Goal: Task Accomplishment & Management: Manage account settings

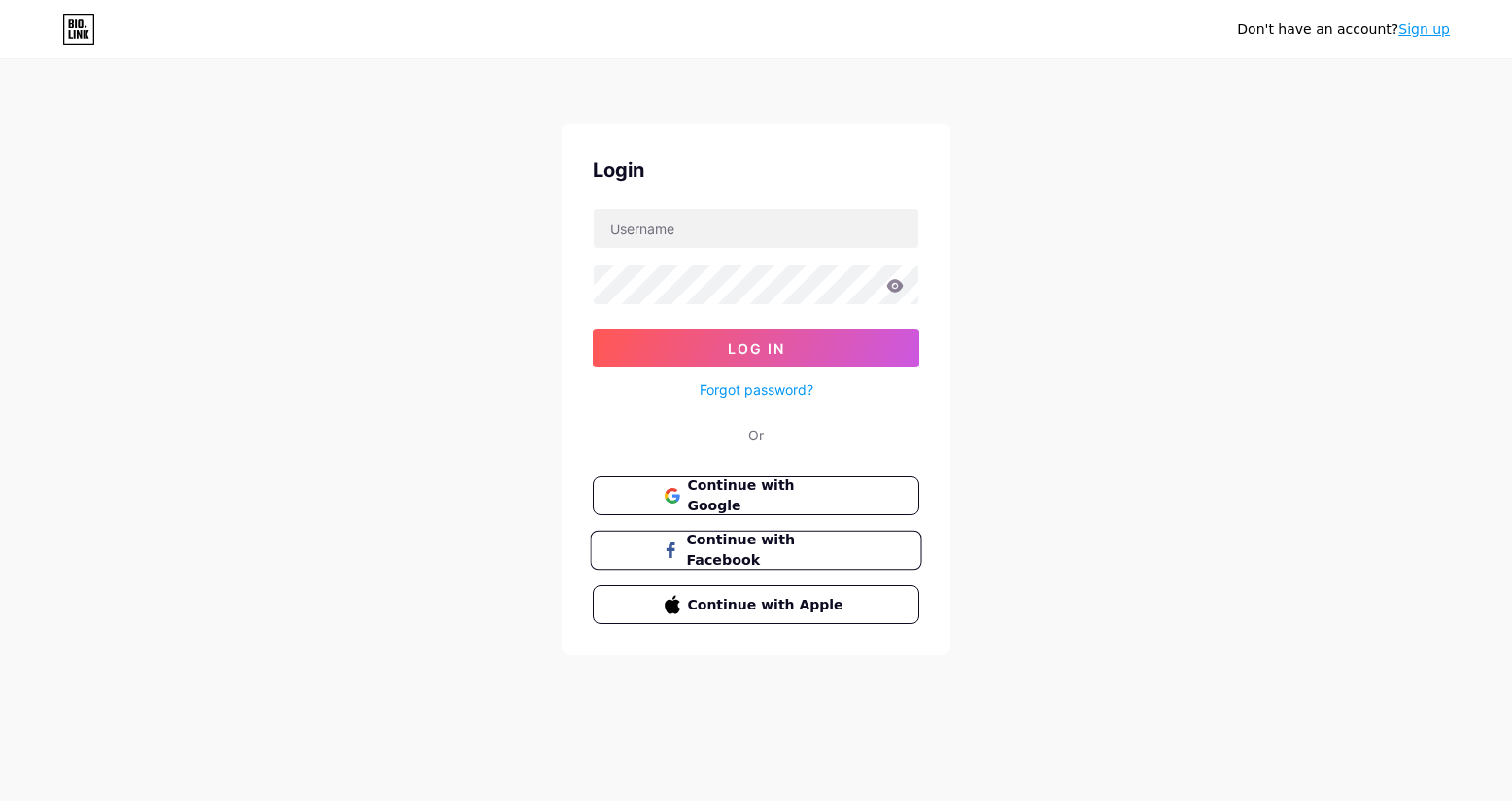
click at [757, 551] on span "Continue with Facebook" at bounding box center [766, 551] width 162 height 42
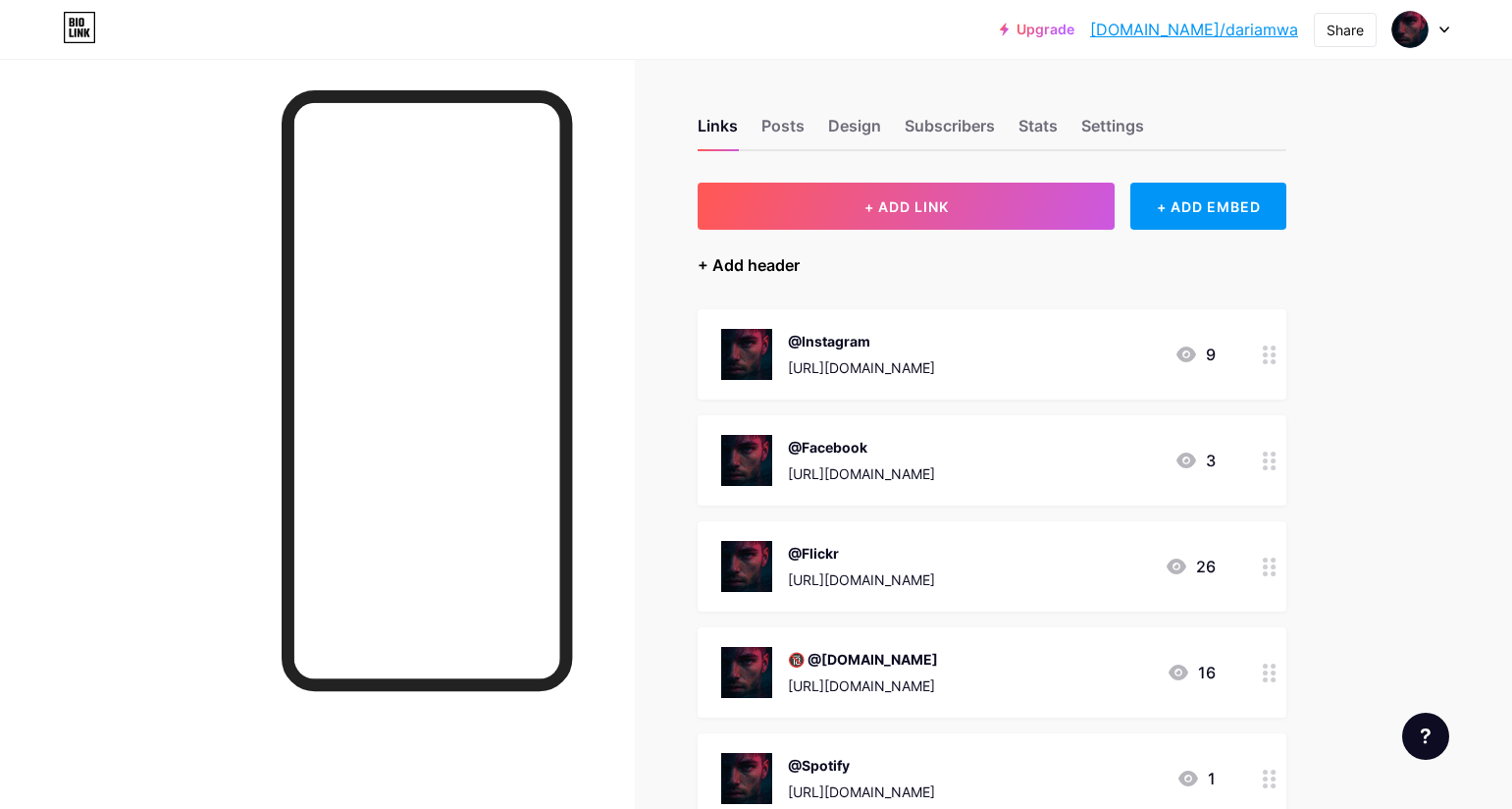
click at [794, 264] on div "+ Add header" at bounding box center [748, 265] width 102 height 24
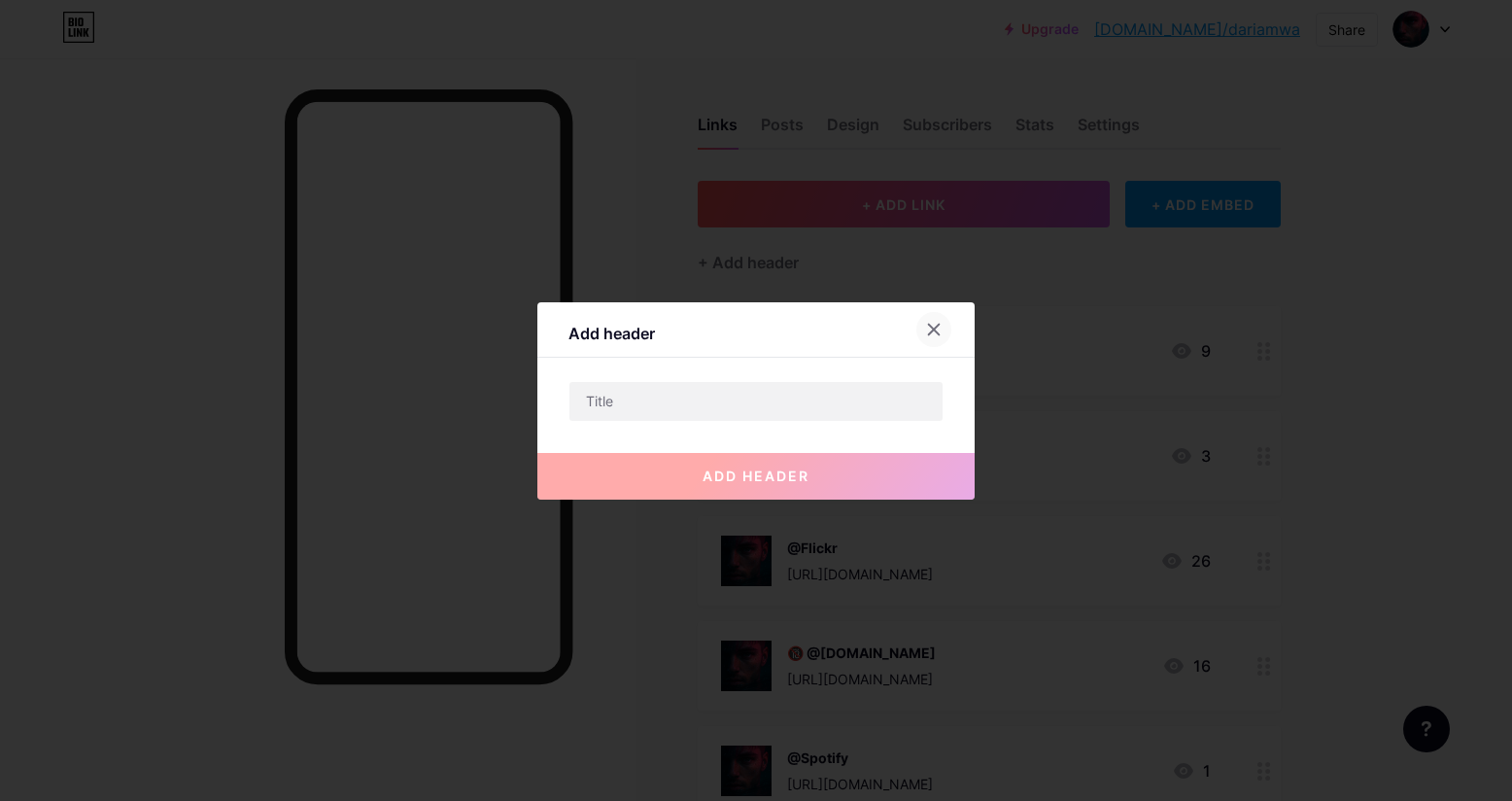
click at [929, 329] on icon at bounding box center [934, 330] width 16 height 16
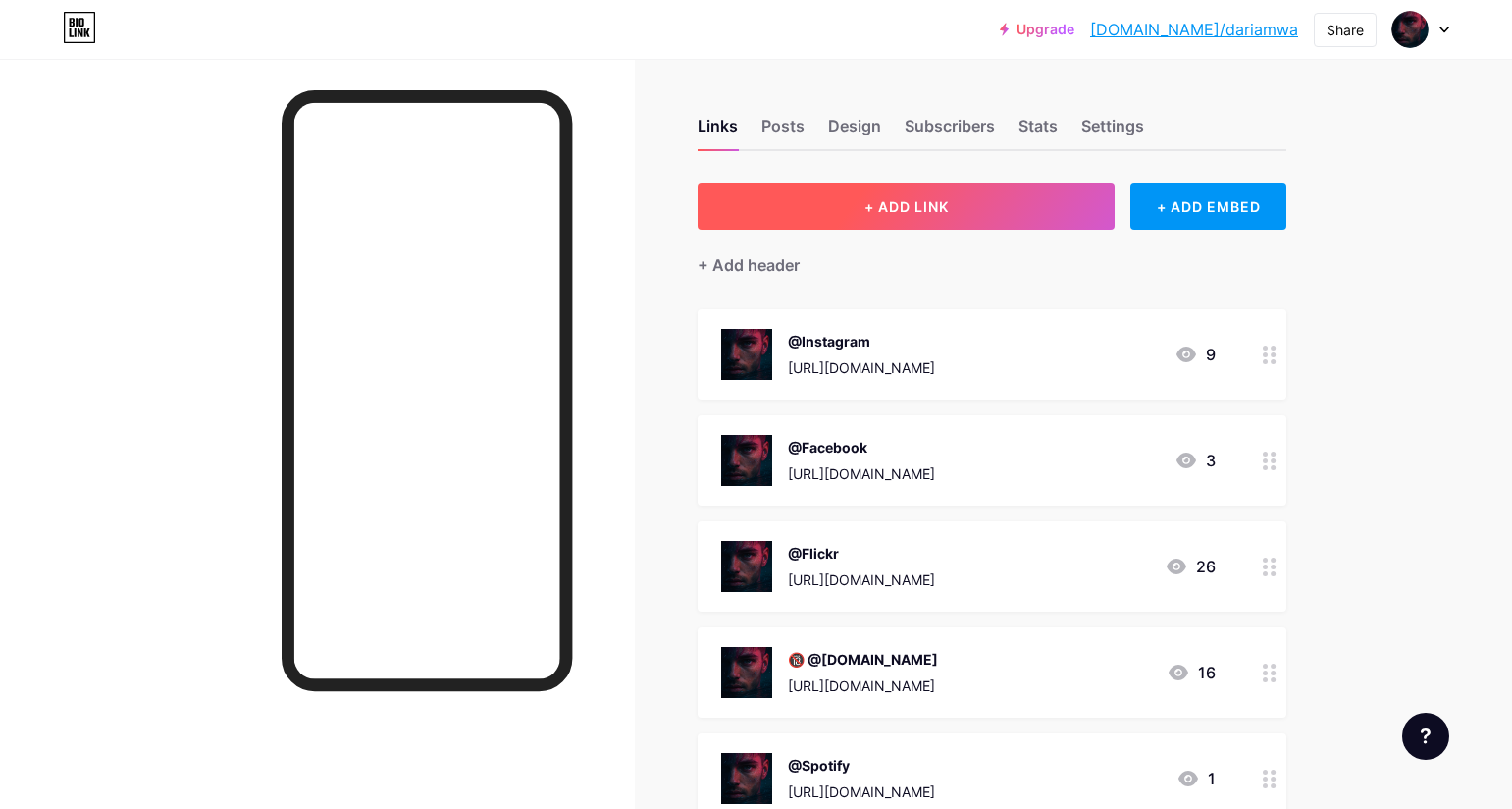
click at [884, 216] on button "+ ADD LINK" at bounding box center [906, 206] width 417 height 48
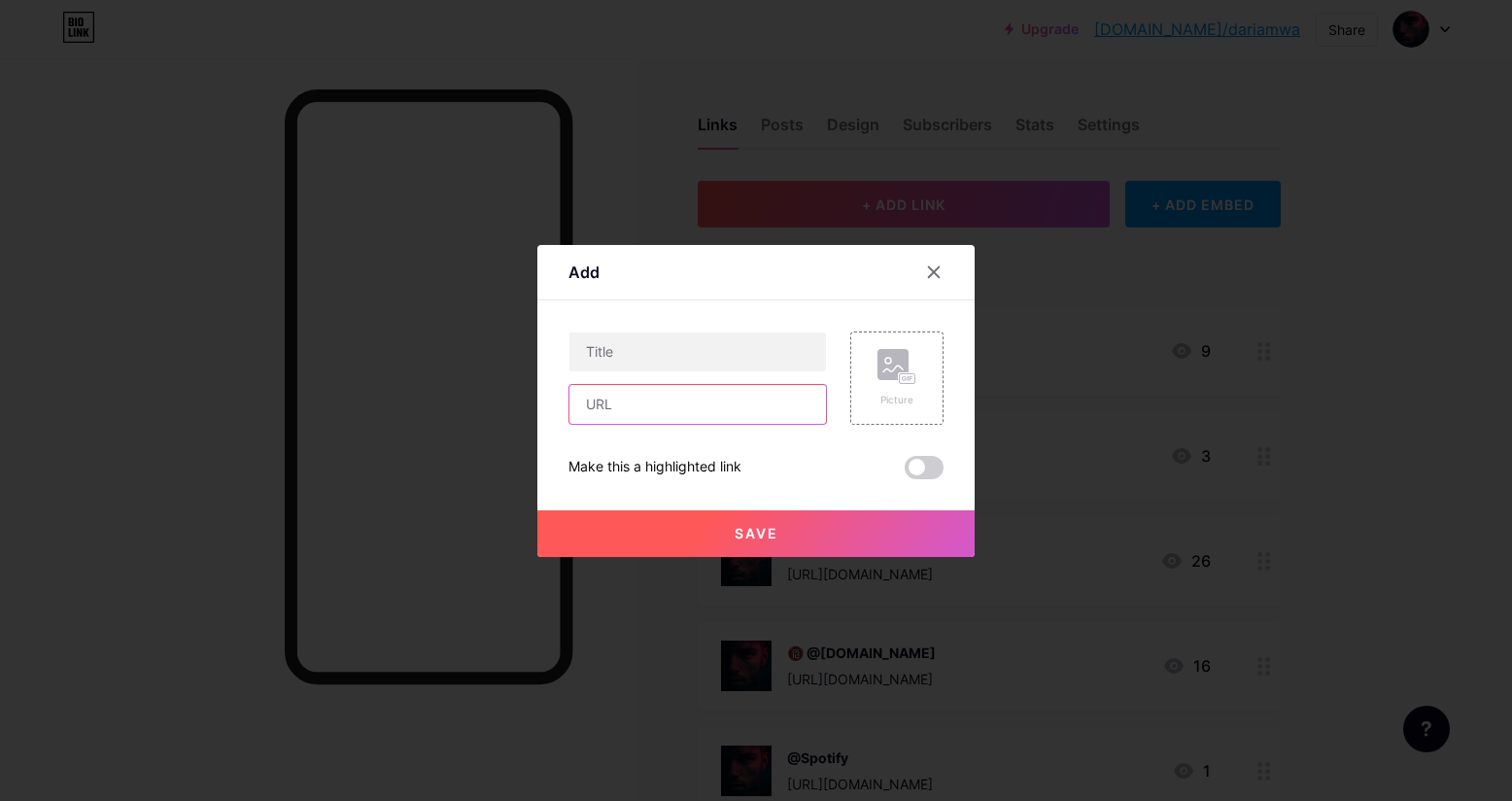
click at [643, 402] on input "text" at bounding box center [697, 404] width 256 height 39
paste input "https://www.primfeed.com/giververissimo.resident"
drag, startPoint x: 643, startPoint y: 402, endPoint x: 573, endPoint y: 415, distance: 71.2
click at [551, 413] on div "Add Content YouTube Play YouTube video without leaving your page. ADD Vimeo Pla…" at bounding box center [756, 400] width 438 height 312
click at [725, 400] on input "https://www.primfeed.com/giververissimo.resident" at bounding box center [697, 404] width 256 height 39
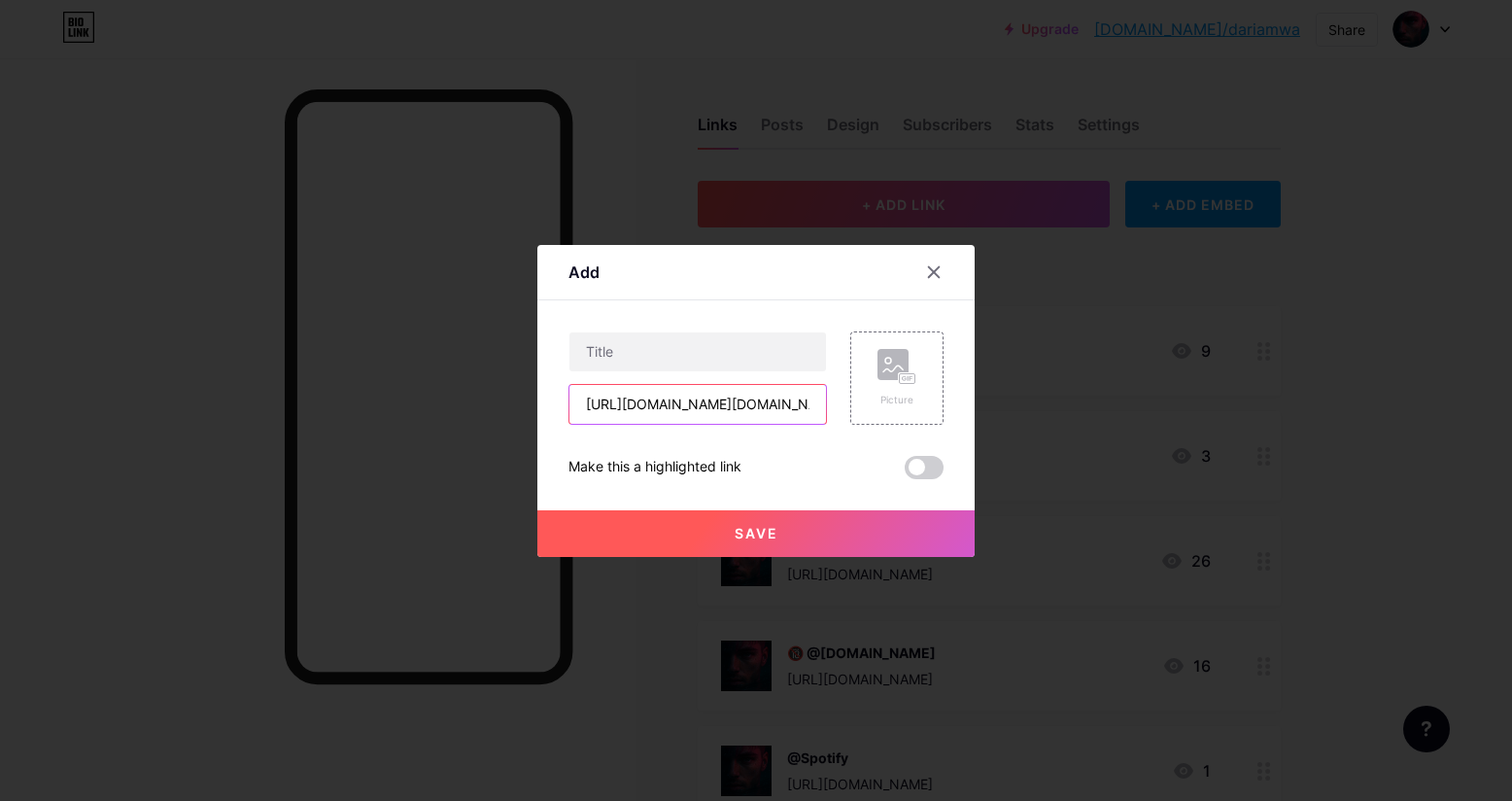
drag, startPoint x: 725, startPoint y: 400, endPoint x: 669, endPoint y: 406, distance: 56.3
click at [669, 406] on input "https://www.primfeed.com/giververissimo.resident" at bounding box center [697, 404] width 256 height 39
type input "https://www.primfeed.com/giververissimo.resident"
click at [633, 350] on input "text" at bounding box center [697, 352] width 256 height 39
paste input "primfeed"
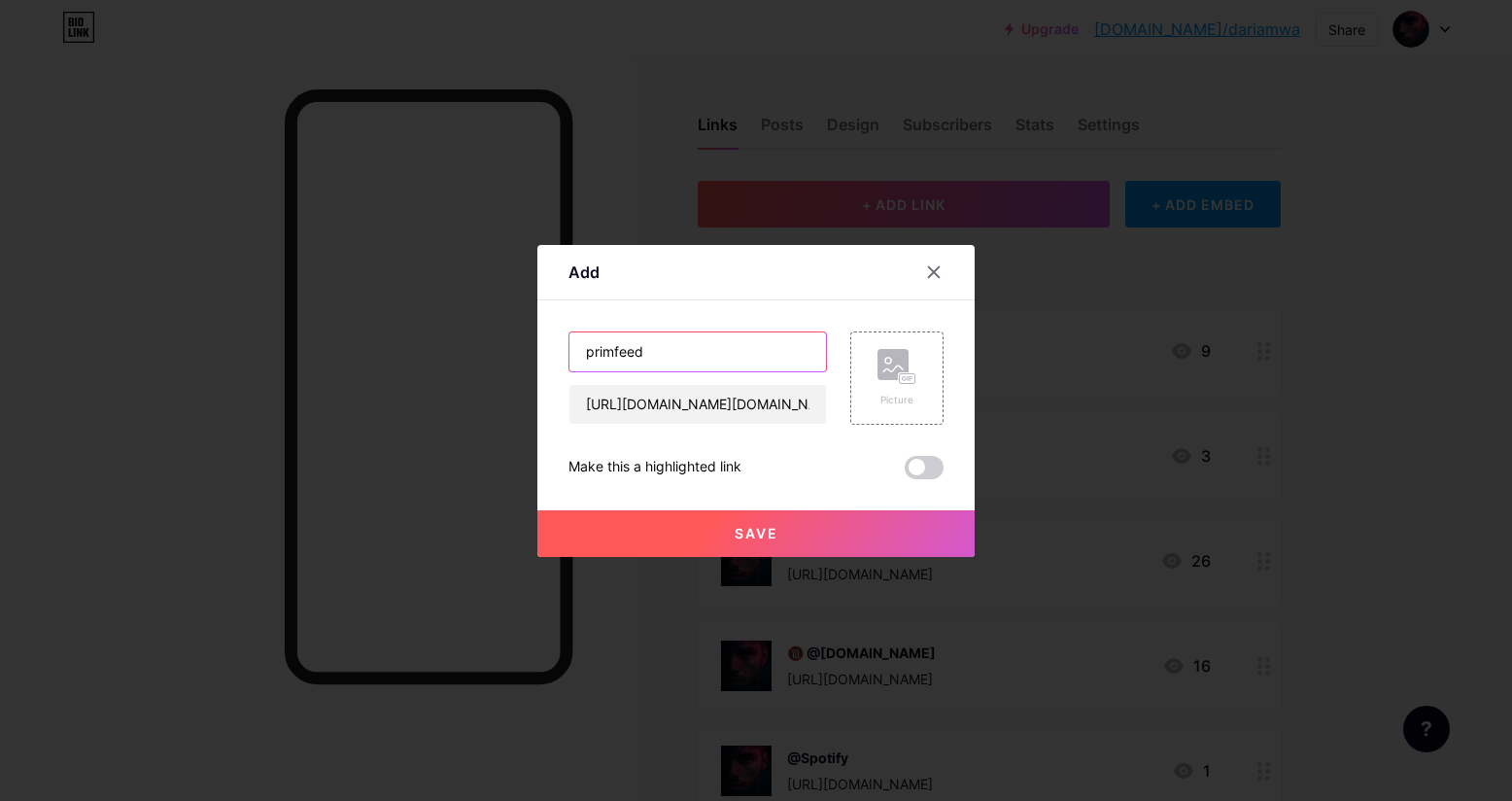
drag, startPoint x: 591, startPoint y: 354, endPoint x: 577, endPoint y: 352, distance: 14.1
click at [577, 352] on input "primfeed" at bounding box center [697, 352] width 256 height 39
type input "Primfeed"
click at [896, 375] on rect at bounding box center [893, 364] width 31 height 31
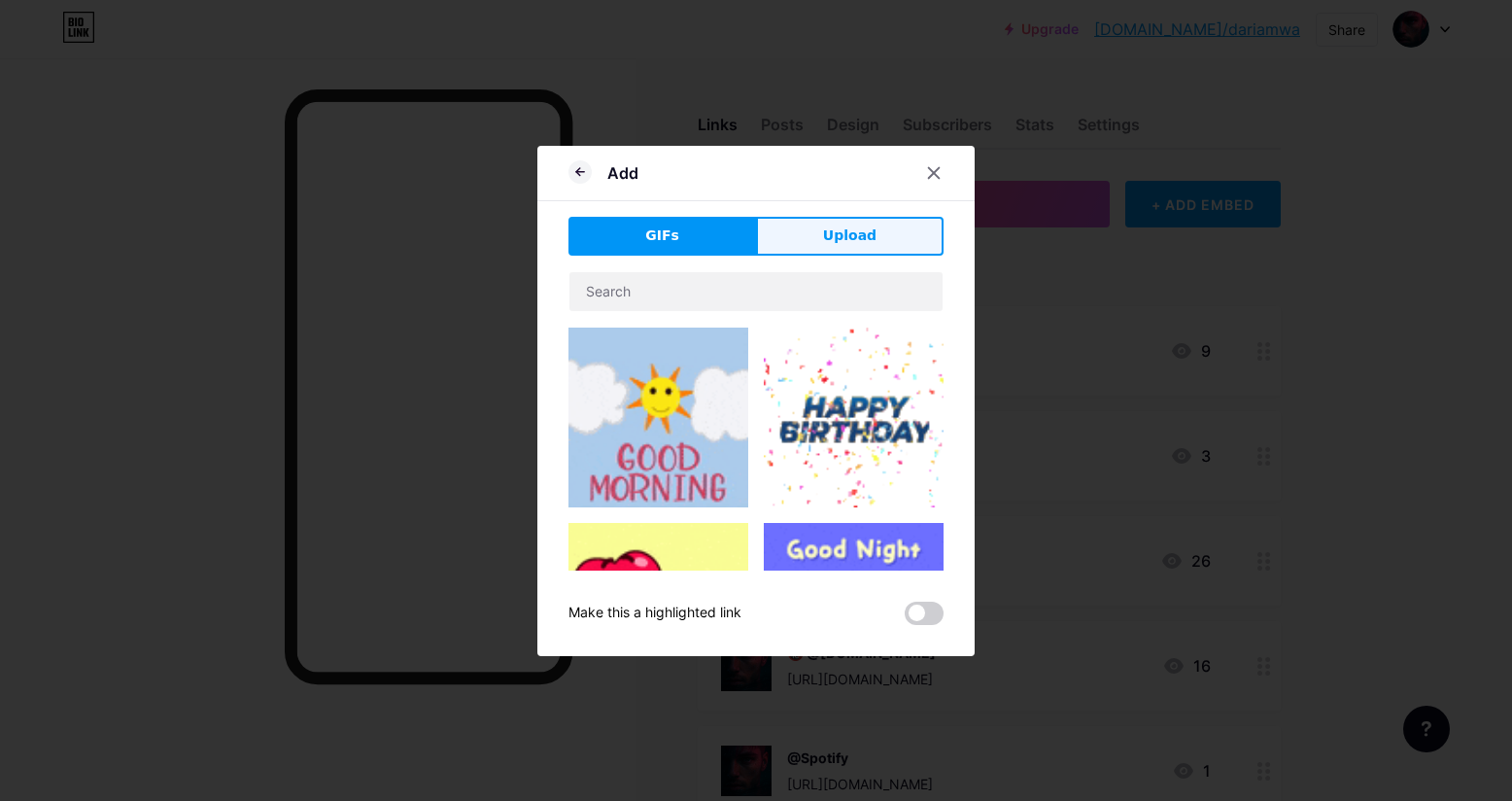
click at [857, 244] on span "Upload" at bounding box center [850, 236] width 53 height 21
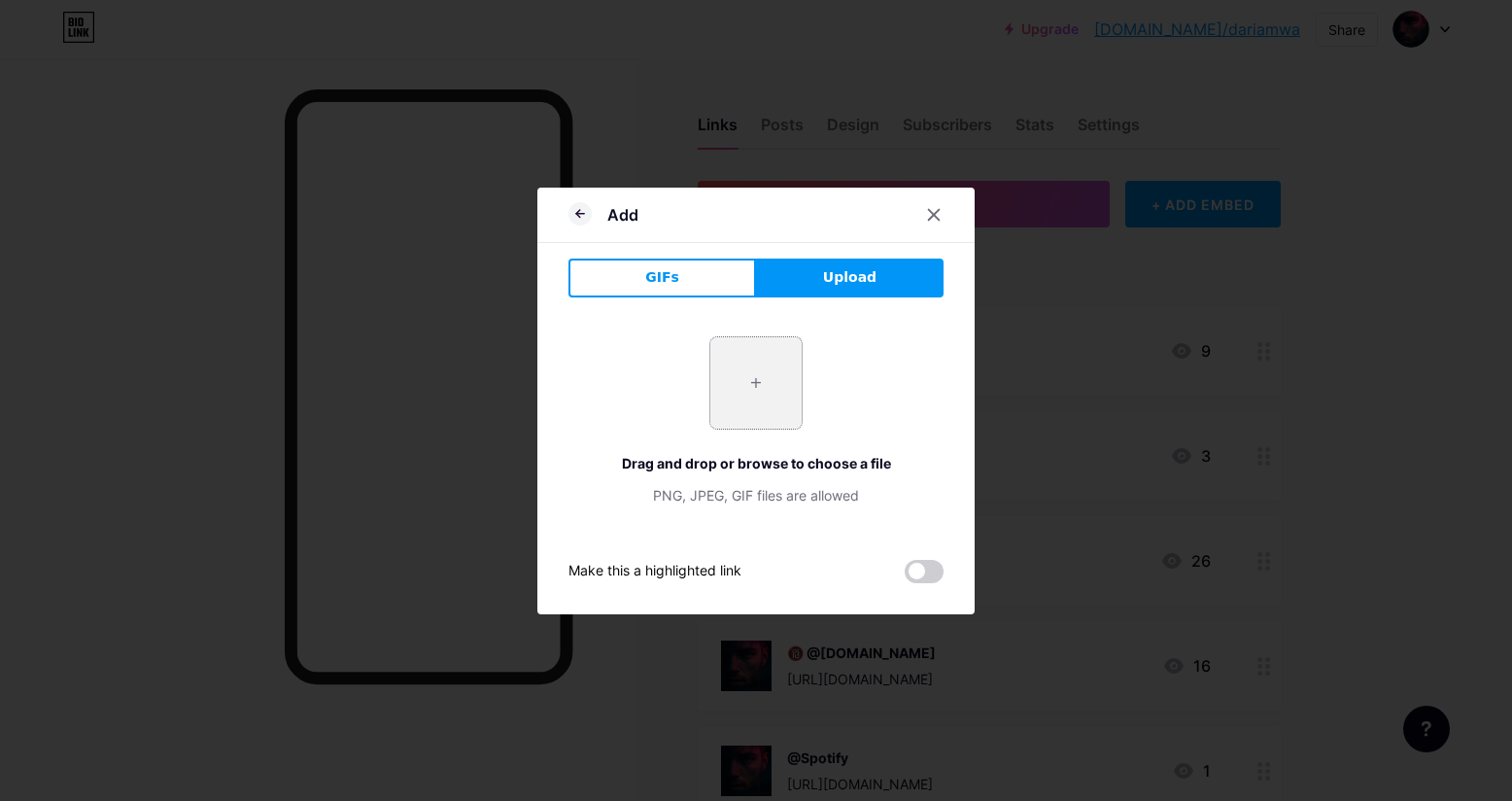
click at [769, 380] on input "file" at bounding box center [756, 383] width 91 height 91
click at [768, 365] on input "file" at bounding box center [756, 383] width 91 height 91
click at [761, 387] on input "file" at bounding box center [756, 383] width 91 height 91
type input "C:\fakepath\525133203_726241976876426_3089753561164707860_n.jpg"
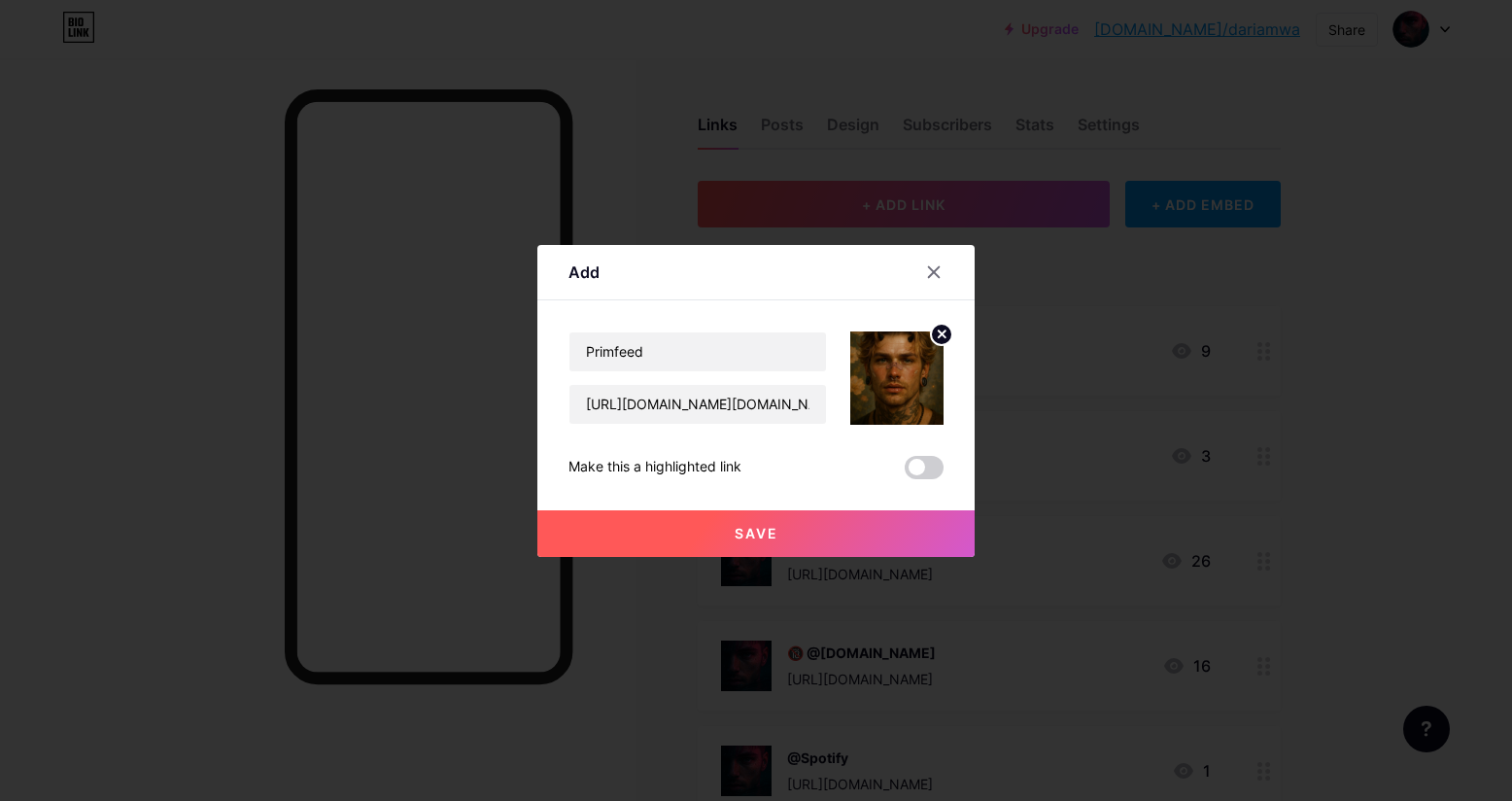
click at [780, 531] on button "Save" at bounding box center [756, 534] width 438 height 47
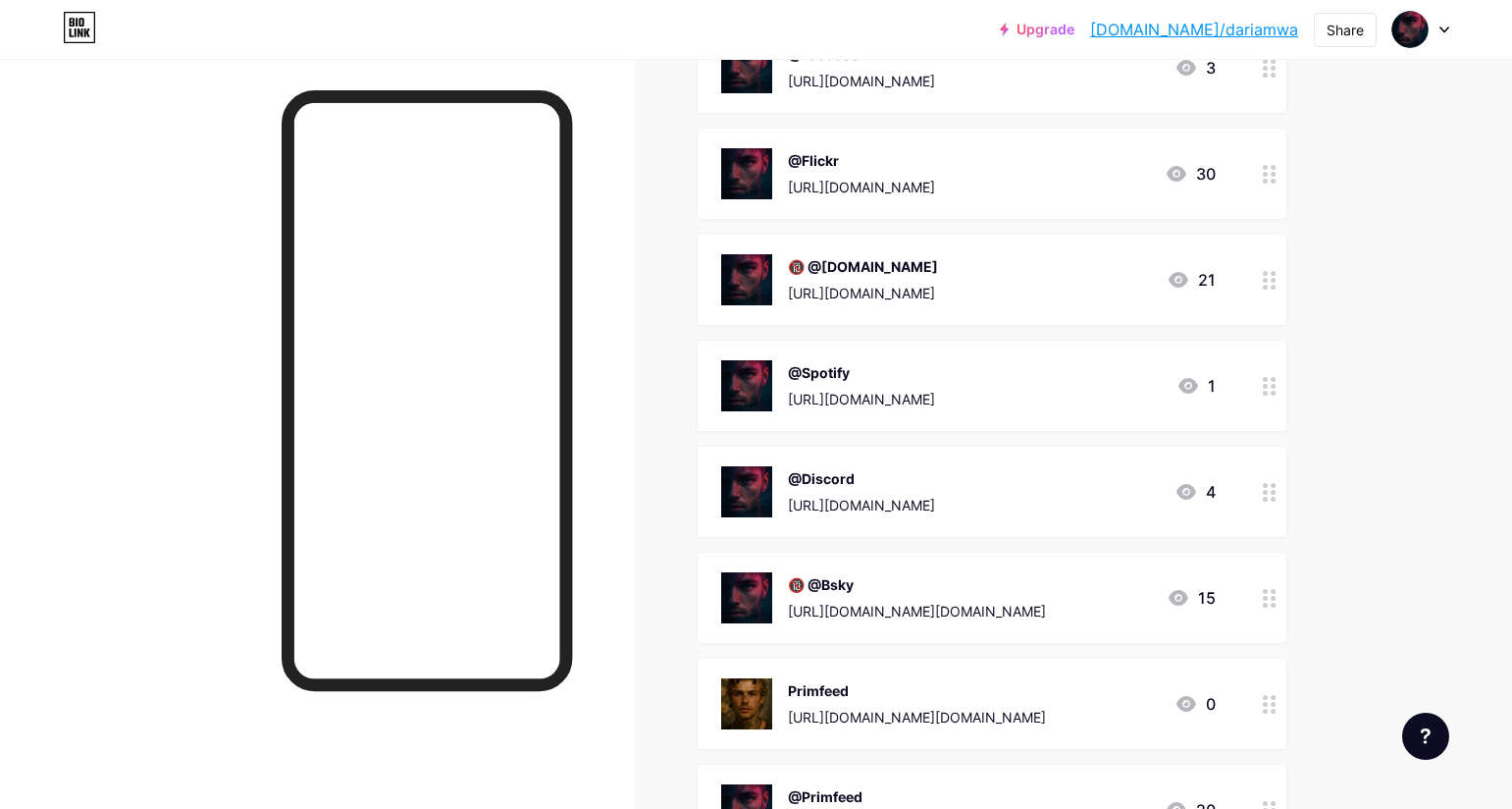
scroll to position [666, 0]
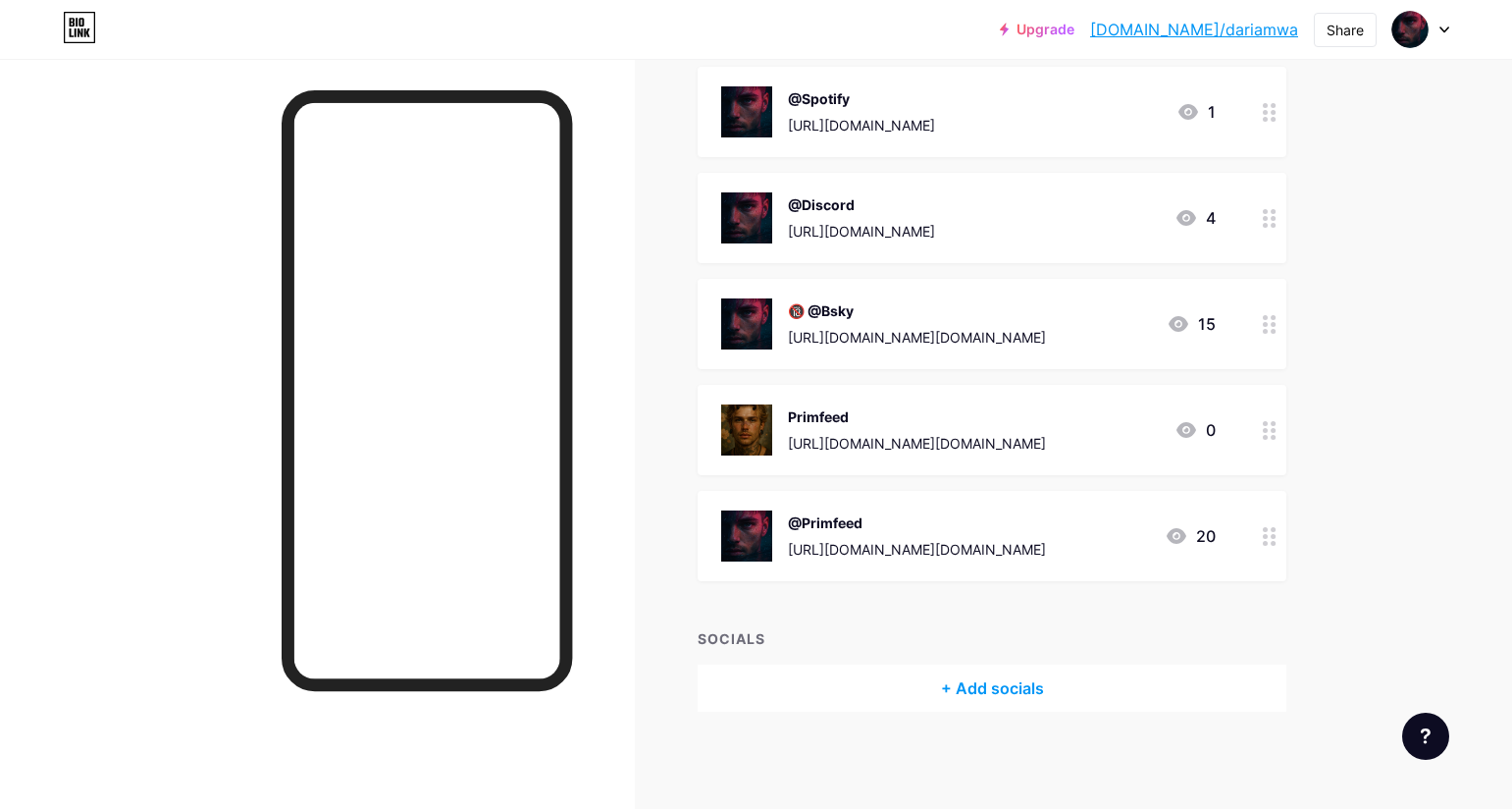
click at [1267, 542] on circle at bounding box center [1264, 543] width 5 height 5
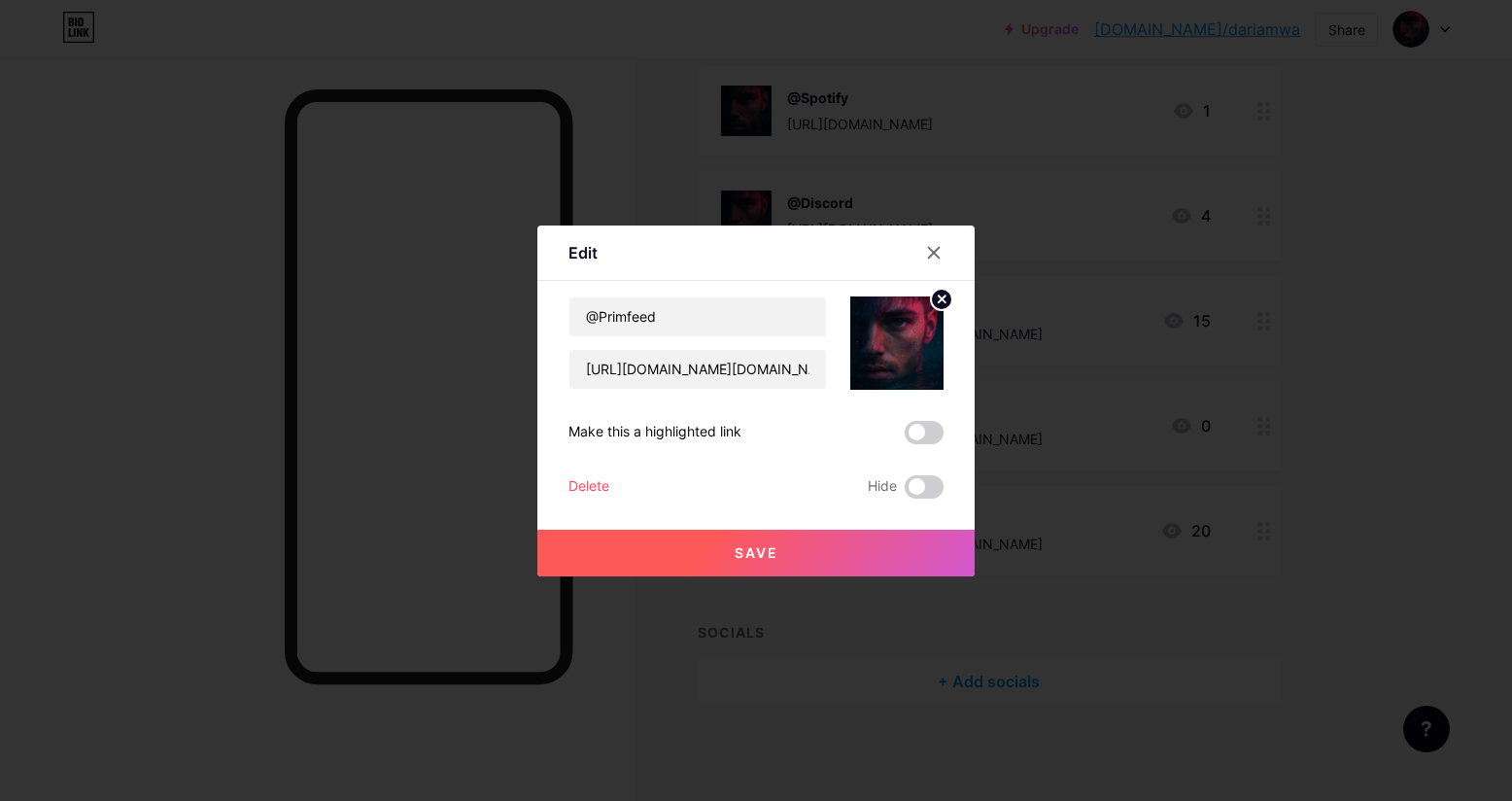
click at [601, 485] on div "Delete" at bounding box center [589, 487] width 41 height 24
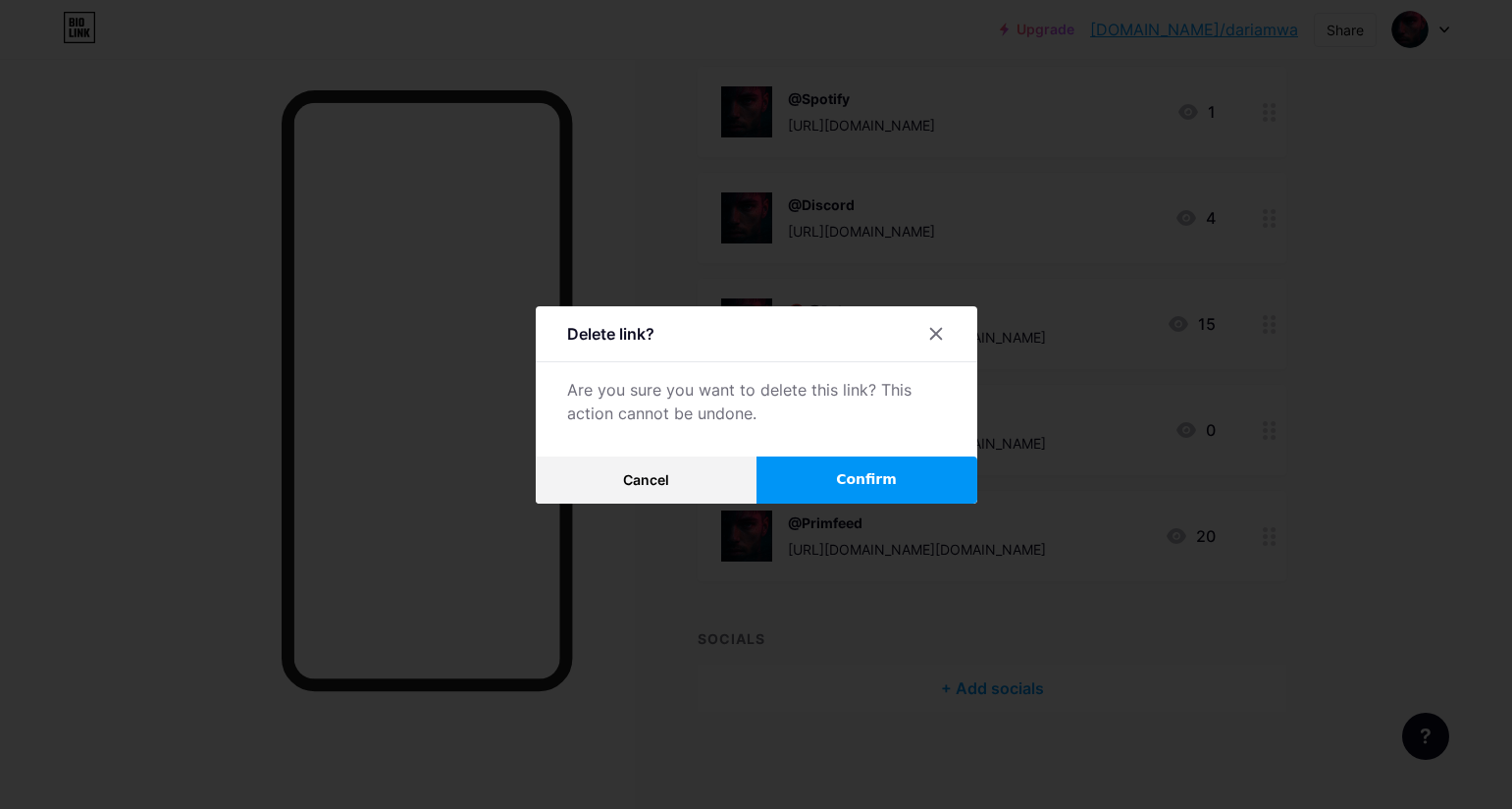
click at [833, 487] on button "Confirm" at bounding box center [866, 480] width 221 height 48
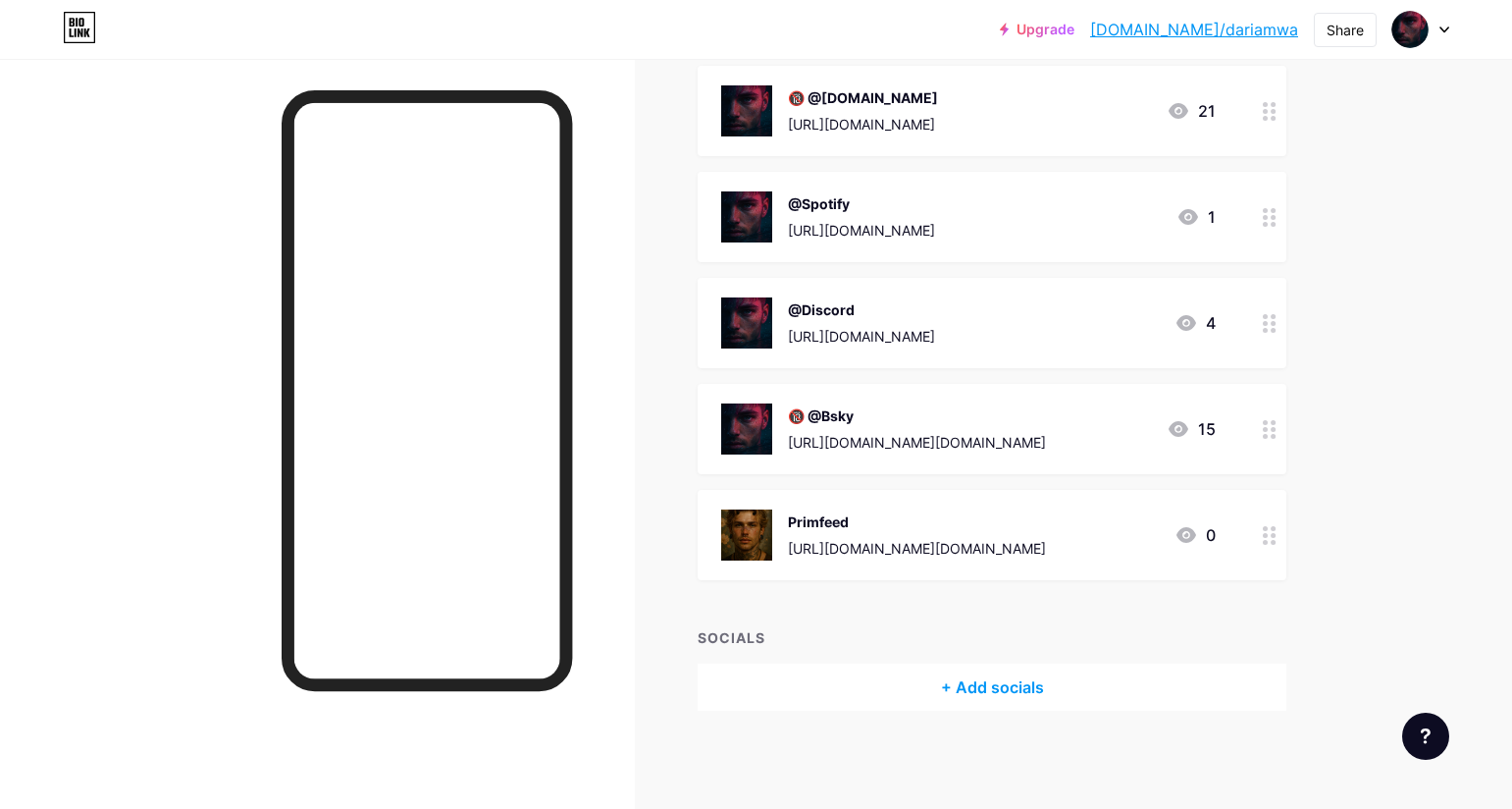
scroll to position [560, 0]
click at [1344, 299] on div "Links Posts Design Subscribers Stats Settings + ADD LINK + ADD EMBED + Add head…" at bounding box center [684, 154] width 1368 height 1312
click at [1265, 430] on div at bounding box center [1269, 429] width 34 height 90
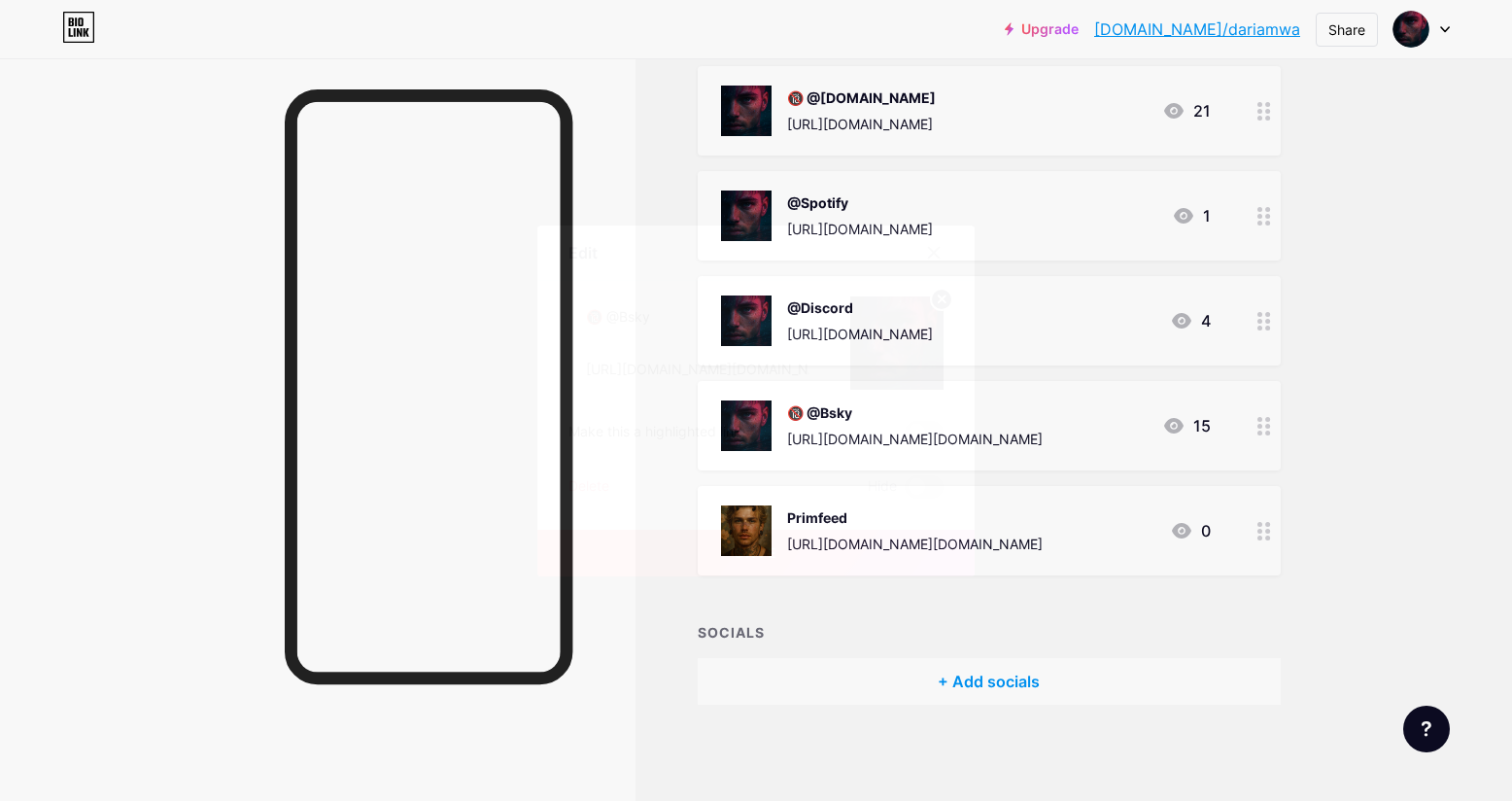
click at [914, 344] on img at bounding box center [896, 343] width 93 height 93
click at [938, 302] on icon at bounding box center [941, 298] width 7 height 7
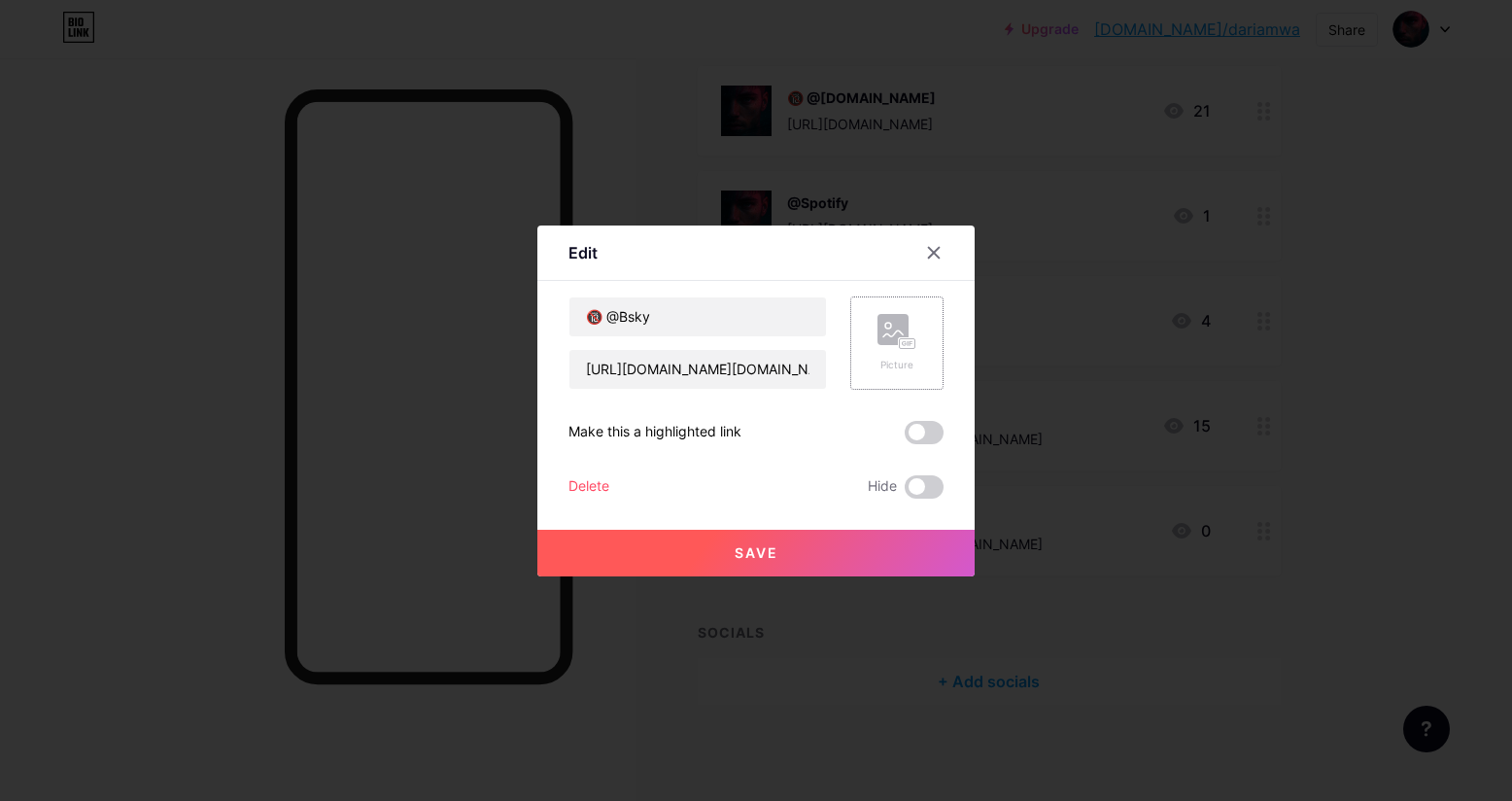
click at [916, 339] on div "Picture" at bounding box center [896, 343] width 93 height 93
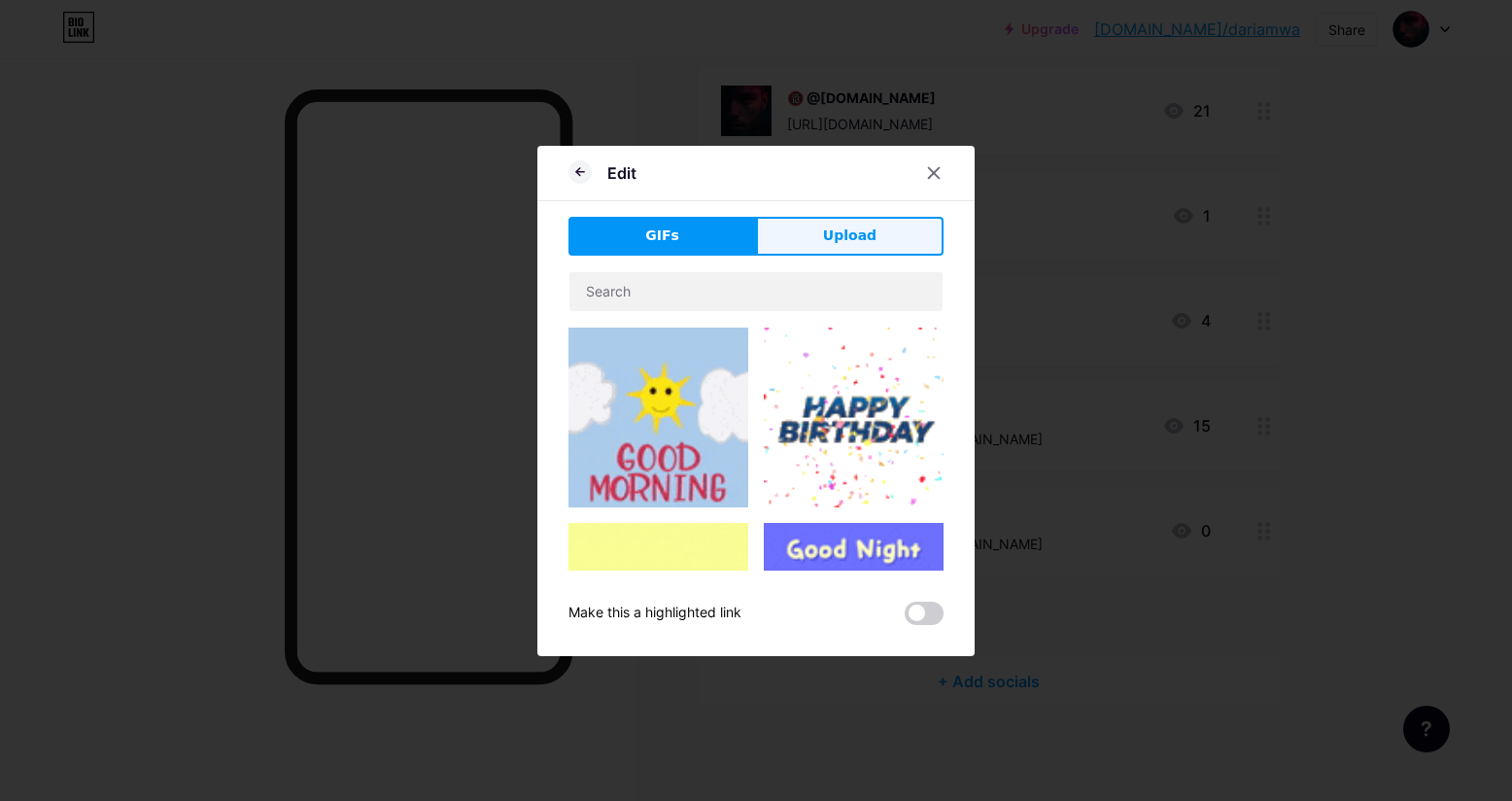
click at [843, 240] on span "Upload" at bounding box center [850, 236] width 53 height 21
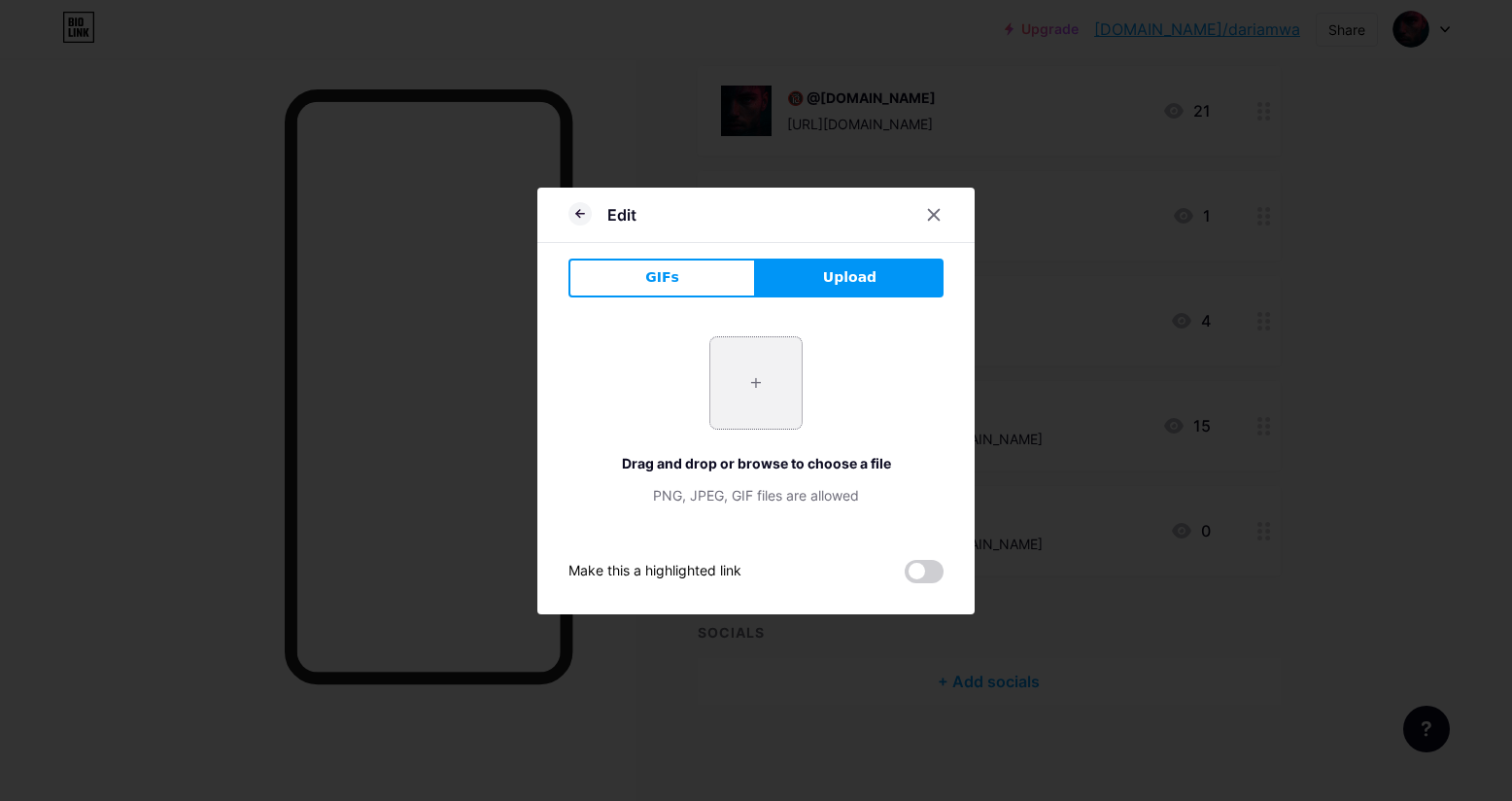
click at [776, 367] on input "file" at bounding box center [756, 383] width 91 height 91
type input "C:\fakepath\525133203_726241976876426_3089753561164707860_n.jpg"
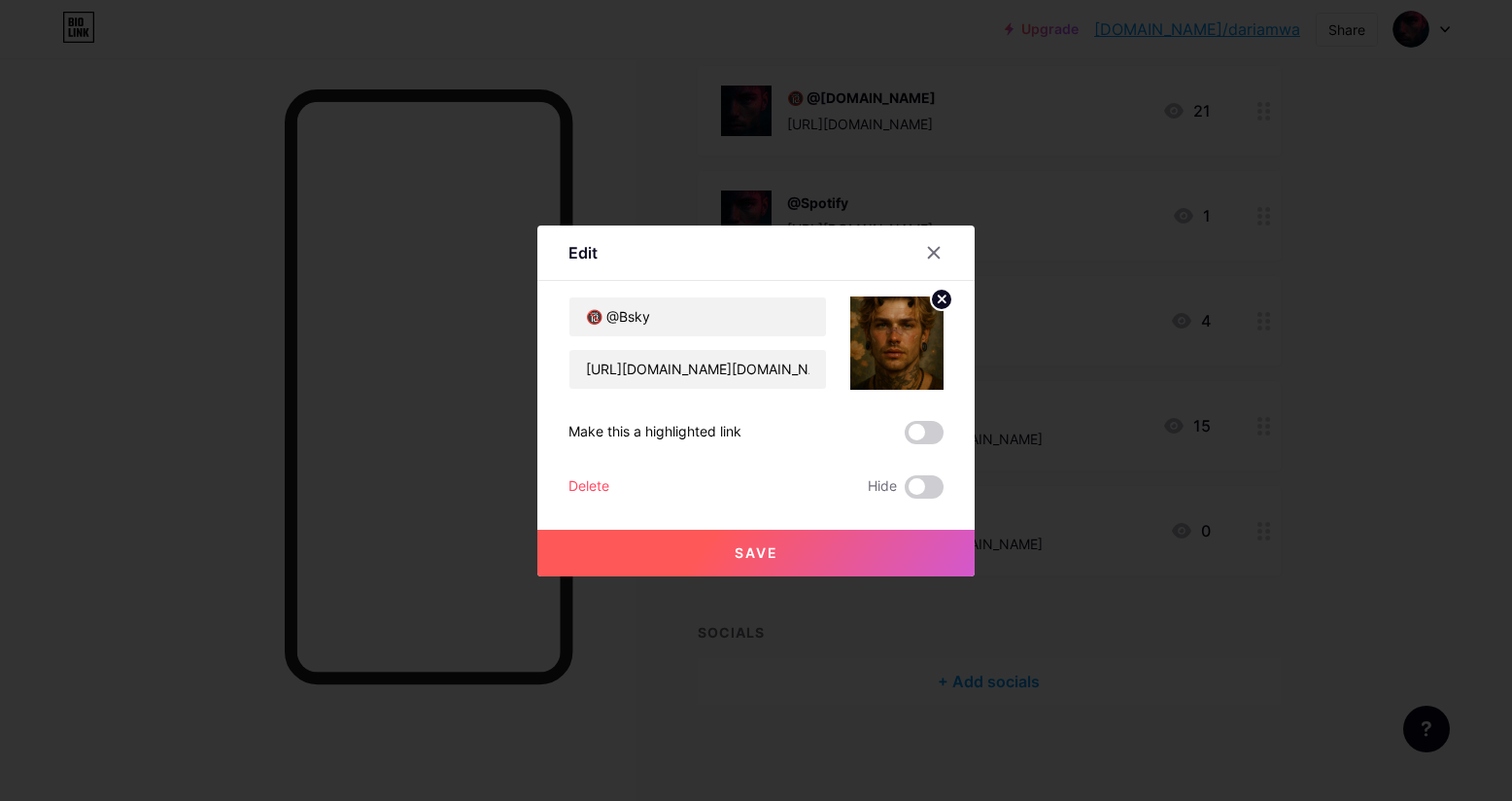
click at [792, 548] on button "Save" at bounding box center [756, 554] width 438 height 47
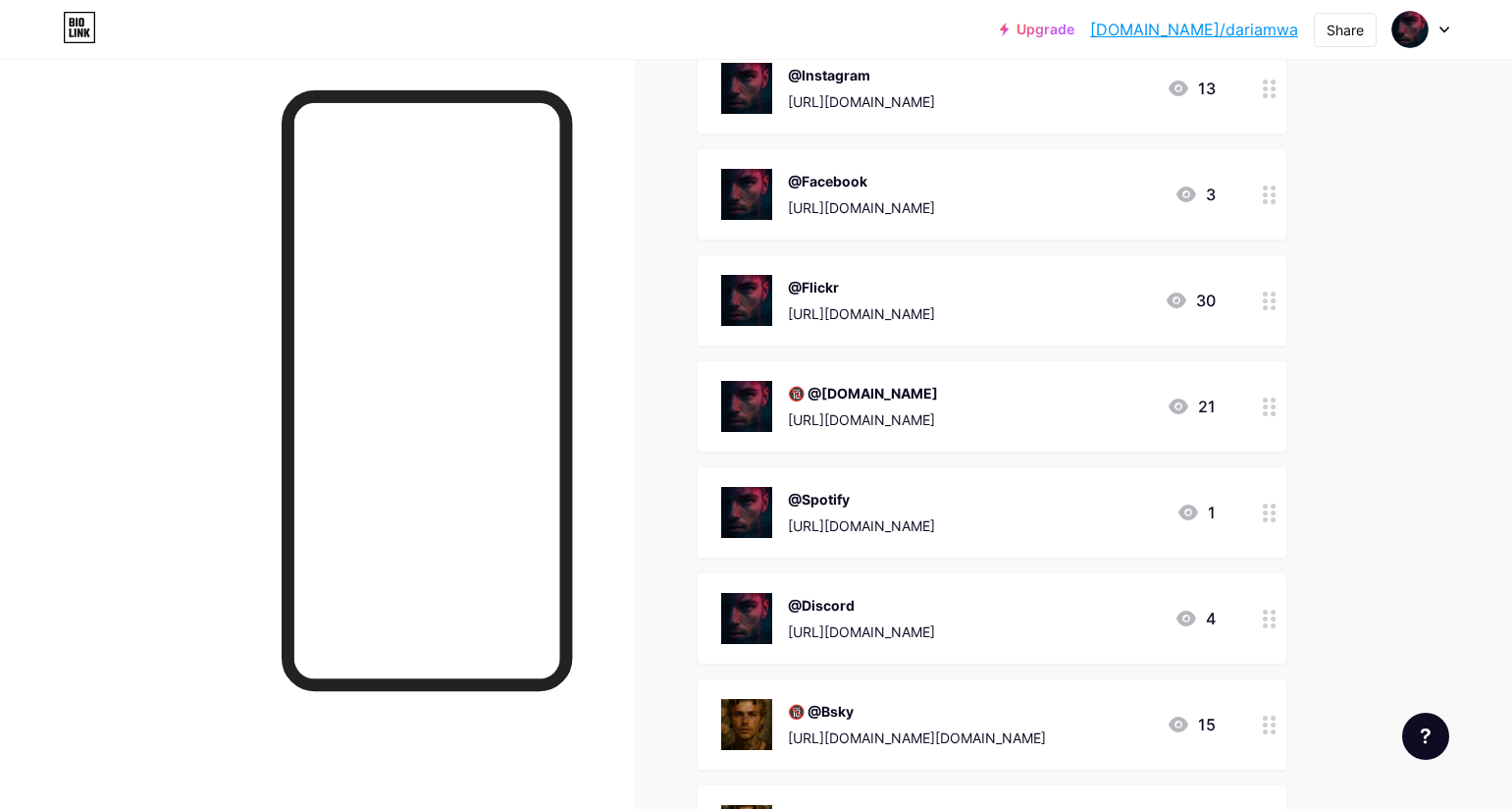
scroll to position [0, 0]
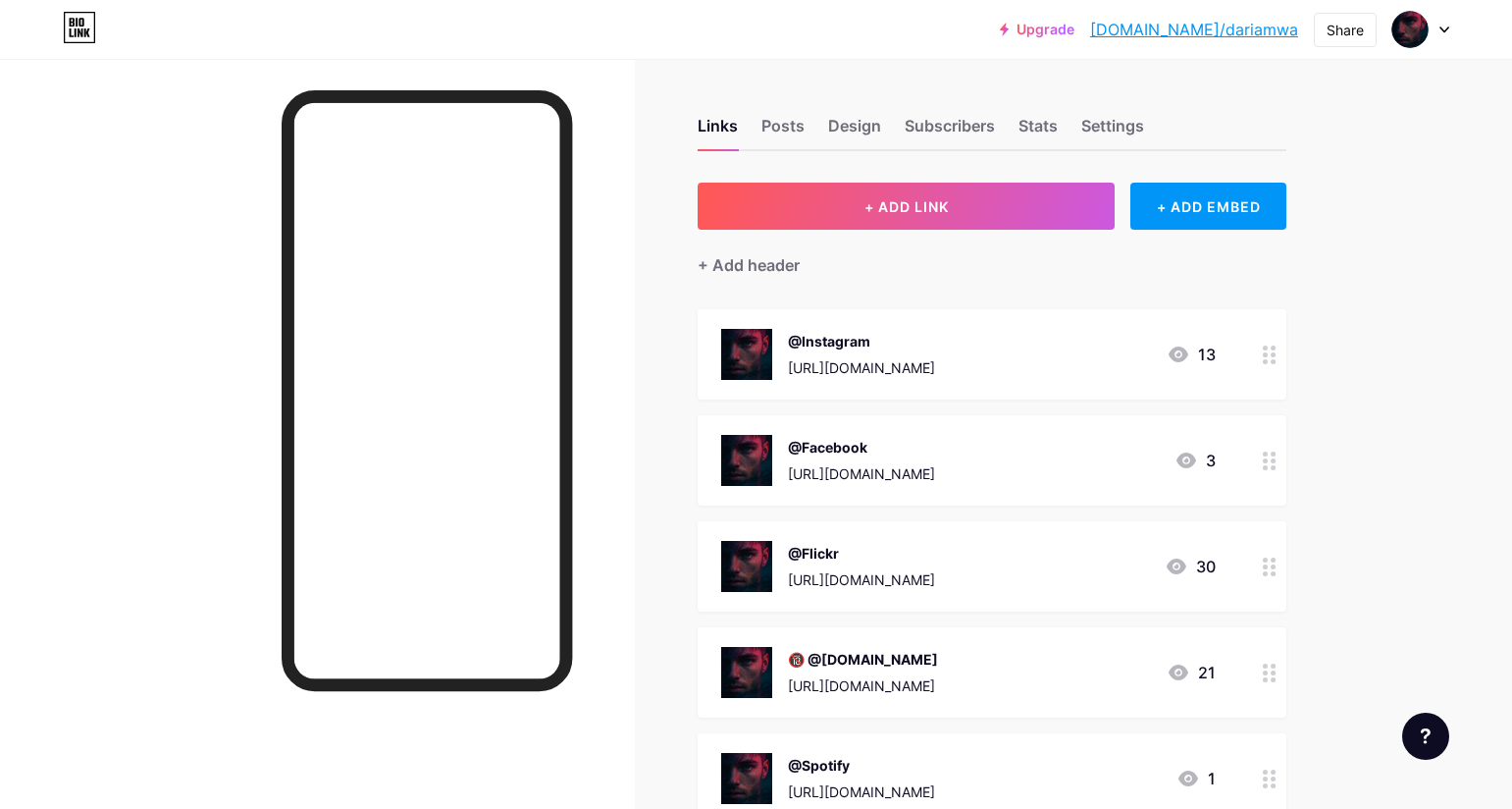
click at [1276, 356] on icon at bounding box center [1269, 354] width 14 height 19
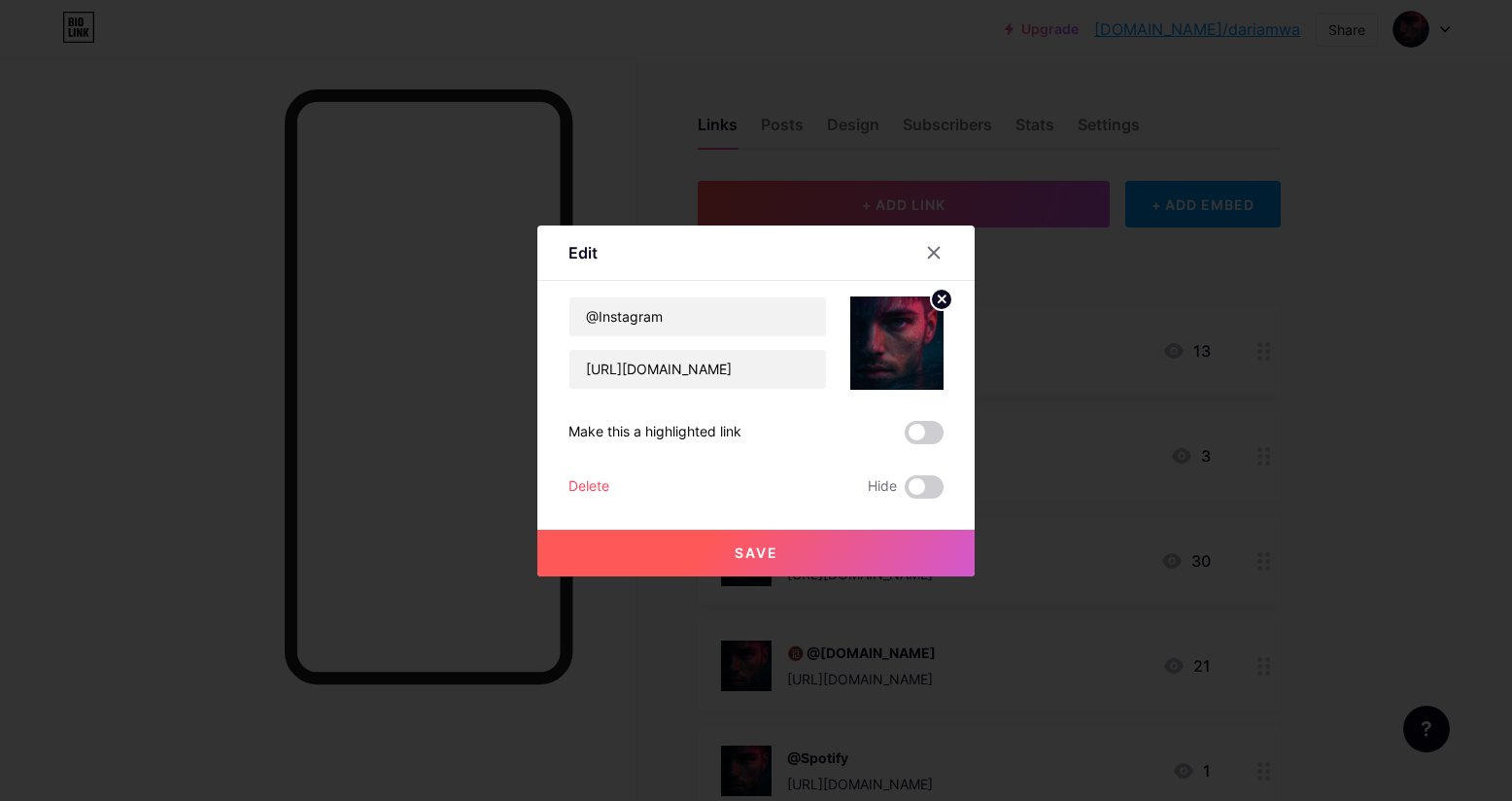
click at [940, 303] on circle at bounding box center [941, 299] width 22 height 22
click at [909, 336] on rect at bounding box center [893, 330] width 31 height 31
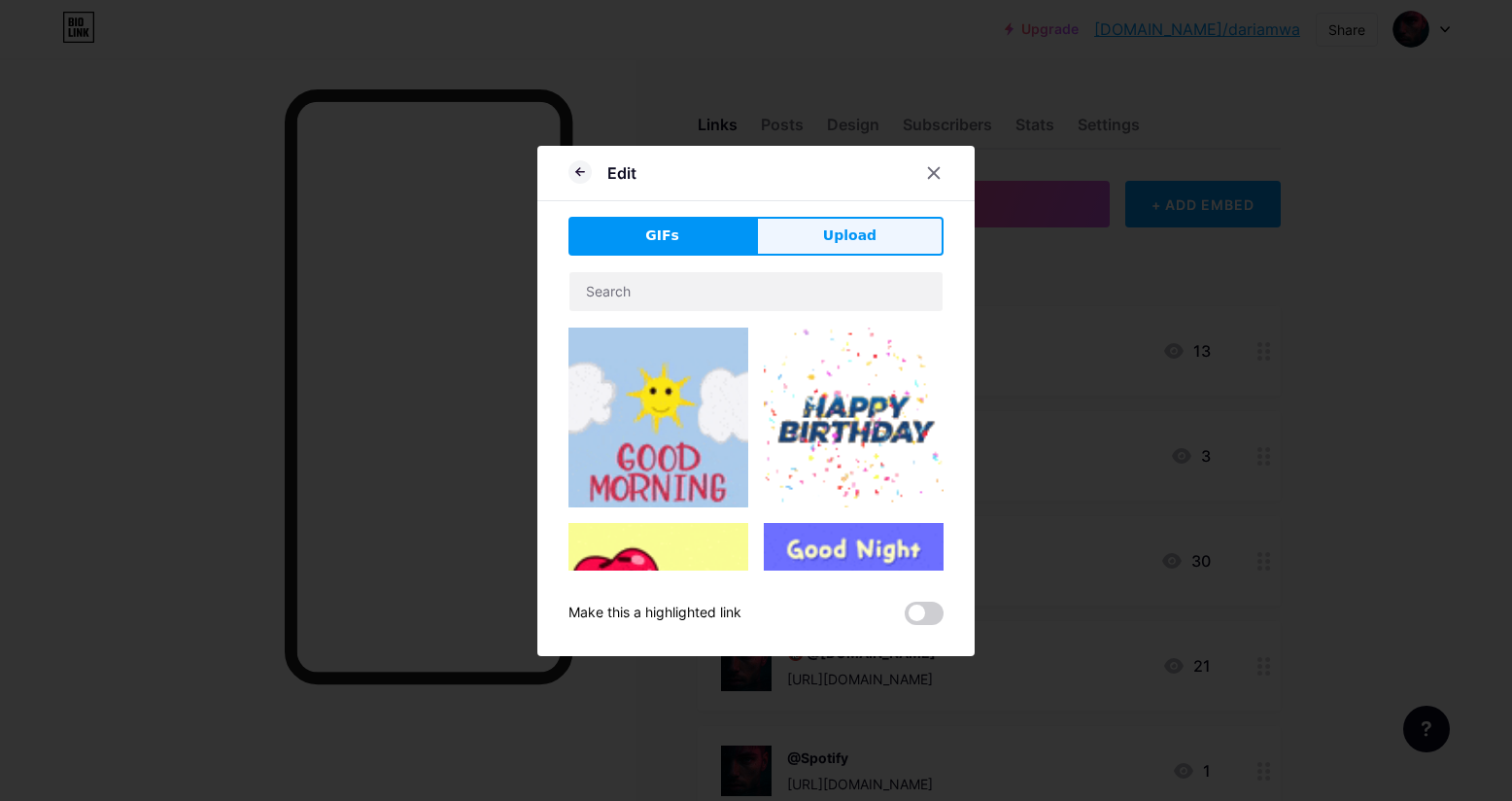
click at [827, 242] on span "Upload" at bounding box center [850, 236] width 53 height 21
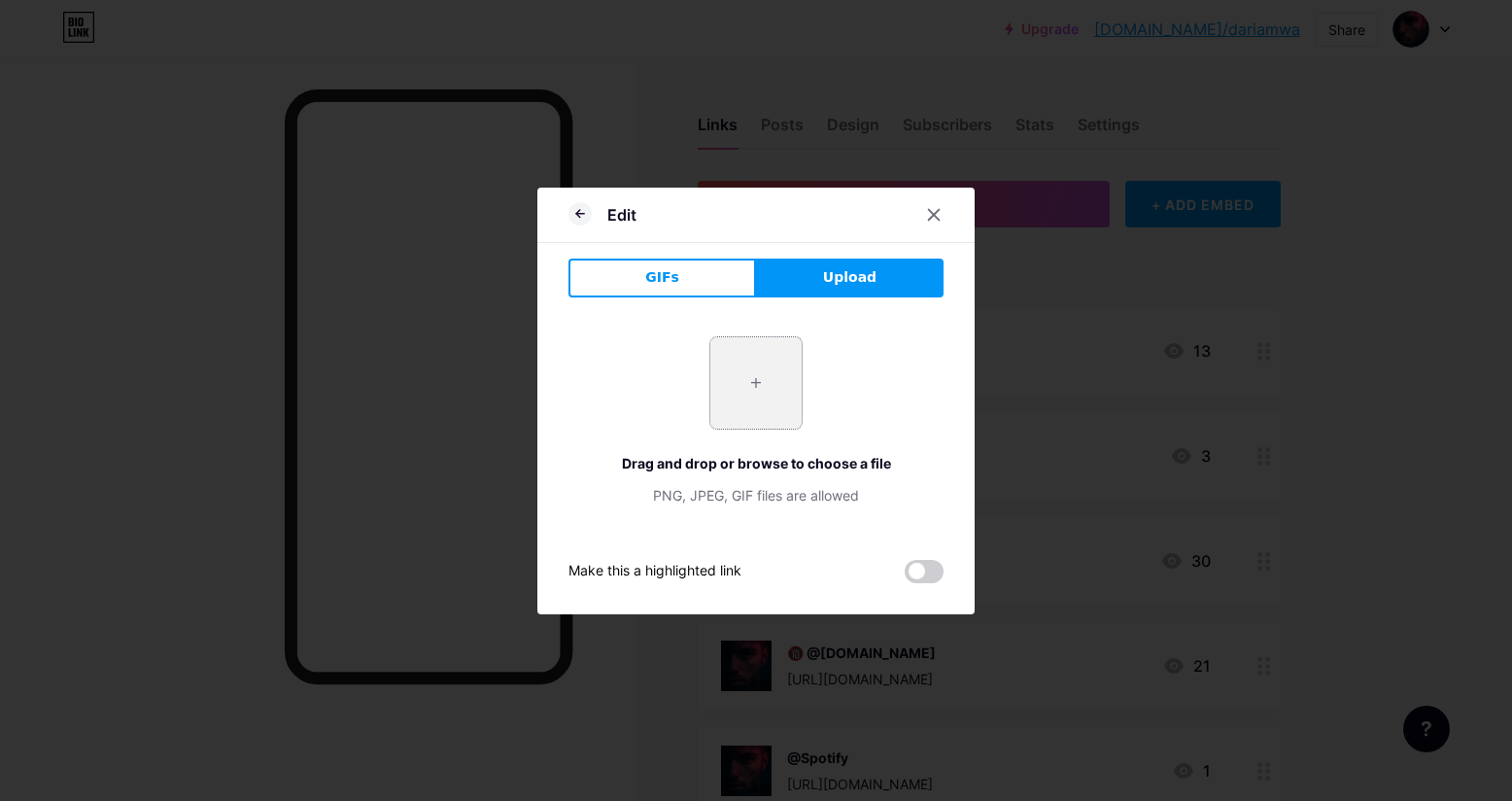
click at [775, 373] on input "file" at bounding box center [756, 383] width 91 height 91
type input "C:\fakepath\525133203_726241976876426_3089753561164707860_n.jpg"
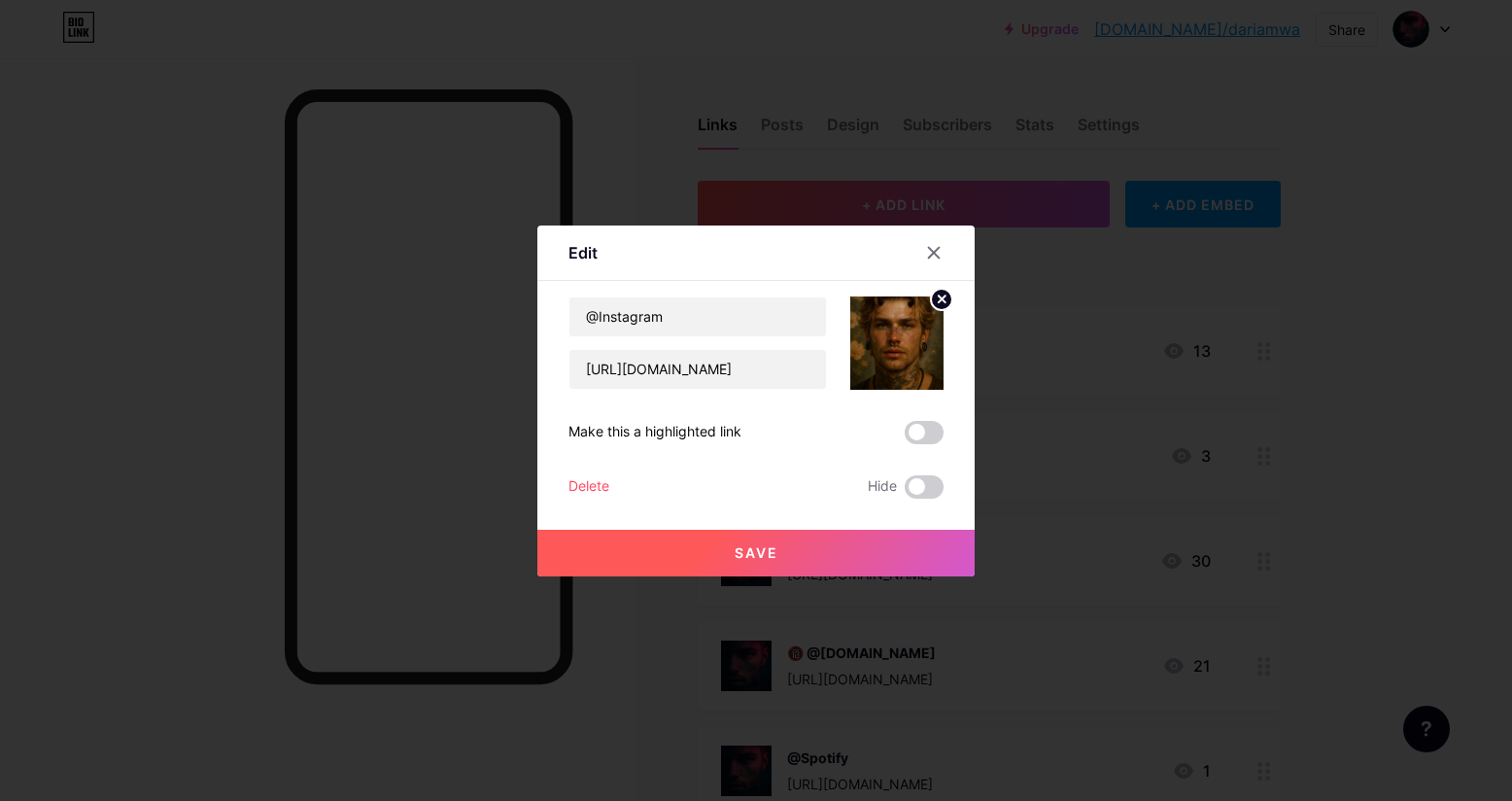
click at [790, 553] on button "Save" at bounding box center [756, 554] width 438 height 47
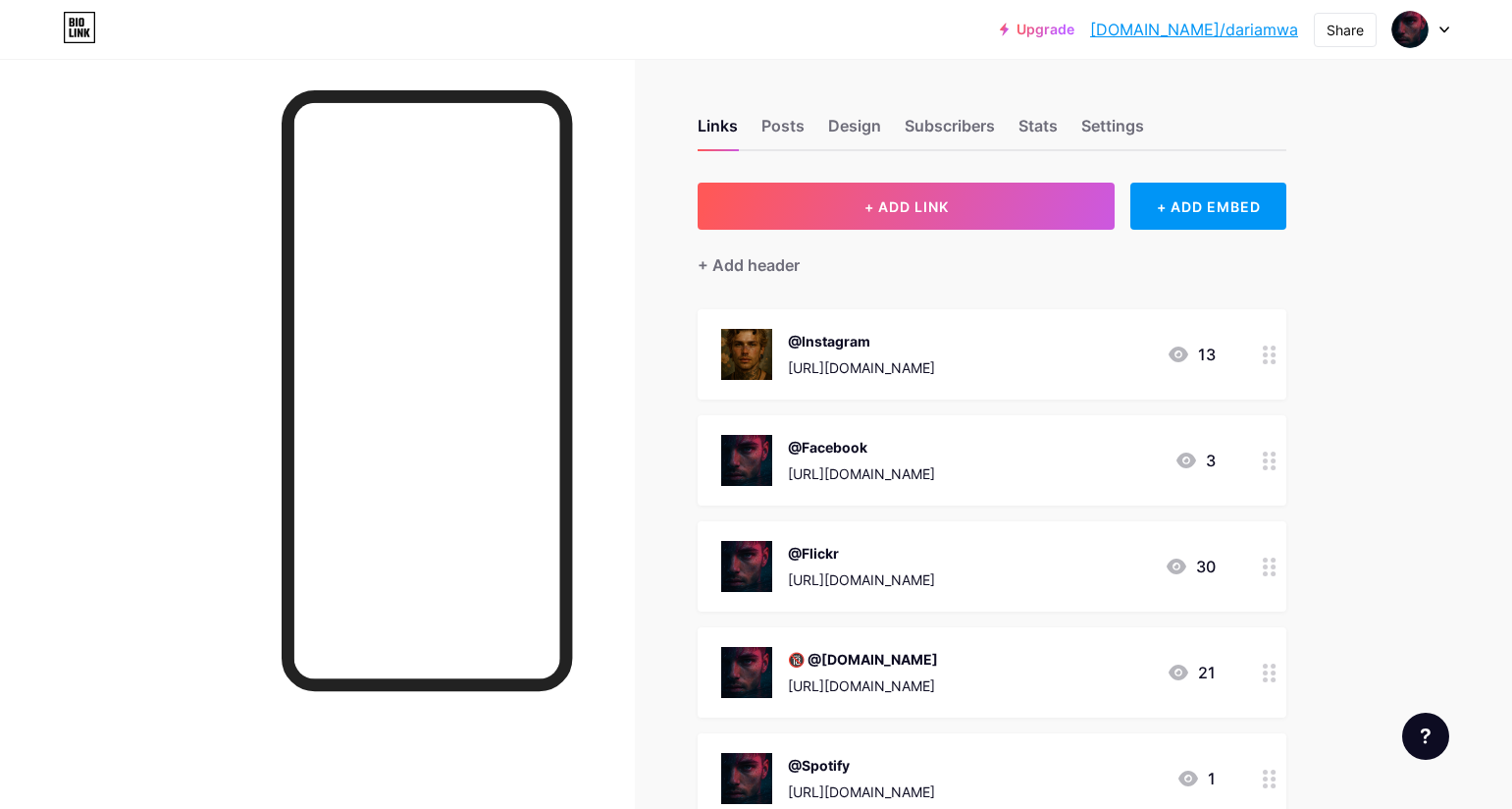
click at [1275, 467] on circle at bounding box center [1272, 467] width 5 height 5
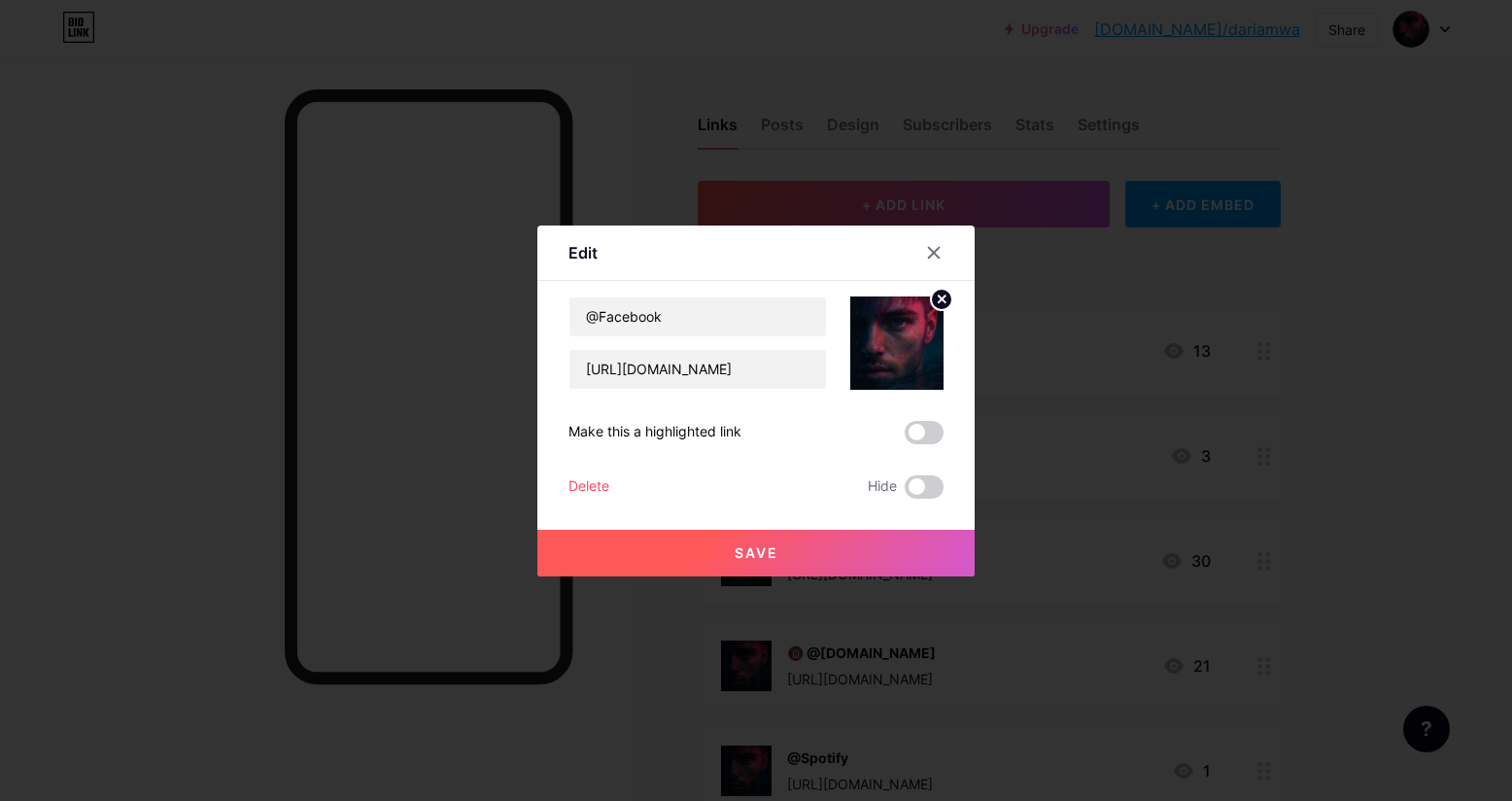
click at [940, 299] on icon at bounding box center [941, 298] width 7 height 7
click at [905, 347] on rect at bounding box center [908, 344] width 16 height 10
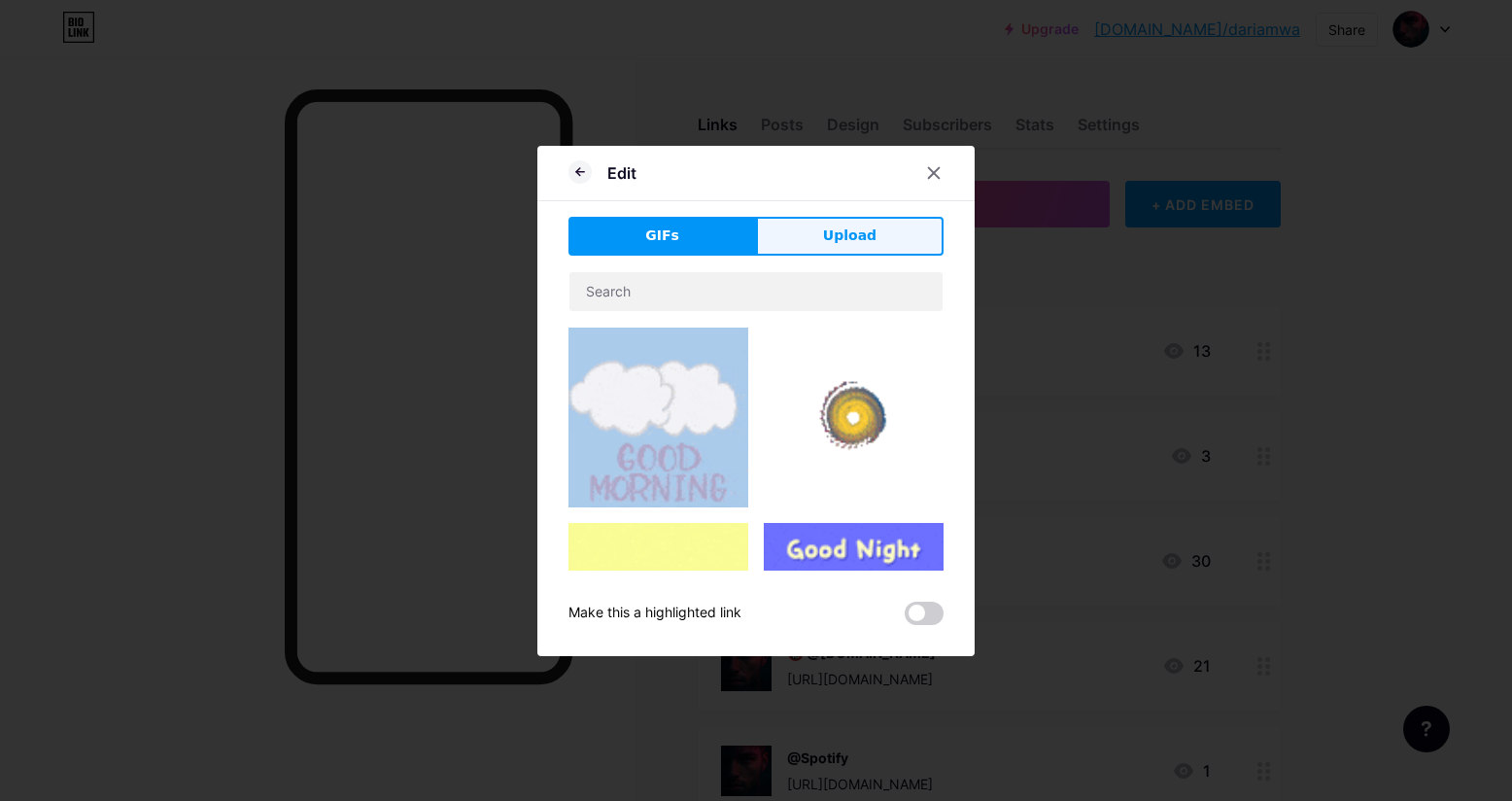
click at [821, 247] on button "Upload" at bounding box center [849, 237] width 187 height 39
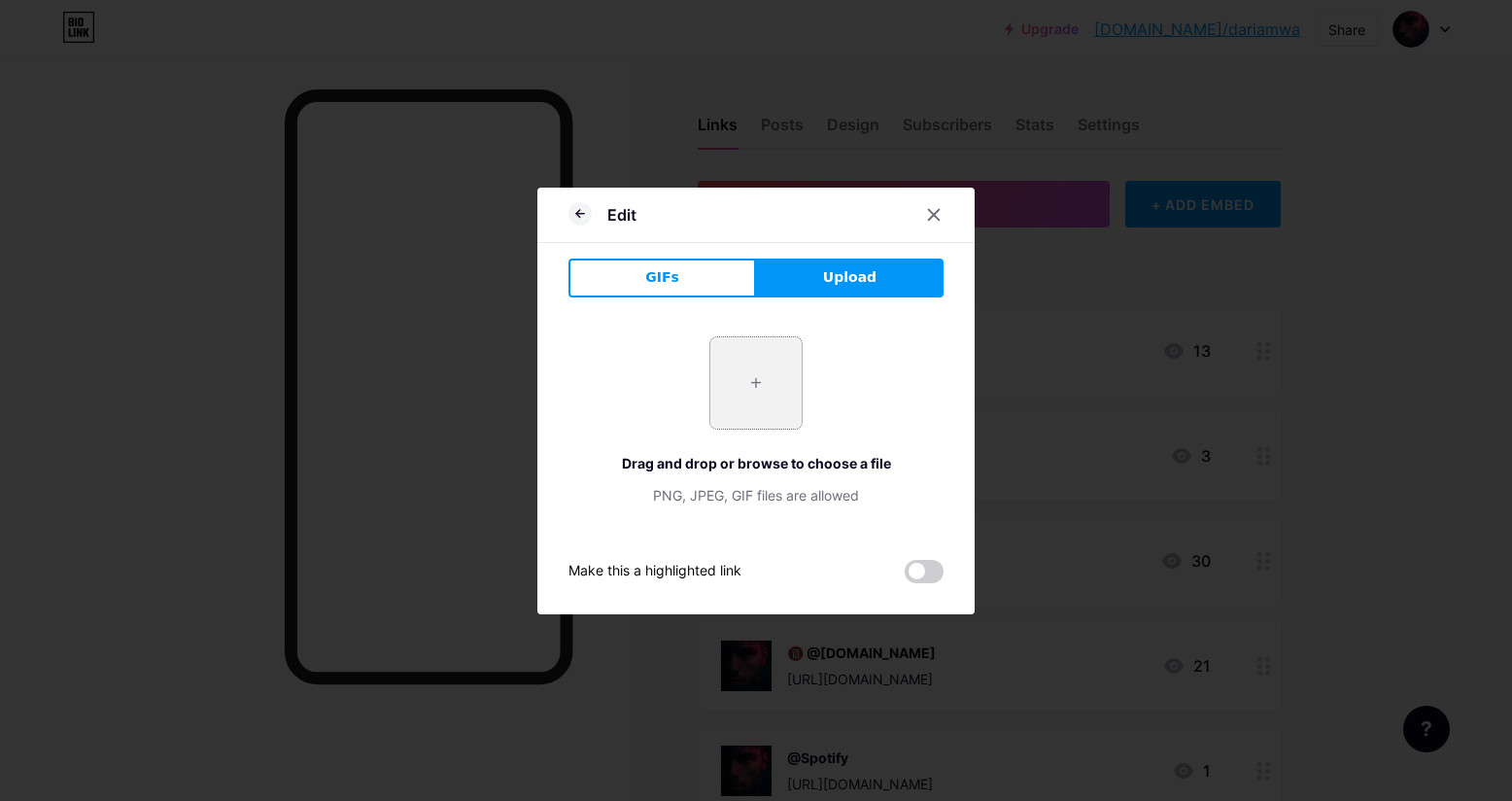
click at [778, 362] on input "file" at bounding box center [756, 383] width 91 height 91
type input "C:\fakepath\525133203_726241976876426_3089753561164707860_n.jpg"
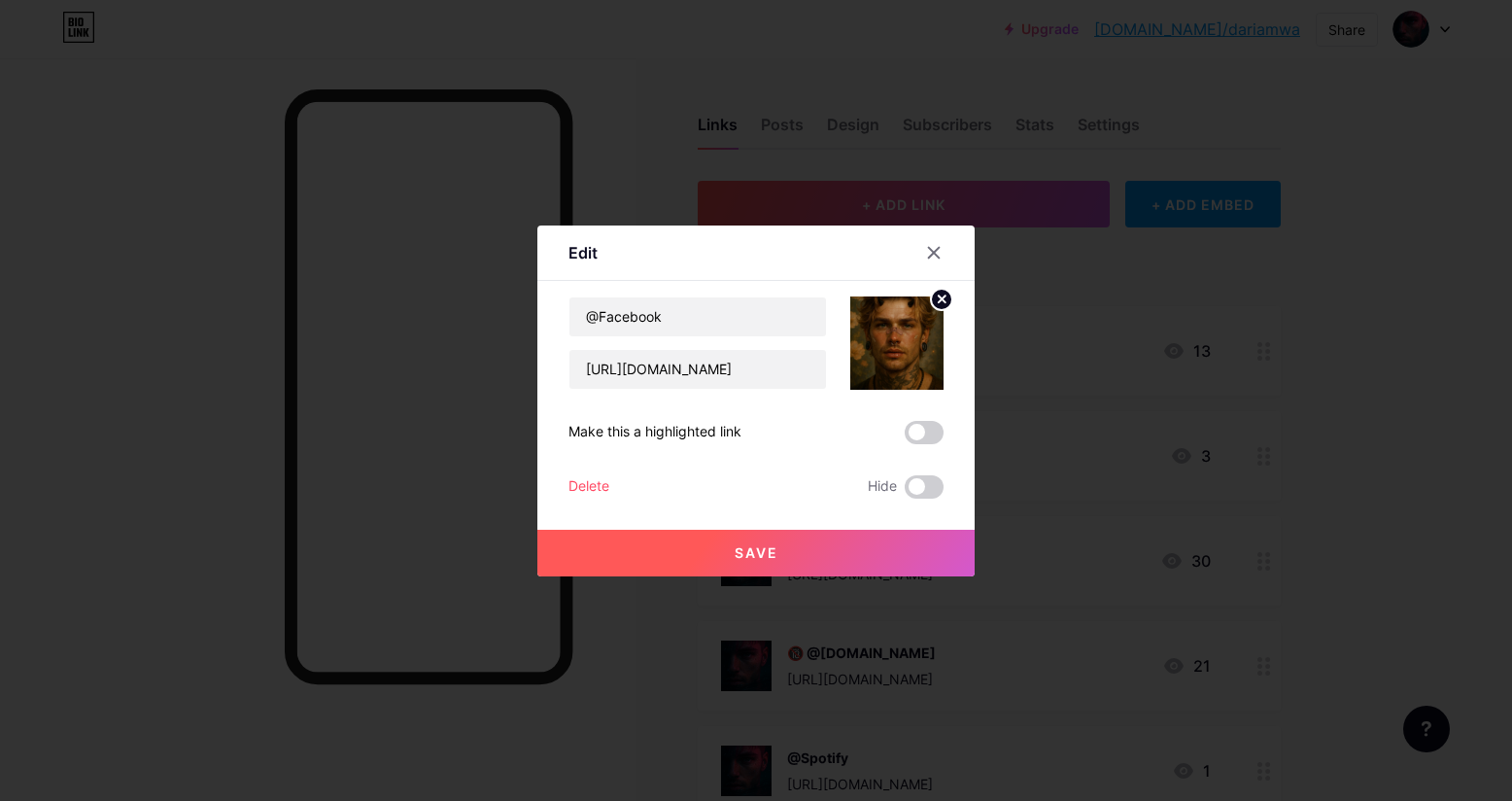
click at [794, 546] on button "Save" at bounding box center [756, 554] width 438 height 47
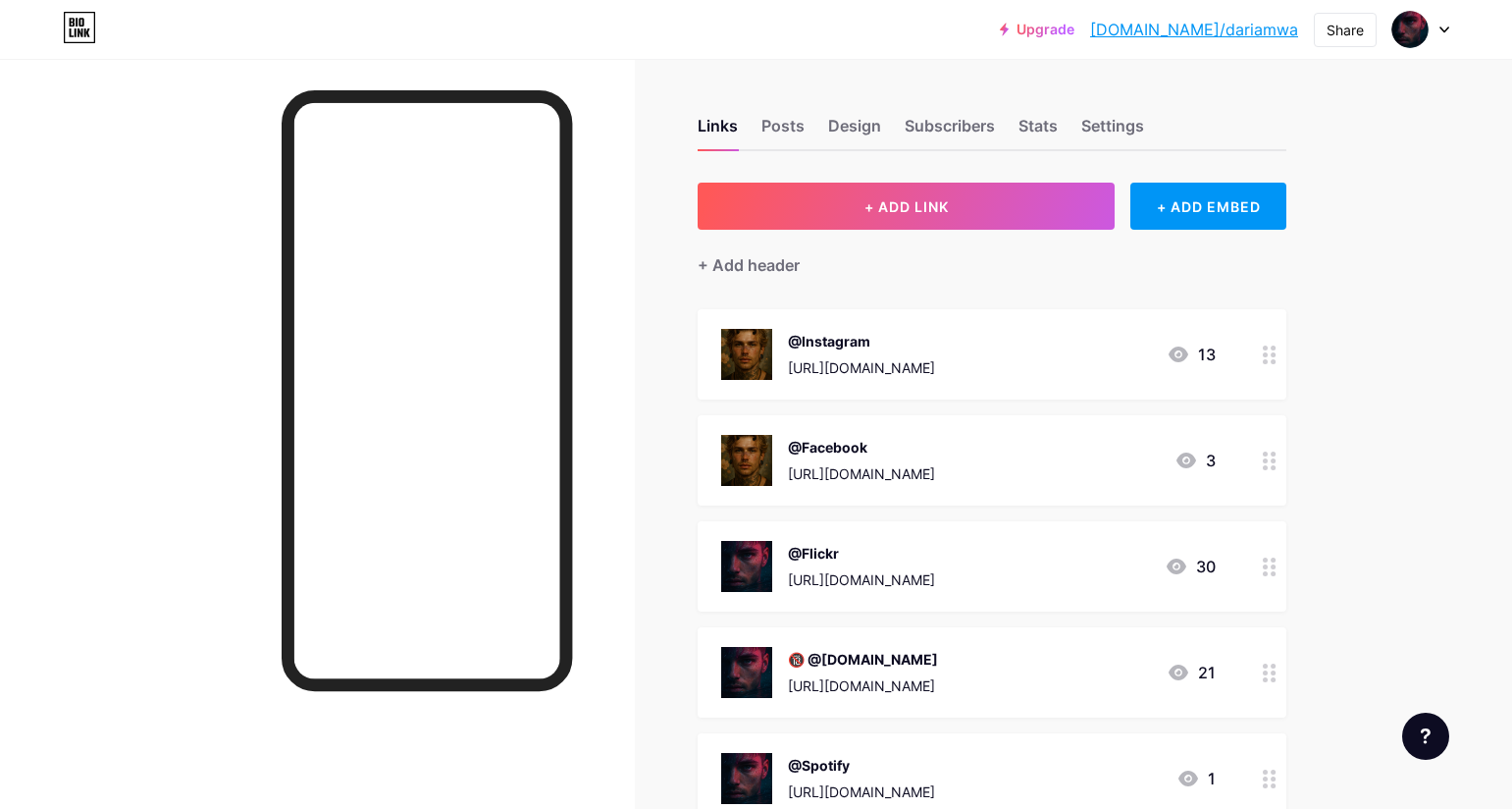
scroll to position [196, 0]
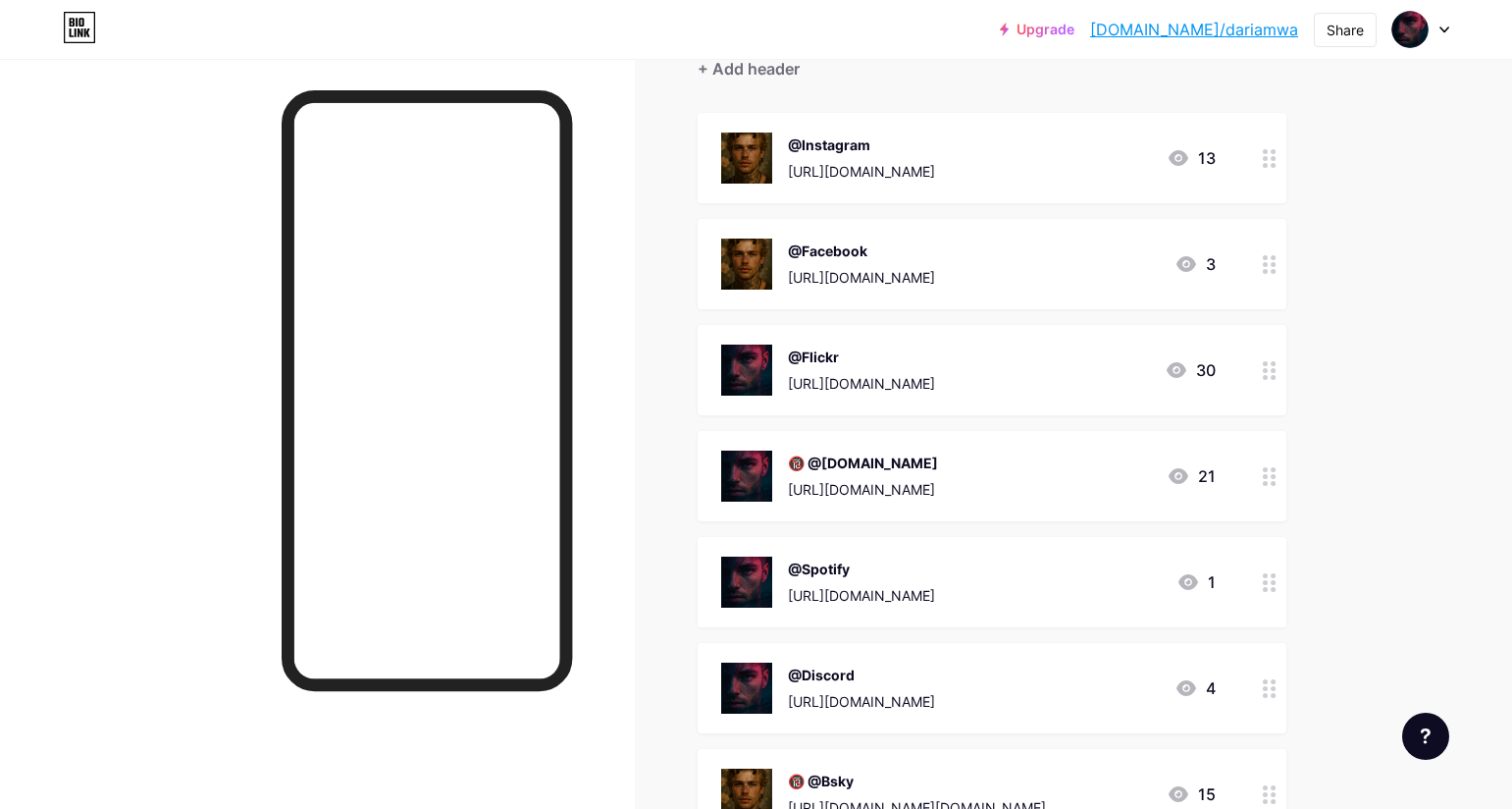
click at [1274, 377] on icon at bounding box center [1269, 370] width 14 height 19
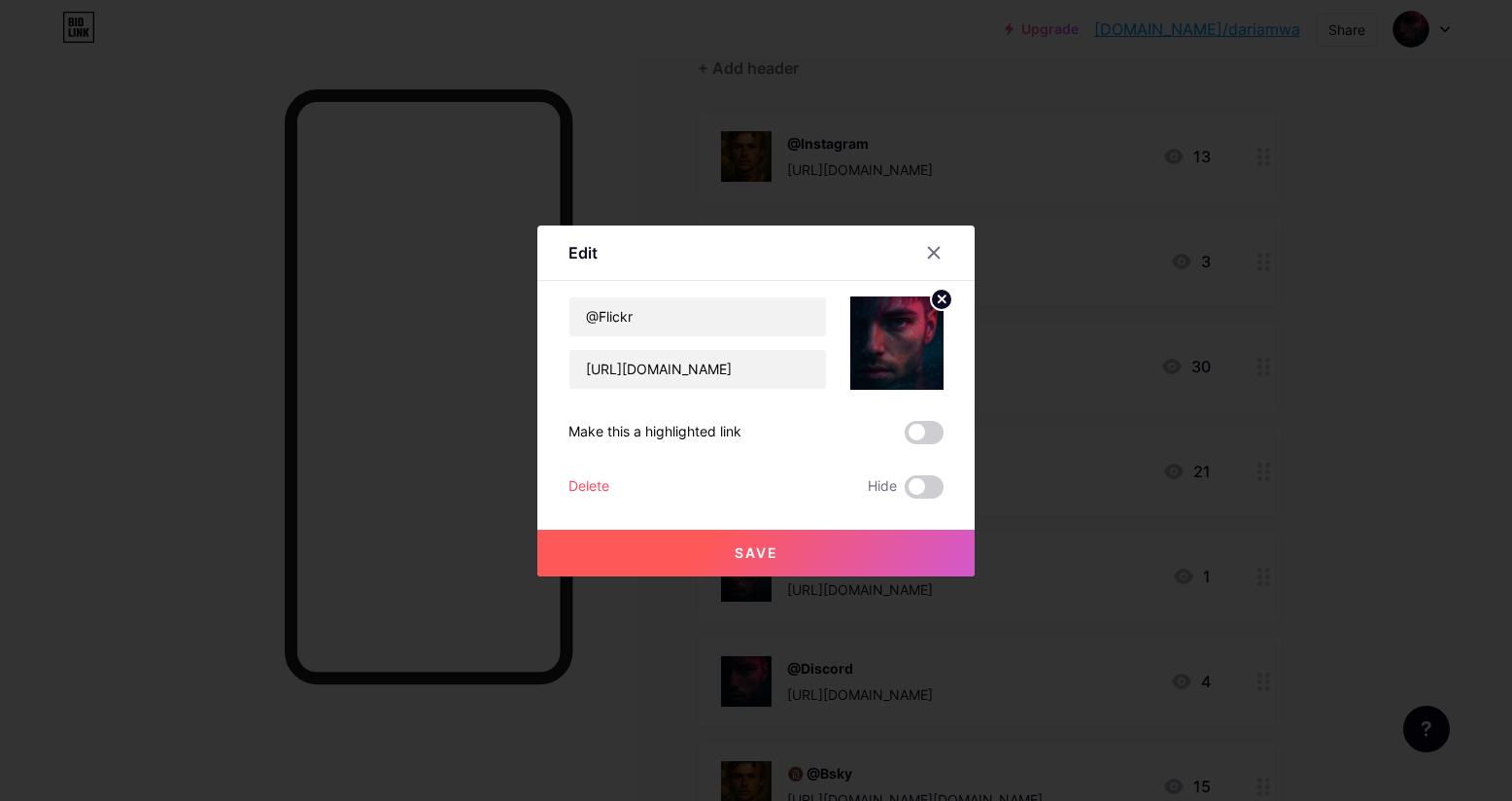
click at [941, 296] on circle at bounding box center [941, 299] width 22 height 22
click at [909, 348] on rect at bounding box center [908, 344] width 18 height 12
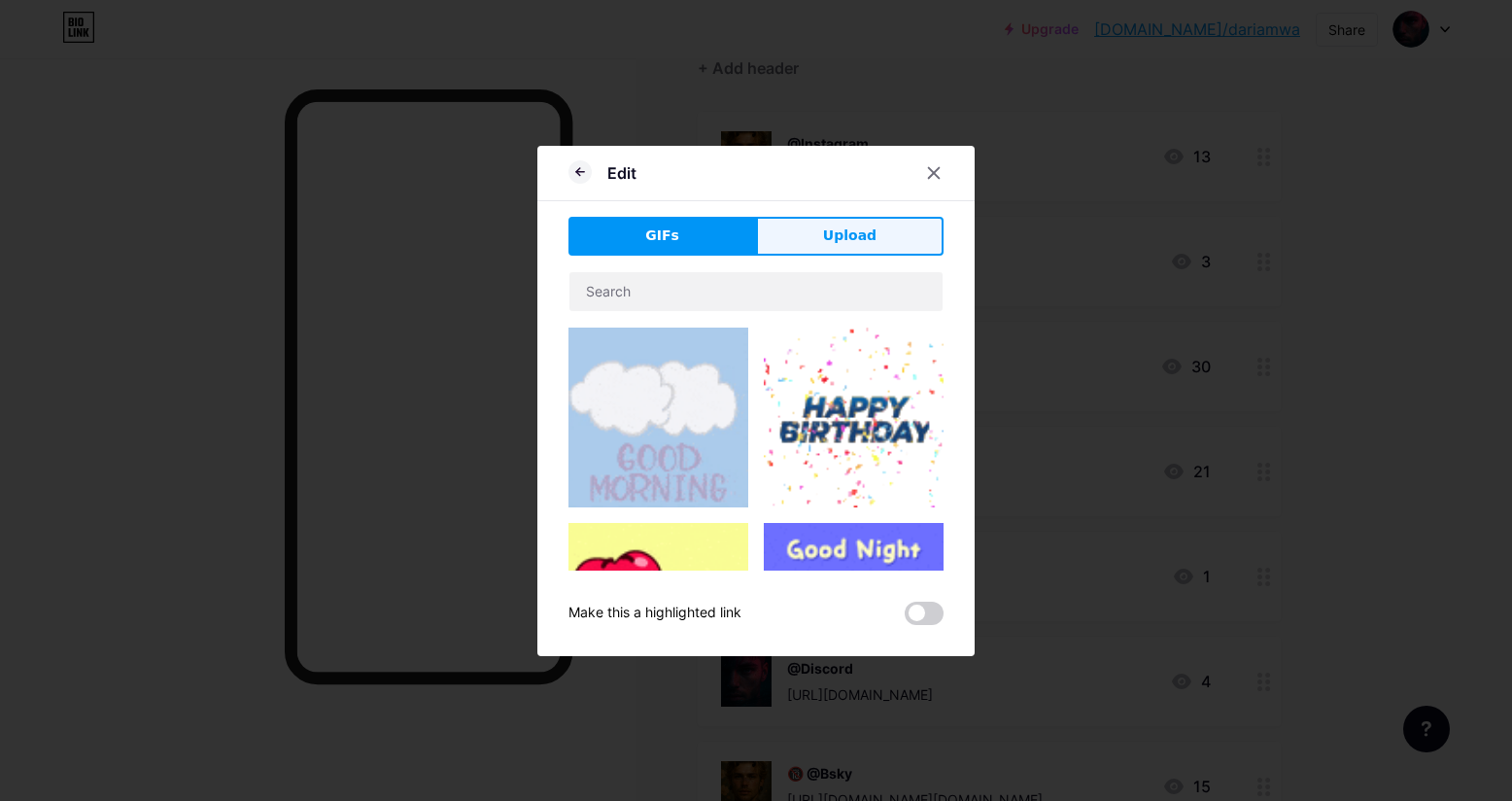
click at [844, 242] on span "Upload" at bounding box center [850, 236] width 53 height 21
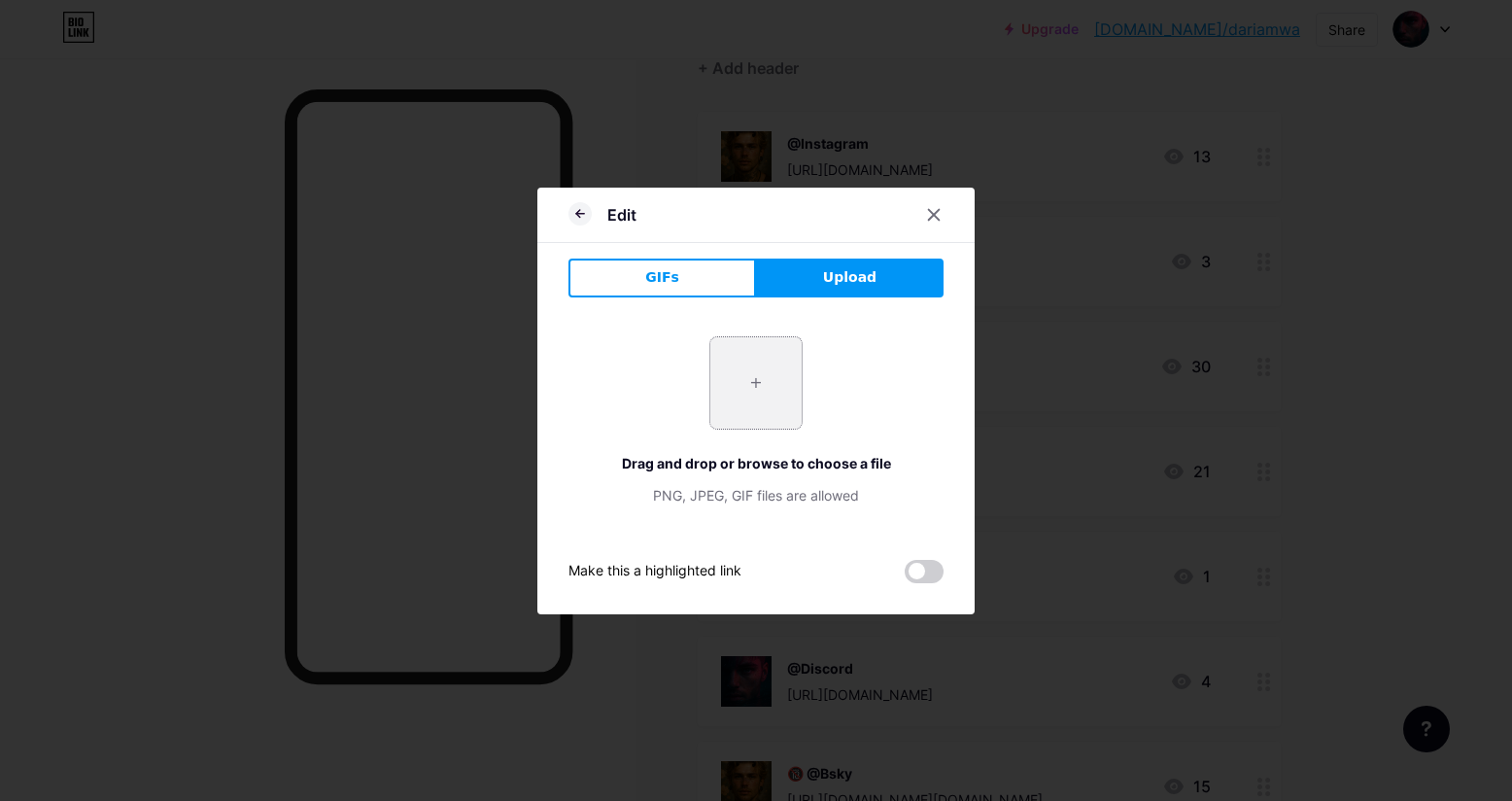
click at [773, 380] on input "file" at bounding box center [756, 383] width 91 height 91
type input "C:\fakepath\525133203_726241976876426_3089753561164707860_n.jpg"
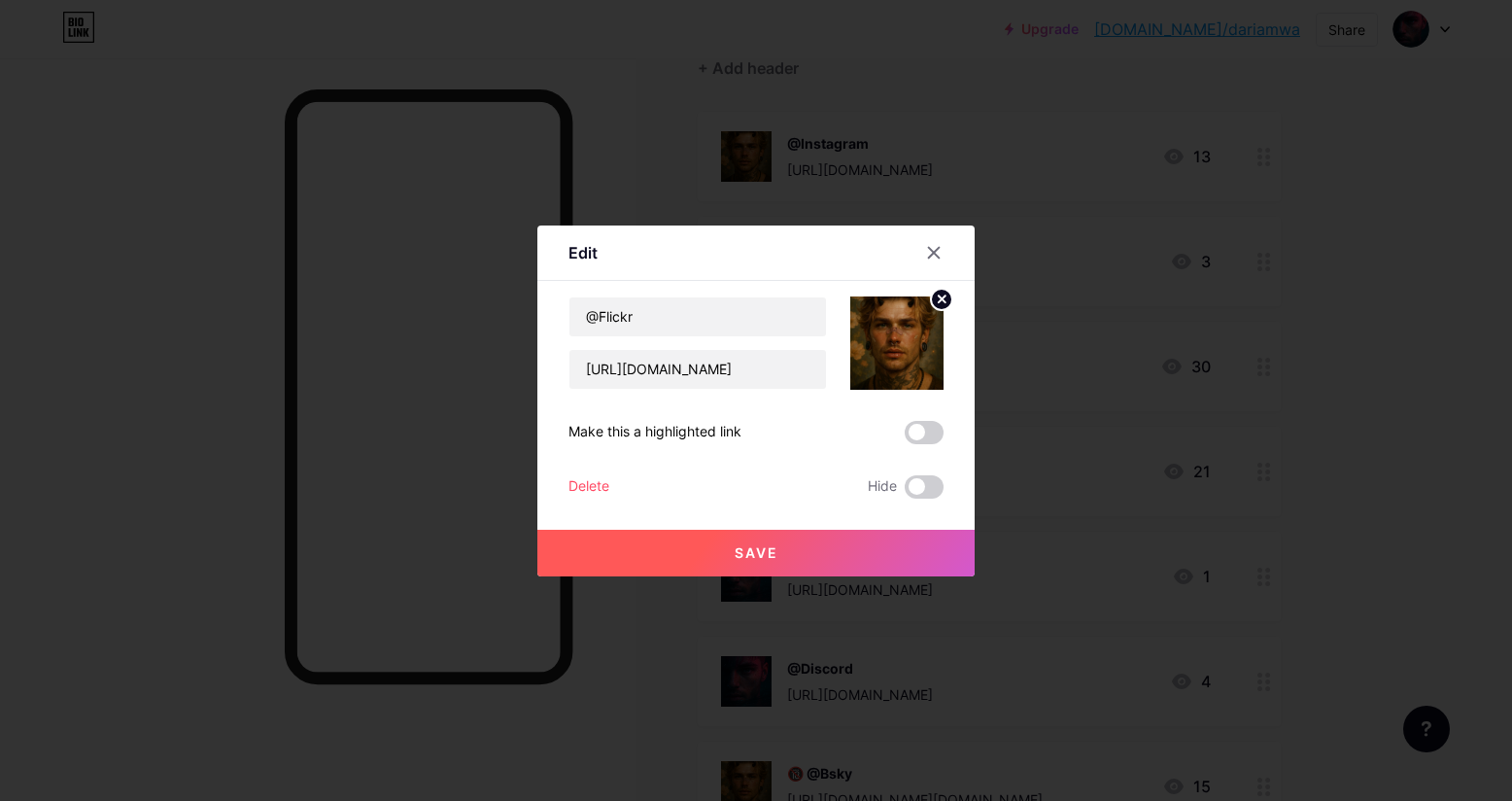
click at [761, 551] on span "Save" at bounding box center [756, 552] width 44 height 17
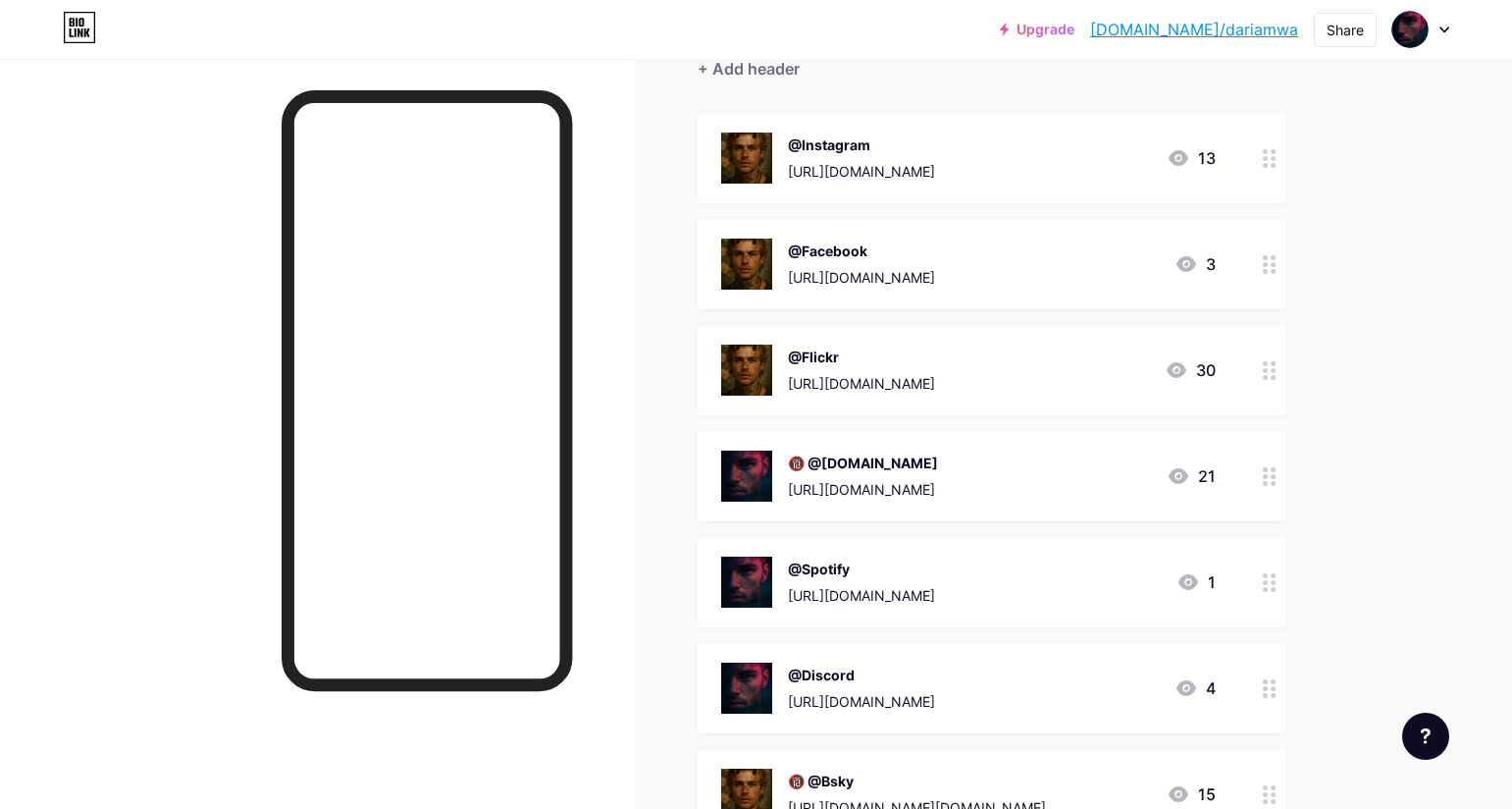
click at [1275, 481] on circle at bounding box center [1272, 483] width 5 height 5
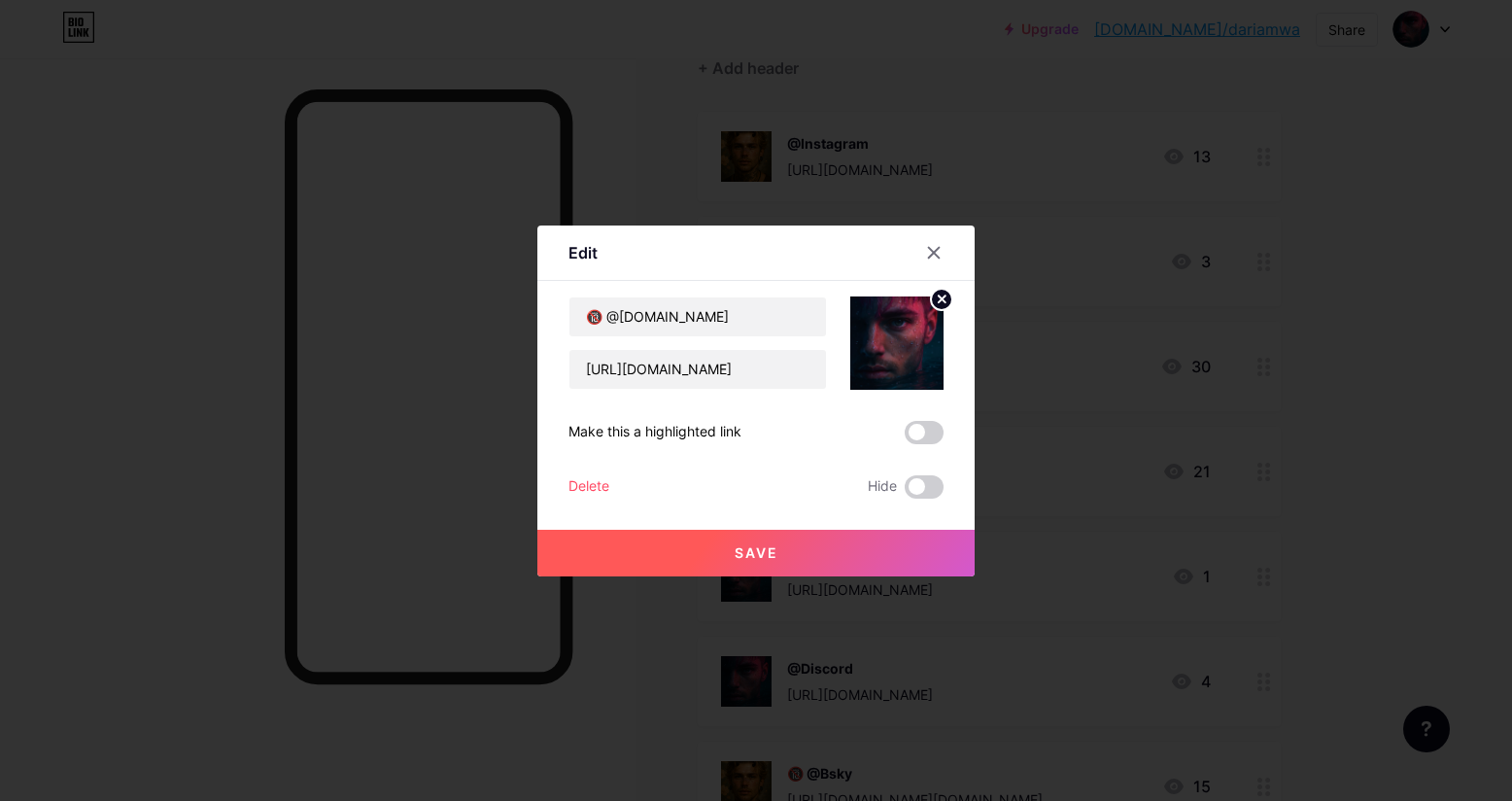
click at [936, 296] on circle at bounding box center [941, 299] width 22 height 22
click at [886, 327] on circle at bounding box center [888, 326] width 6 height 6
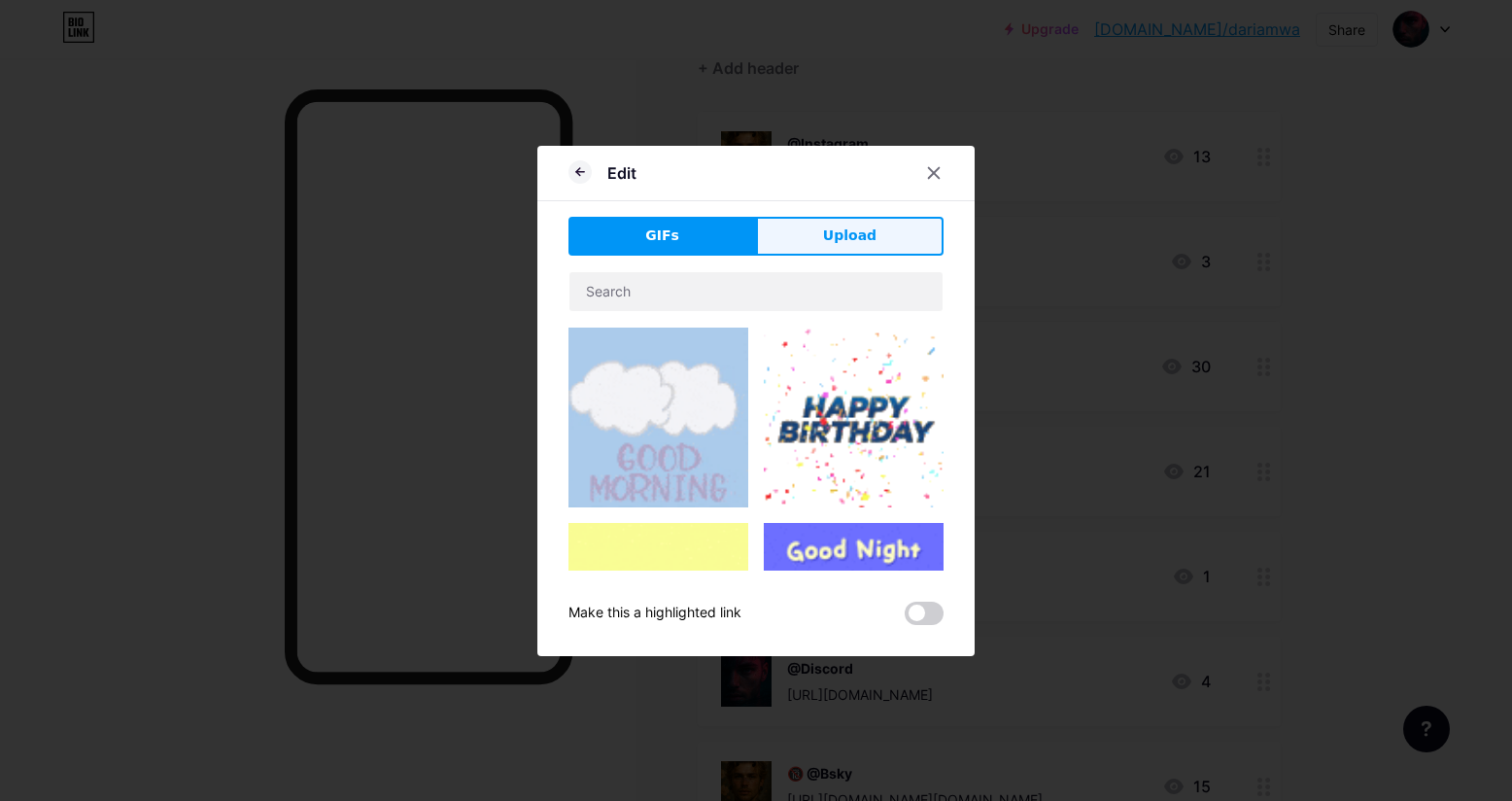
click at [846, 220] on button "Upload" at bounding box center [849, 237] width 187 height 39
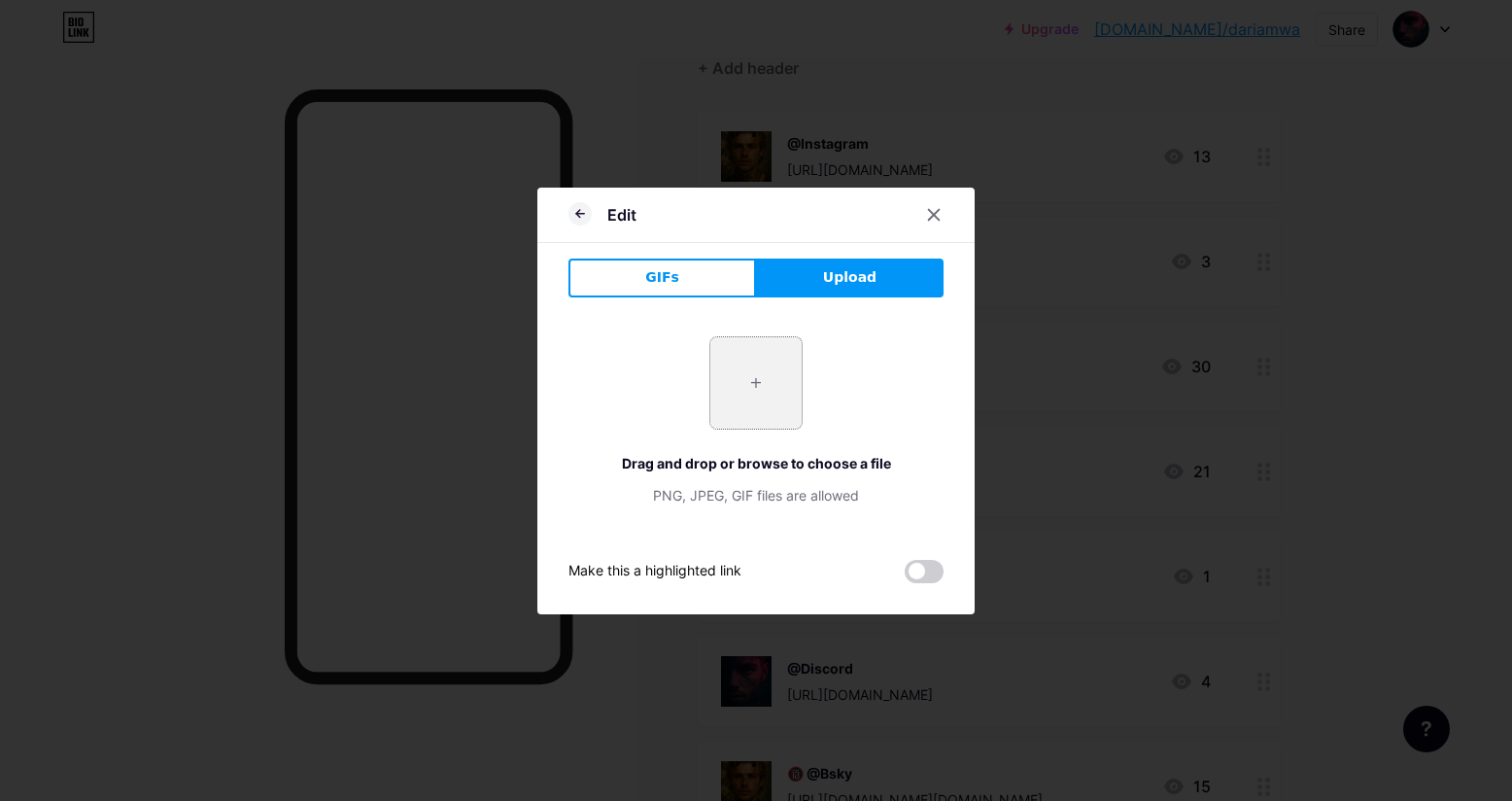
click at [761, 375] on input "file" at bounding box center [756, 383] width 91 height 91
type input "C:\fakepath\525133203_726241976876426_3089753561164707860_n.jpg"
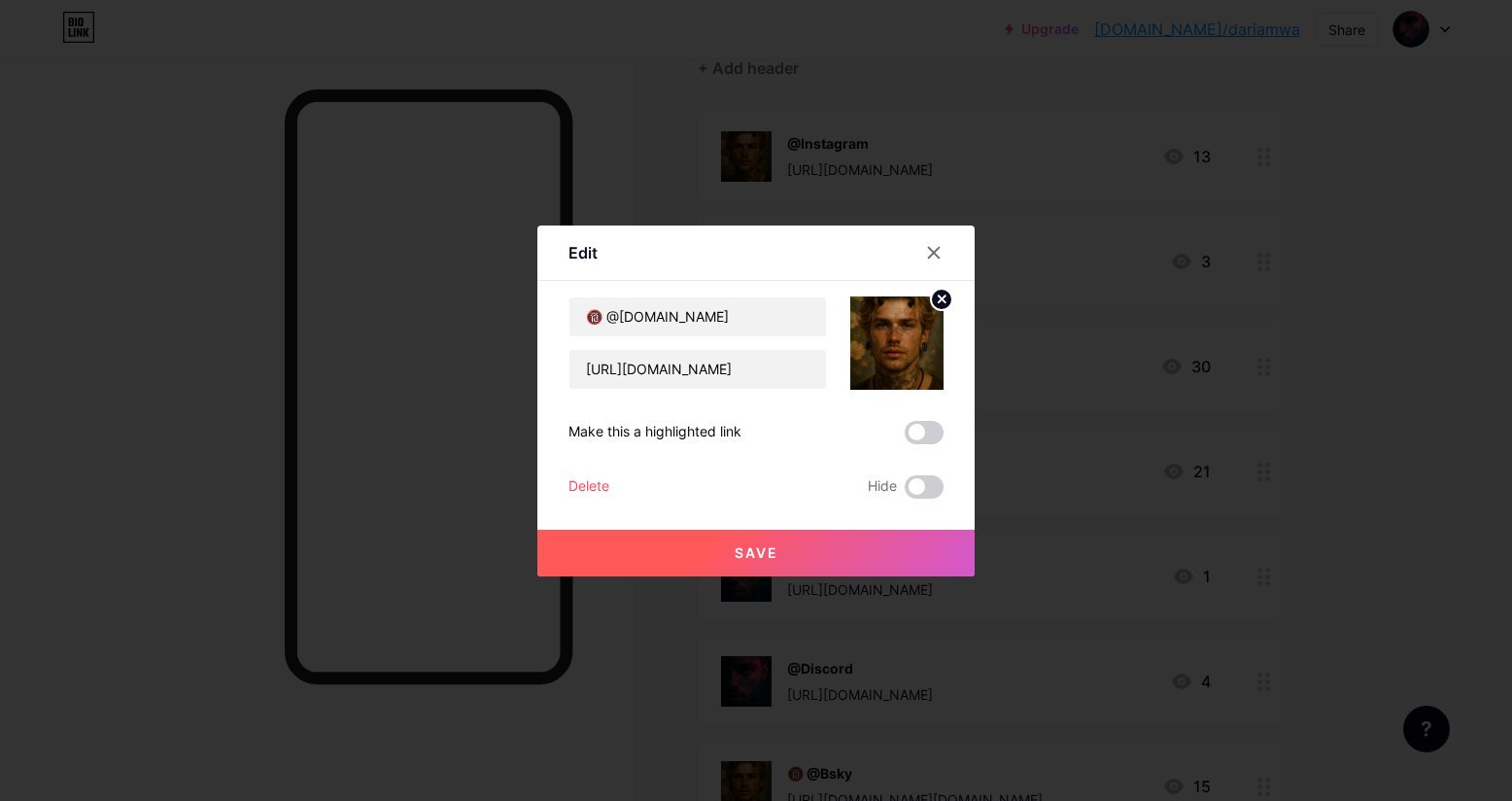
click at [819, 552] on button "Save" at bounding box center [756, 554] width 438 height 47
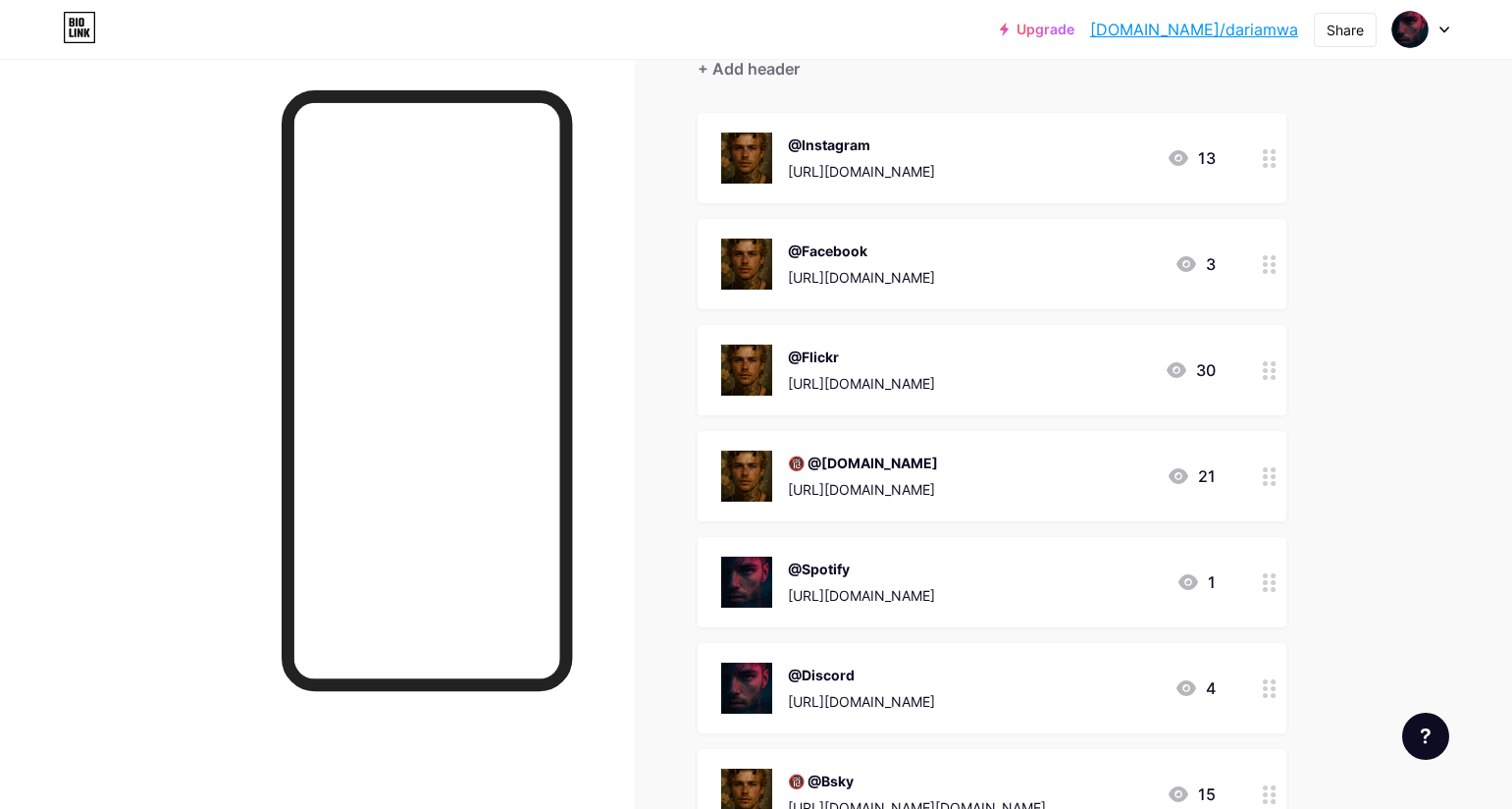
click at [1276, 588] on icon at bounding box center [1269, 582] width 14 height 19
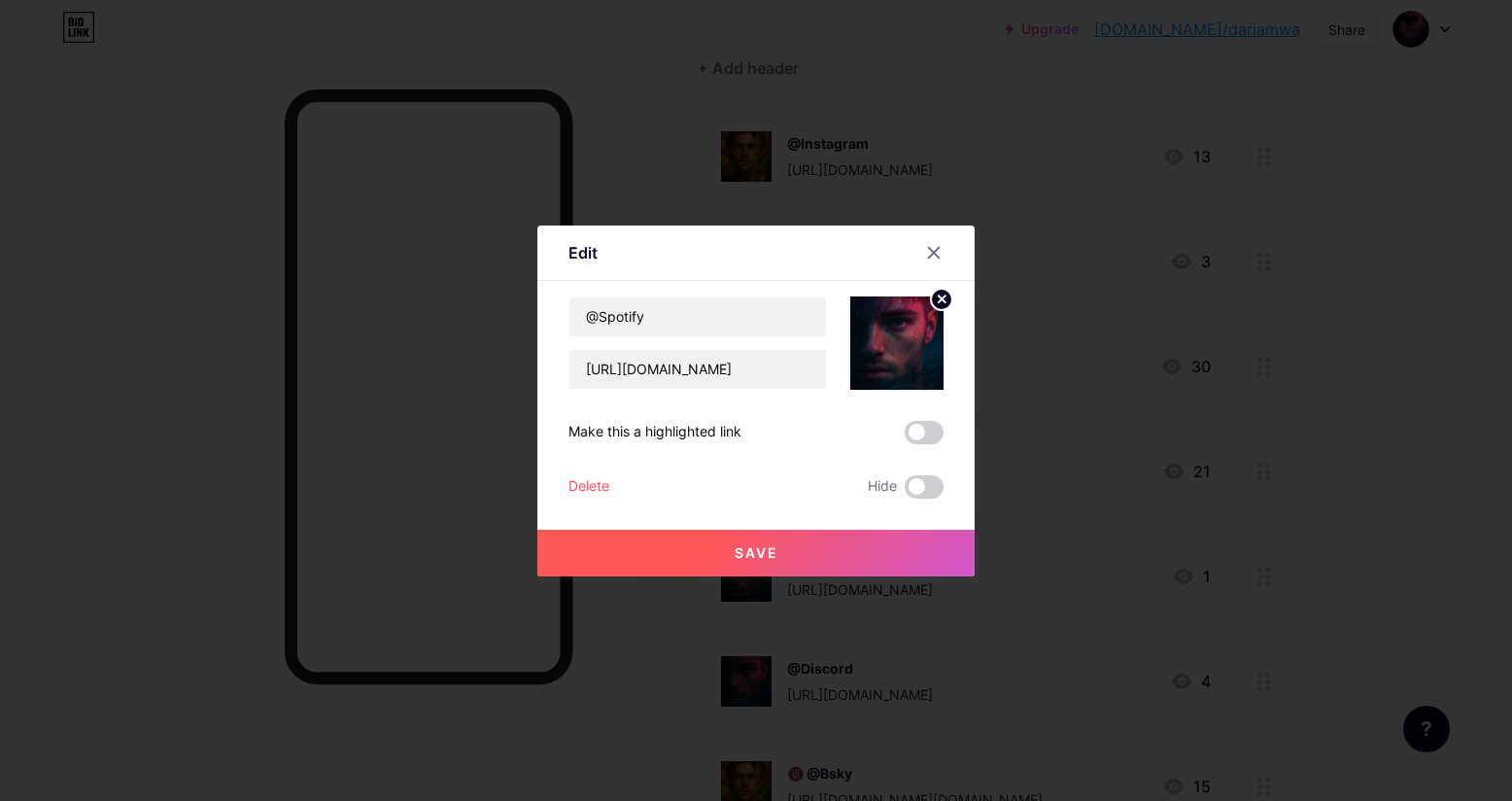
click at [940, 301] on circle at bounding box center [941, 299] width 22 height 22
click at [898, 357] on div "Picture" at bounding box center [897, 364] width 39 height 15
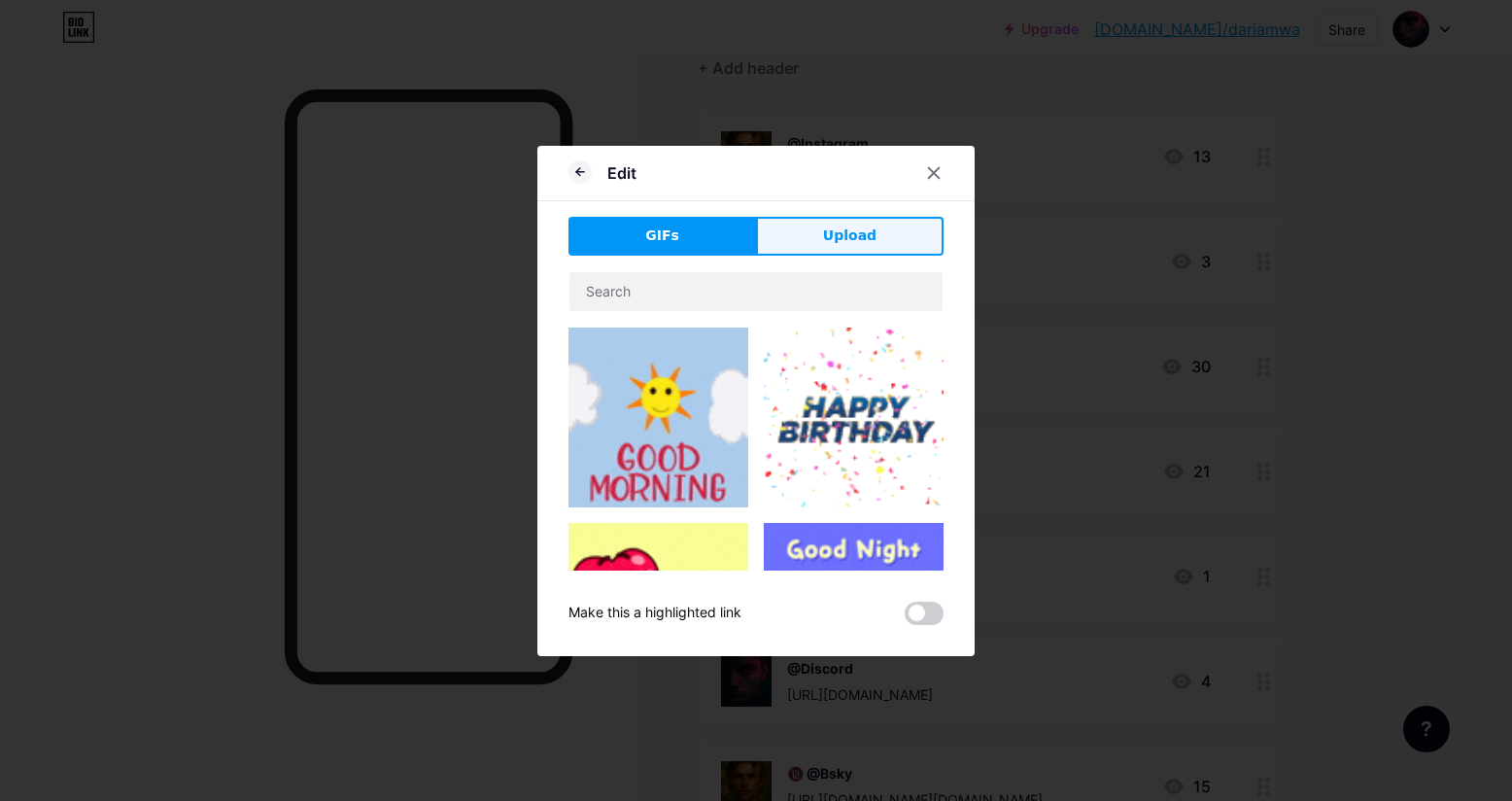
click at [837, 239] on span "Upload" at bounding box center [850, 236] width 53 height 21
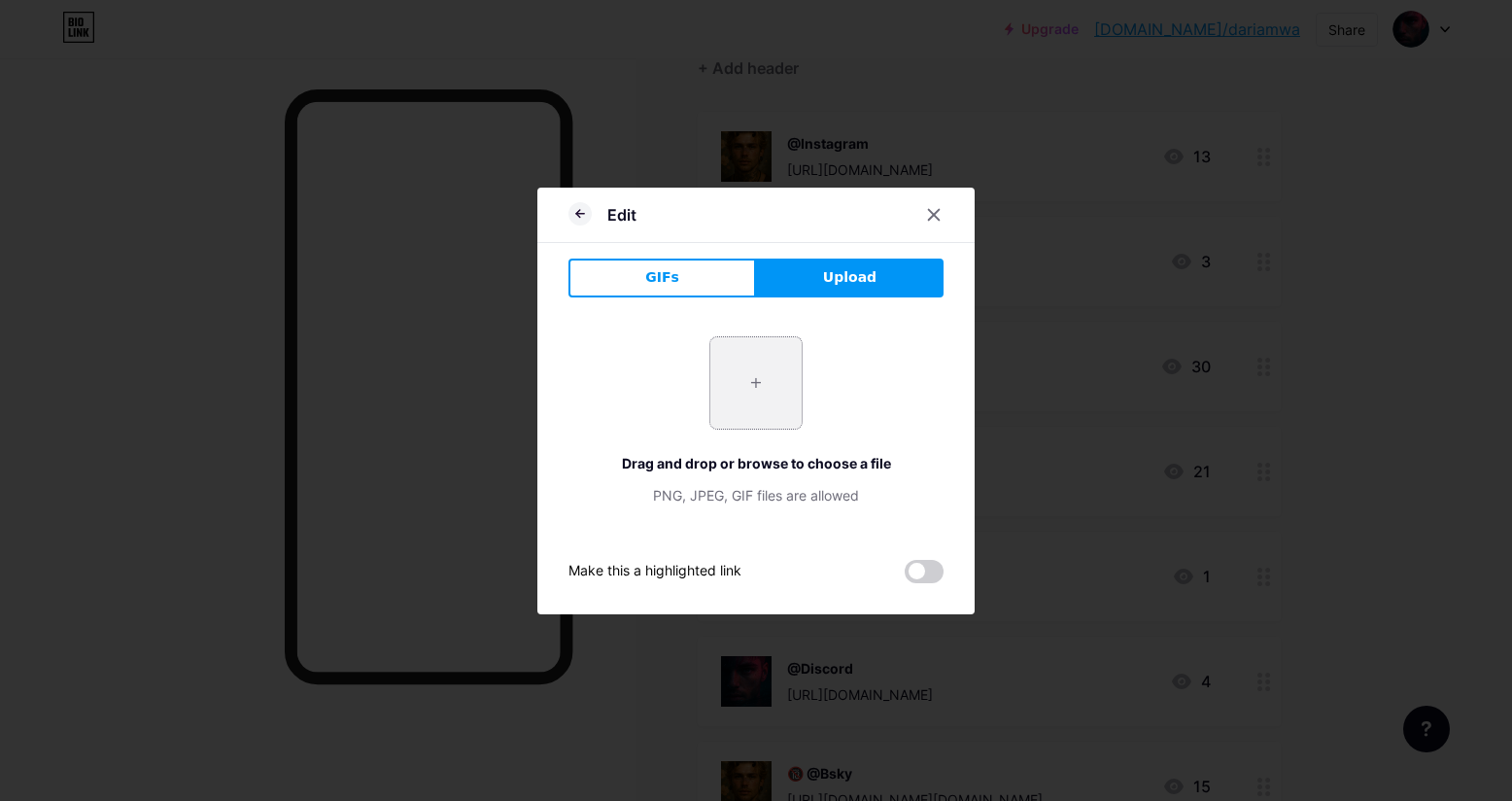
click at [755, 392] on input "file" at bounding box center [756, 383] width 91 height 91
type input "C:\fakepath\525133203_726241976876426_3089753561164707860_n.jpg"
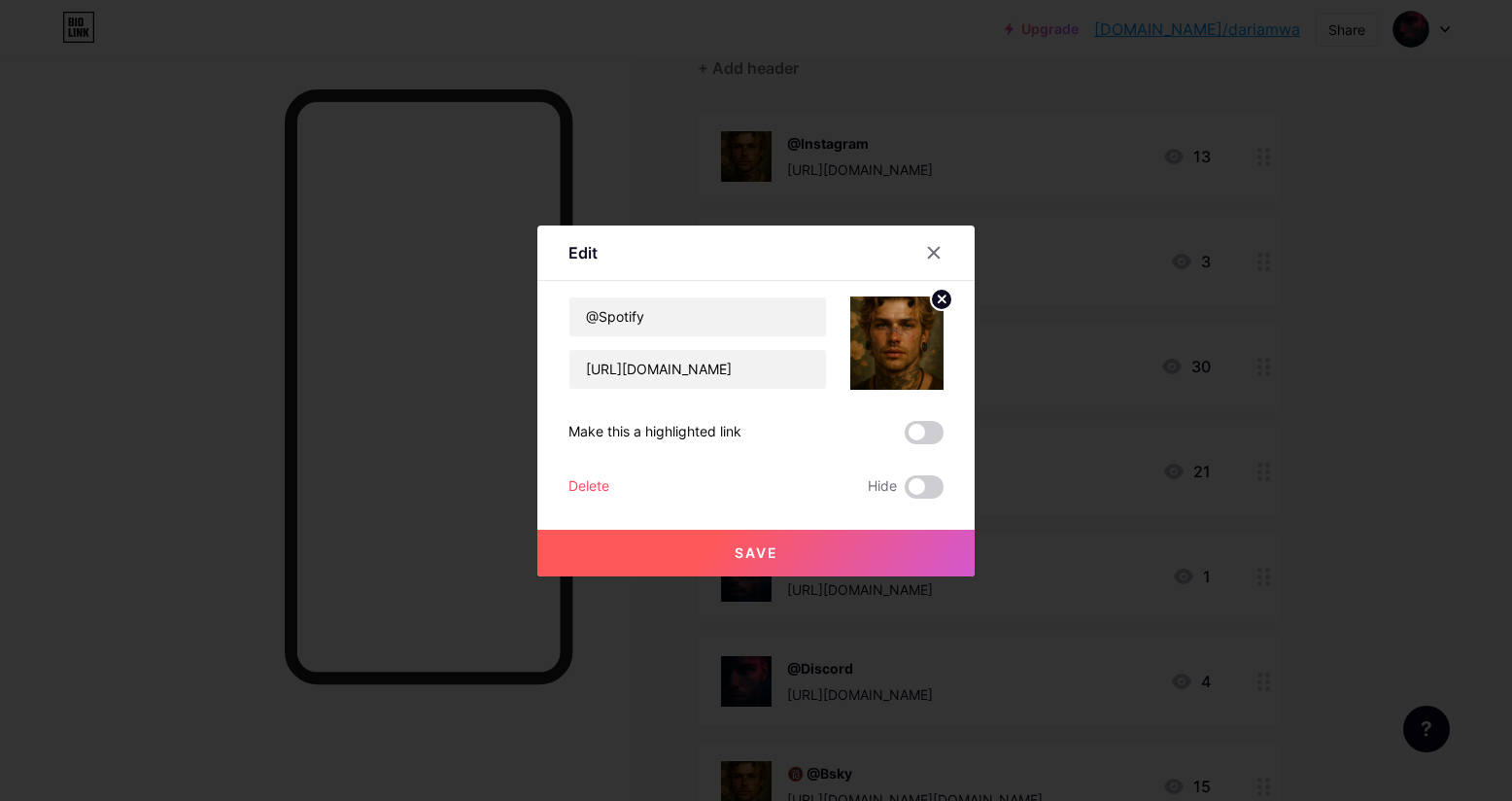
click at [776, 562] on button "Save" at bounding box center [756, 554] width 438 height 47
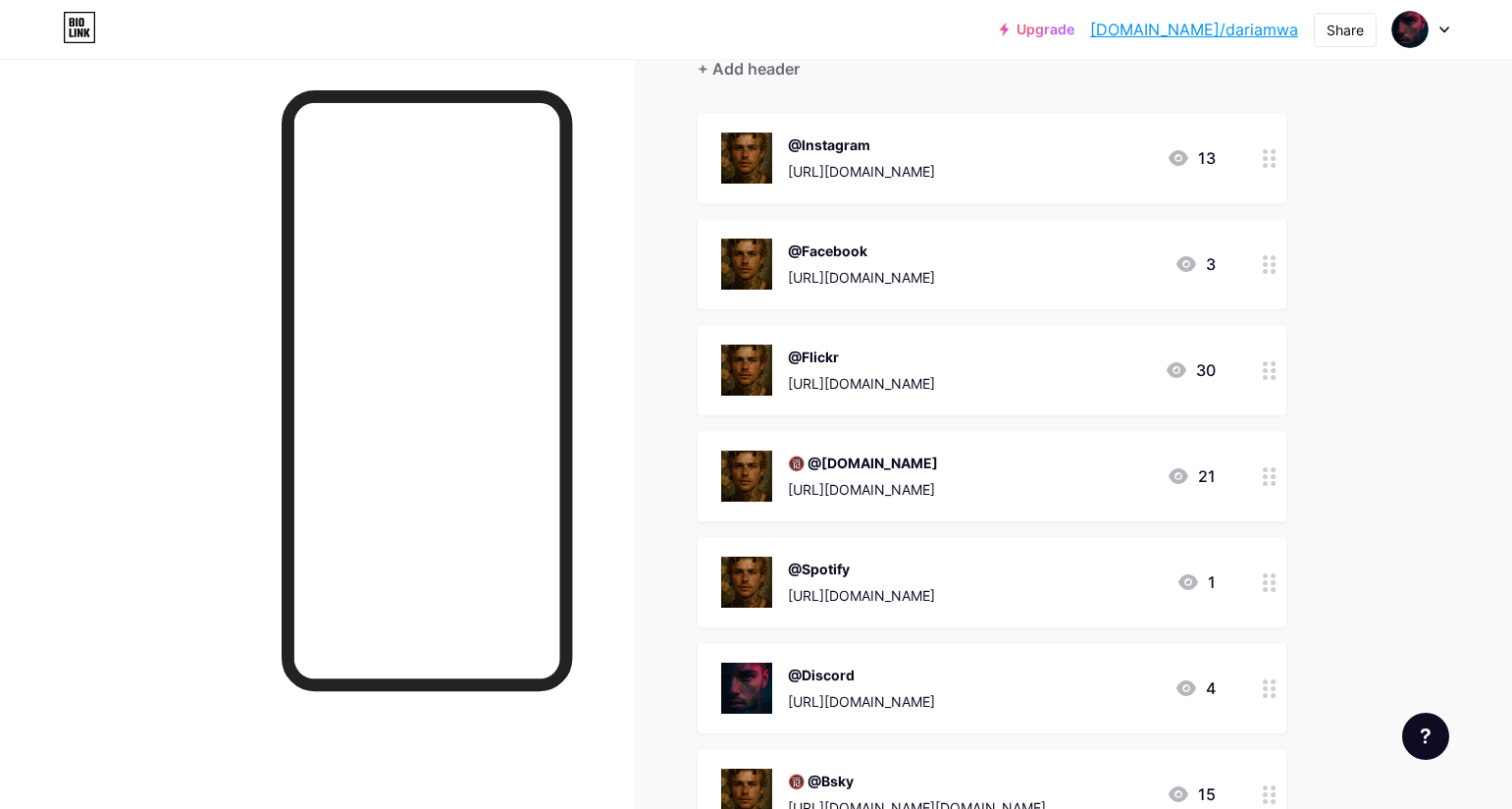
click at [1281, 697] on div at bounding box center [1269, 687] width 34 height 90
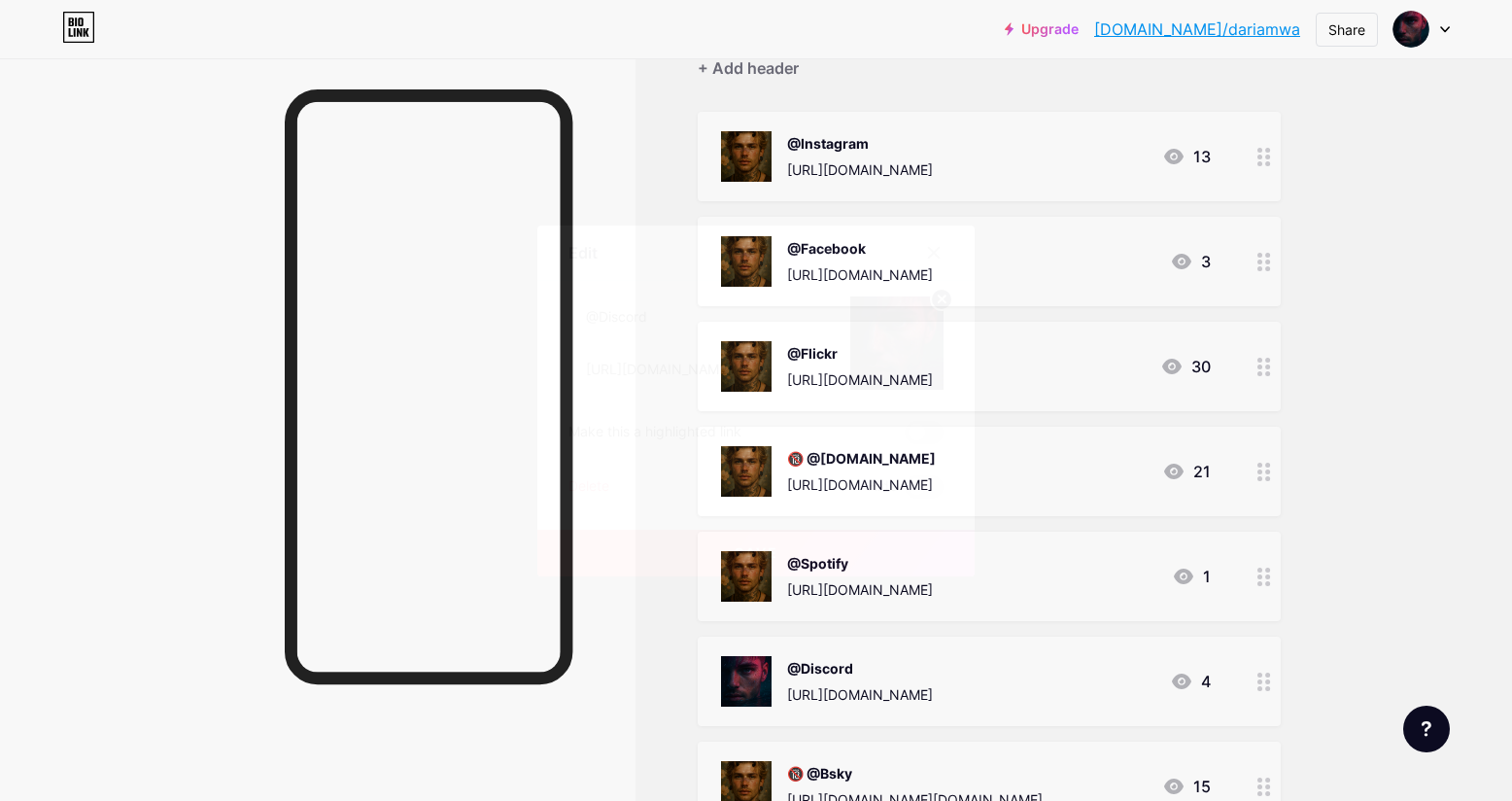
click at [940, 304] on circle at bounding box center [941, 299] width 22 height 22
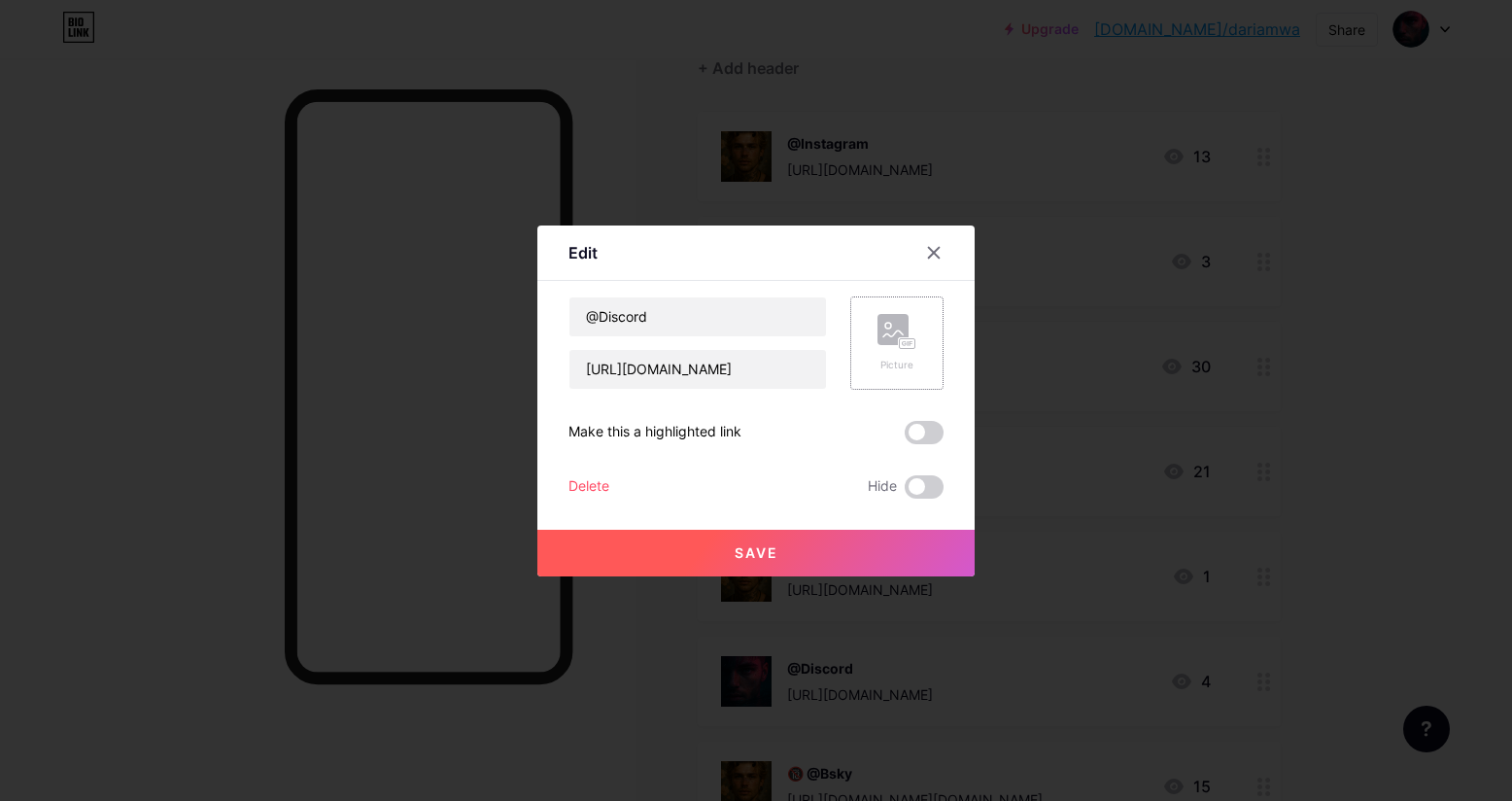
click at [909, 329] on rect at bounding box center [893, 330] width 31 height 31
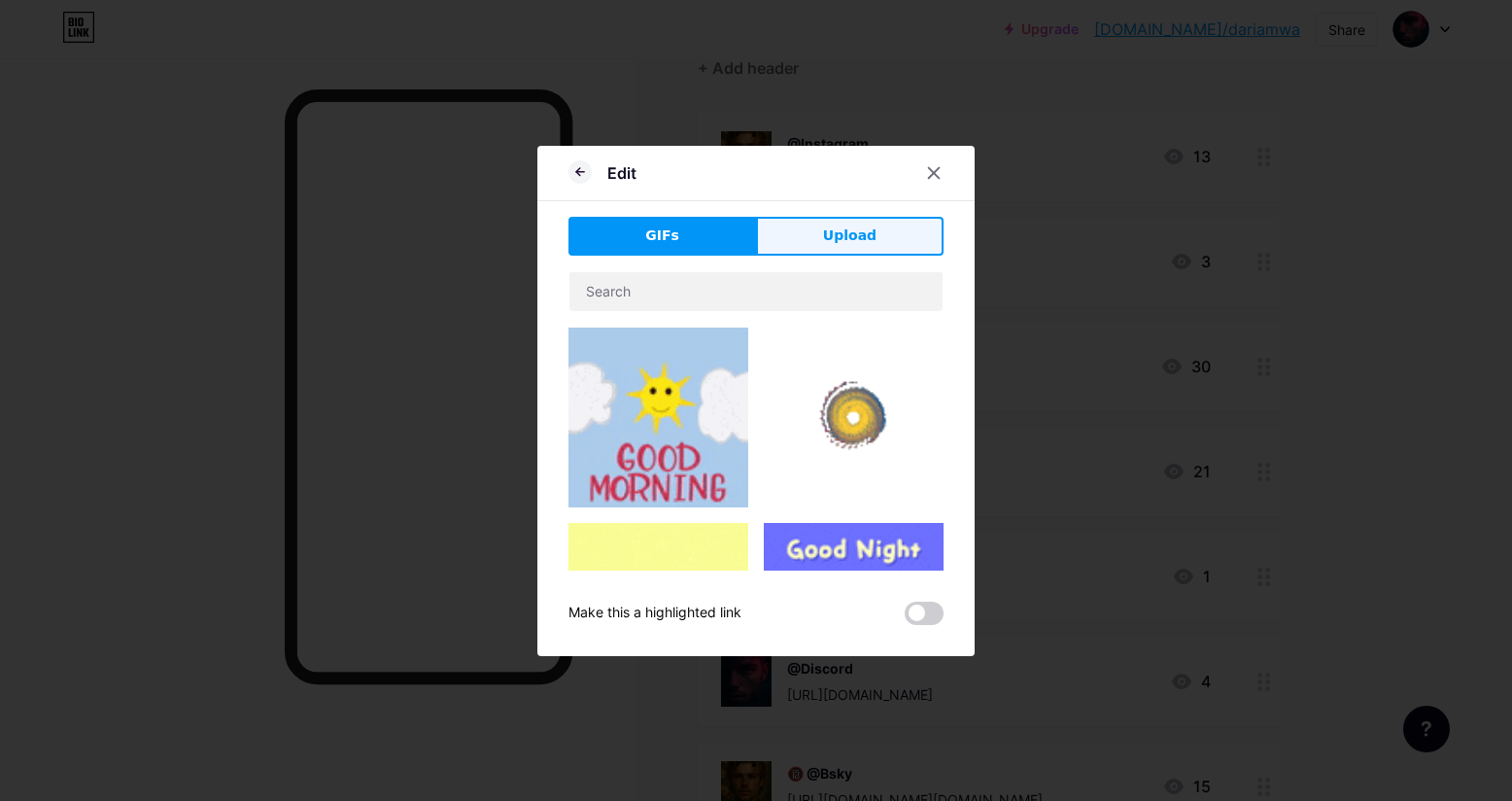
click at [855, 237] on span "Upload" at bounding box center [850, 236] width 53 height 21
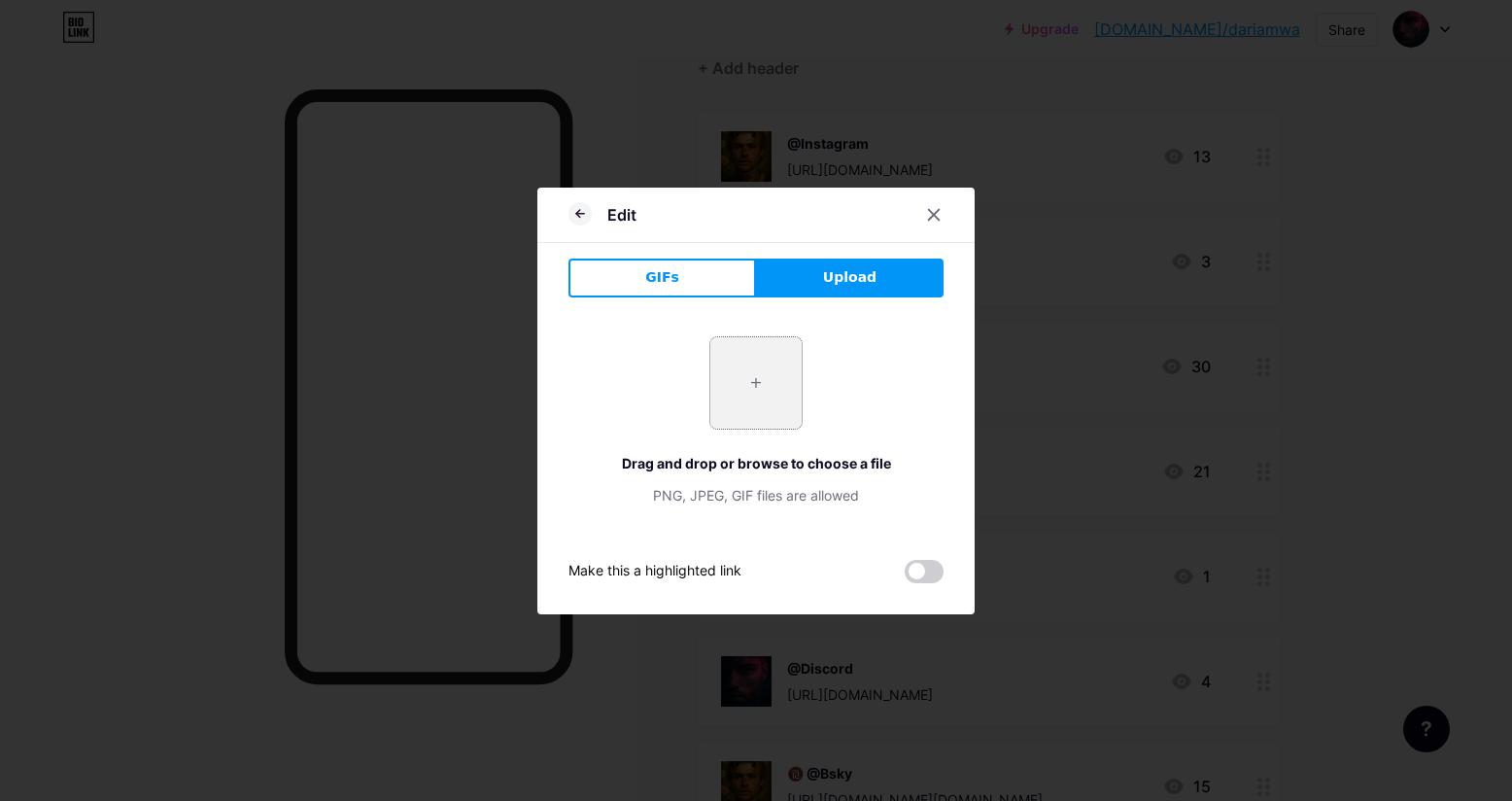
click at [759, 383] on input "file" at bounding box center [756, 383] width 91 height 91
type input "C:\fakepath\525133203_726241976876426_3089753561164707860_n.jpg"
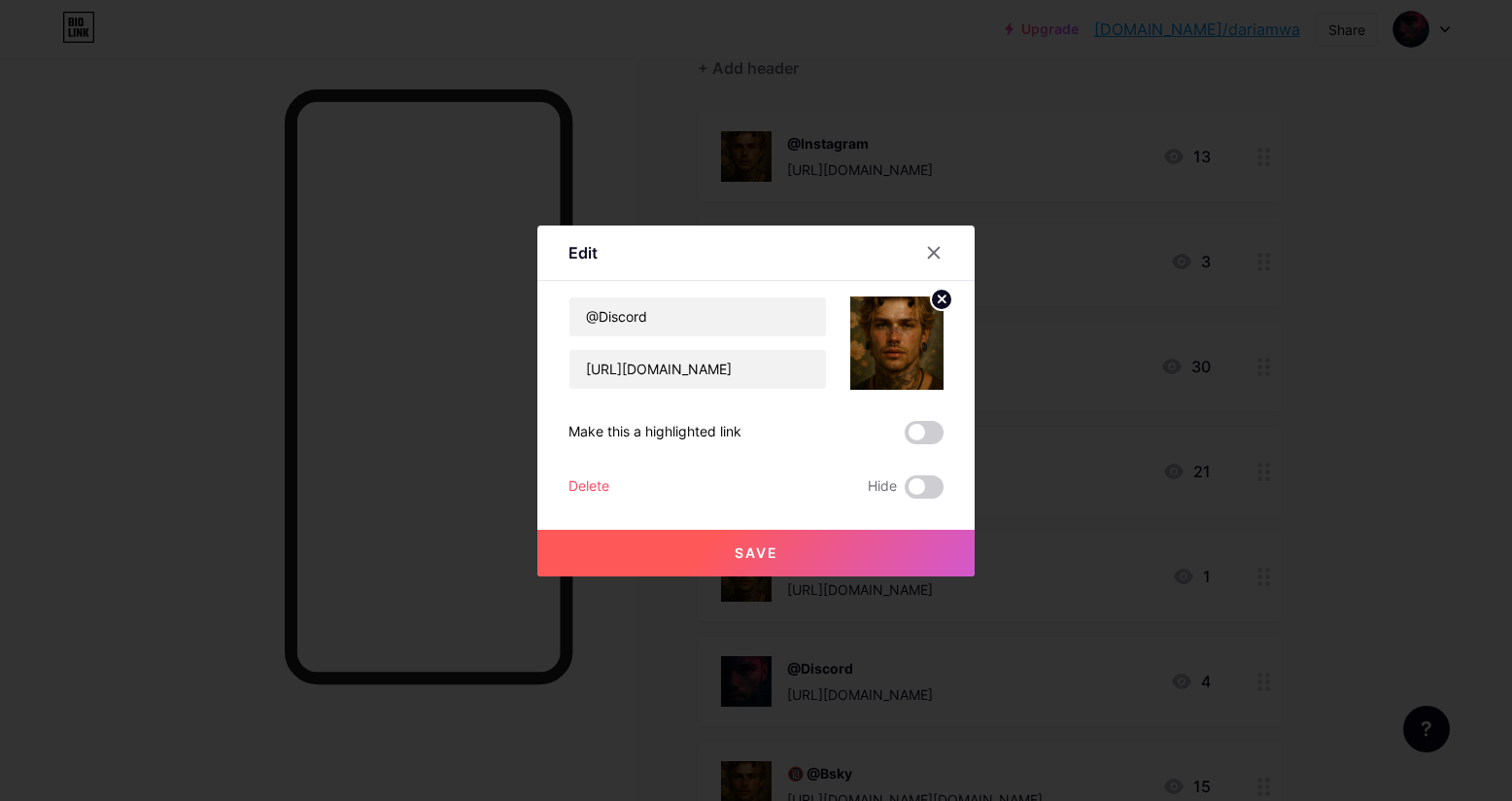
click at [808, 559] on button "Save" at bounding box center [756, 554] width 438 height 47
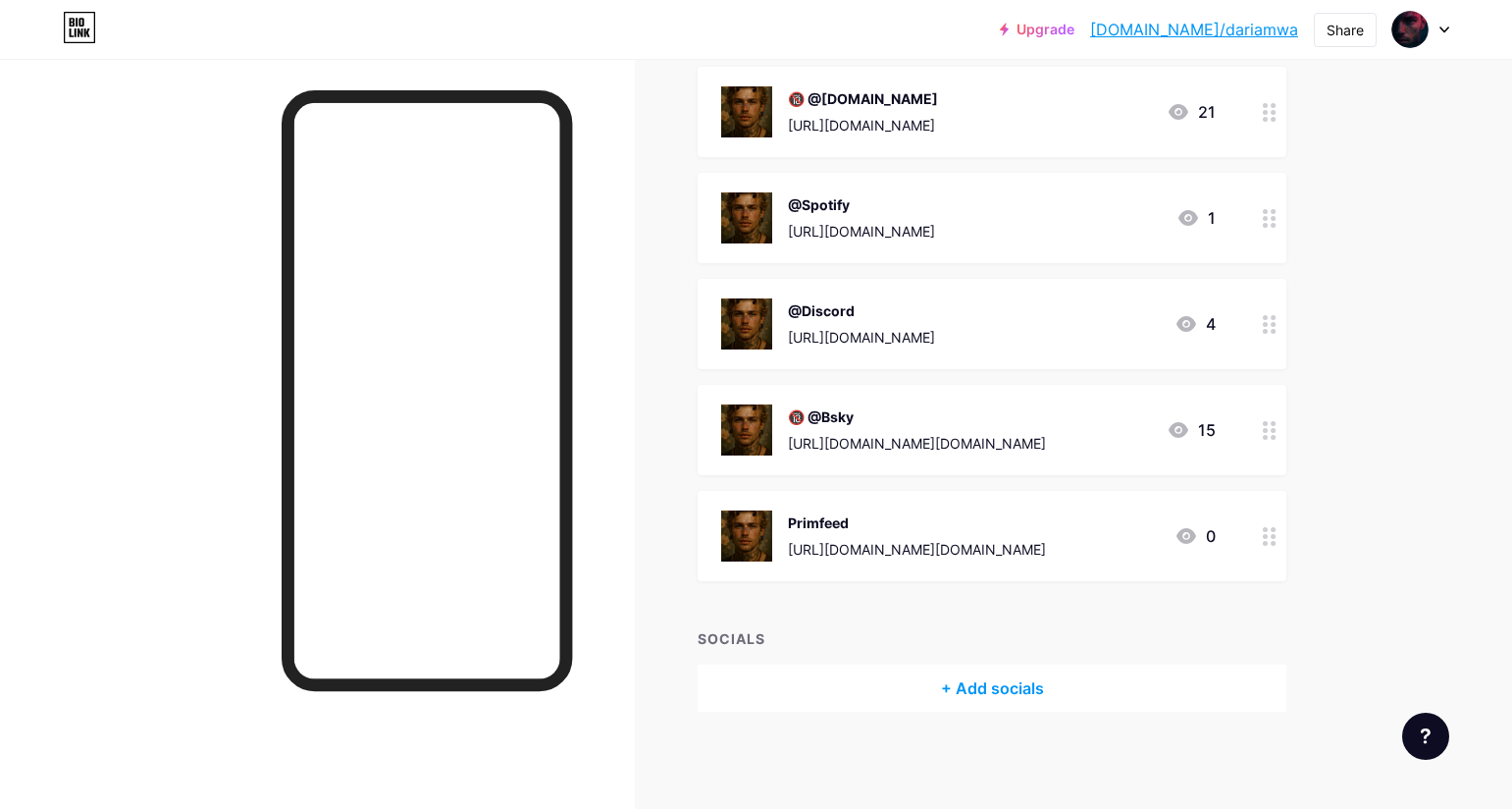
scroll to position [0, 0]
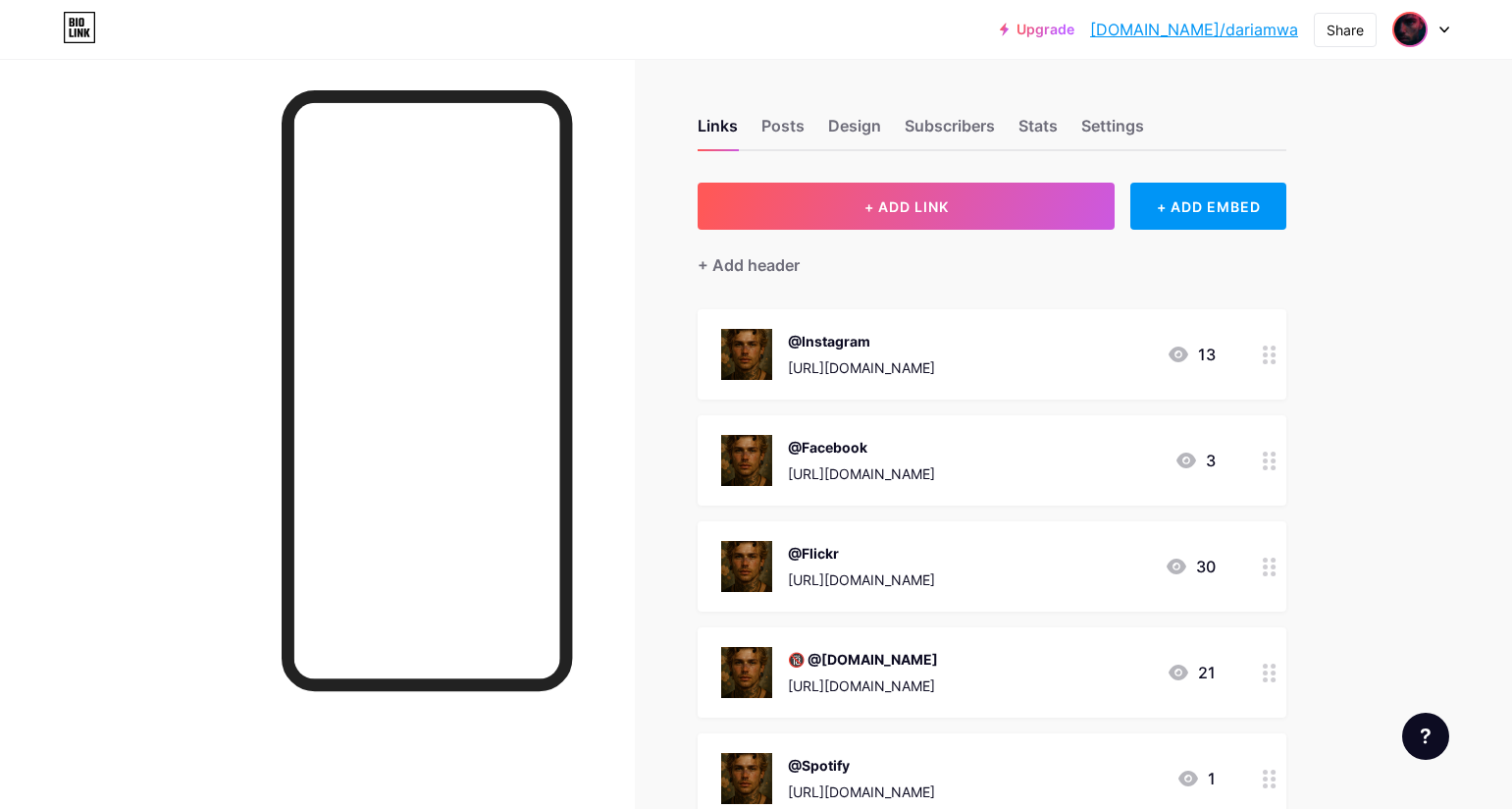
click at [1424, 33] on img at bounding box center [1410, 30] width 32 height 32
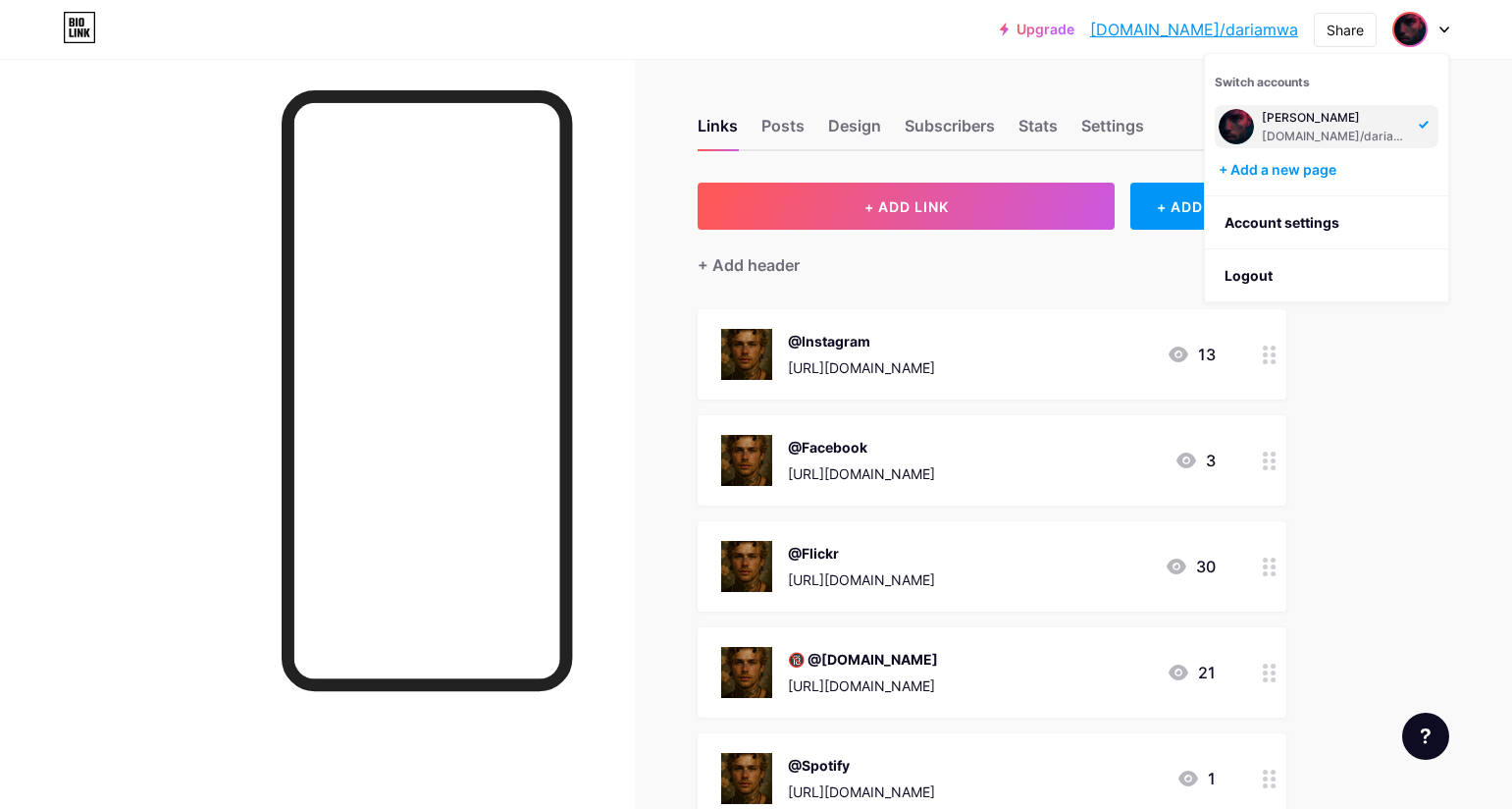
click at [1331, 123] on div "[PERSON_NAME]" at bounding box center [1337, 118] width 151 height 16
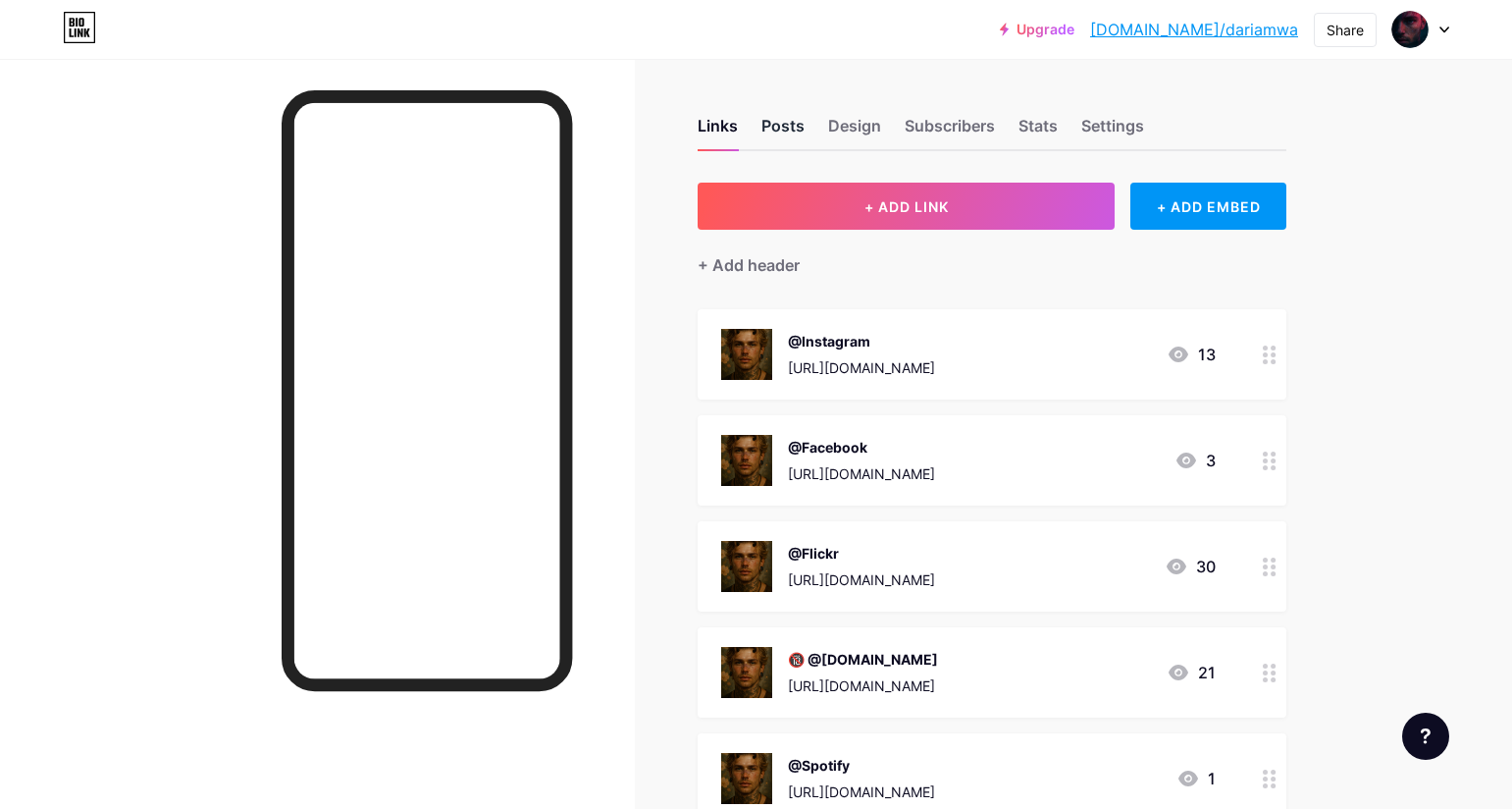
click at [778, 122] on div "Posts" at bounding box center [783, 132] width 44 height 36
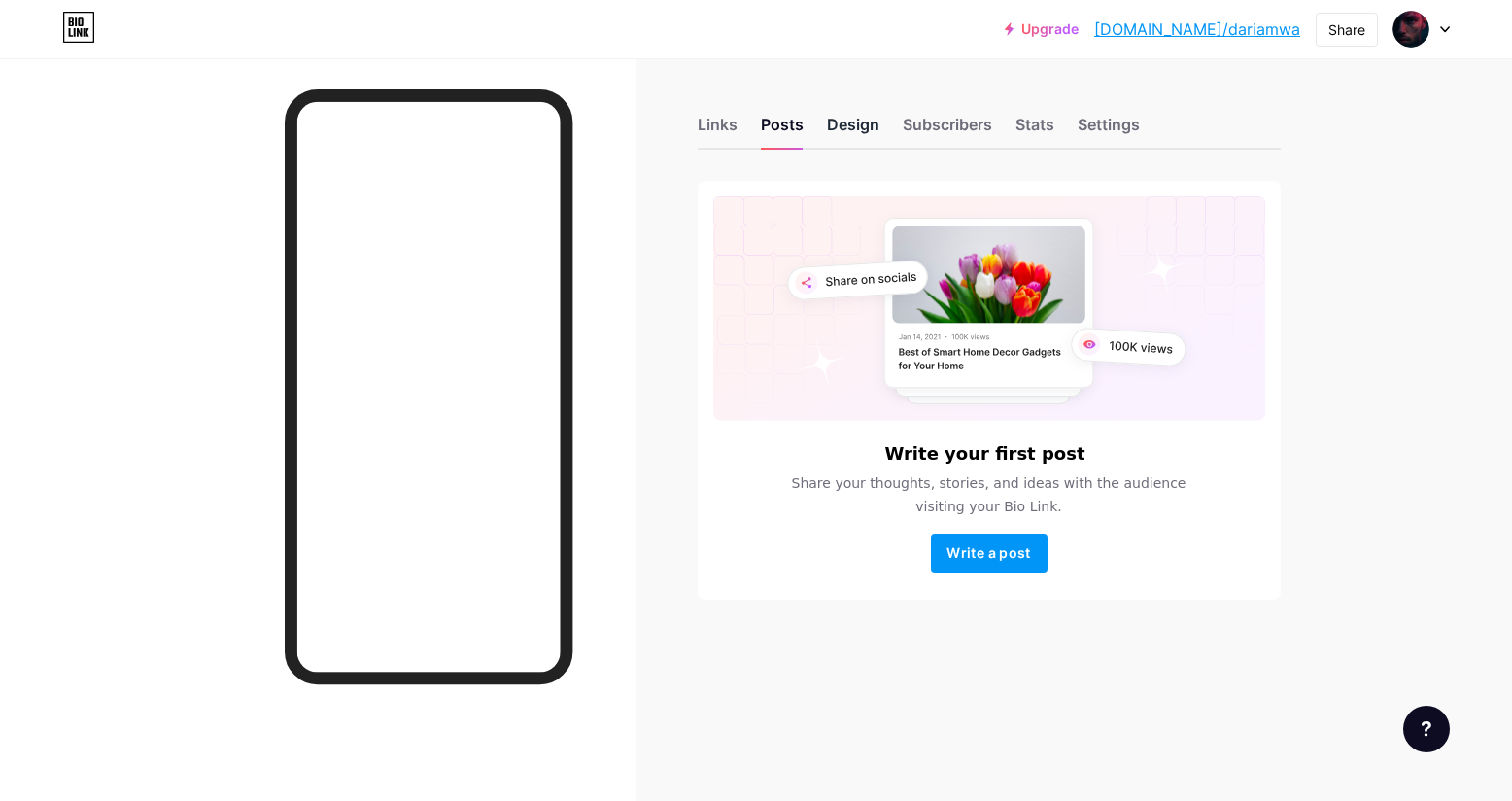
click at [845, 122] on div "Design" at bounding box center [853, 131] width 52 height 35
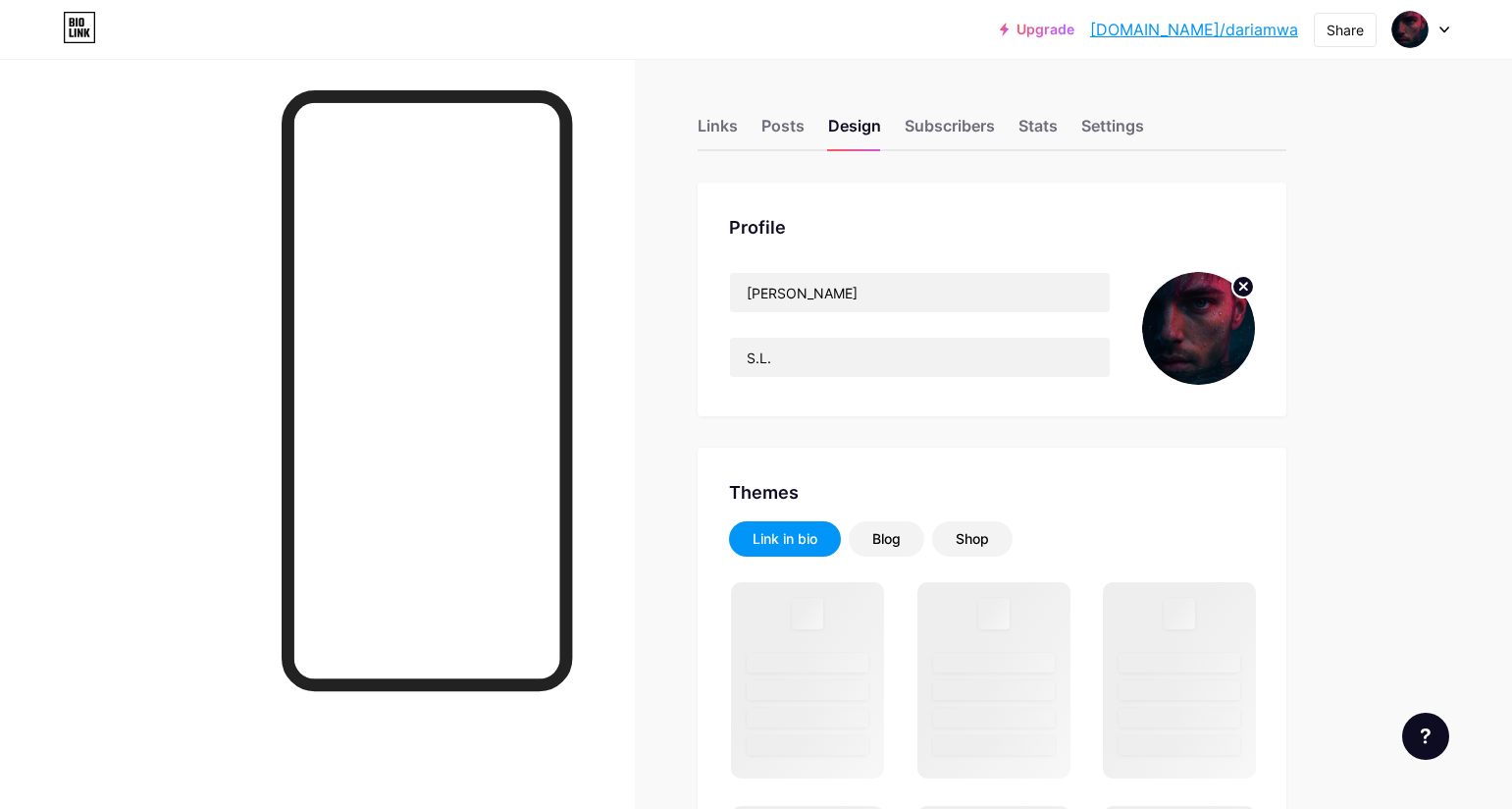
click at [1250, 283] on circle at bounding box center [1243, 287] width 22 height 22
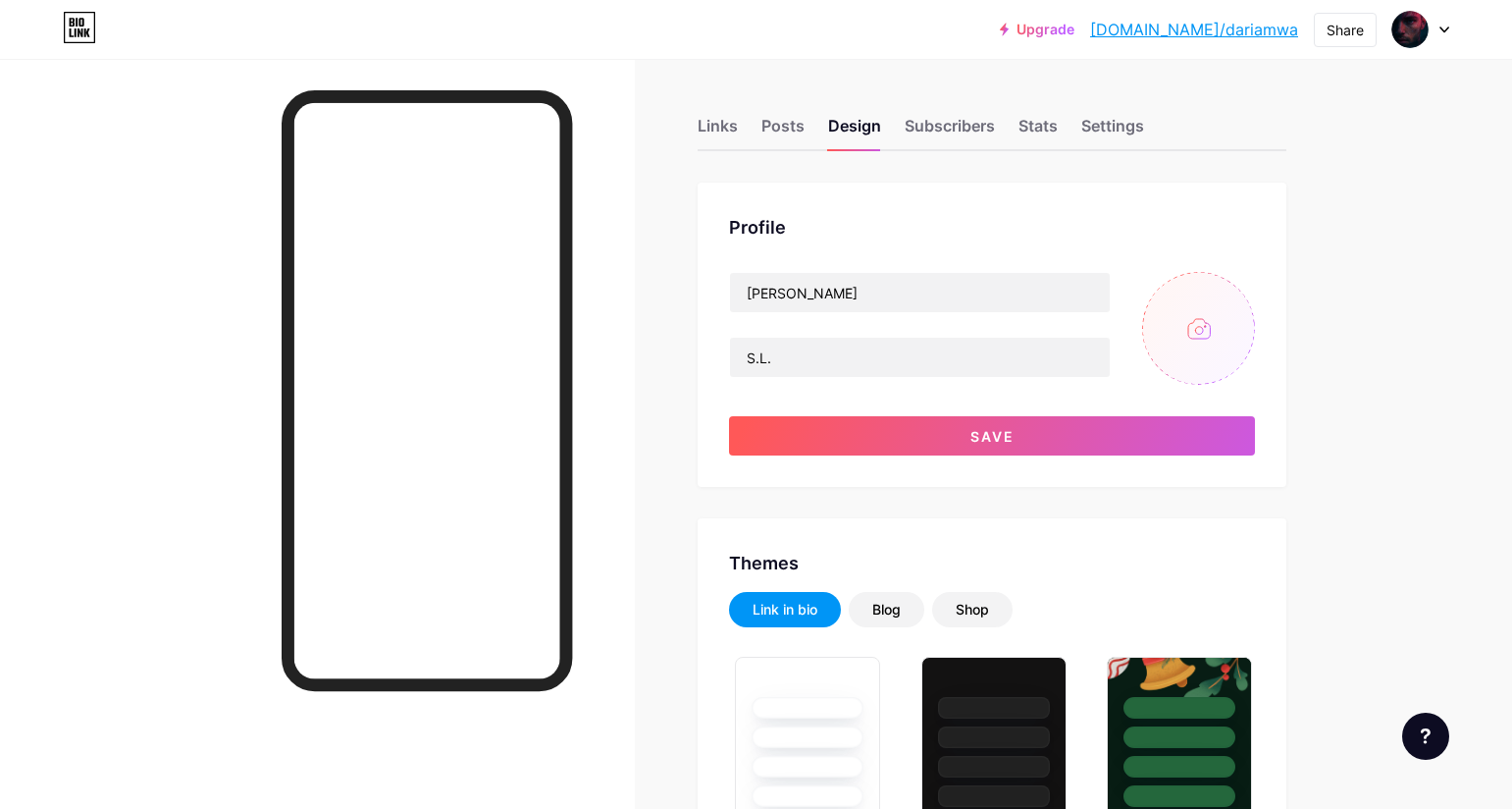
click at [1202, 320] on input "file" at bounding box center [1198, 328] width 113 height 113
type input "C:\fakepath\525133203_726241976876426_3089753561164707860_n.jpg"
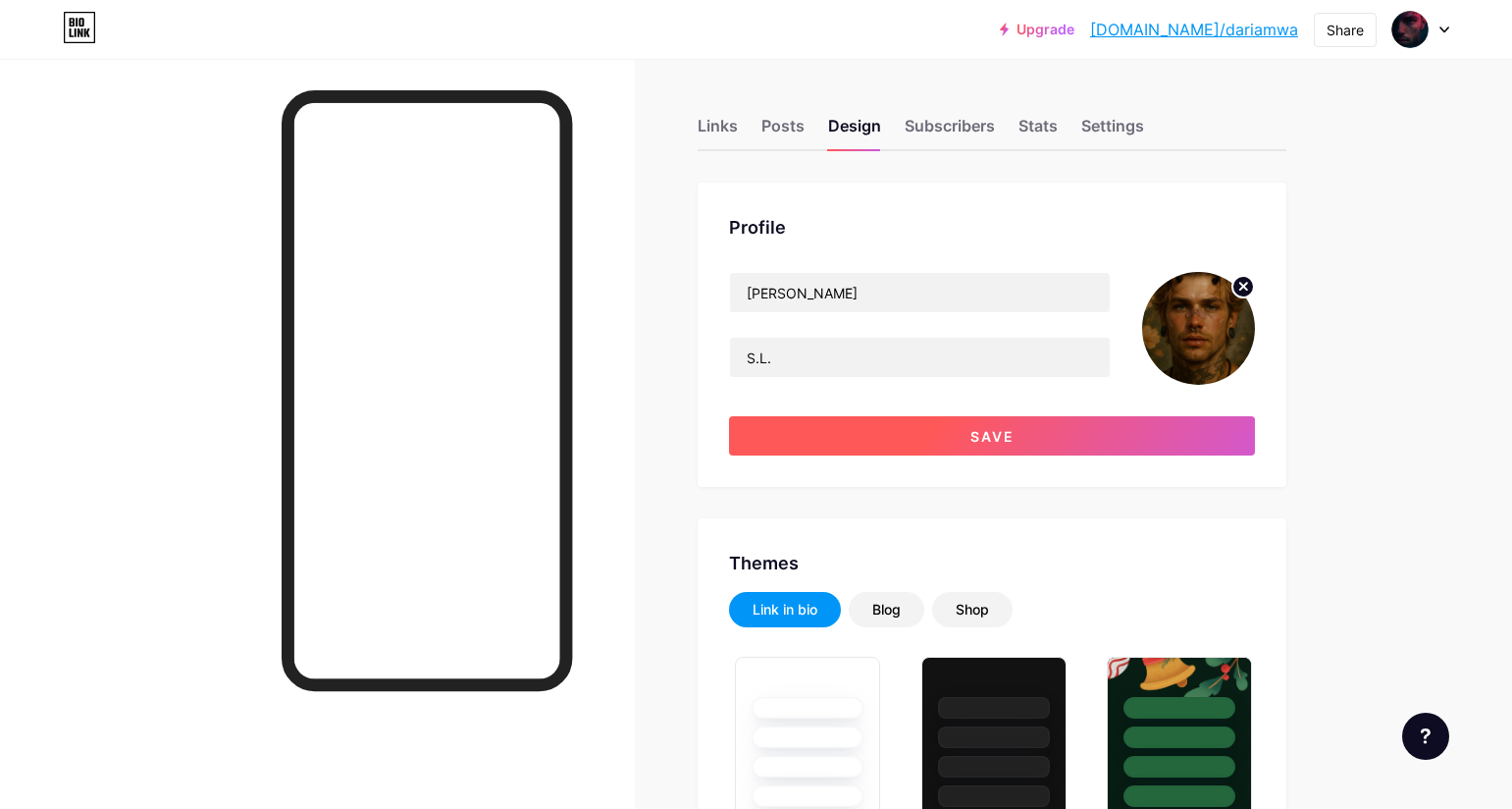
click at [1025, 435] on button "Save" at bounding box center [992, 436] width 526 height 40
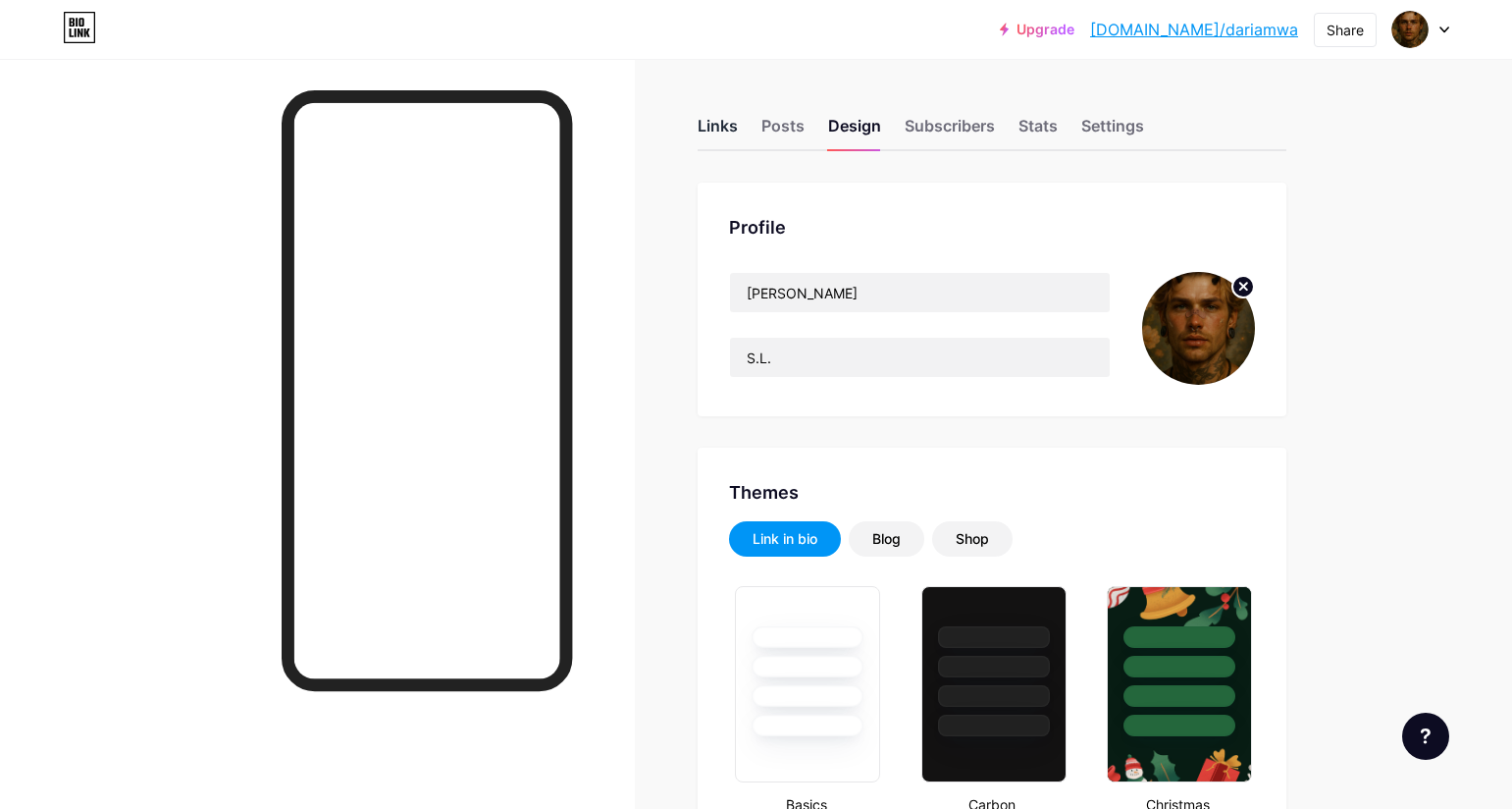
click at [722, 131] on div "Links" at bounding box center [717, 132] width 41 height 36
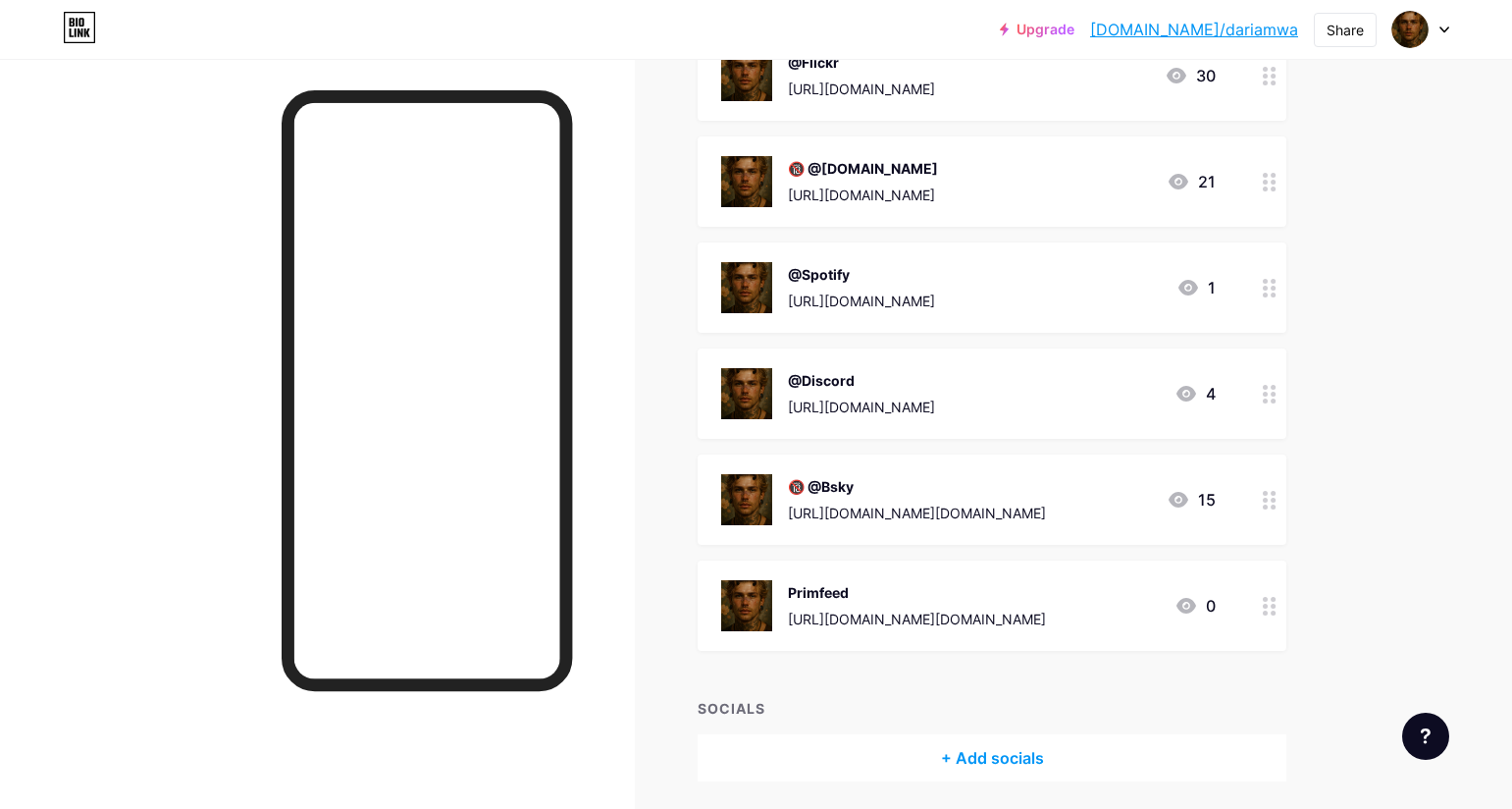
scroll to position [560, 0]
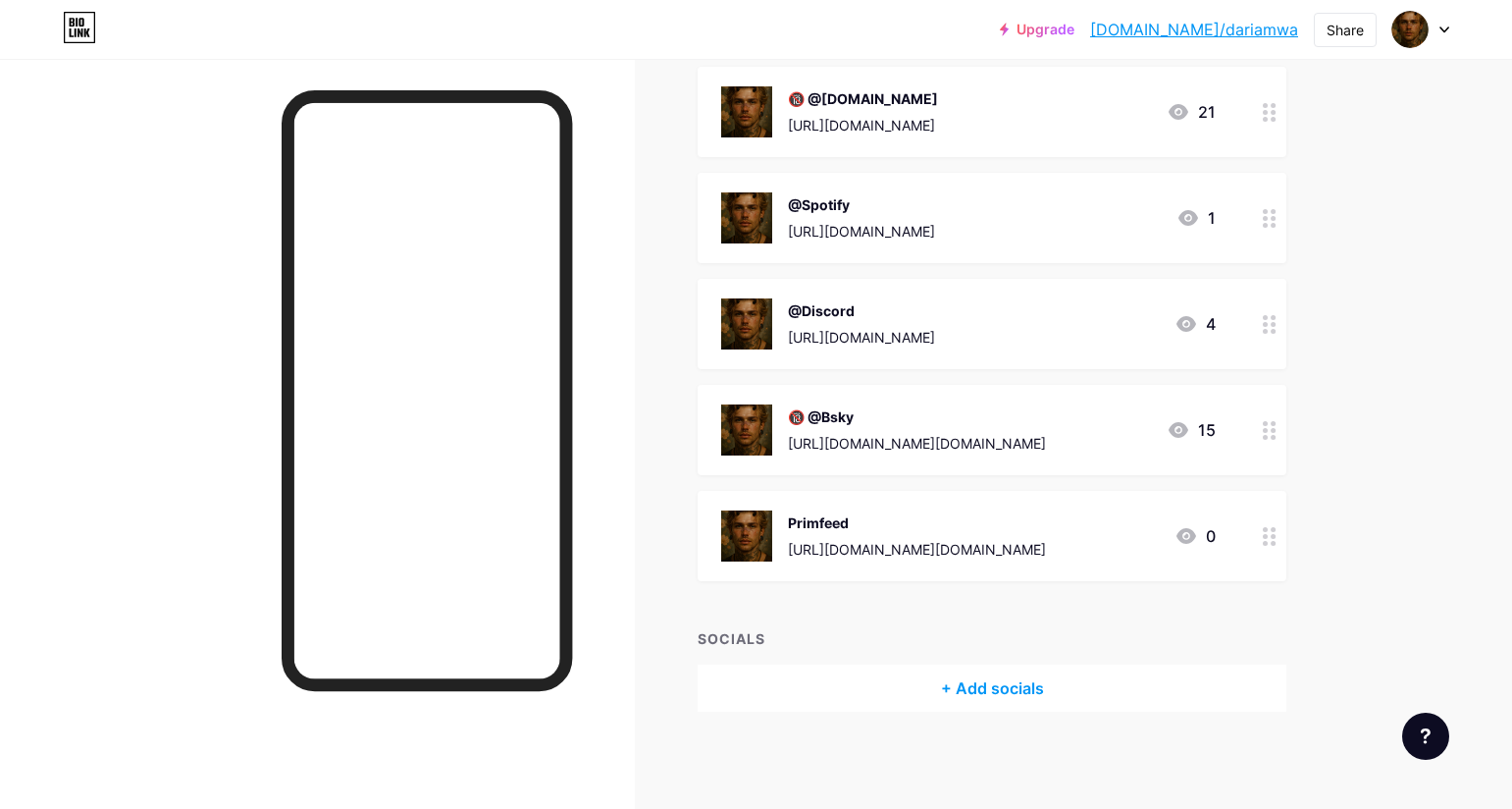
click at [1266, 535] on div at bounding box center [1269, 535] width 34 height 90
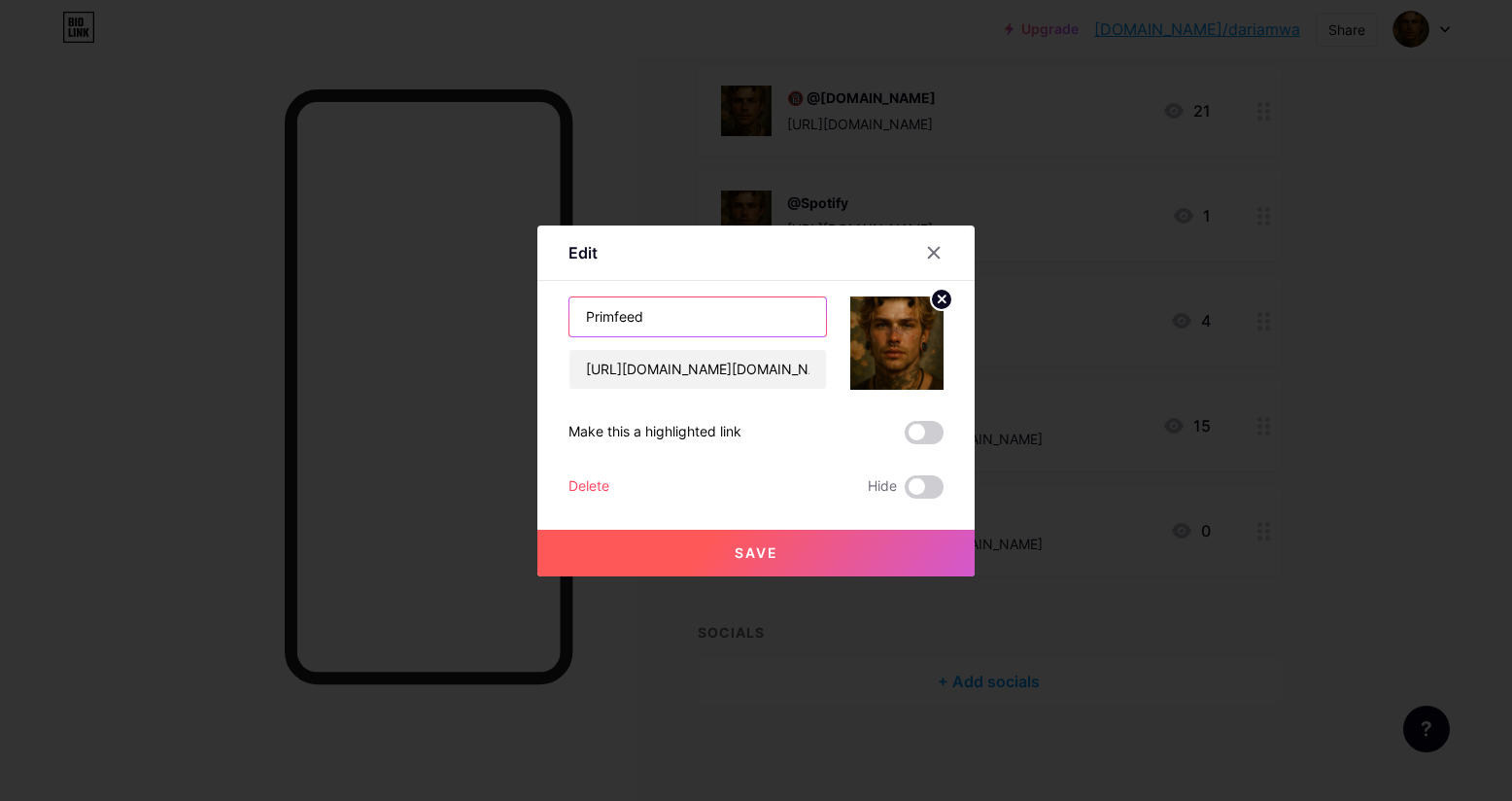
click at [587, 312] on input "Primfeed" at bounding box center [697, 317] width 256 height 39
type input "@Primfeed"
click at [740, 552] on span "Save" at bounding box center [756, 552] width 44 height 17
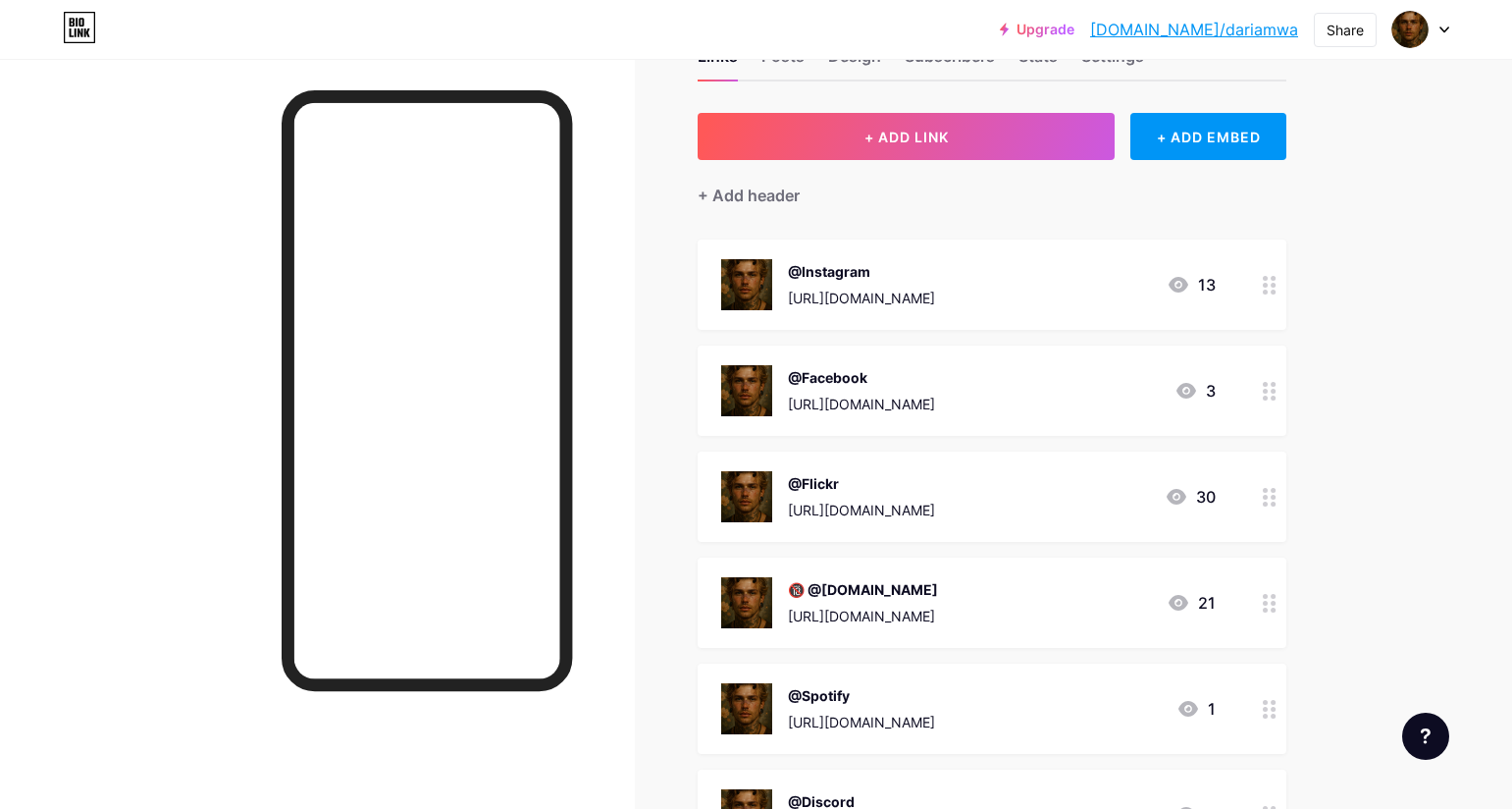
scroll to position [0, 0]
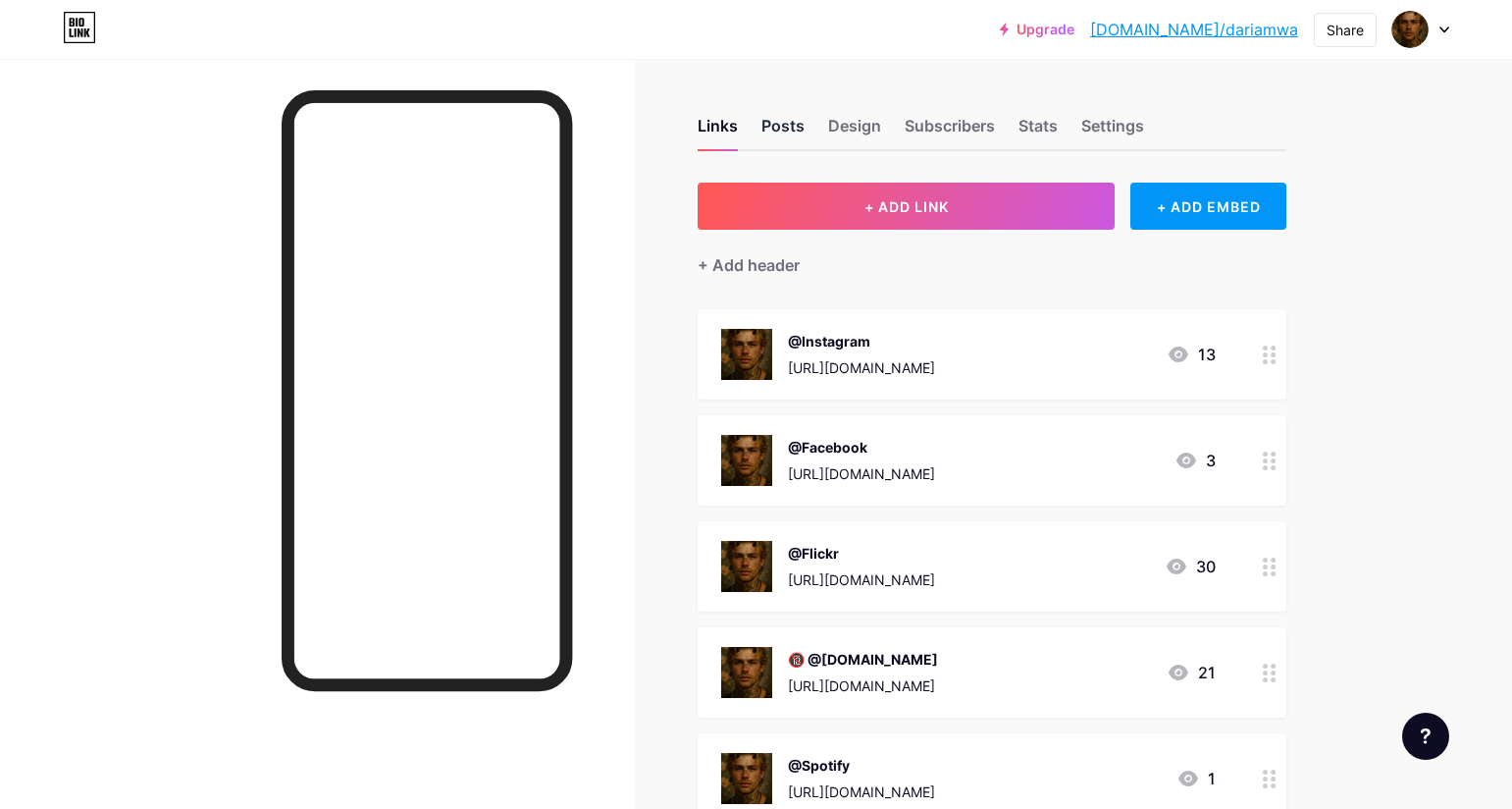
click at [794, 129] on div "Posts" at bounding box center [783, 132] width 44 height 36
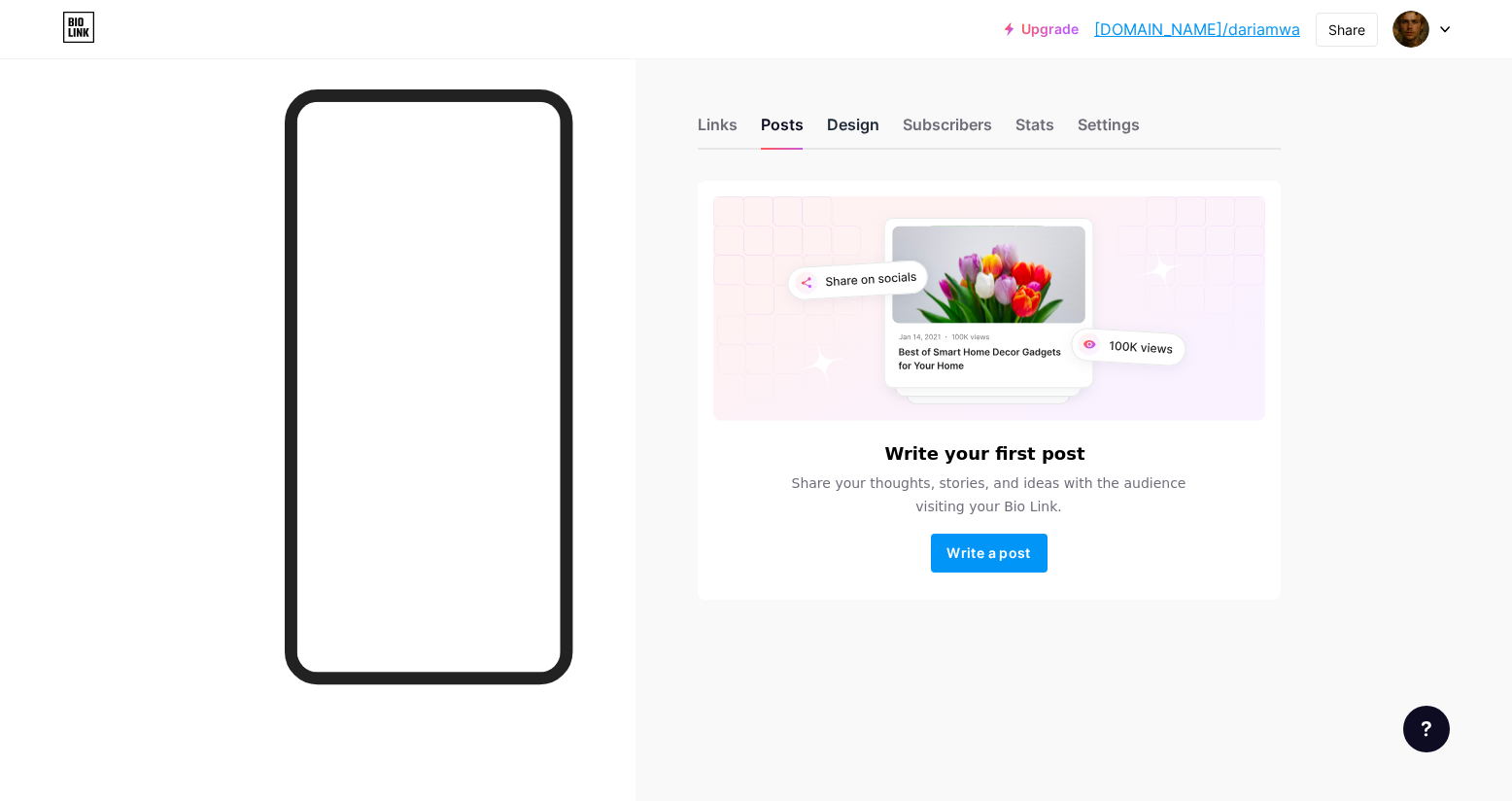
click at [849, 127] on div "Design" at bounding box center [853, 131] width 52 height 35
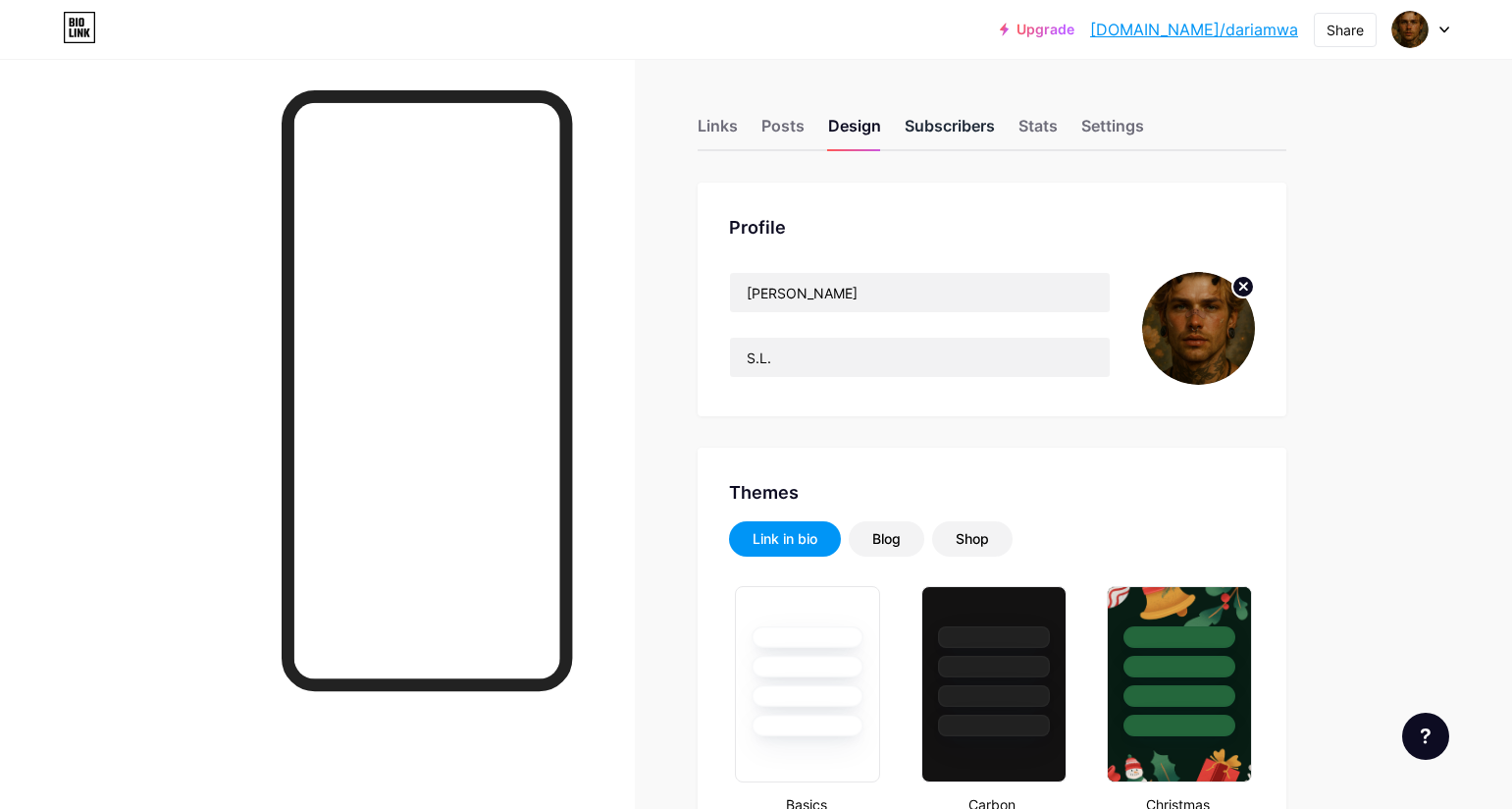
click at [959, 129] on div "Subscribers" at bounding box center [949, 132] width 90 height 36
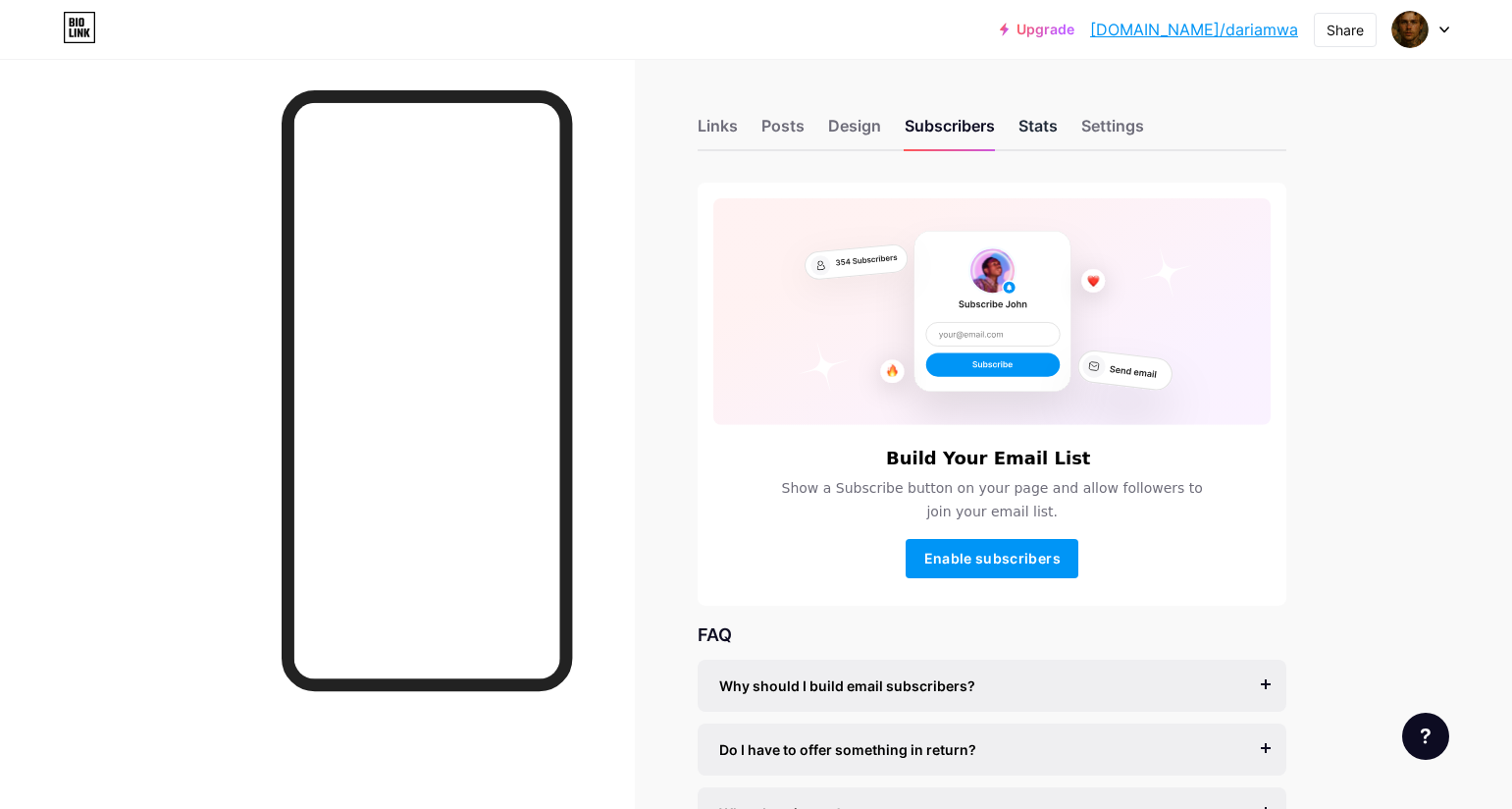
click at [1038, 128] on div "Stats" at bounding box center [1038, 132] width 40 height 36
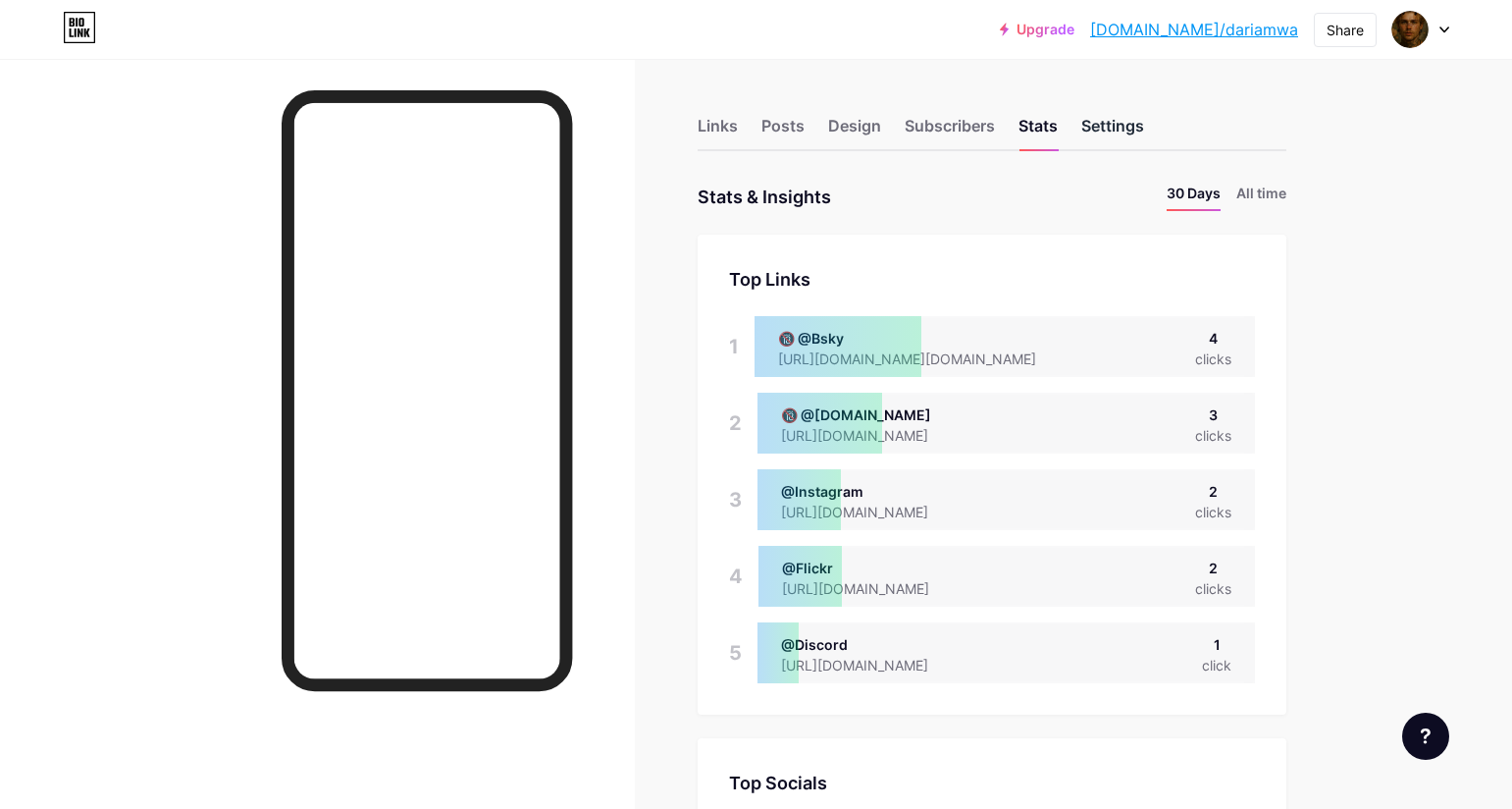
scroll to position [809, 1512]
click at [1117, 126] on div "Settings" at bounding box center [1112, 132] width 62 height 36
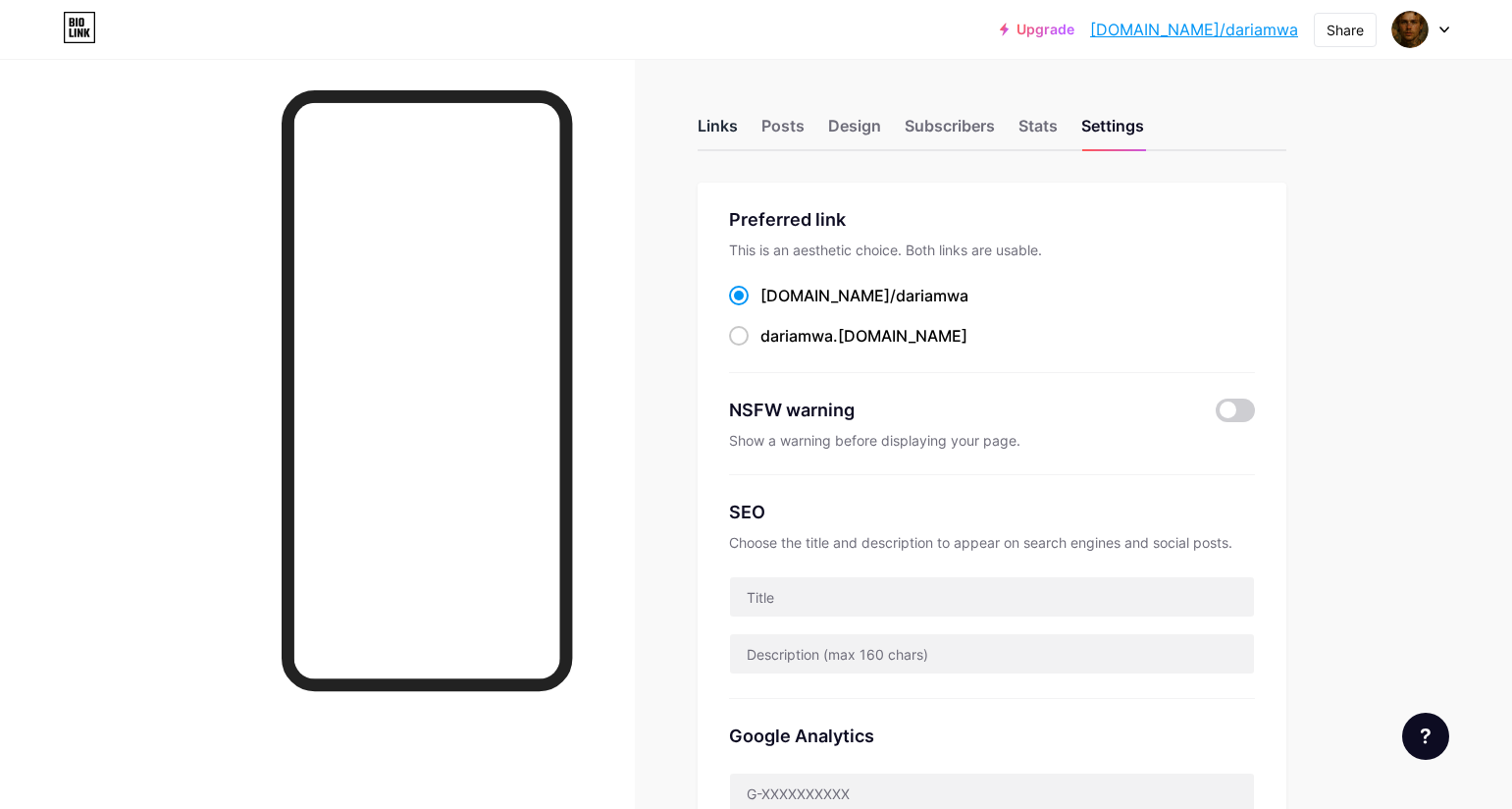
click at [738, 130] on div "Links" at bounding box center [717, 132] width 41 height 36
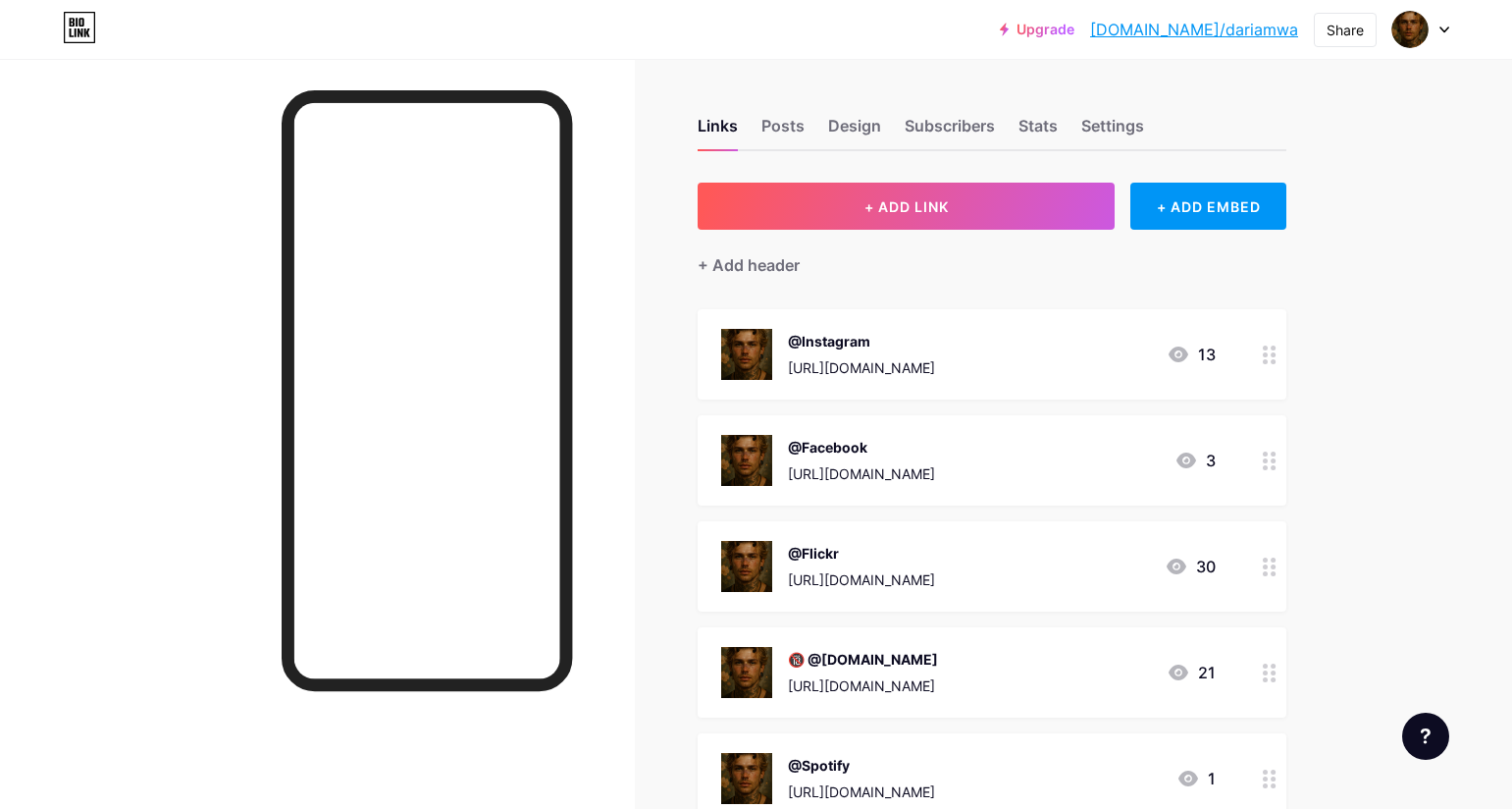
click at [1275, 360] on circle at bounding box center [1272, 361] width 5 height 5
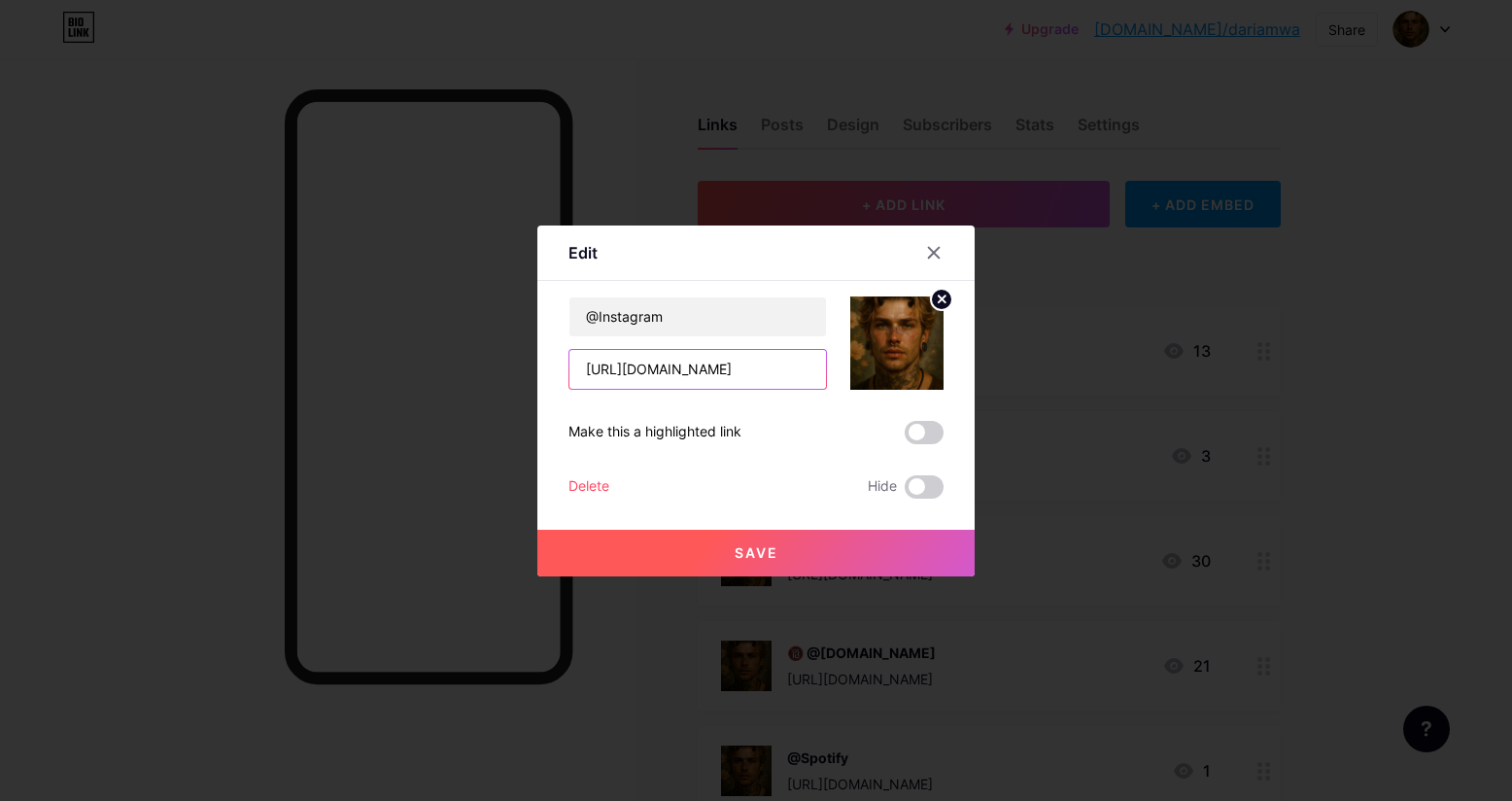
click at [808, 370] on input "[URL][DOMAIN_NAME]" at bounding box center [697, 369] width 256 height 39
drag, startPoint x: 772, startPoint y: 367, endPoint x: 562, endPoint y: 342, distance: 211.5
click at [562, 342] on div "Edit Content YouTube Play YouTube video without leaving your page. ADD Vimeo Pl…" at bounding box center [756, 400] width 438 height 350
type input "C5xNpOJGEApnzmV0uLzLRa-lgmIGoIDWYY0/"
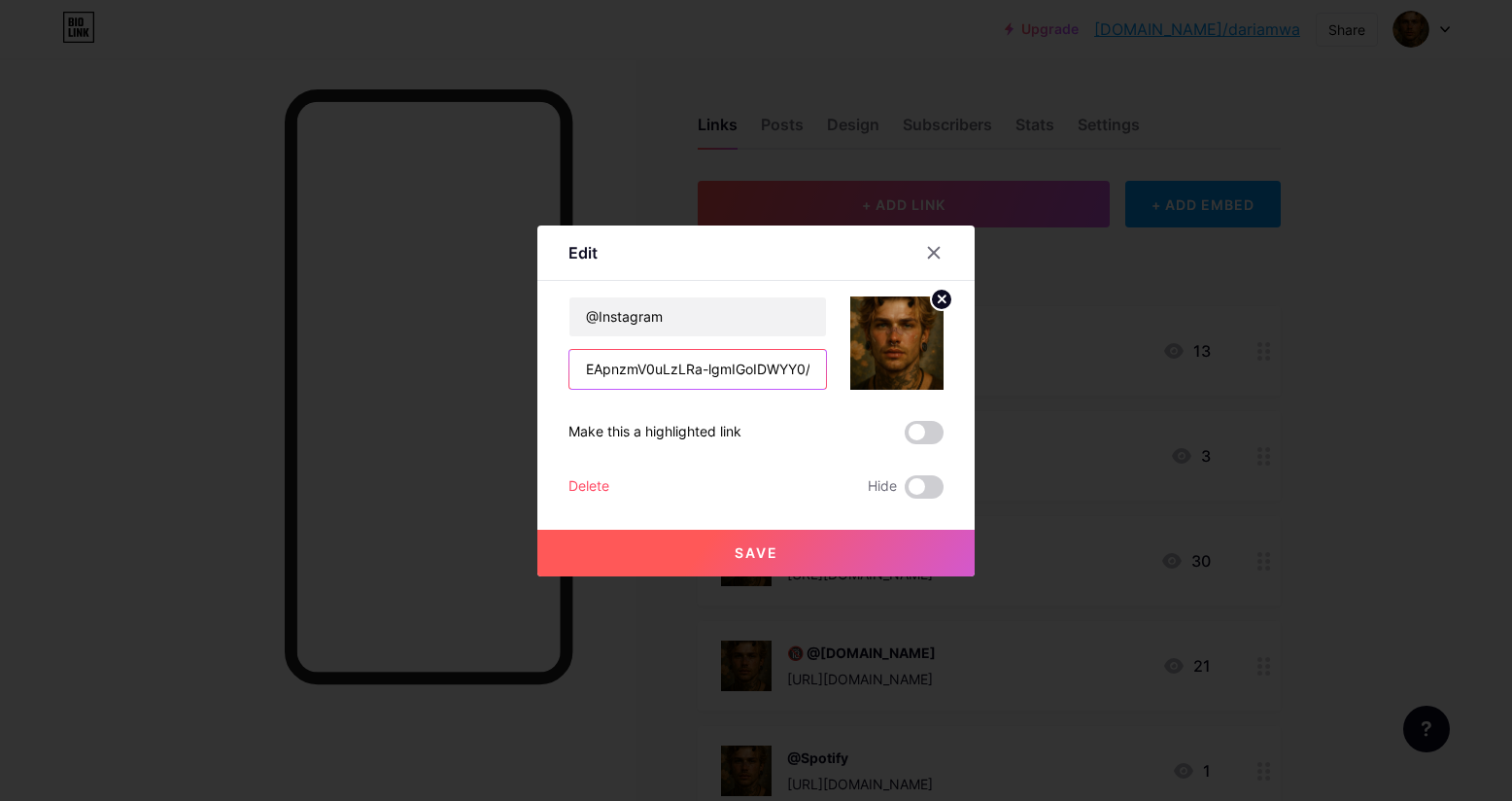
drag, startPoint x: 587, startPoint y: 365, endPoint x: 946, endPoint y: 397, distance: 360.4
click at [946, 397] on div "Edit Content YouTube Play YouTube video without leaving your page. ADD Vimeo Pl…" at bounding box center [756, 400] width 438 height 350
click at [742, 367] on input "text" at bounding box center [697, 369] width 256 height 39
paste input "[DOMAIN_NAME][URL][DOMAIN_NAME]"
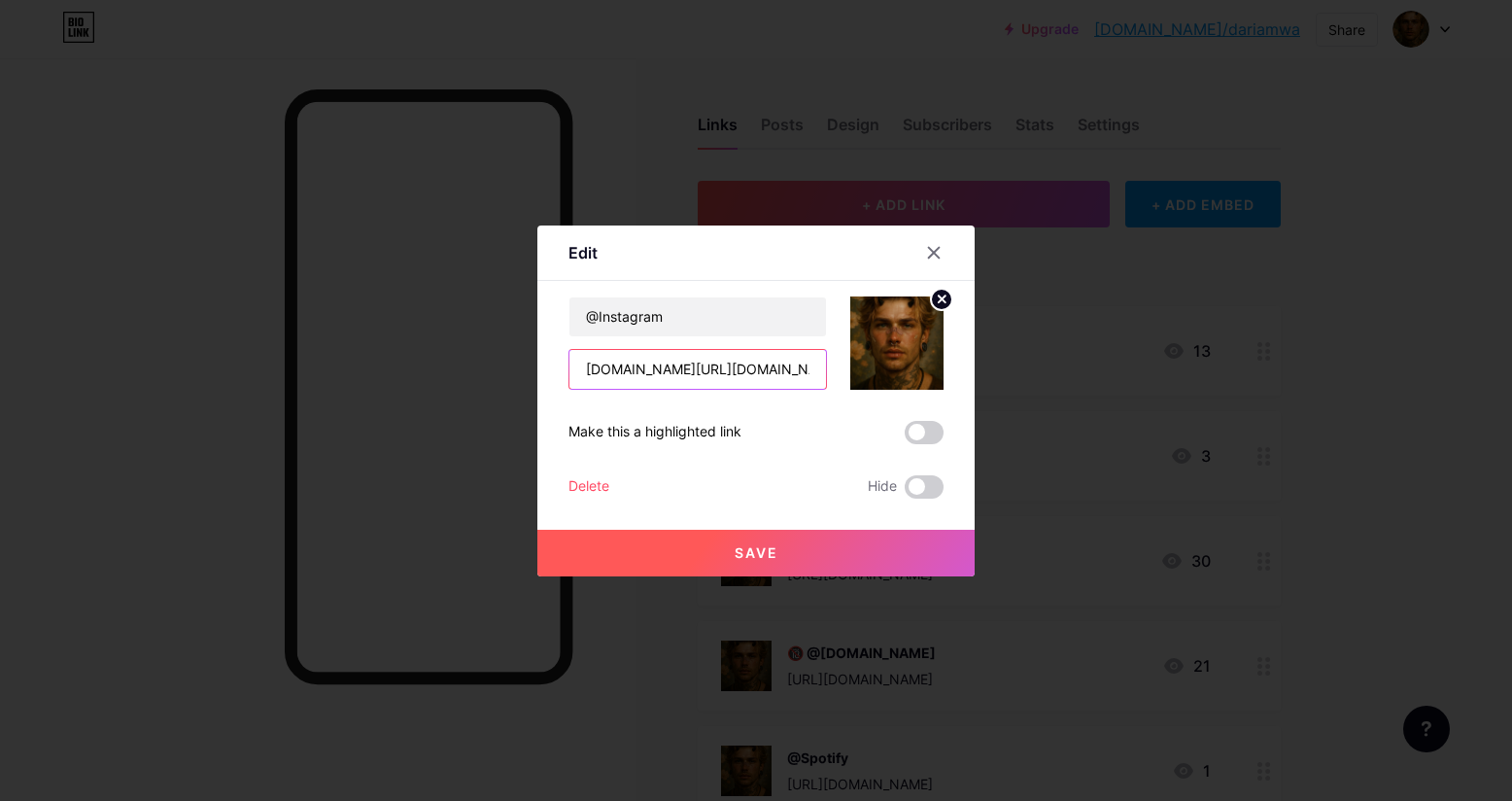
scroll to position [0, 54]
drag, startPoint x: 646, startPoint y: 376, endPoint x: 576, endPoint y: 370, distance: 70.3
click at [561, 370] on div "Edit Content YouTube Play YouTube video without leaving your page. ADD Vimeo Pl…" at bounding box center [756, 400] width 438 height 350
click at [621, 366] on input "[DOMAIN_NAME][URL][DOMAIN_NAME]" at bounding box center [697, 369] width 256 height 39
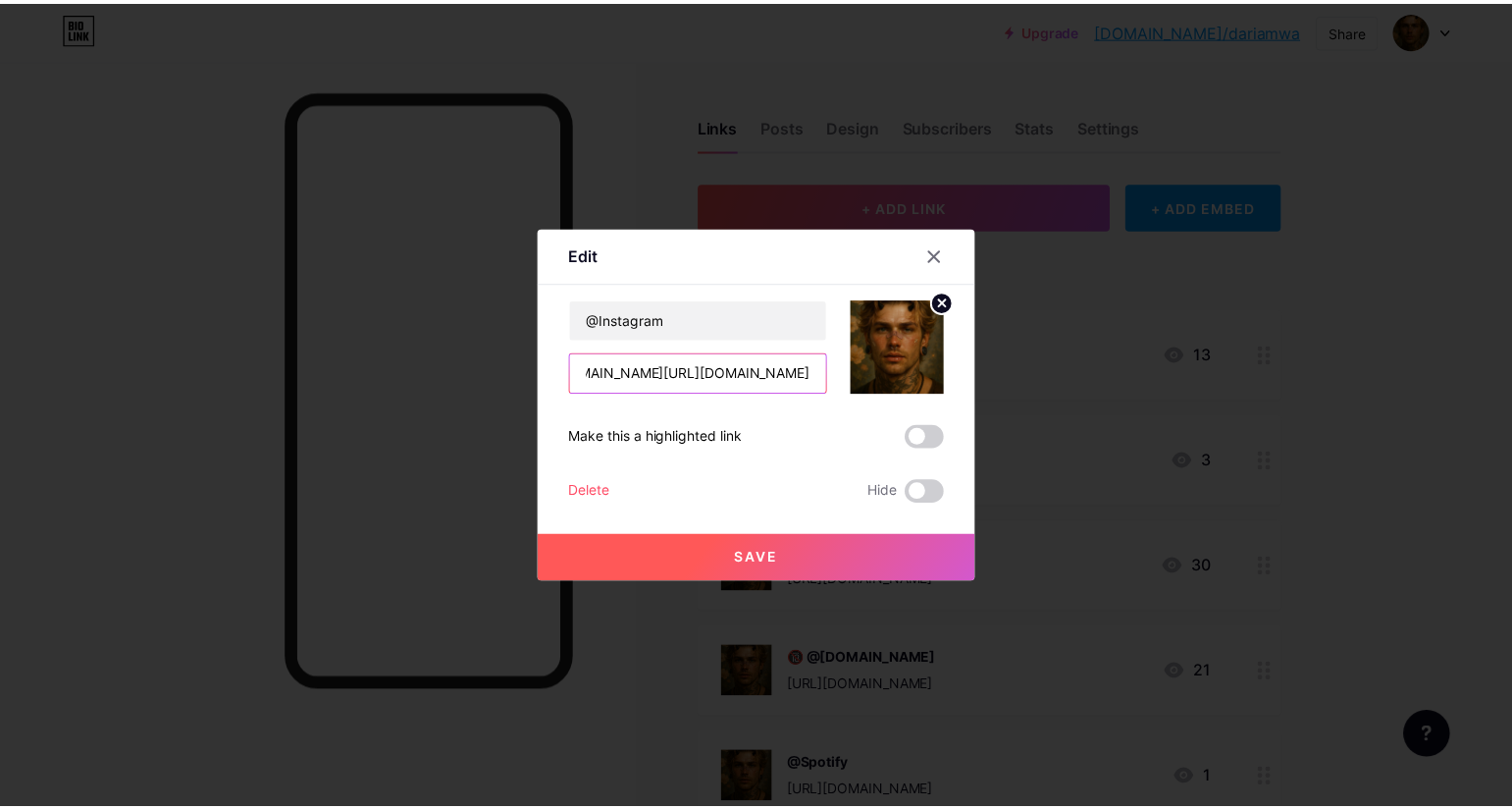
scroll to position [0, 0]
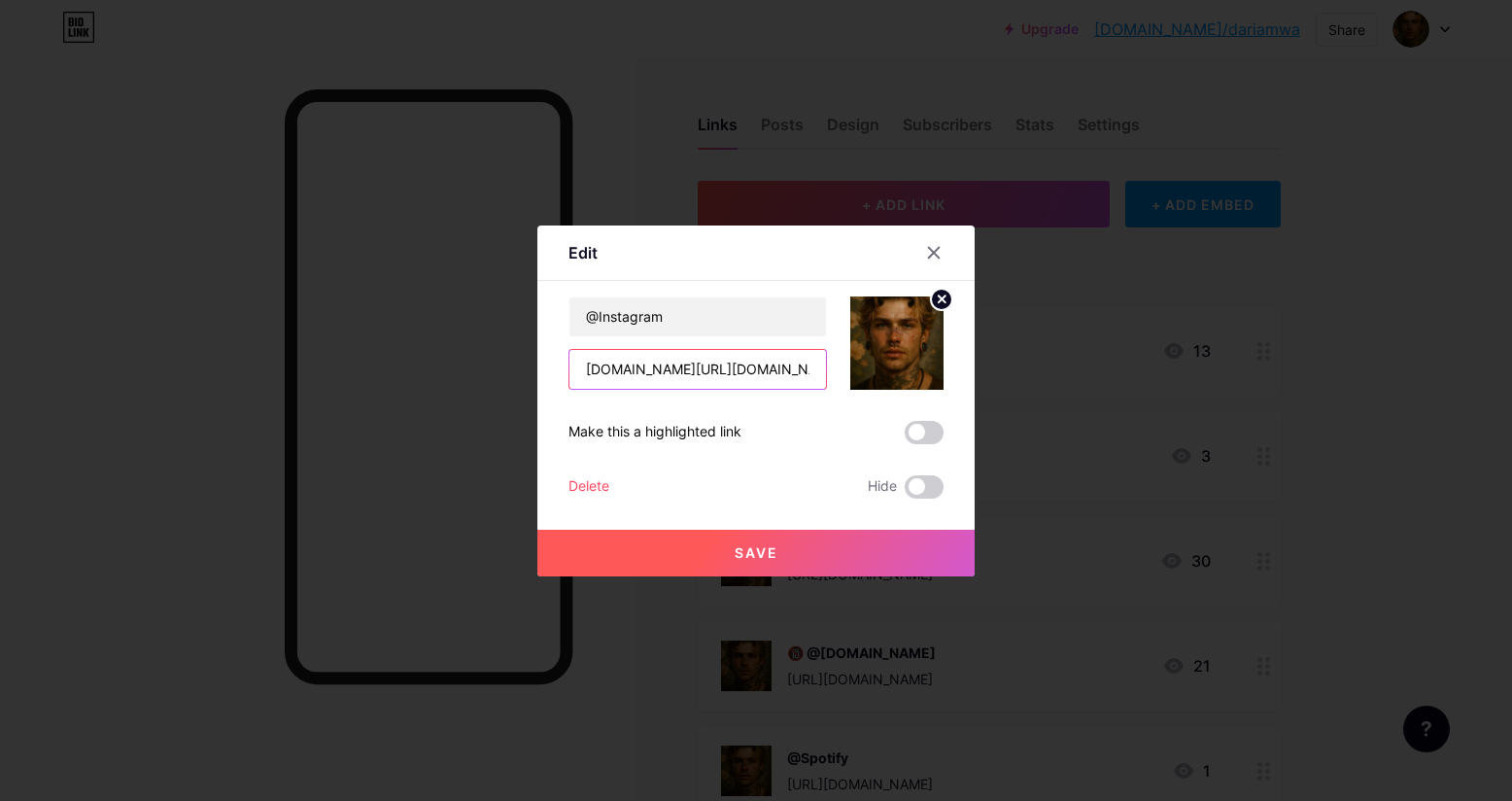
click at [559, 368] on div "Edit Content YouTube Play YouTube video without leaving your page. ADD Vimeo Pl…" at bounding box center [756, 400] width 438 height 350
click at [677, 375] on input "[DOMAIN_NAME][URL][DOMAIN_NAME]" at bounding box center [697, 369] width 256 height 39
drag, startPoint x: 680, startPoint y: 370, endPoint x: 624, endPoint y: 367, distance: 56.1
click at [624, 367] on input "[DOMAIN_NAME][URL][DOMAIN_NAME]" at bounding box center [697, 369] width 256 height 39
type input "[DOMAIN_NAME][URL][DOMAIN_NAME]"
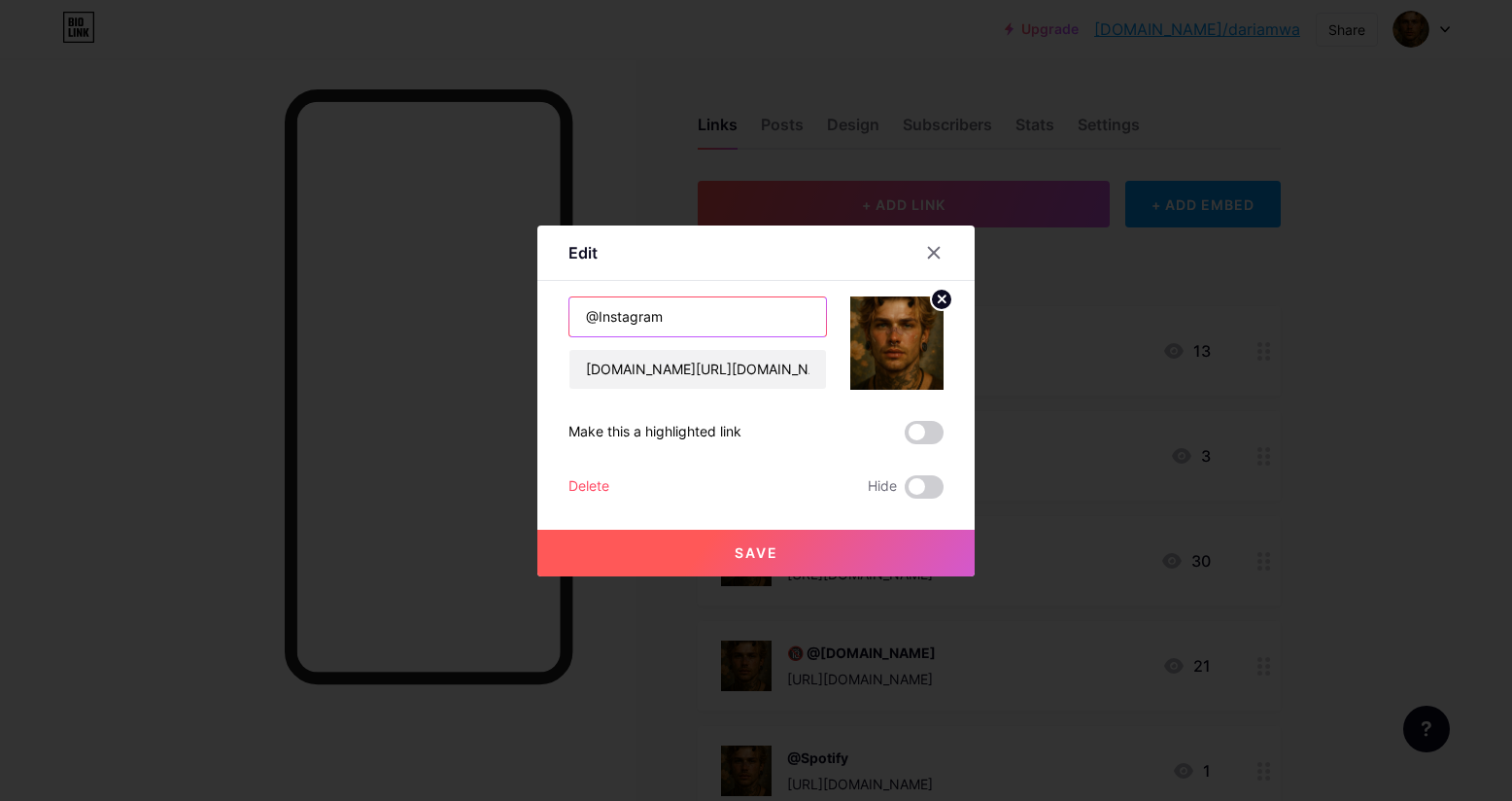
click at [665, 312] on input "@Instagram" at bounding box center [697, 317] width 256 height 39
drag, startPoint x: 666, startPoint y: 314, endPoint x: 598, endPoint y: 319, distance: 68.2
click at [598, 319] on input "@Instagram" at bounding box center [697, 317] width 256 height 39
paste input "primfeed"
click at [603, 317] on input "@primfeed" at bounding box center [697, 317] width 256 height 39
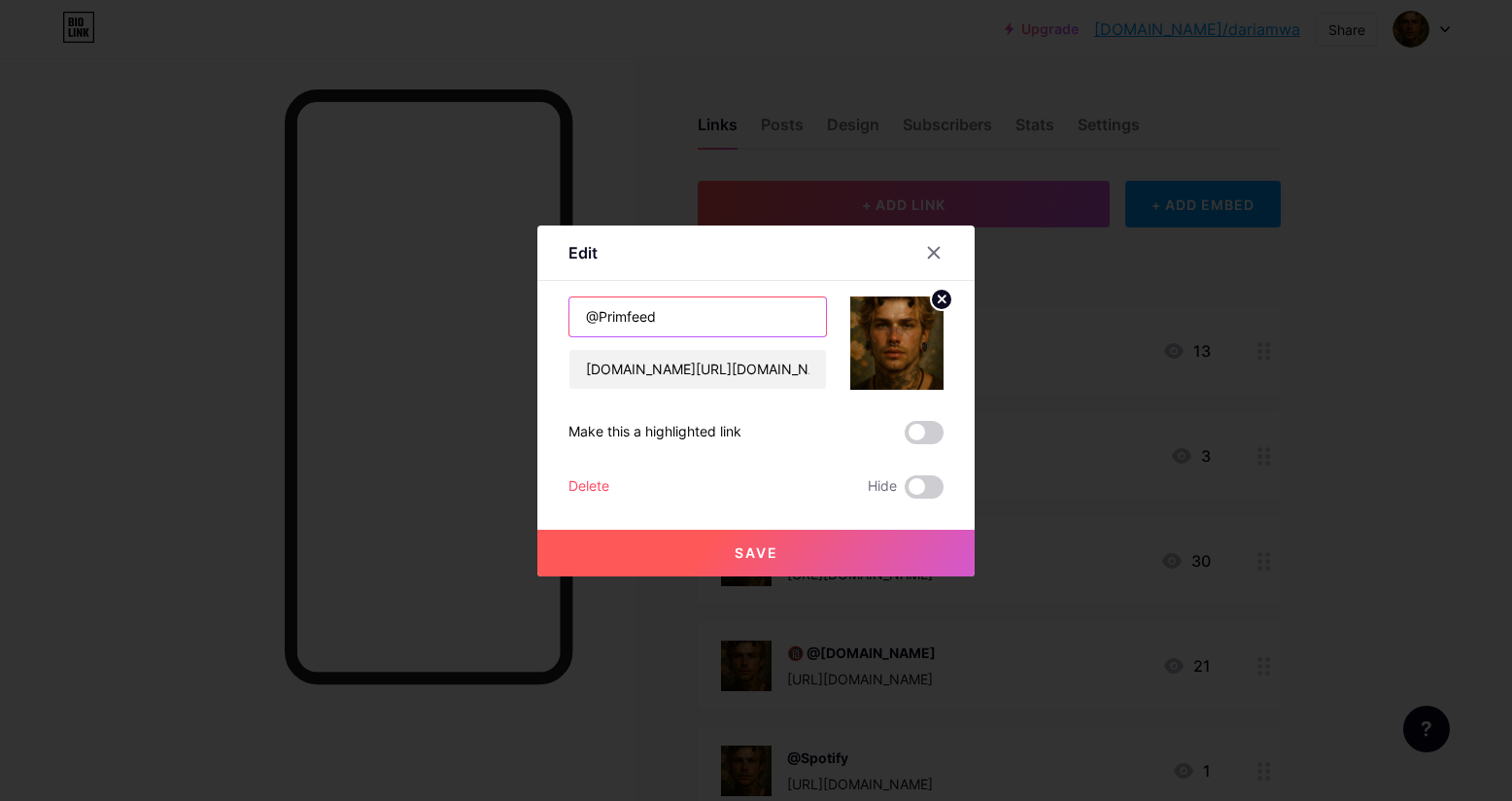
type input "@Primfeed"
click at [783, 559] on button "Save" at bounding box center [756, 554] width 438 height 47
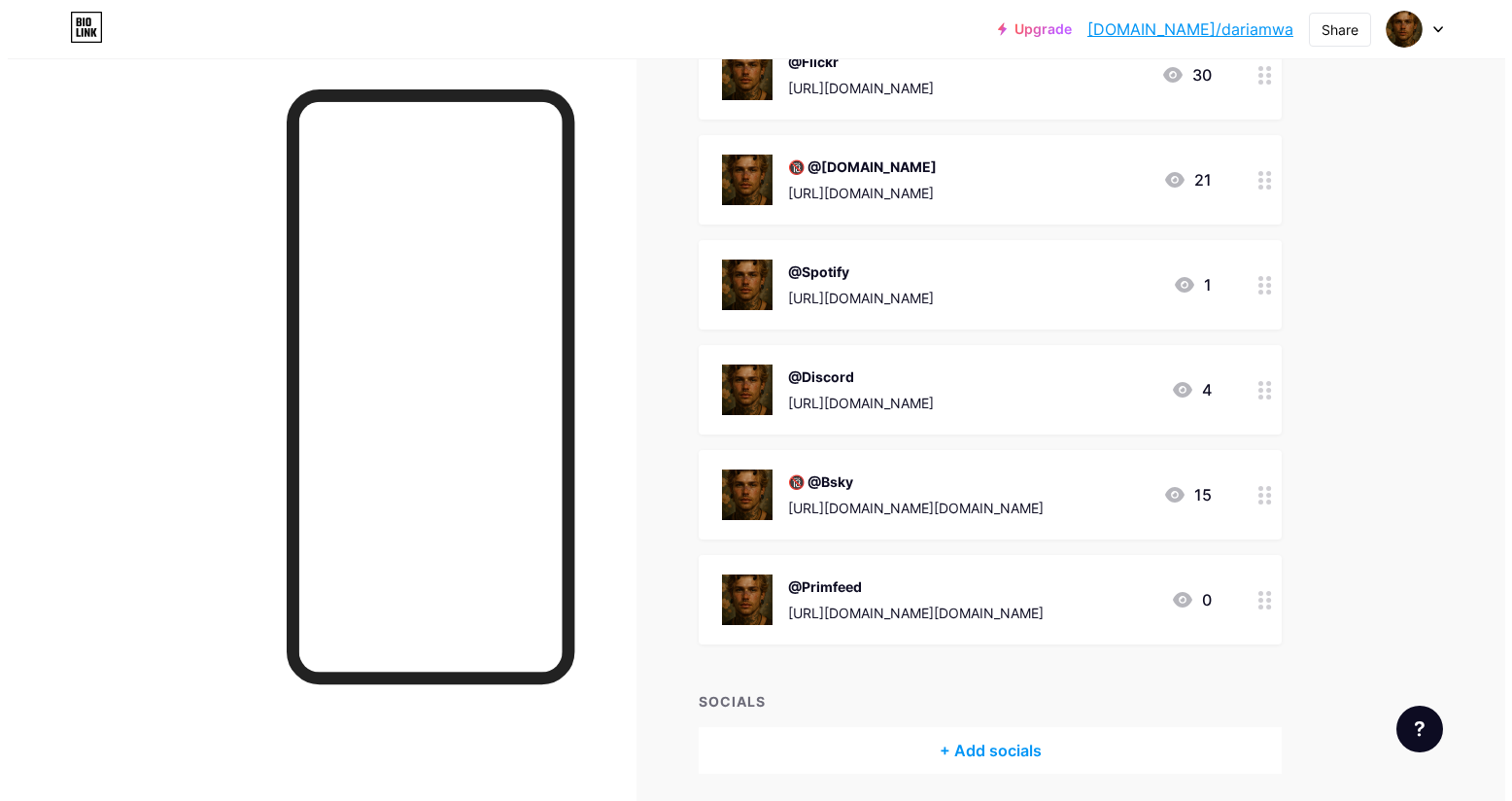
scroll to position [555, 0]
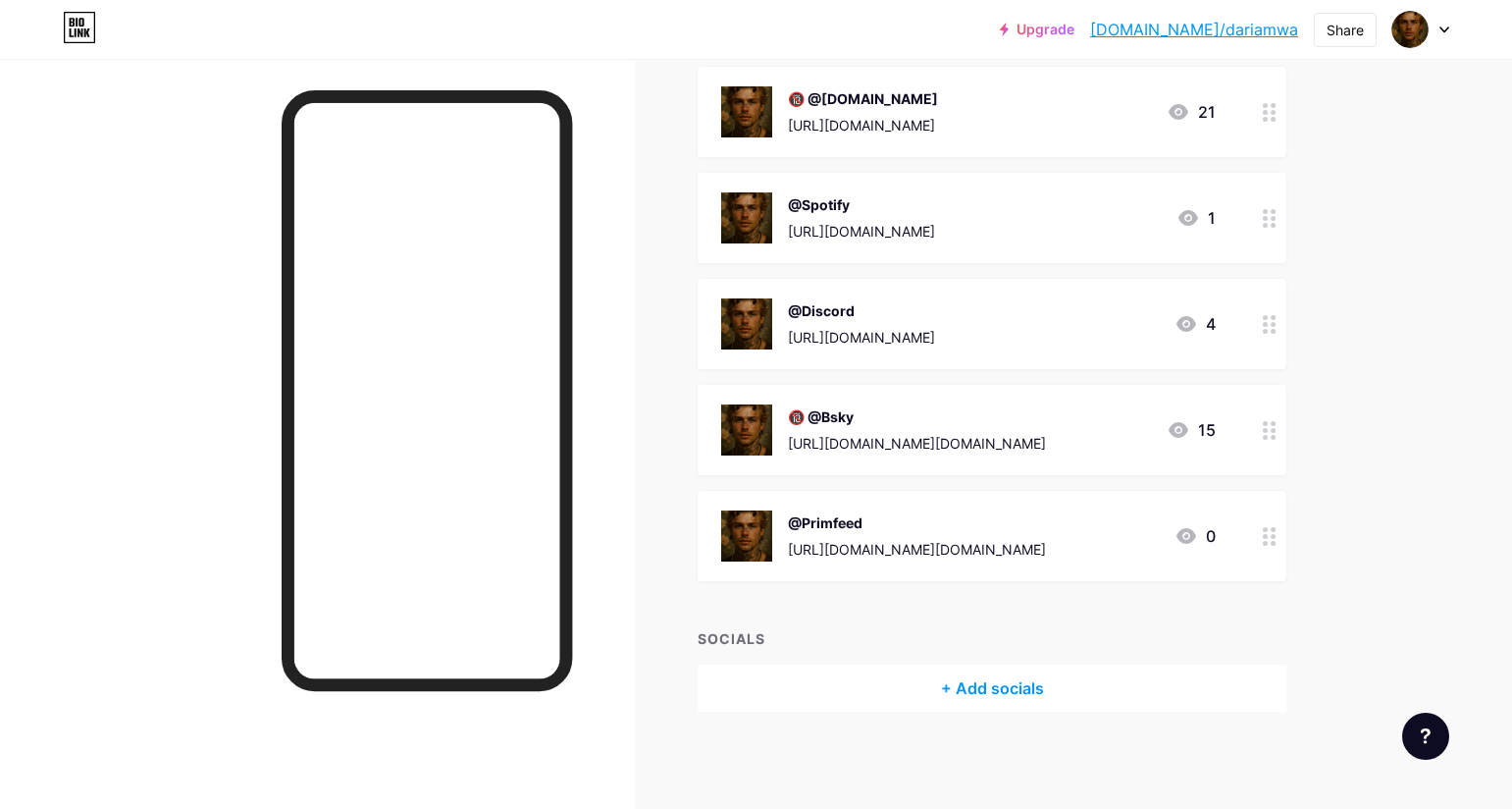
click at [1277, 544] on div at bounding box center [1269, 535] width 34 height 90
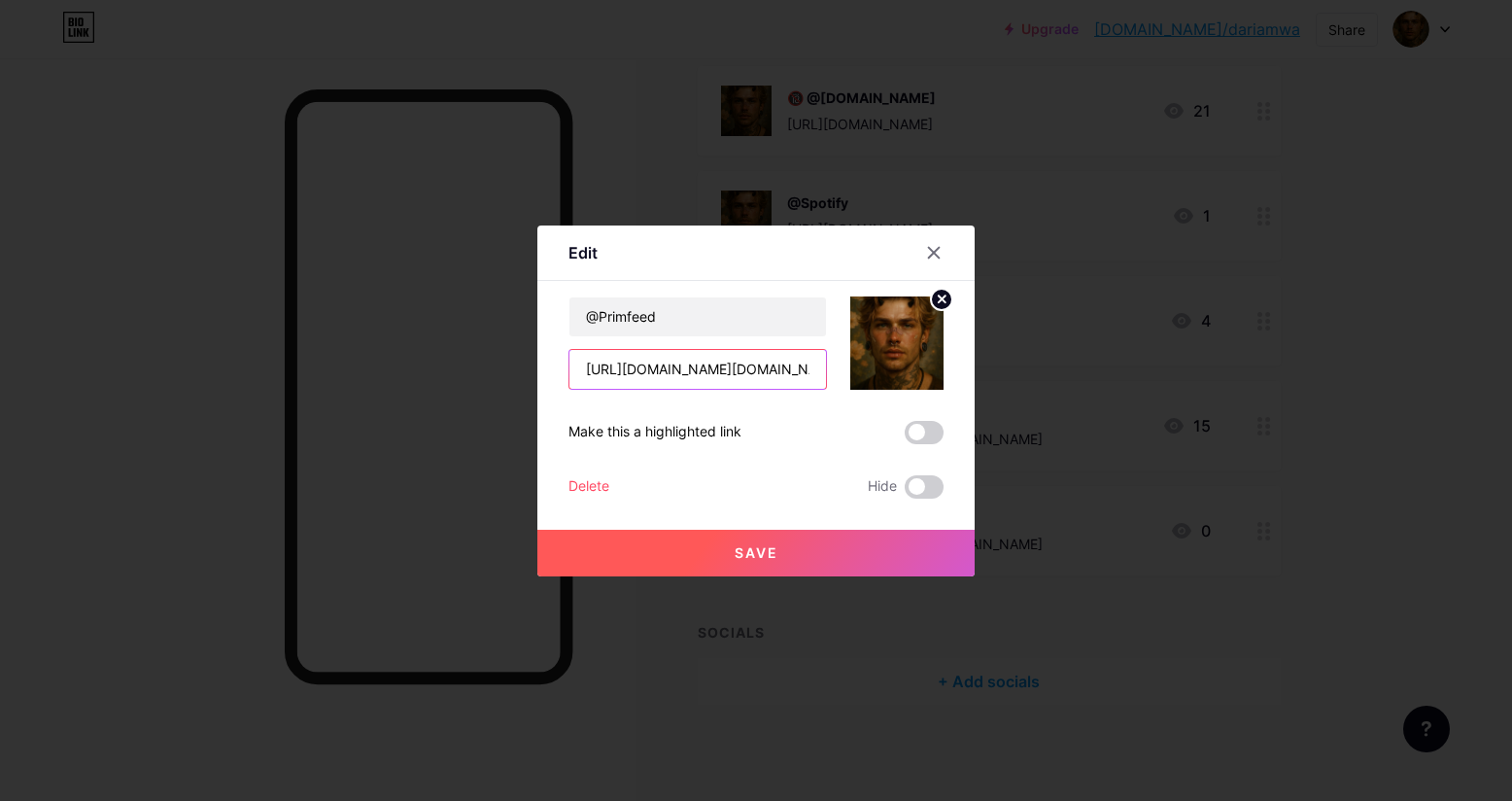
click at [812, 370] on input "[URL][DOMAIN_NAME][DOMAIN_NAME]" at bounding box center [697, 369] width 256 height 39
drag, startPoint x: 812, startPoint y: 370, endPoint x: 571, endPoint y: 375, distance: 241.1
click at [565, 377] on div "Edit Content YouTube Play YouTube video without leaving your page. ADD Vimeo Pl…" at bounding box center [756, 400] width 438 height 350
type input "issimo.resident"
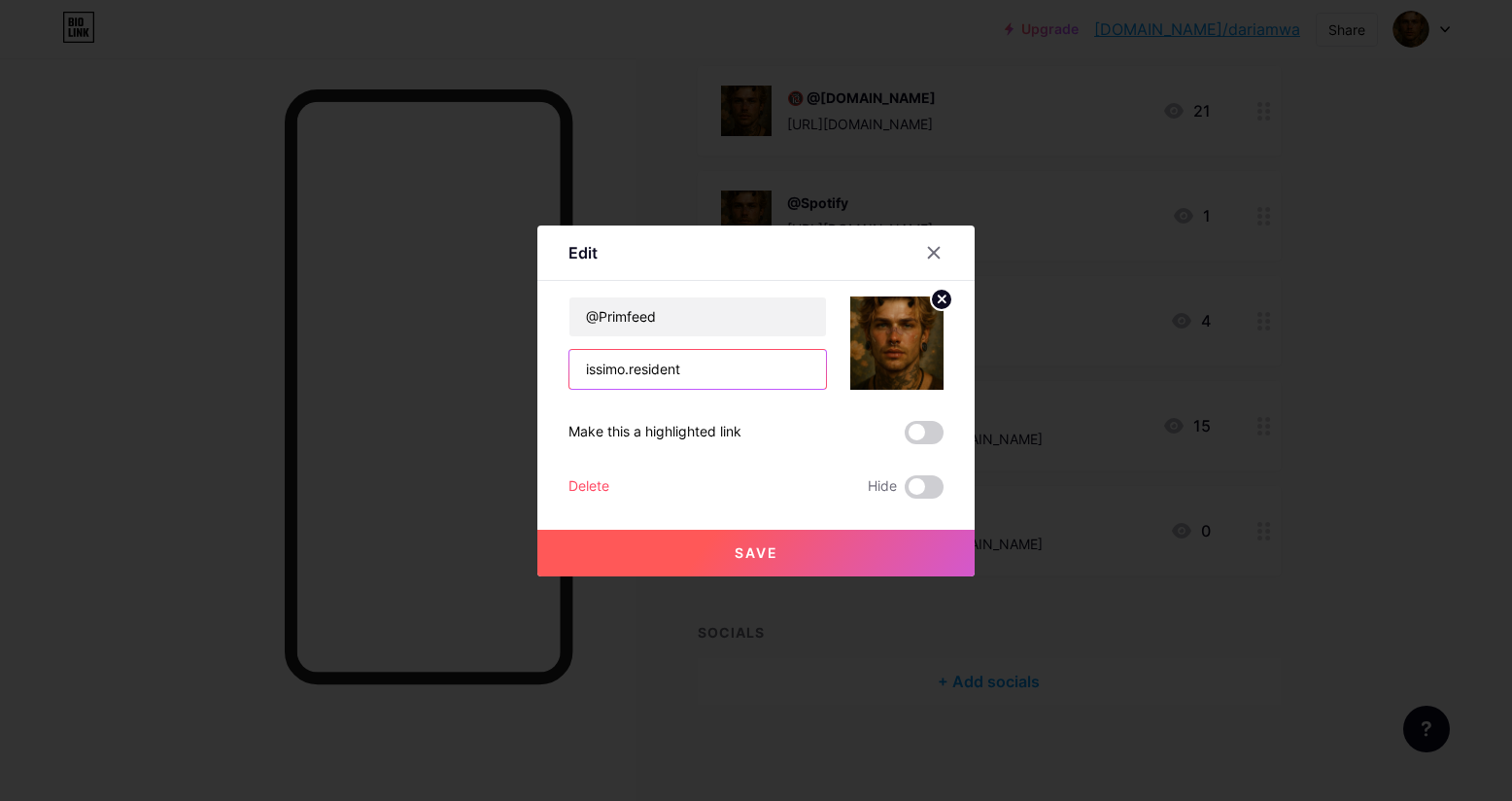
drag, startPoint x: 707, startPoint y: 370, endPoint x: 549, endPoint y: 371, distance: 158.0
click at [549, 371] on div "Edit Content YouTube Play YouTube video without leaving your page. ADD Vimeo Pl…" at bounding box center [756, 400] width 438 height 350
paste input "[URL][DOMAIN_NAME][DOMAIN_NAME]"
drag, startPoint x: 676, startPoint y: 369, endPoint x: 620, endPoint y: 372, distance: 56.1
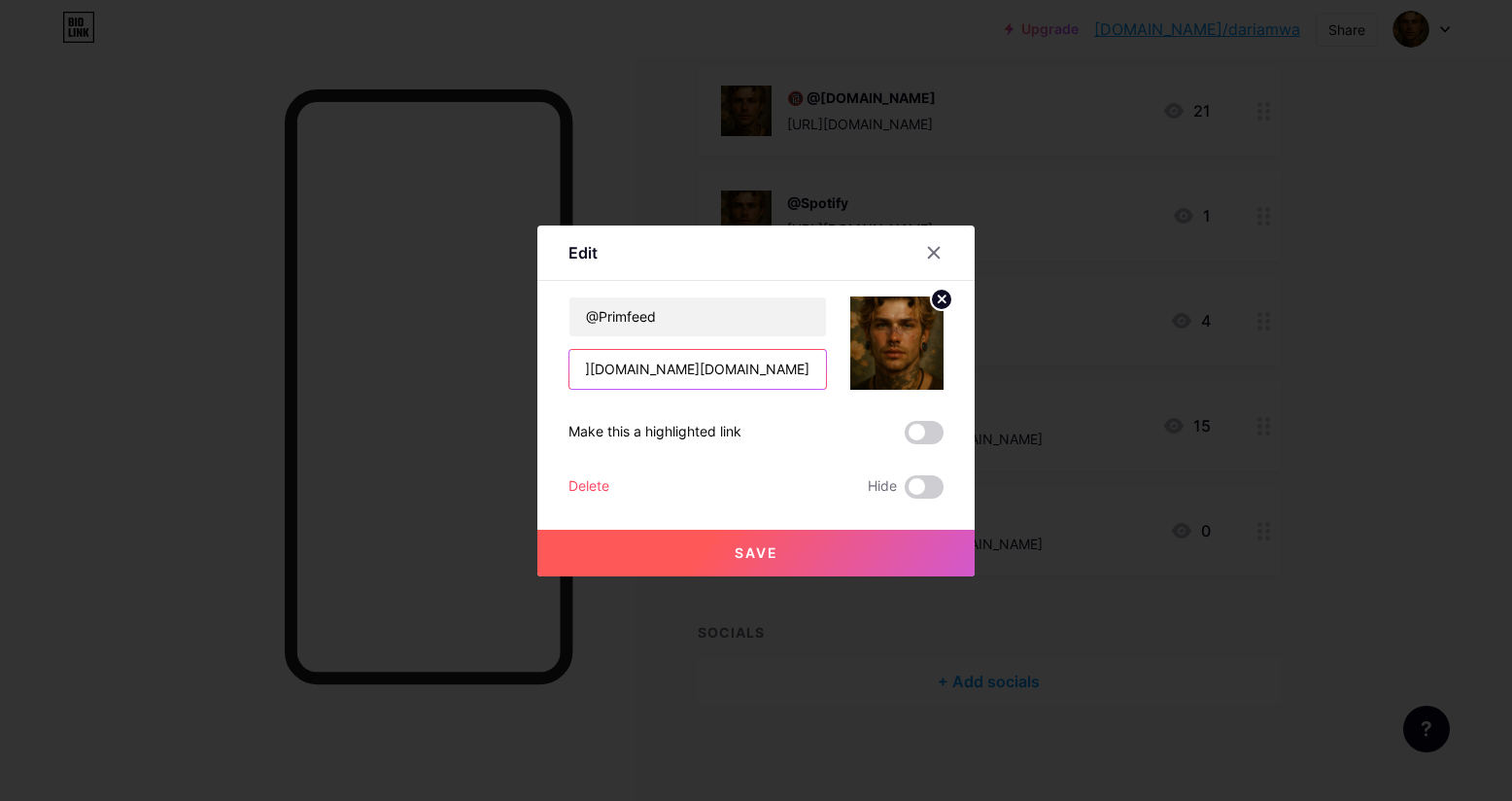
click at [613, 371] on input "[URL][DOMAIN_NAME][DOMAIN_NAME]" at bounding box center [697, 369] width 256 height 39
type input "[URL][DOMAIN_NAME][DOMAIN_NAME]"
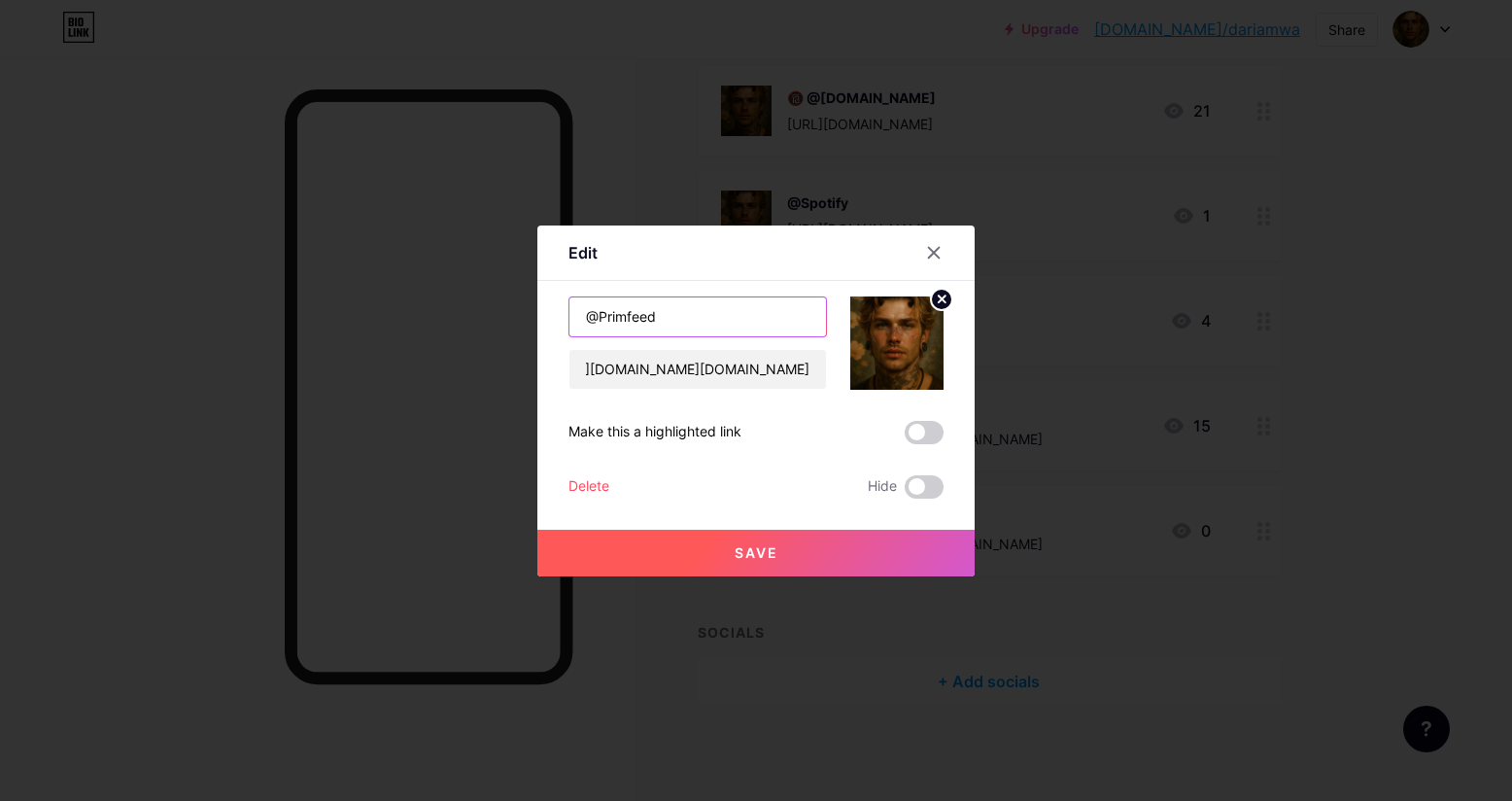
click at [671, 315] on input "@Primfeed" at bounding box center [697, 317] width 256 height 39
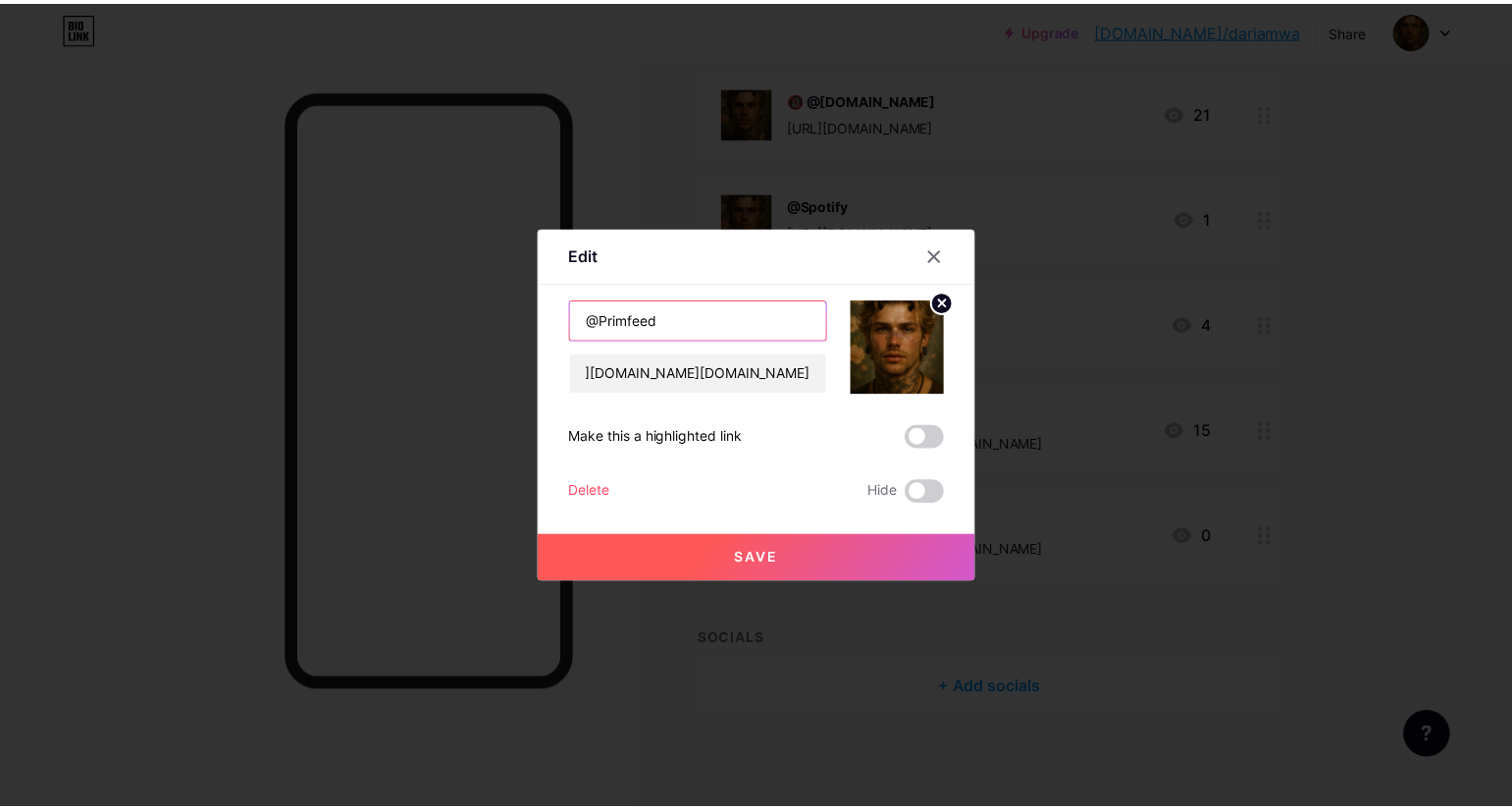
scroll to position [0, 0]
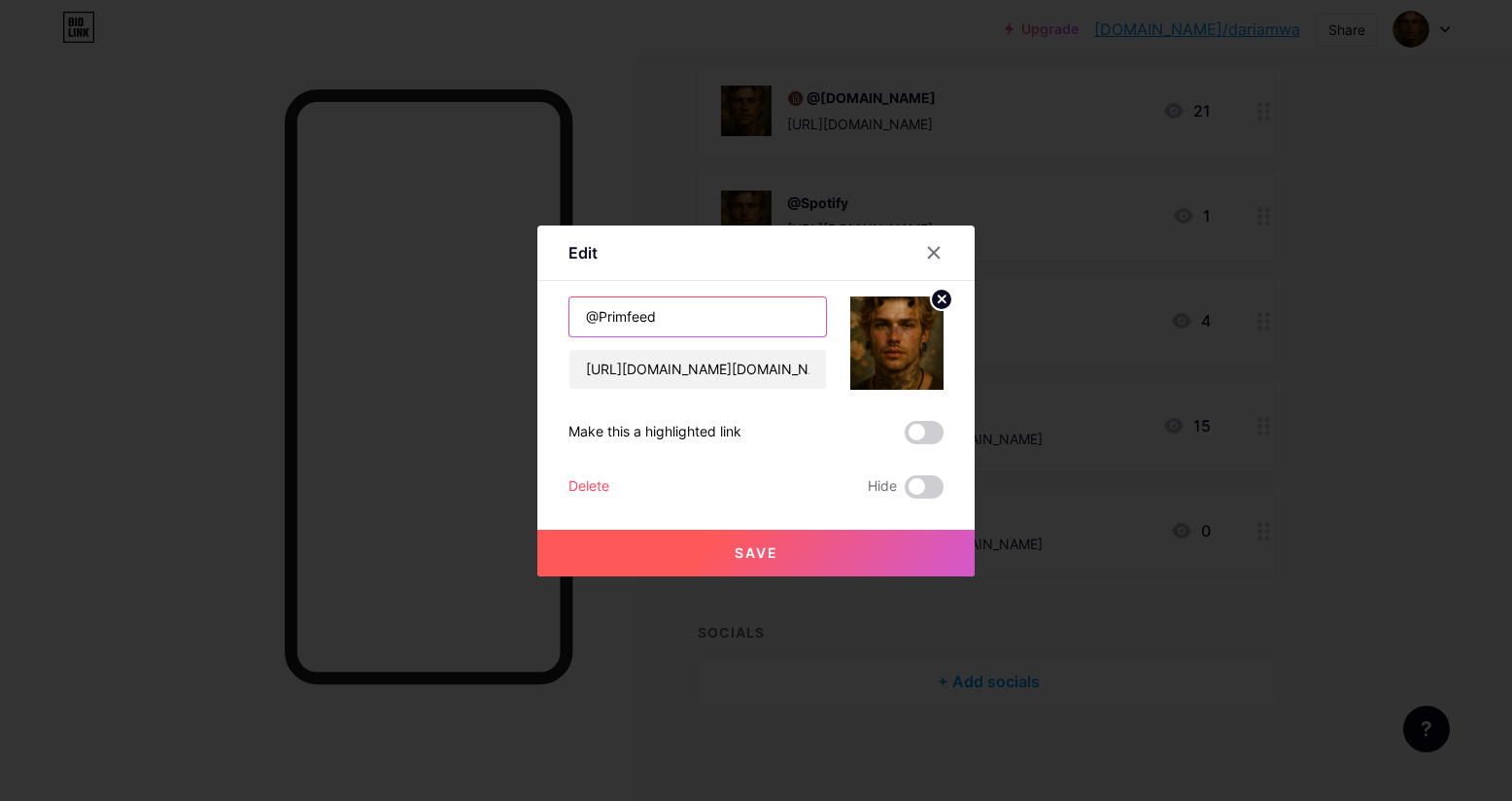
drag, startPoint x: 671, startPoint y: 315, endPoint x: 607, endPoint y: 315, distance: 64.0
click at [603, 316] on input "@Primfeed" at bounding box center [697, 317] width 256 height 39
paste input "instagram"
click at [606, 314] on input "@Pinstagram" at bounding box center [697, 317] width 256 height 39
click at [602, 315] on input "@Pinstagram" at bounding box center [697, 317] width 256 height 39
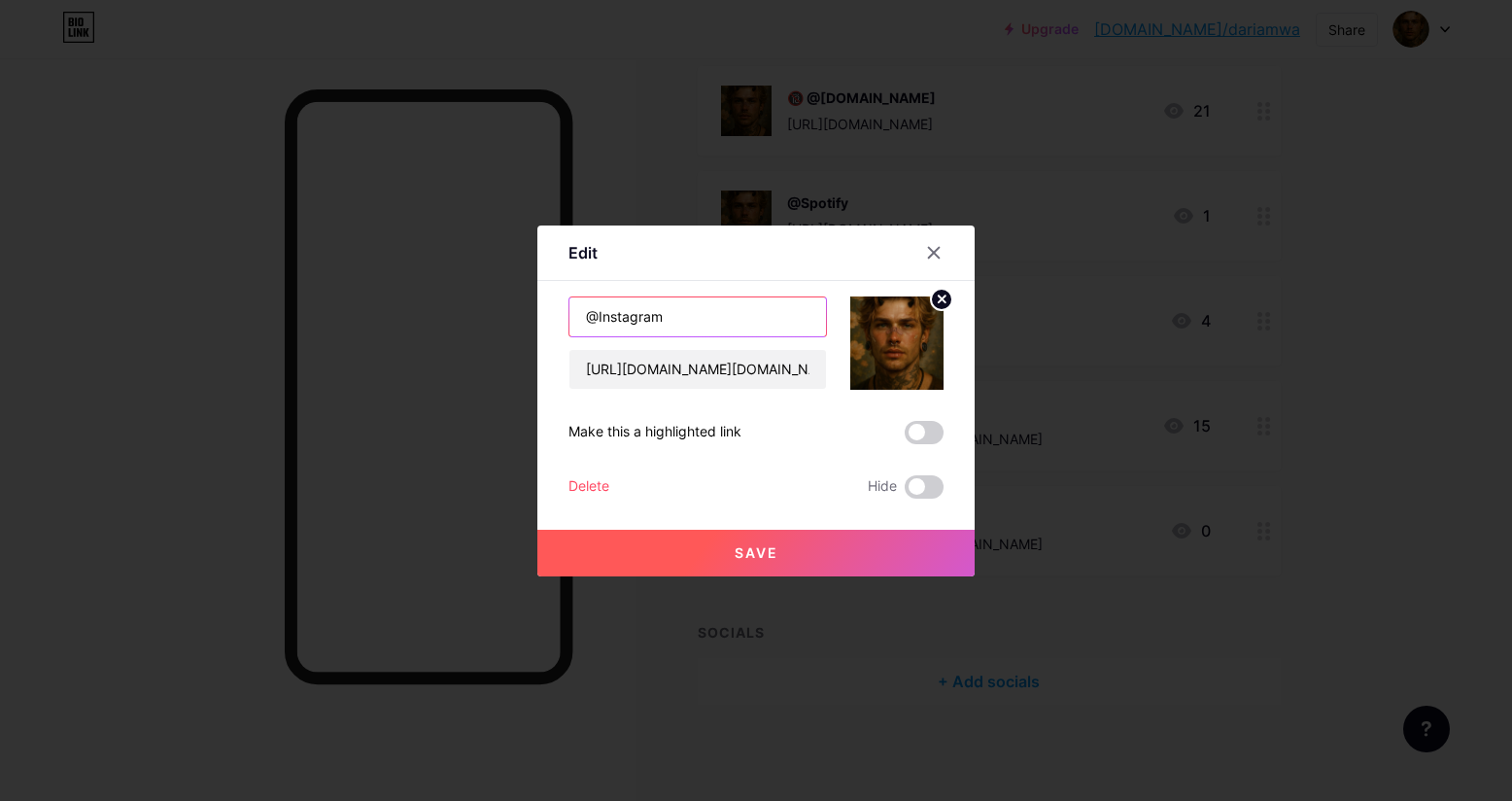
type input "@Instagram"
click at [760, 556] on span "Save" at bounding box center [756, 552] width 44 height 17
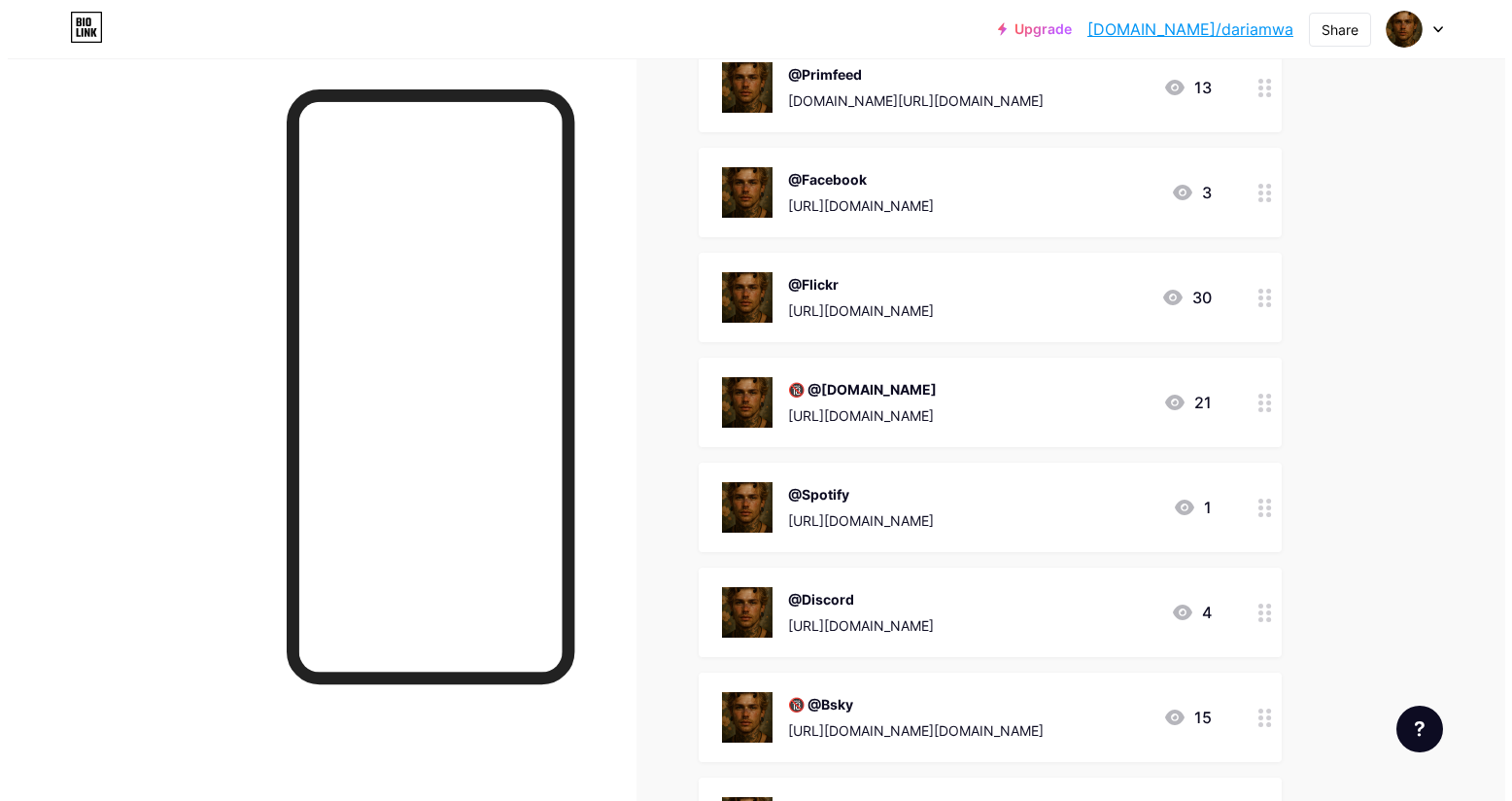
scroll to position [69, 0]
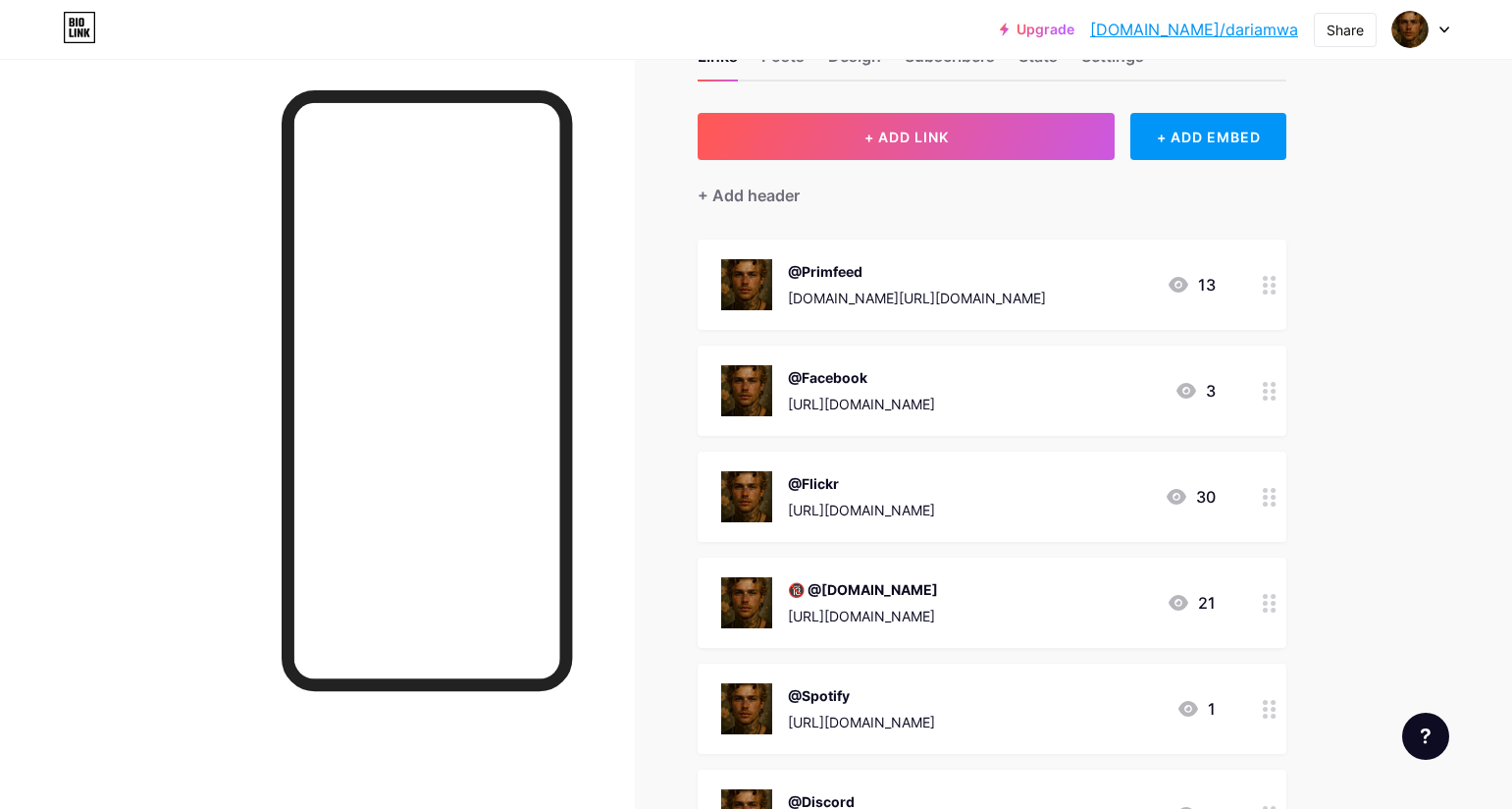
click at [1276, 504] on icon at bounding box center [1269, 497] width 14 height 19
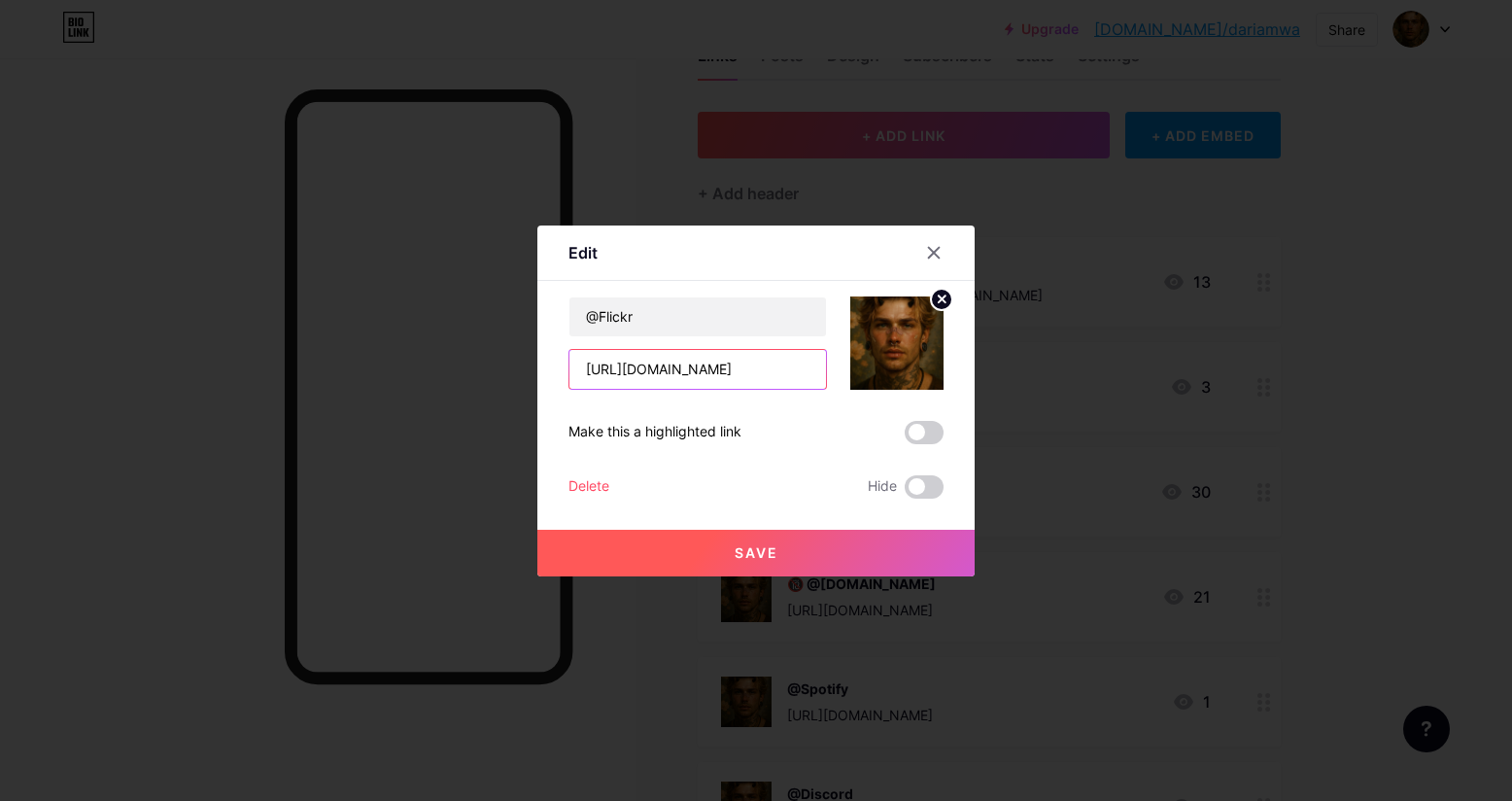
click at [738, 361] on input "[URL][DOMAIN_NAME]" at bounding box center [697, 369] width 256 height 39
drag, startPoint x: 585, startPoint y: 371, endPoint x: 989, endPoint y: 414, distance: 406.3
click at [989, 414] on div "Edit Content YouTube Play YouTube video without leaving your page. ADD Vimeo Pl…" at bounding box center [756, 400] width 1512 height 801
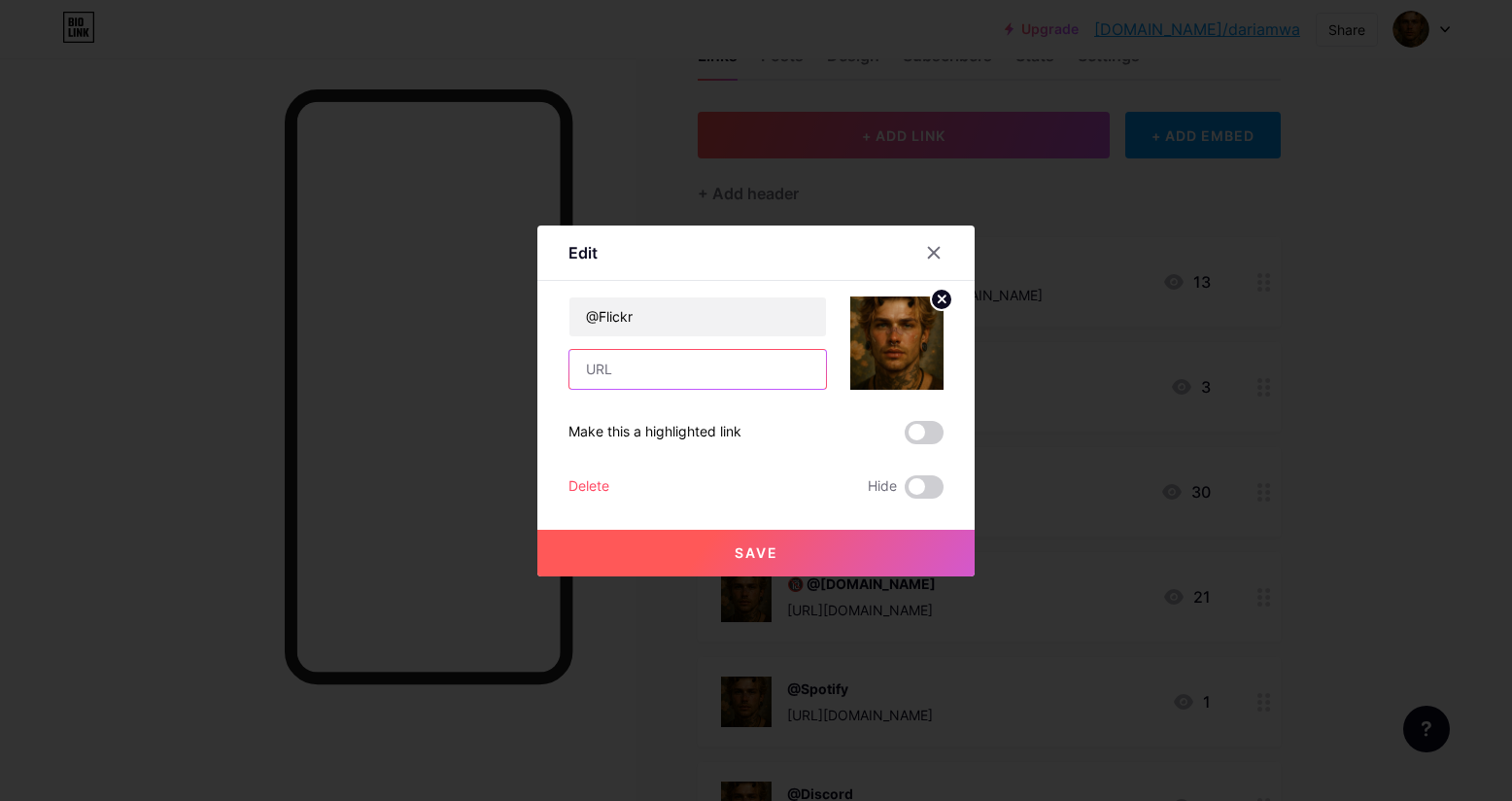
paste input "instagram"
drag, startPoint x: 652, startPoint y: 368, endPoint x: 580, endPoint y: 366, distance: 72.0
click at [580, 366] on input "instagram" at bounding box center [697, 369] width 256 height 39
type input "instagram"
click at [928, 244] on div at bounding box center [934, 253] width 35 height 35
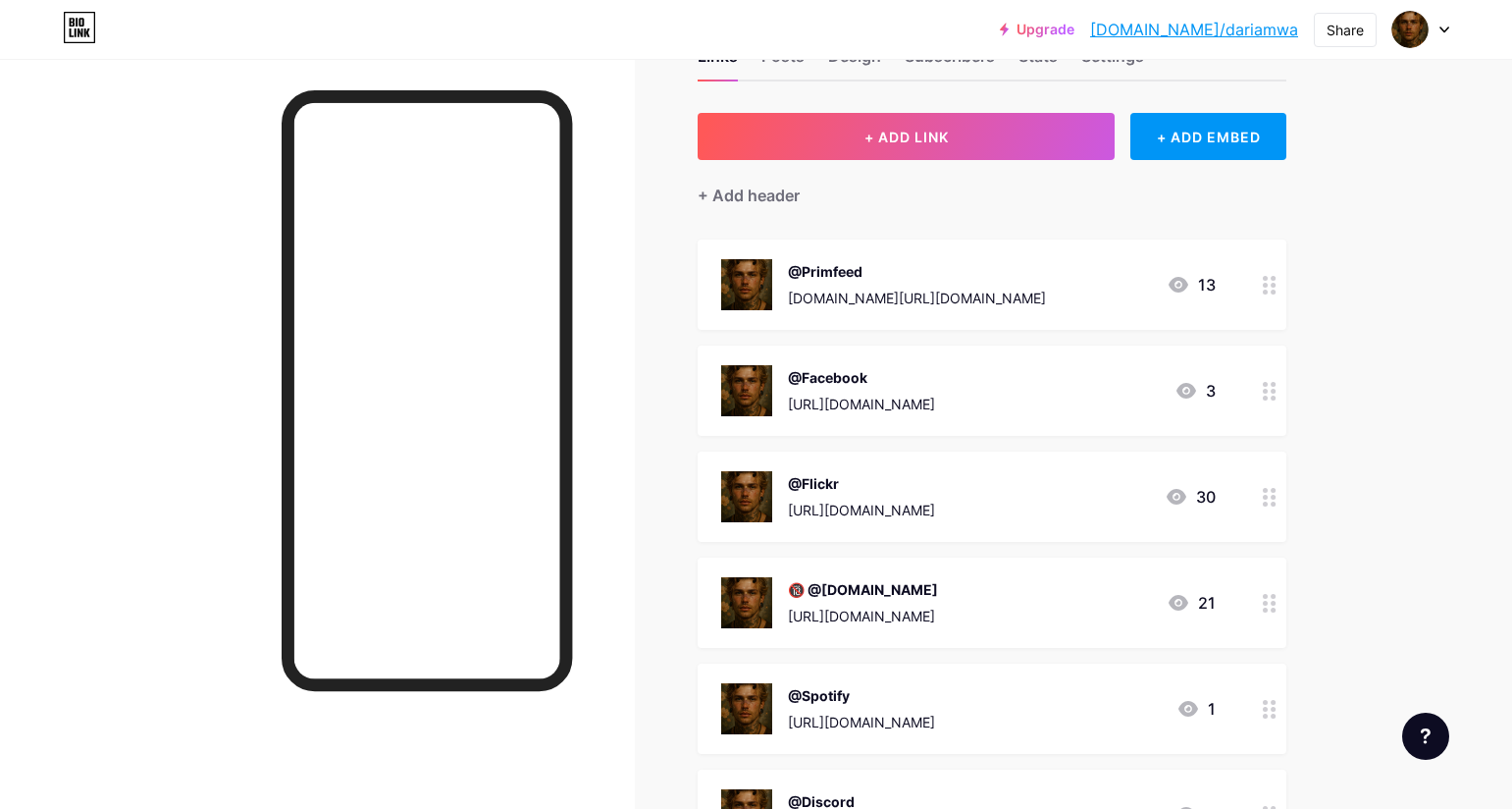
click at [1281, 508] on div at bounding box center [1269, 496] width 34 height 90
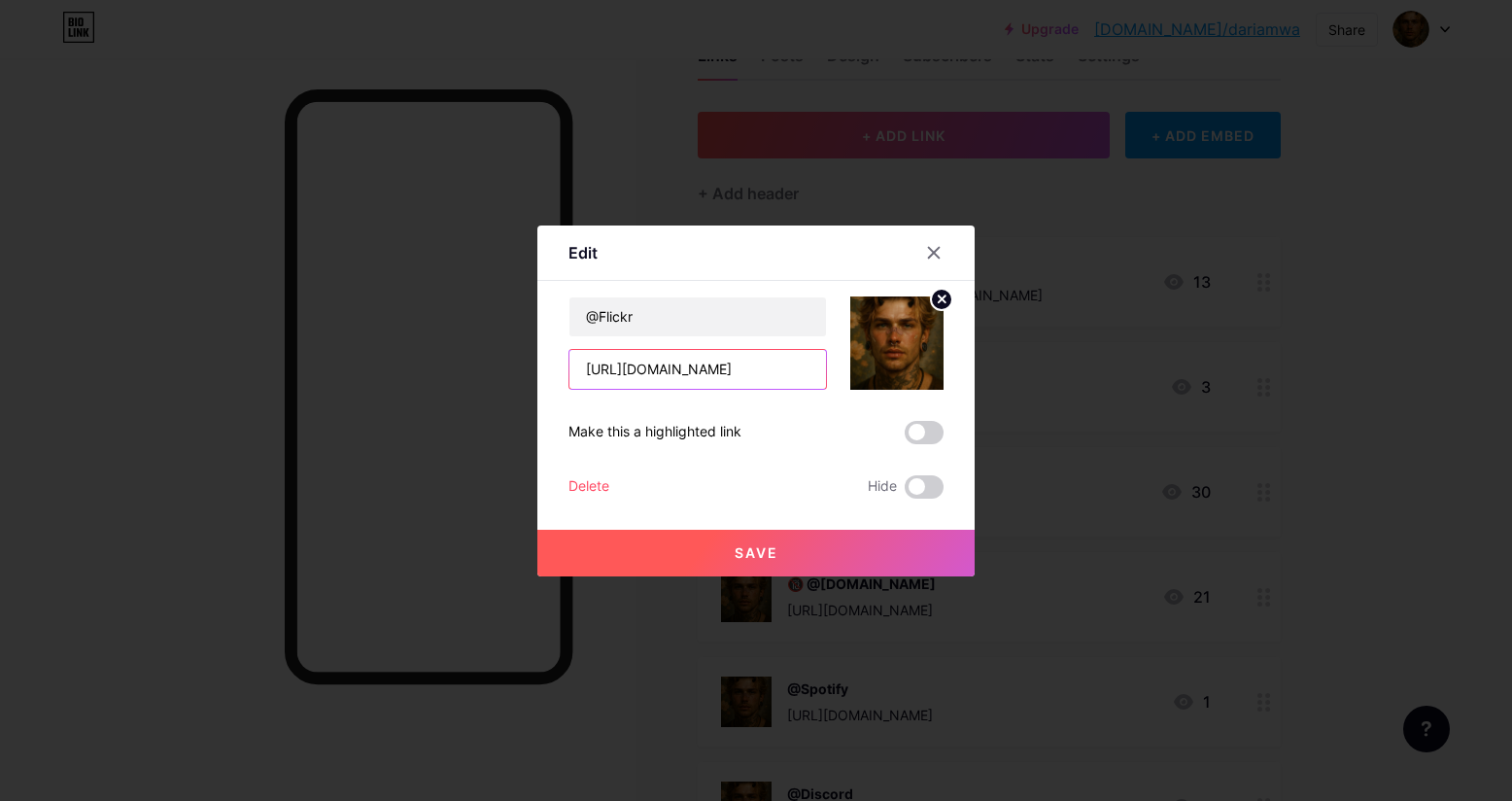
click at [723, 371] on input "[URL][DOMAIN_NAME]" at bounding box center [697, 369] width 256 height 39
drag, startPoint x: 584, startPoint y: 368, endPoint x: 1003, endPoint y: 376, distance: 419.1
click at [1003, 376] on div "Edit Content YouTube Play YouTube video without leaving your page. ADD Vimeo Pl…" at bounding box center [756, 400] width 1512 height 801
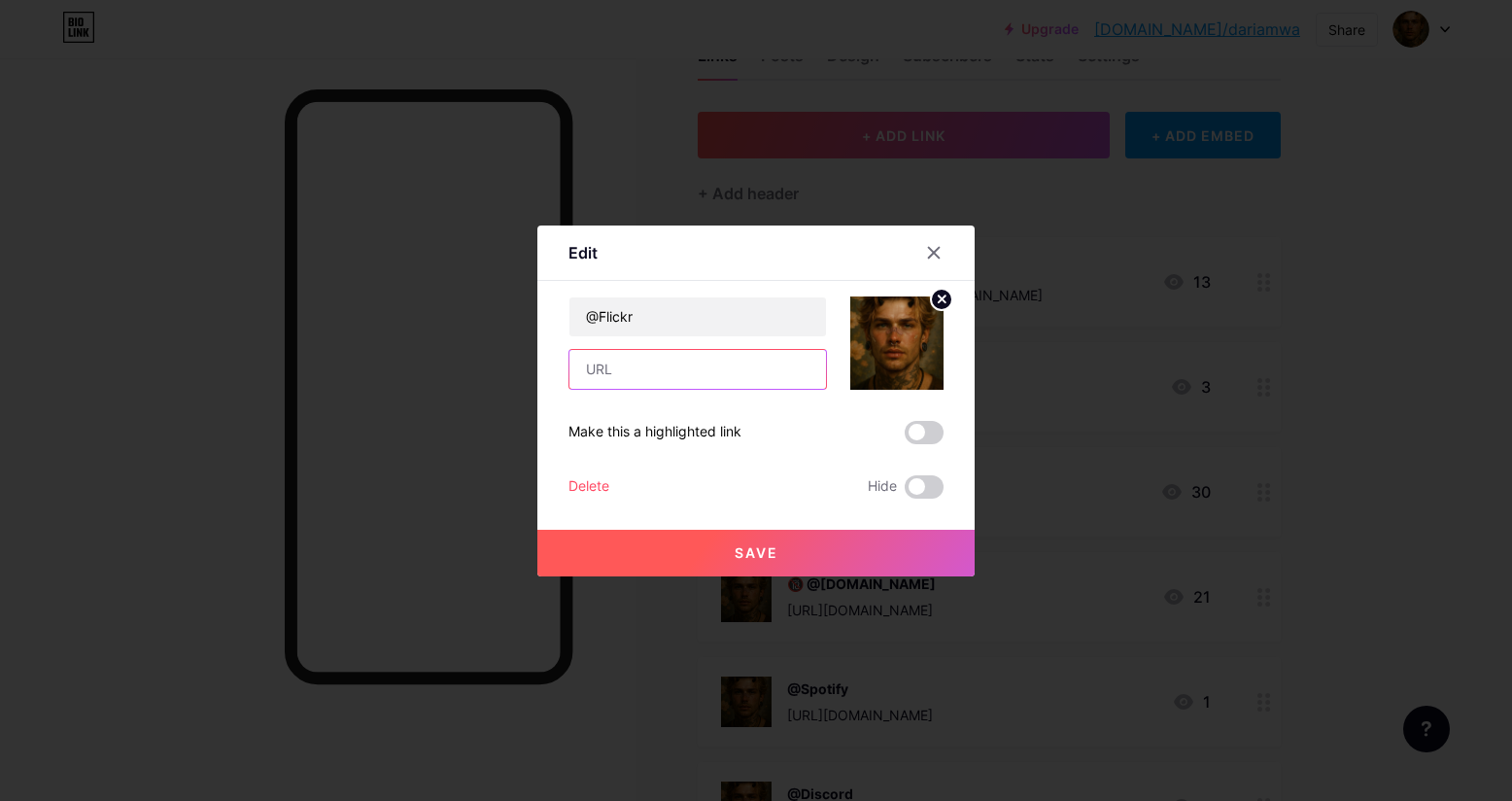
paste input "[URL][DOMAIN_NAME][DOMAIN_NAME]"
type input "[URL][DOMAIN_NAME][DOMAIN_NAME]"
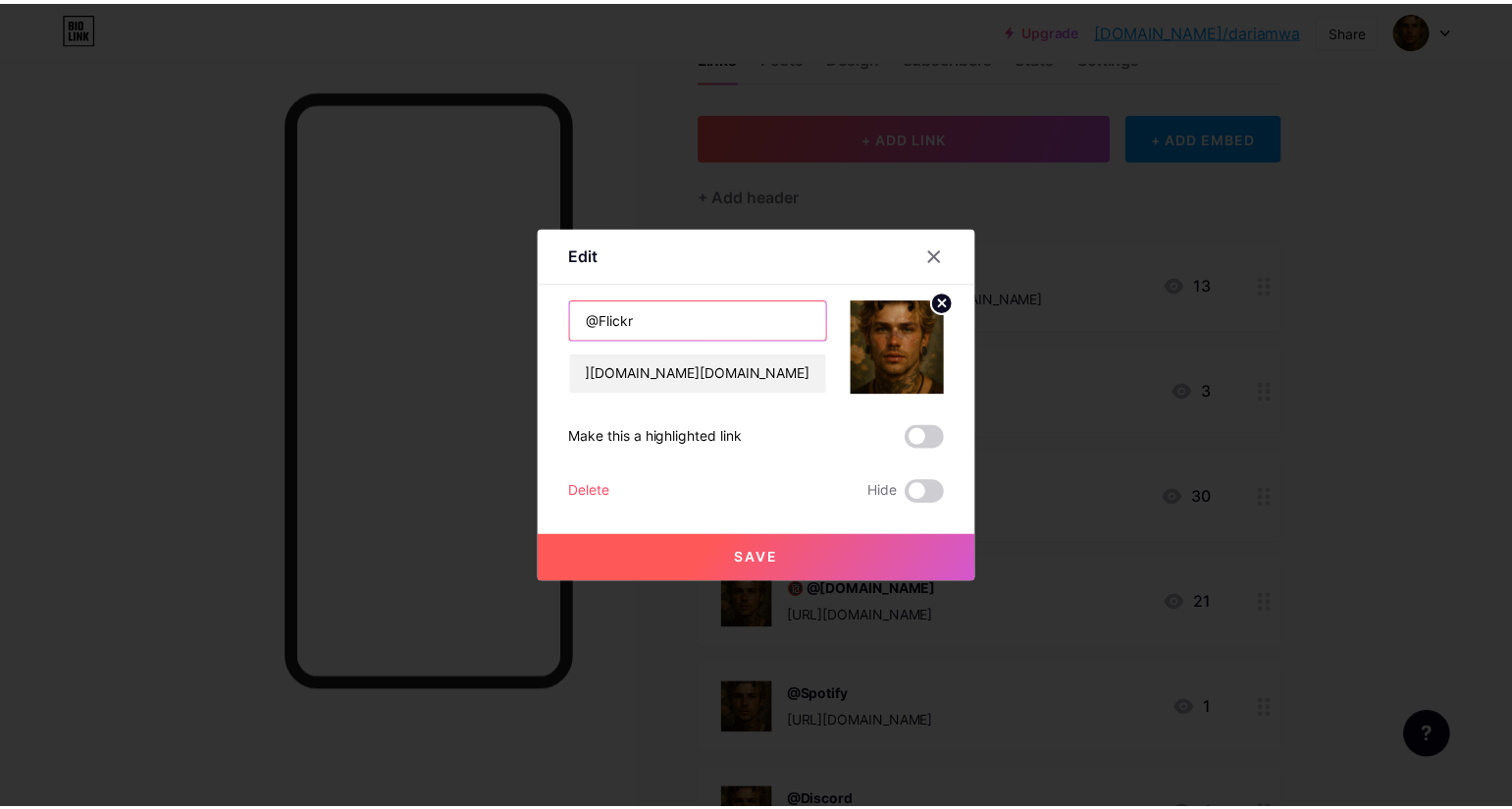
scroll to position [0, 0]
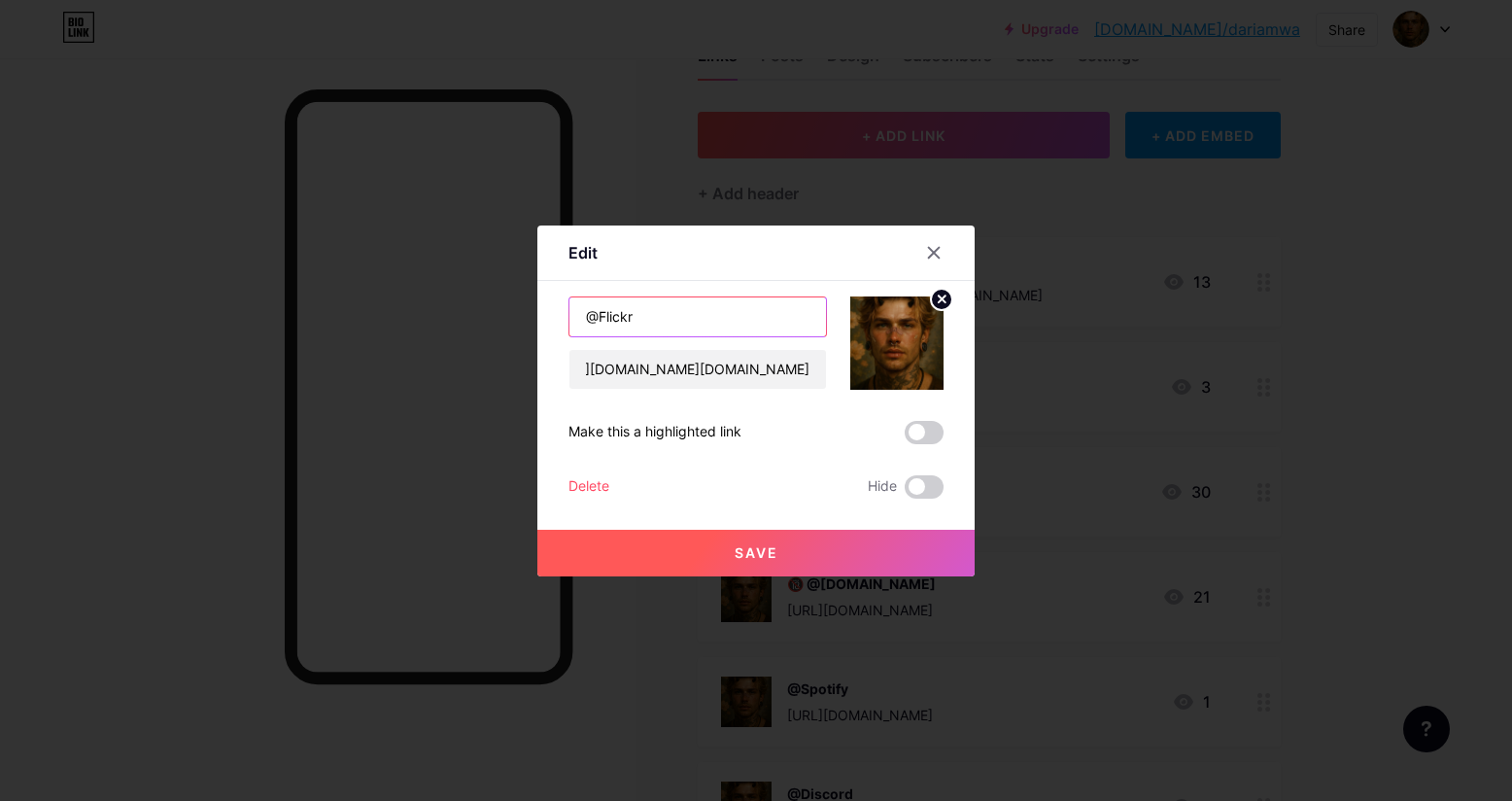
click at [638, 314] on input "@Flickr" at bounding box center [697, 317] width 256 height 39
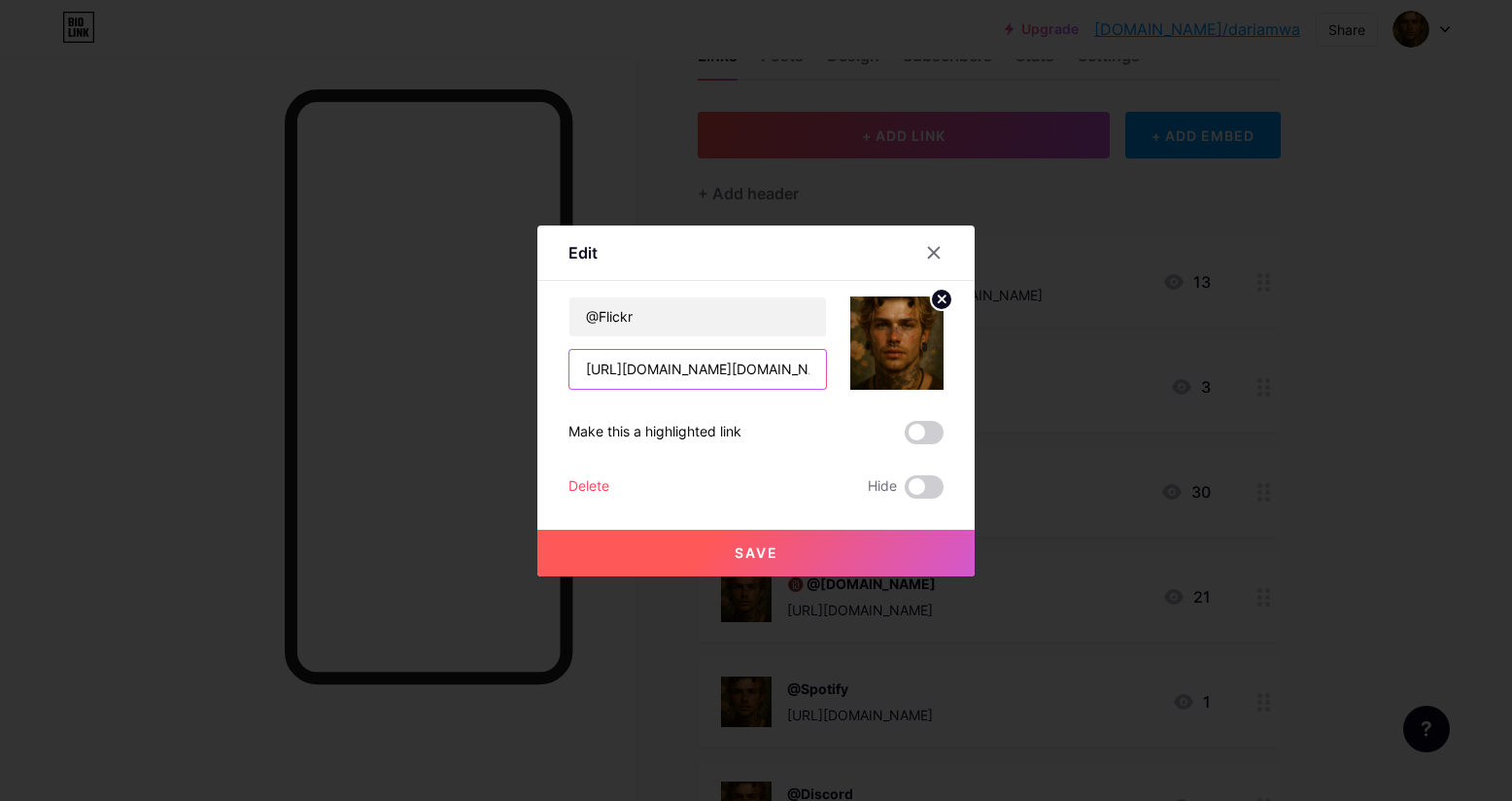
drag, startPoint x: 731, startPoint y: 373, endPoint x: 667, endPoint y: 367, distance: 64.3
click at [667, 367] on input "[URL][DOMAIN_NAME][DOMAIN_NAME]" at bounding box center [697, 369] width 256 height 39
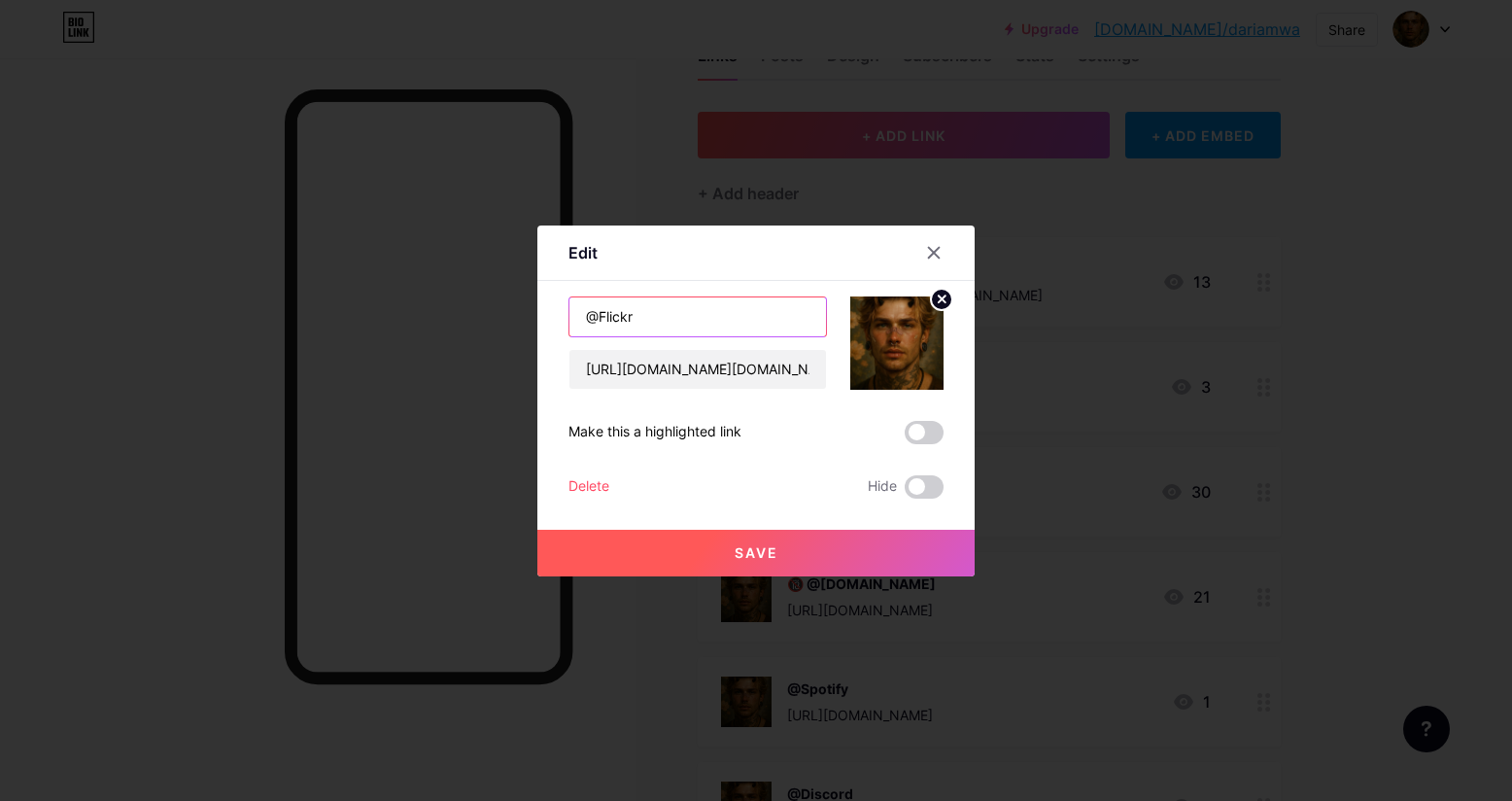
click at [644, 315] on input "@Flickr" at bounding box center [697, 317] width 256 height 39
drag, startPoint x: 639, startPoint y: 315, endPoint x: 600, endPoint y: 315, distance: 39.0
click at [600, 315] on input "@Flickr" at bounding box center [697, 317] width 256 height 39
paste input "instagram"
click at [604, 312] on input "@instagram" at bounding box center [697, 317] width 256 height 39
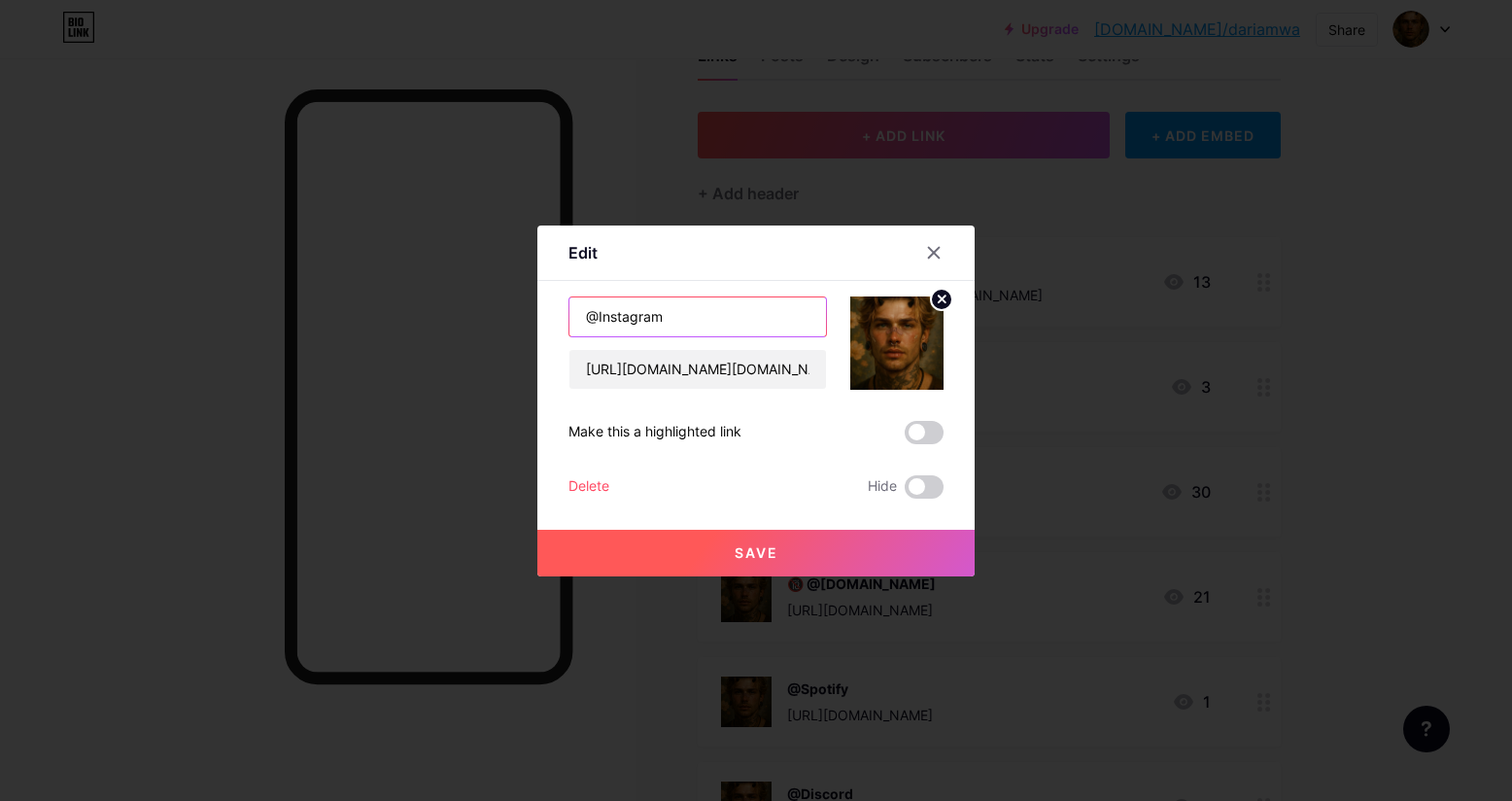
type input "@Instagram"
click at [810, 551] on button "Save" at bounding box center [756, 554] width 438 height 47
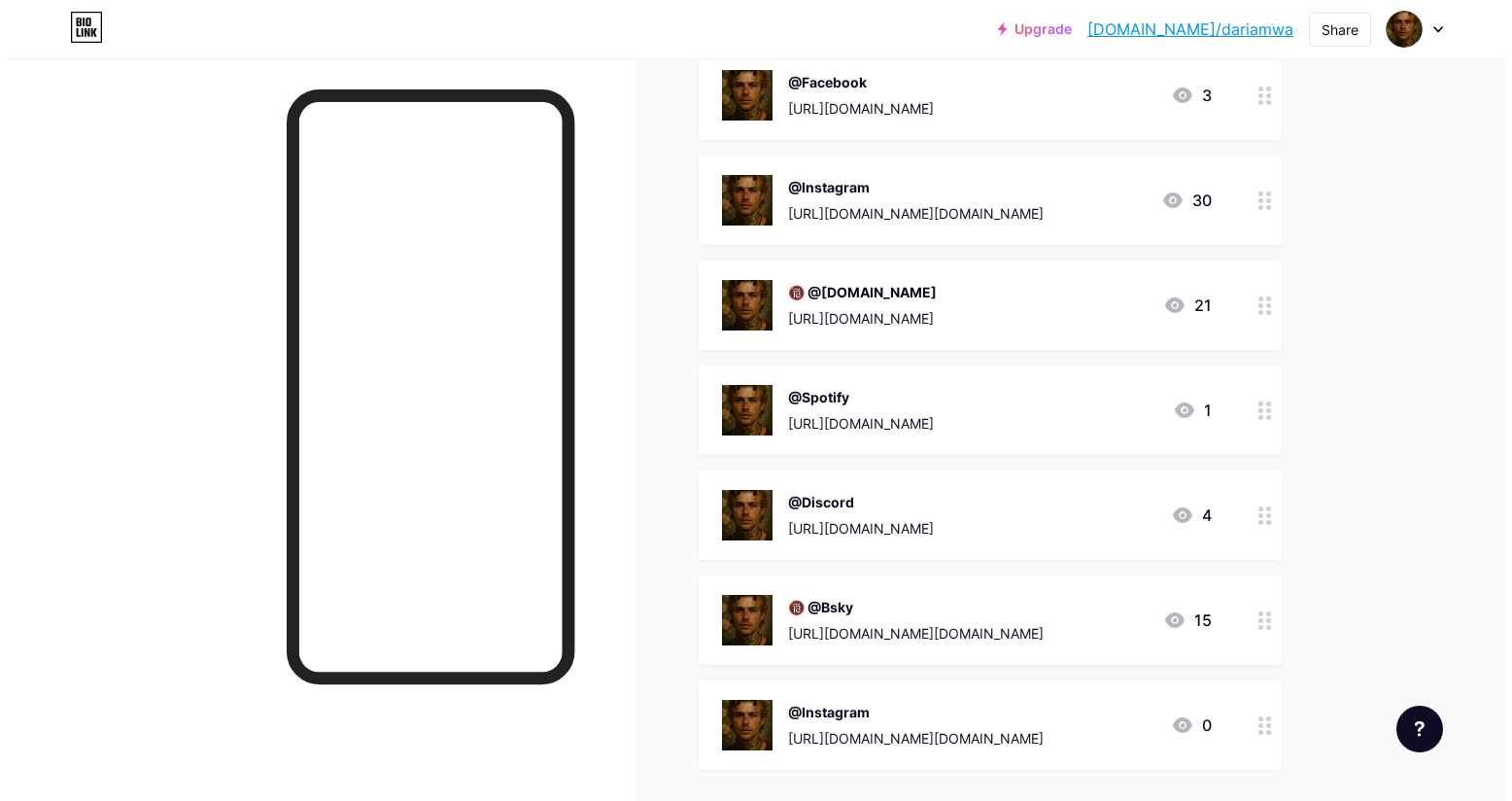
scroll to position [457, 0]
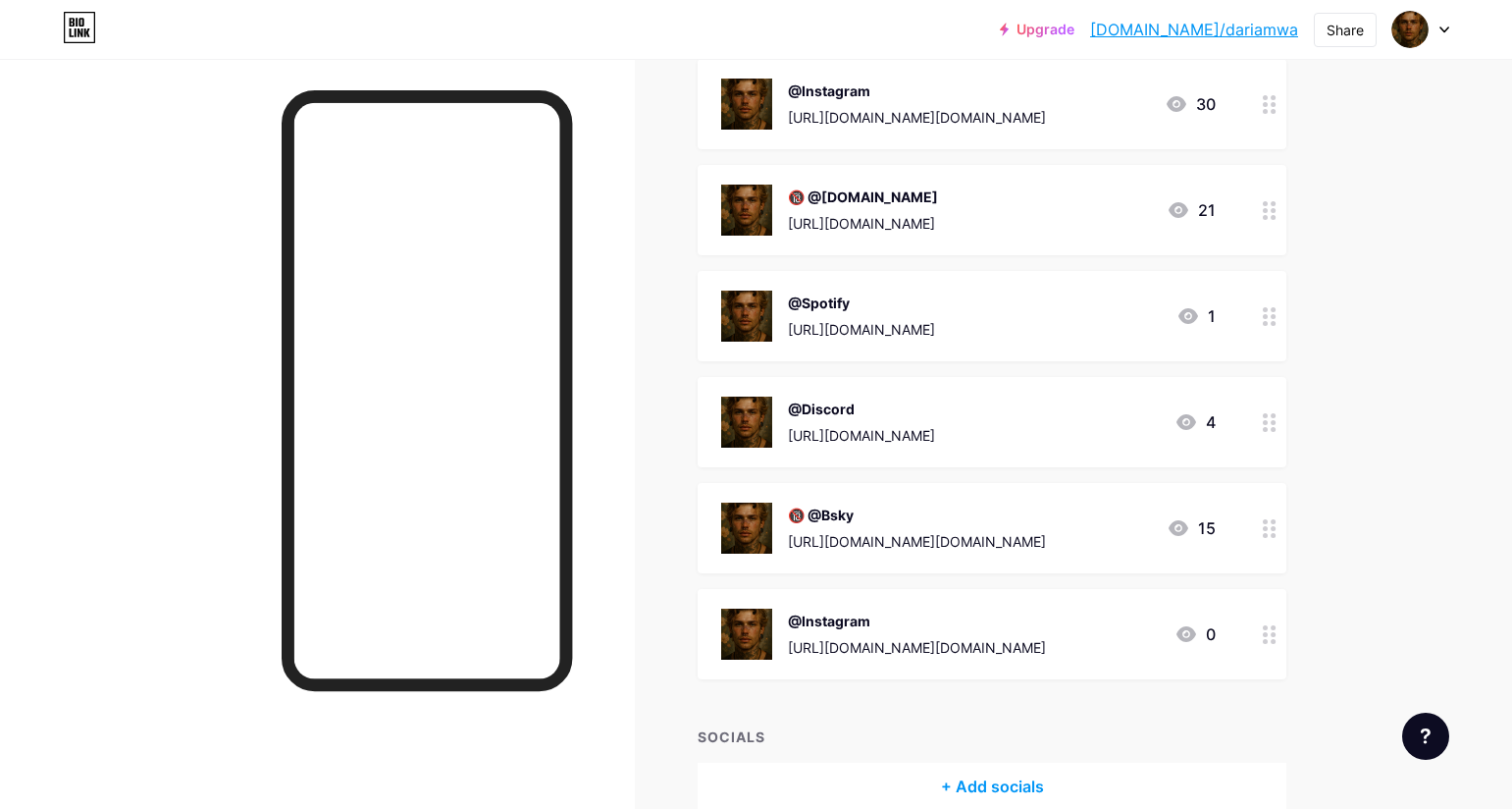
click at [1275, 634] on icon at bounding box center [1269, 635] width 14 height 19
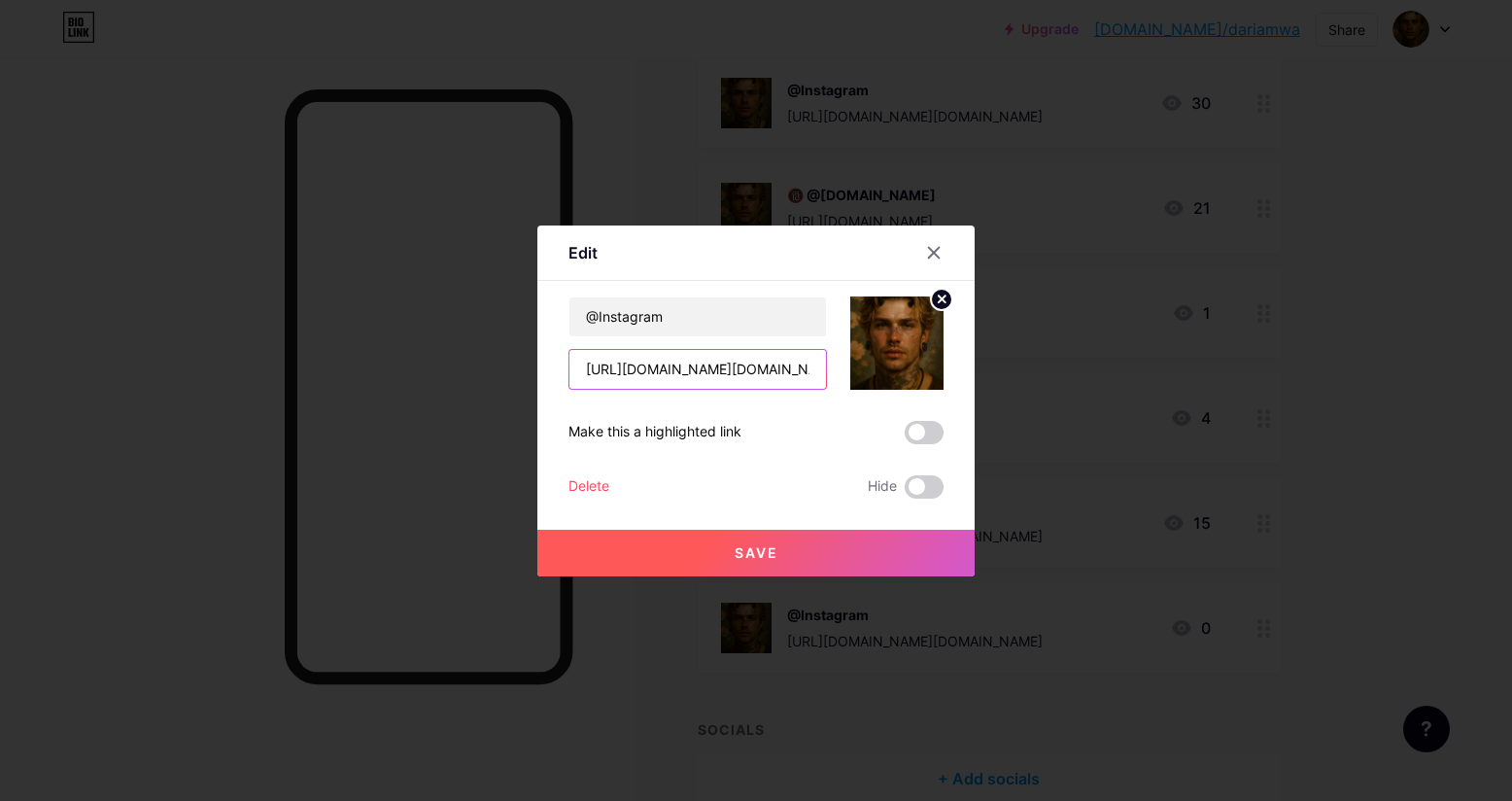
click at [774, 375] on input "[URL][DOMAIN_NAME][DOMAIN_NAME]" at bounding box center [697, 369] width 256 height 39
drag, startPoint x: 812, startPoint y: 372, endPoint x: 545, endPoint y: 382, distance: 267.2
click at [545, 382] on div "Edit Content YouTube Play YouTube video without leaving your page. ADD Vimeo Pl…" at bounding box center [756, 400] width 438 height 350
drag, startPoint x: 661, startPoint y: 365, endPoint x: 553, endPoint y: 365, distance: 108.0
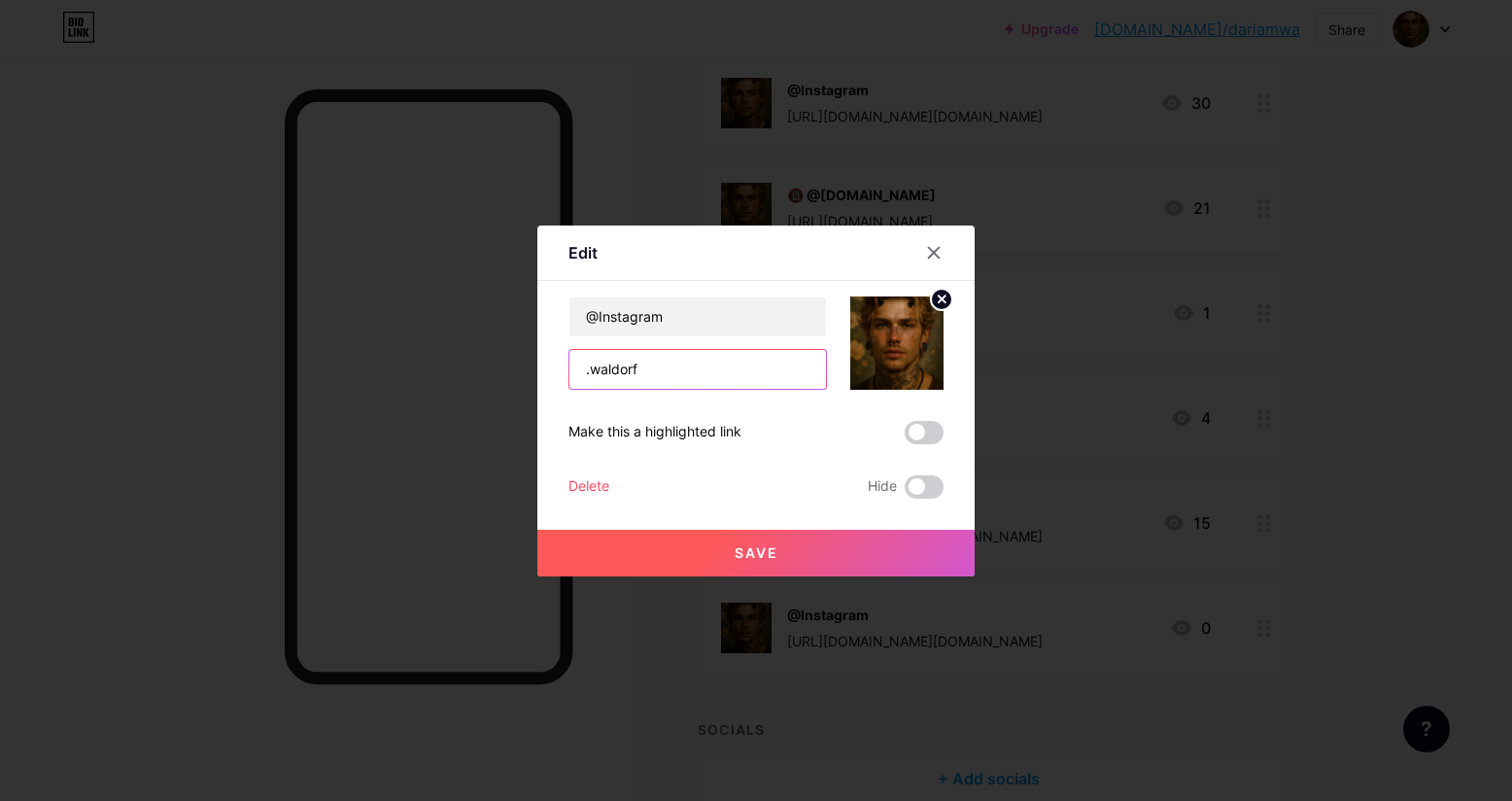
click at [553, 365] on div "Edit Content YouTube Play YouTube video without leaving your page. ADD Vimeo Pl…" at bounding box center [756, 400] width 438 height 350
paste input "[URL][DOMAIN_NAME]"
type input "[URL][DOMAIN_NAME]"
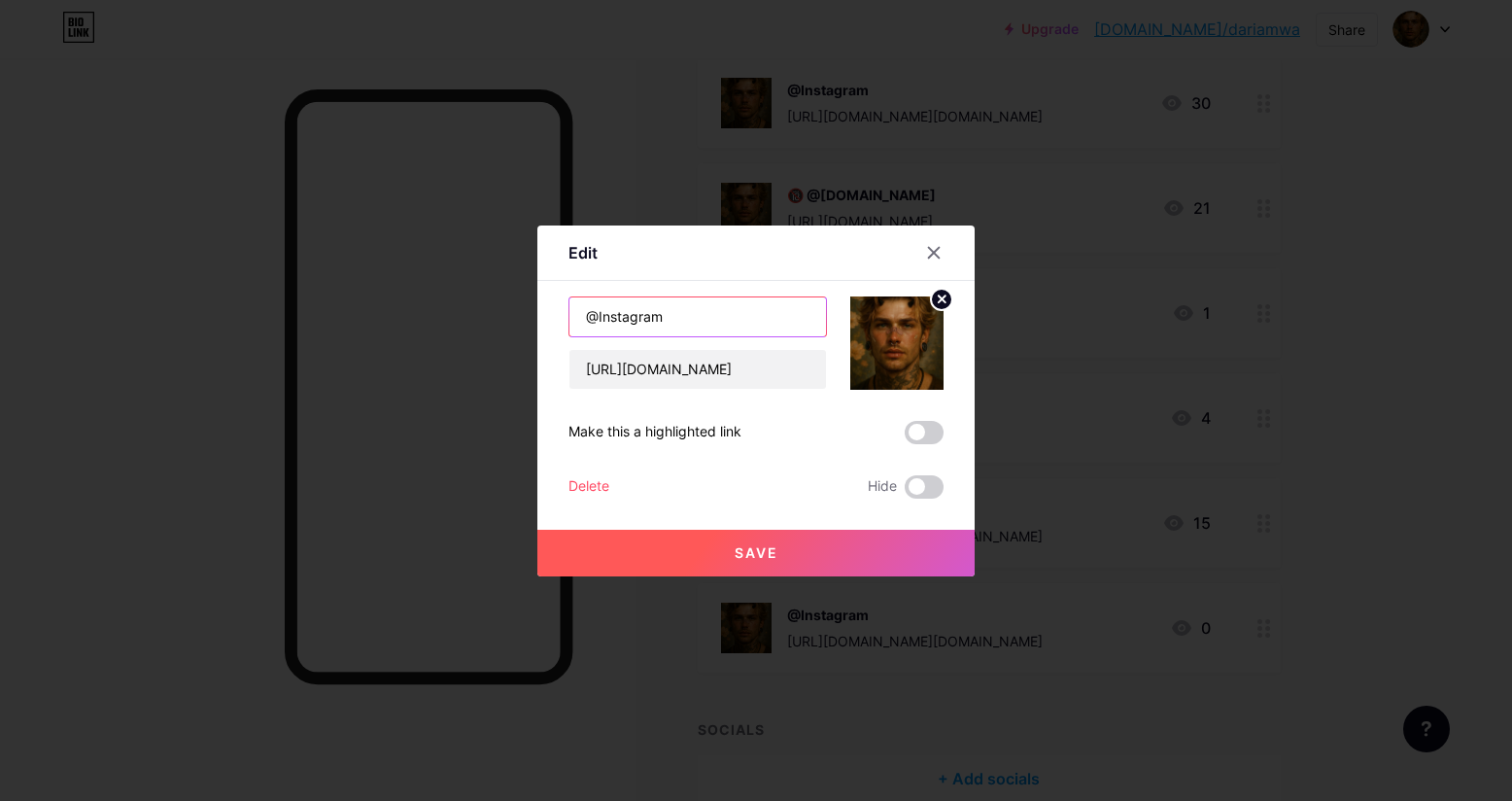
click at [659, 309] on input "@Instagram" at bounding box center [697, 317] width 256 height 39
drag, startPoint x: 675, startPoint y: 316, endPoint x: 597, endPoint y: 305, distance: 78.8
click at [597, 305] on input "@Instagram" at bounding box center [697, 317] width 256 height 39
paste input "[URL][DOMAIN_NAME]"
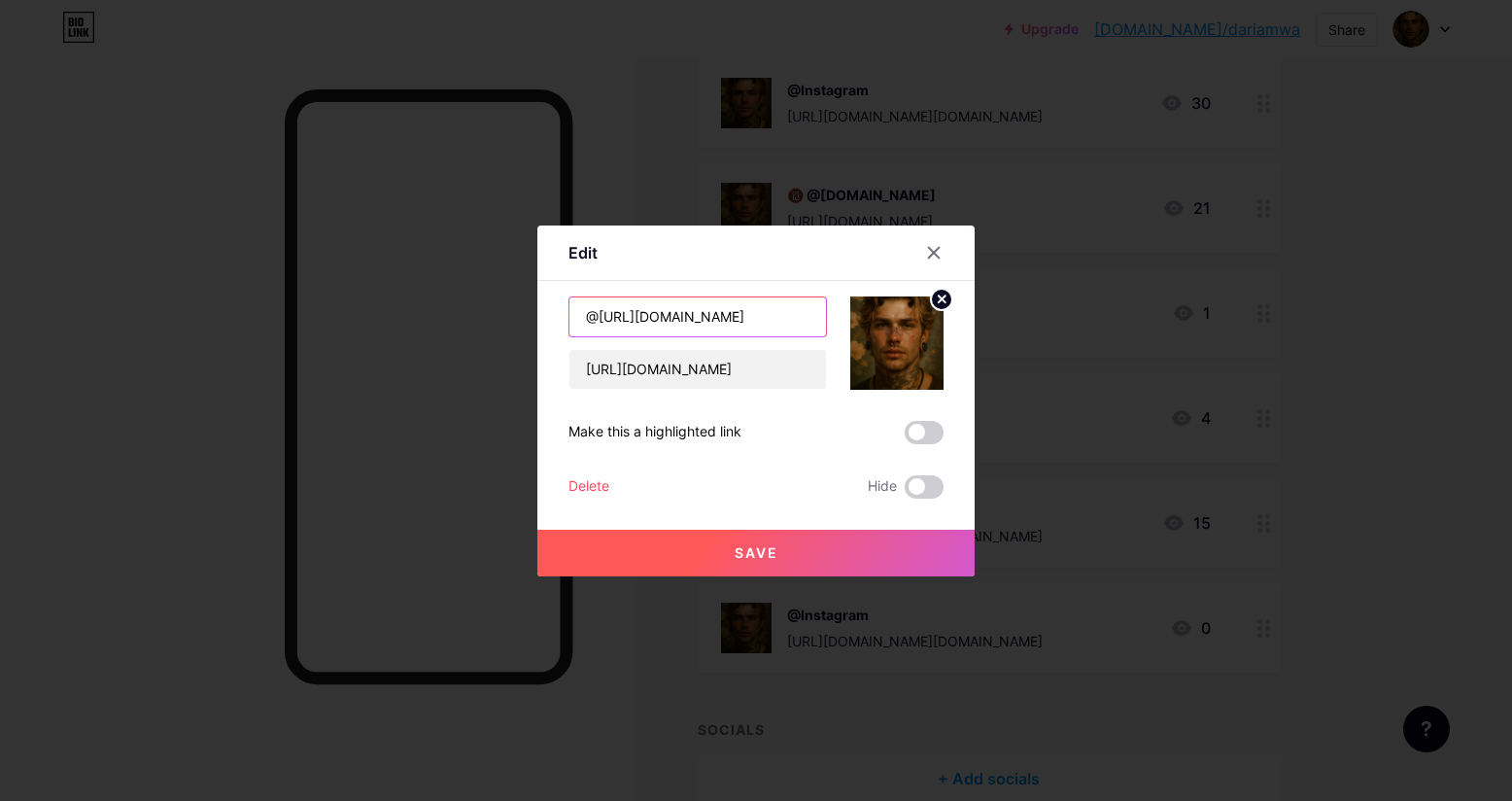
scroll to position [0, 80]
drag, startPoint x: 637, startPoint y: 319, endPoint x: 905, endPoint y: 340, distance: 268.8
click at [905, 340] on div "@[URL][DOMAIN_NAME] [URL][DOMAIN_NAME]" at bounding box center [756, 343] width 375 height 93
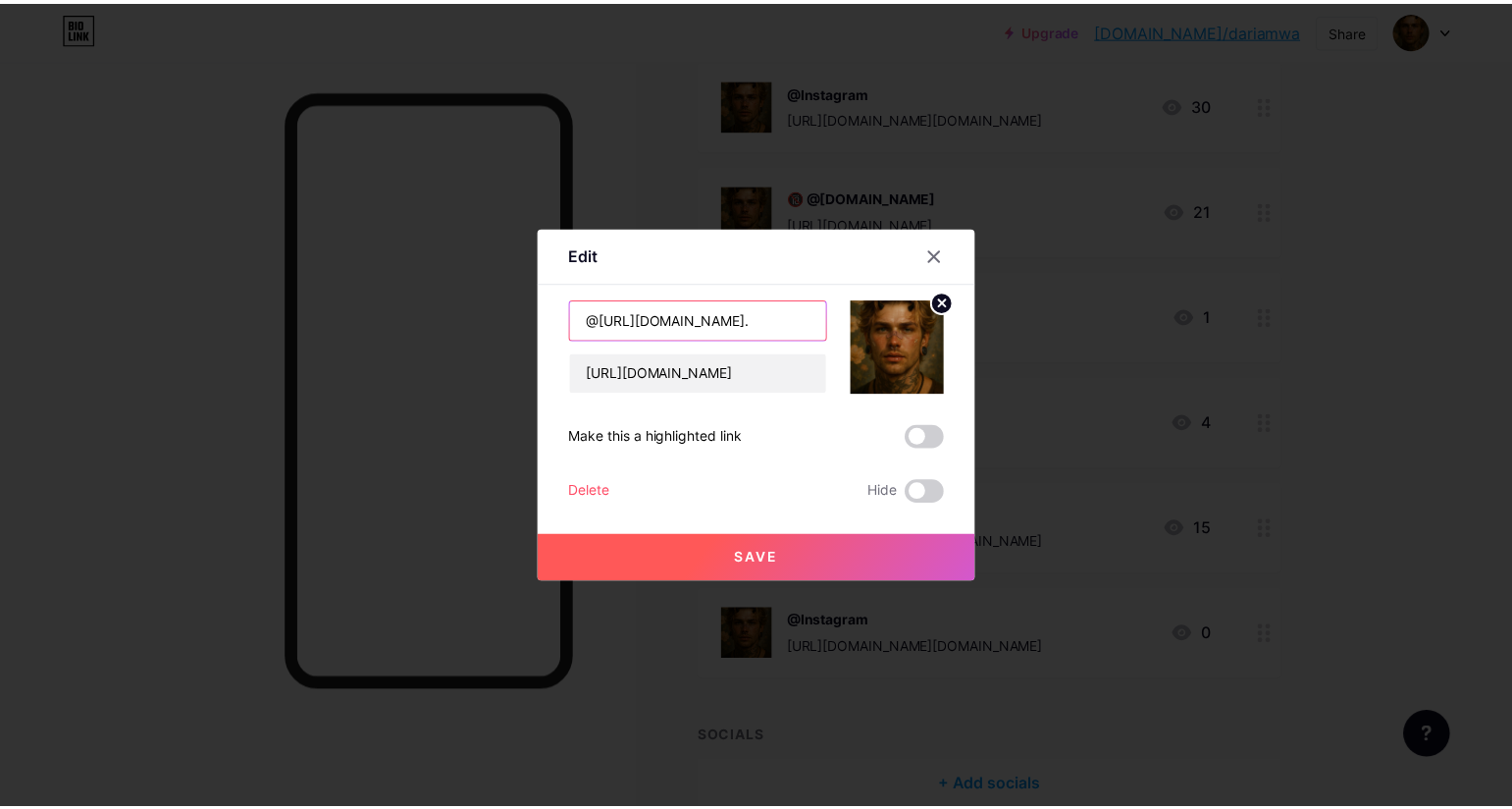
scroll to position [0, 0]
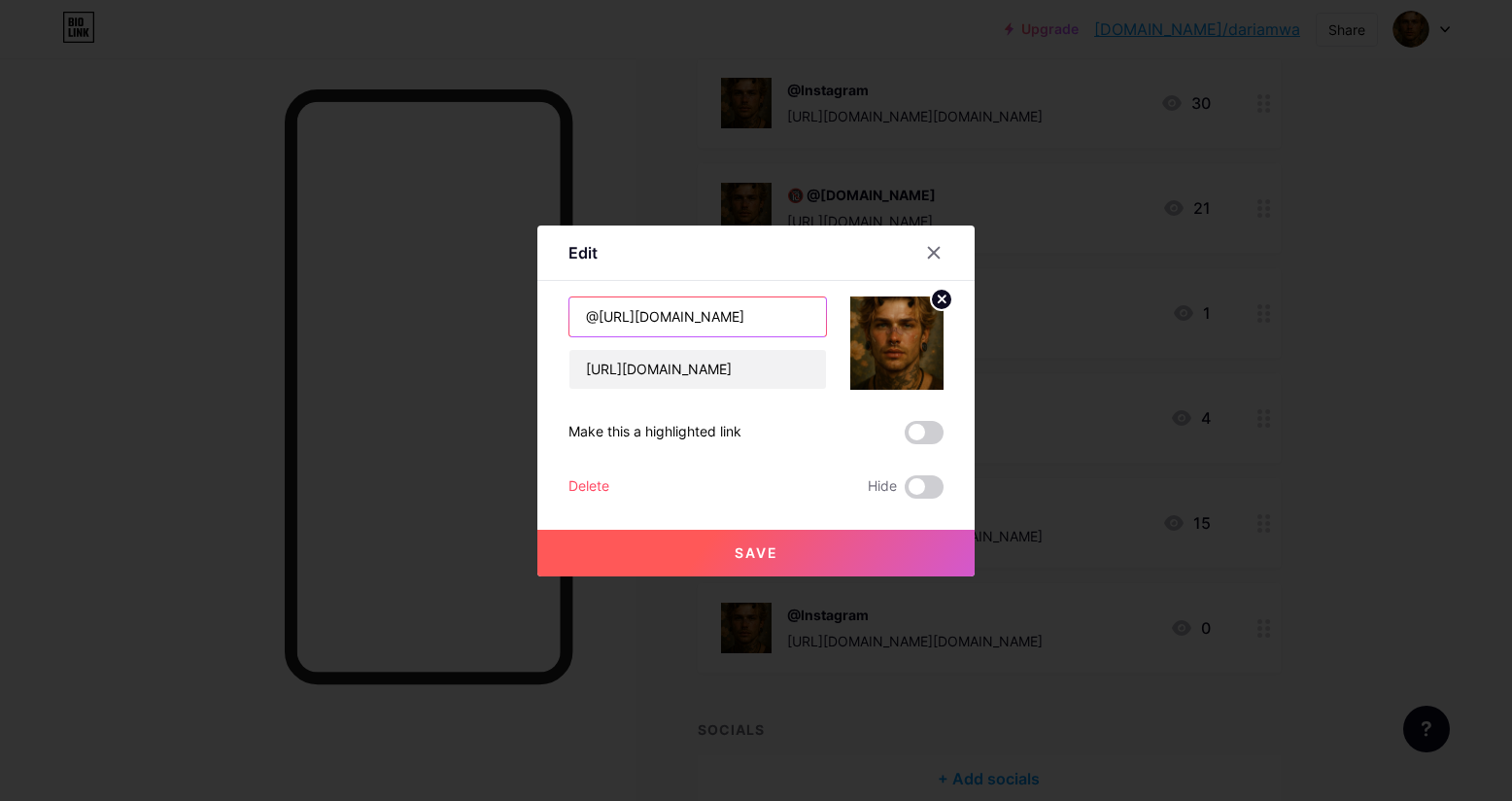
drag, startPoint x: 685, startPoint y: 315, endPoint x: 603, endPoint y: 315, distance: 82.0
click at [601, 315] on input "@[URL][DOMAIN_NAME]" at bounding box center [697, 317] width 256 height 39
type input "@Flickr"
click at [767, 554] on span "Save" at bounding box center [756, 552] width 44 height 17
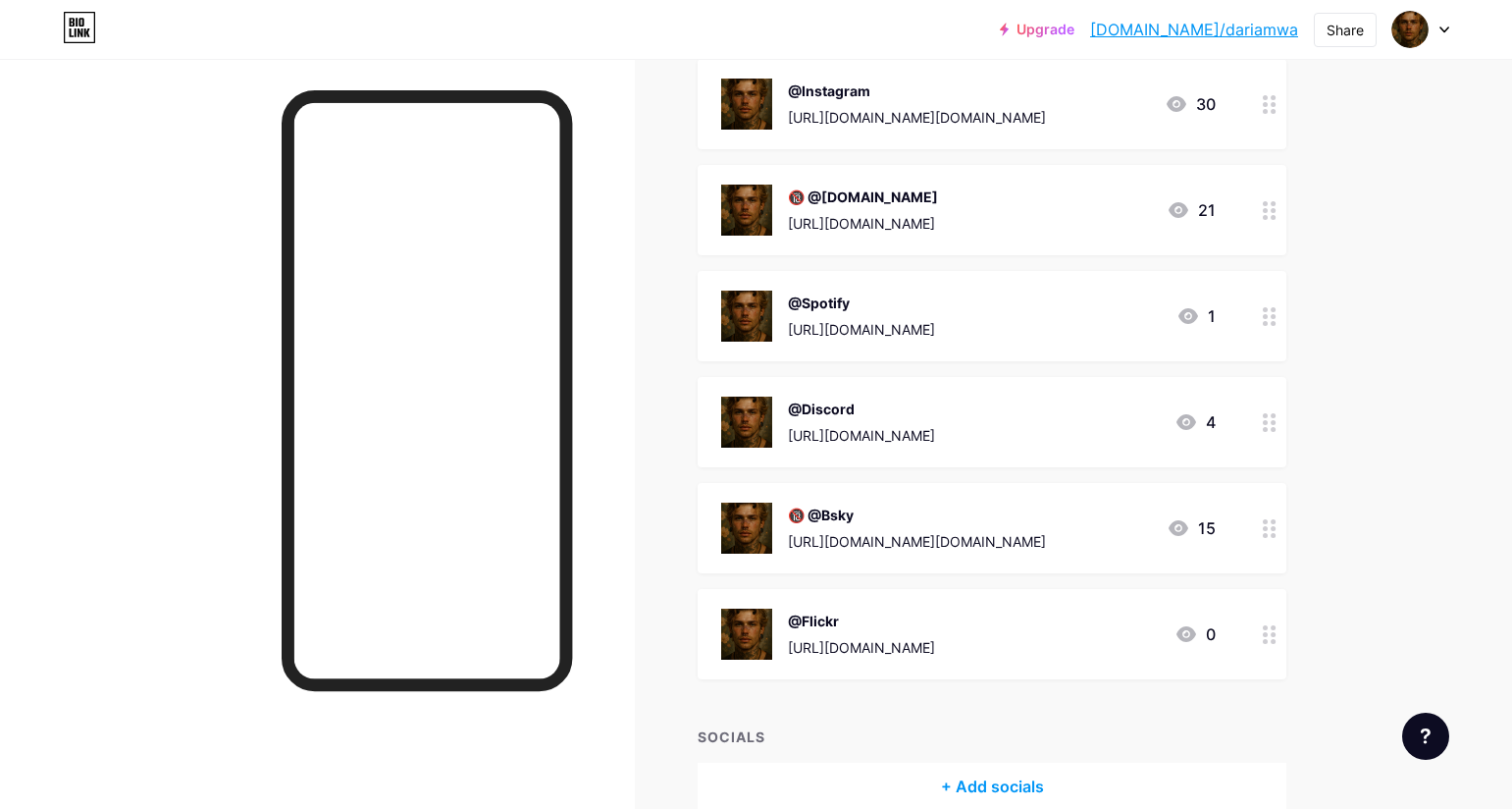
scroll to position [560, 0]
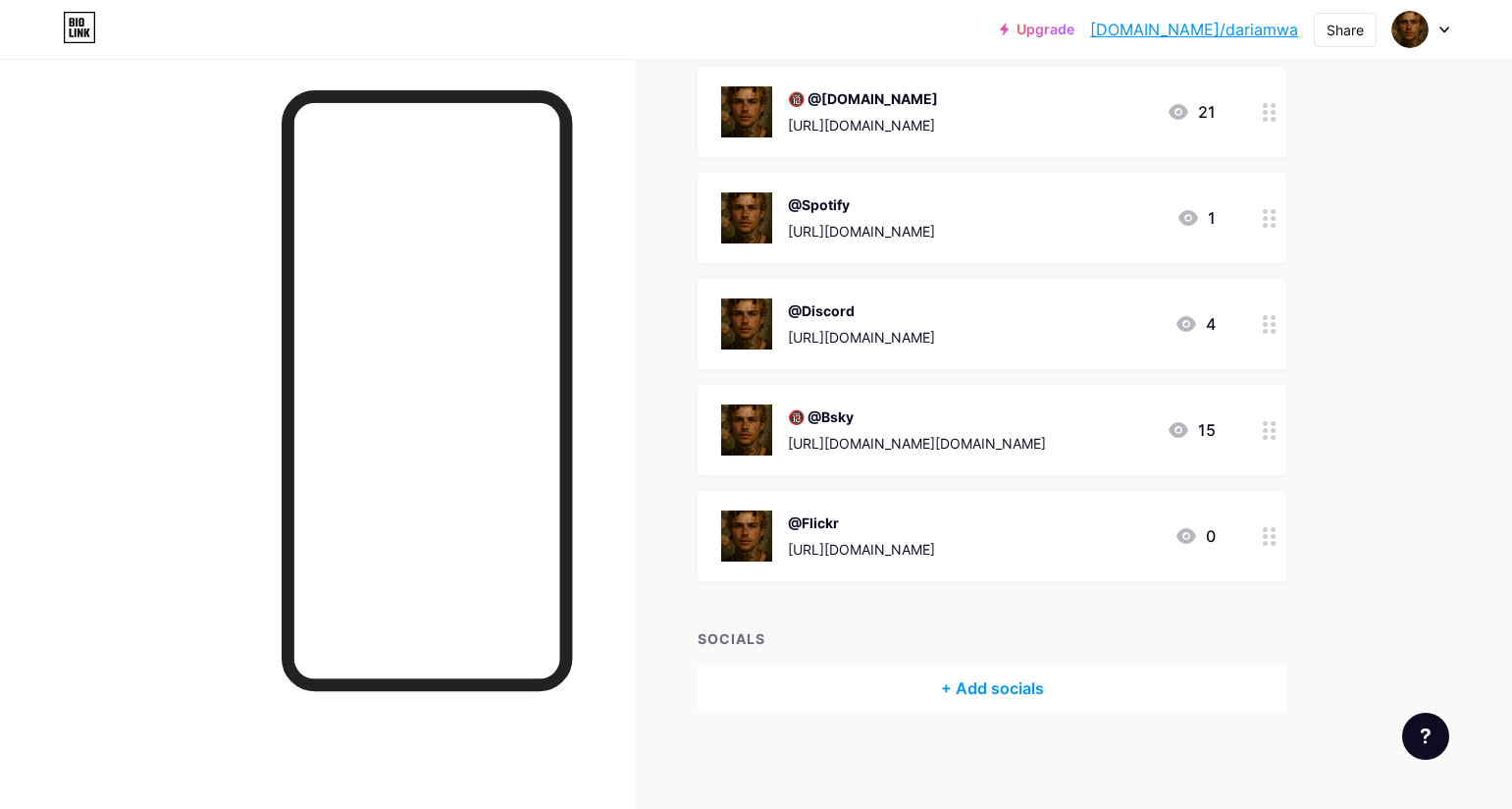
click at [1359, 106] on div "Links Posts Design Subscribers Stats Settings + ADD LINK + ADD EMBED + Add head…" at bounding box center [684, 154] width 1368 height 1312
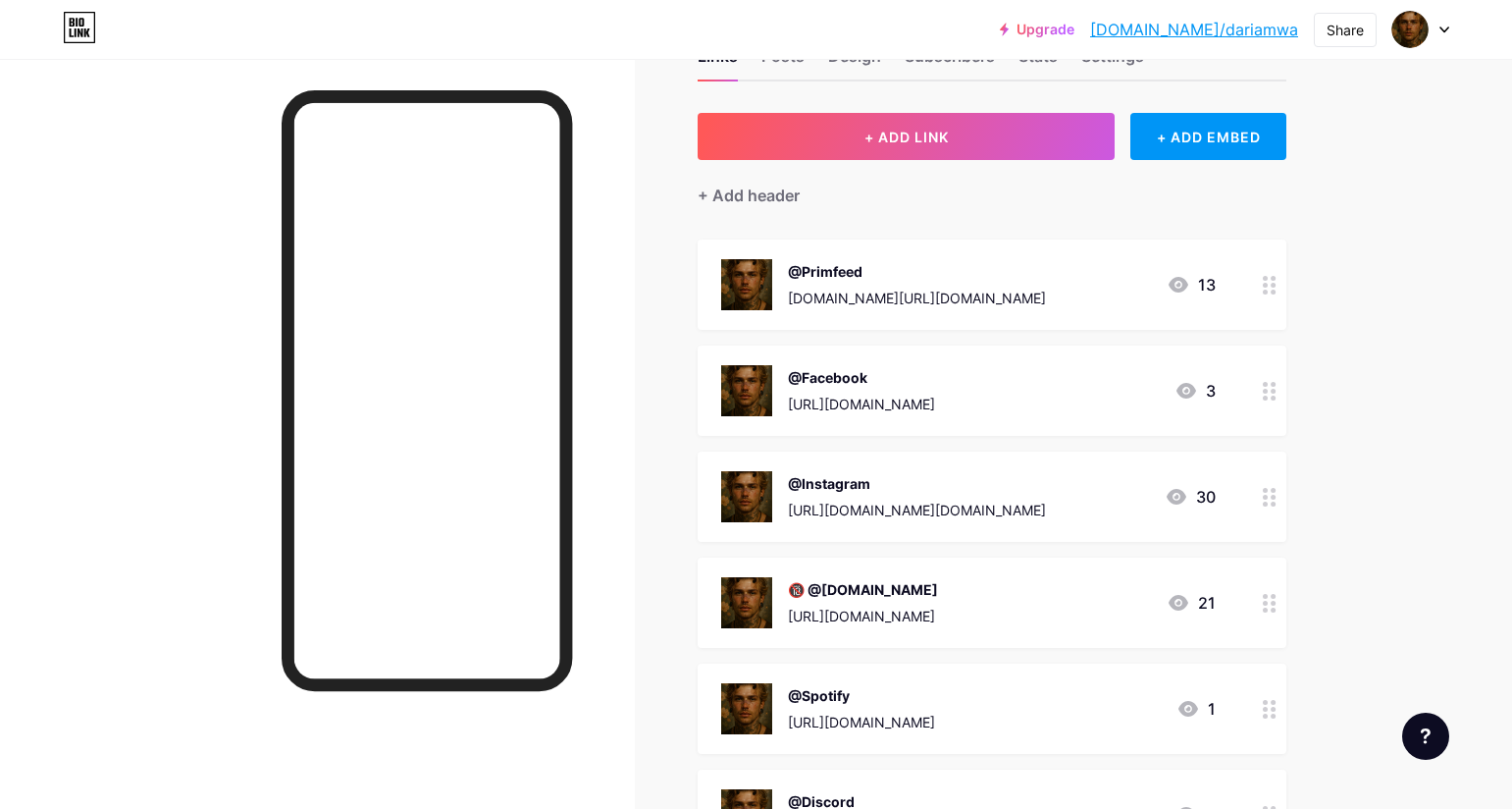
scroll to position [266, 0]
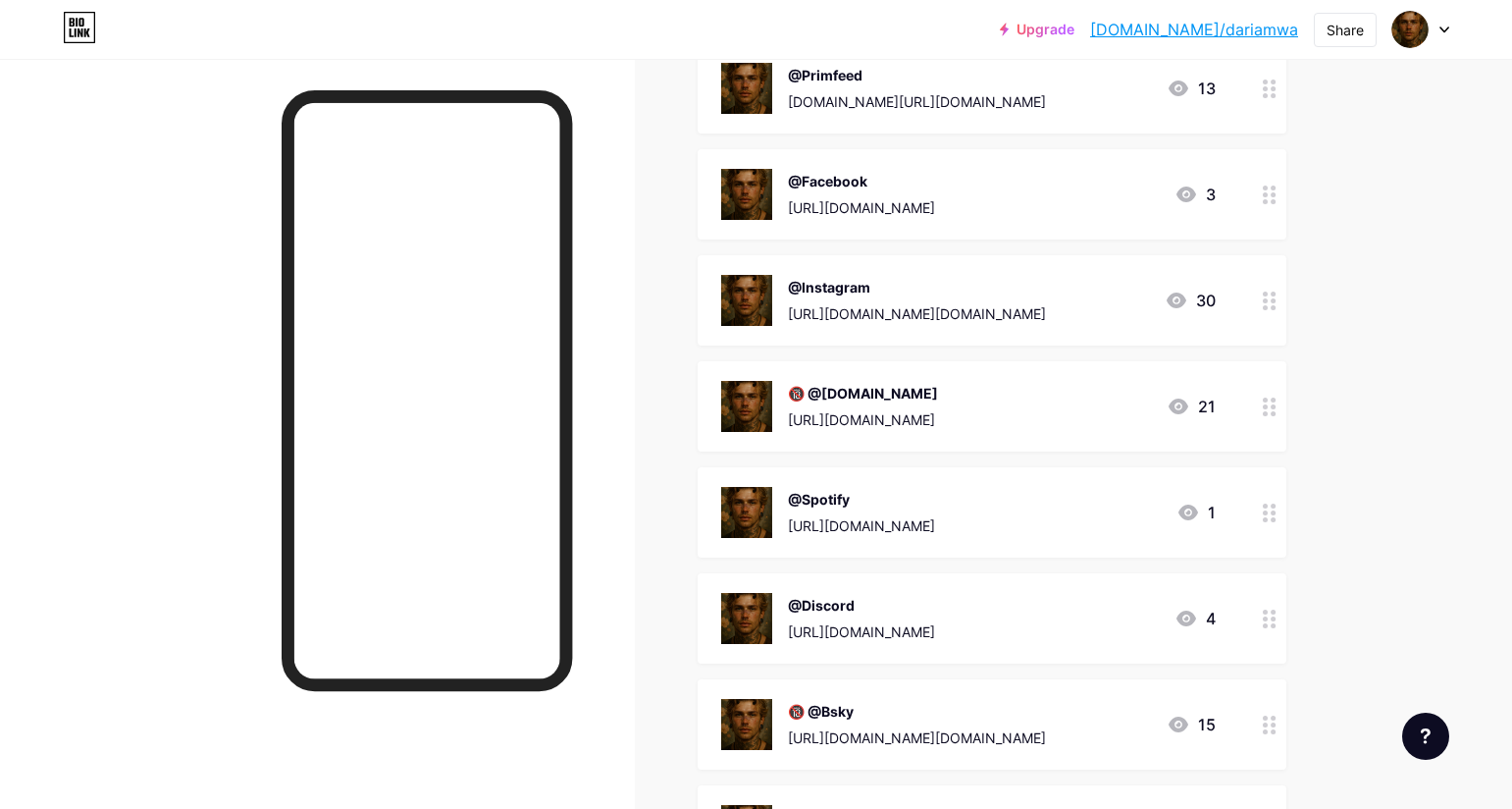
drag, startPoint x: 947, startPoint y: 696, endPoint x: 938, endPoint y: 621, distance: 75.5
click at [943, 624] on span "@Primfeed [DOMAIN_NAME][URL][DOMAIN_NAME] 13 @Facebook [URL][DOMAIN_NAME] 3 @In…" at bounding box center [992, 460] width 589 height 833
click at [635, 530] on div at bounding box center [317, 463] width 635 height 809
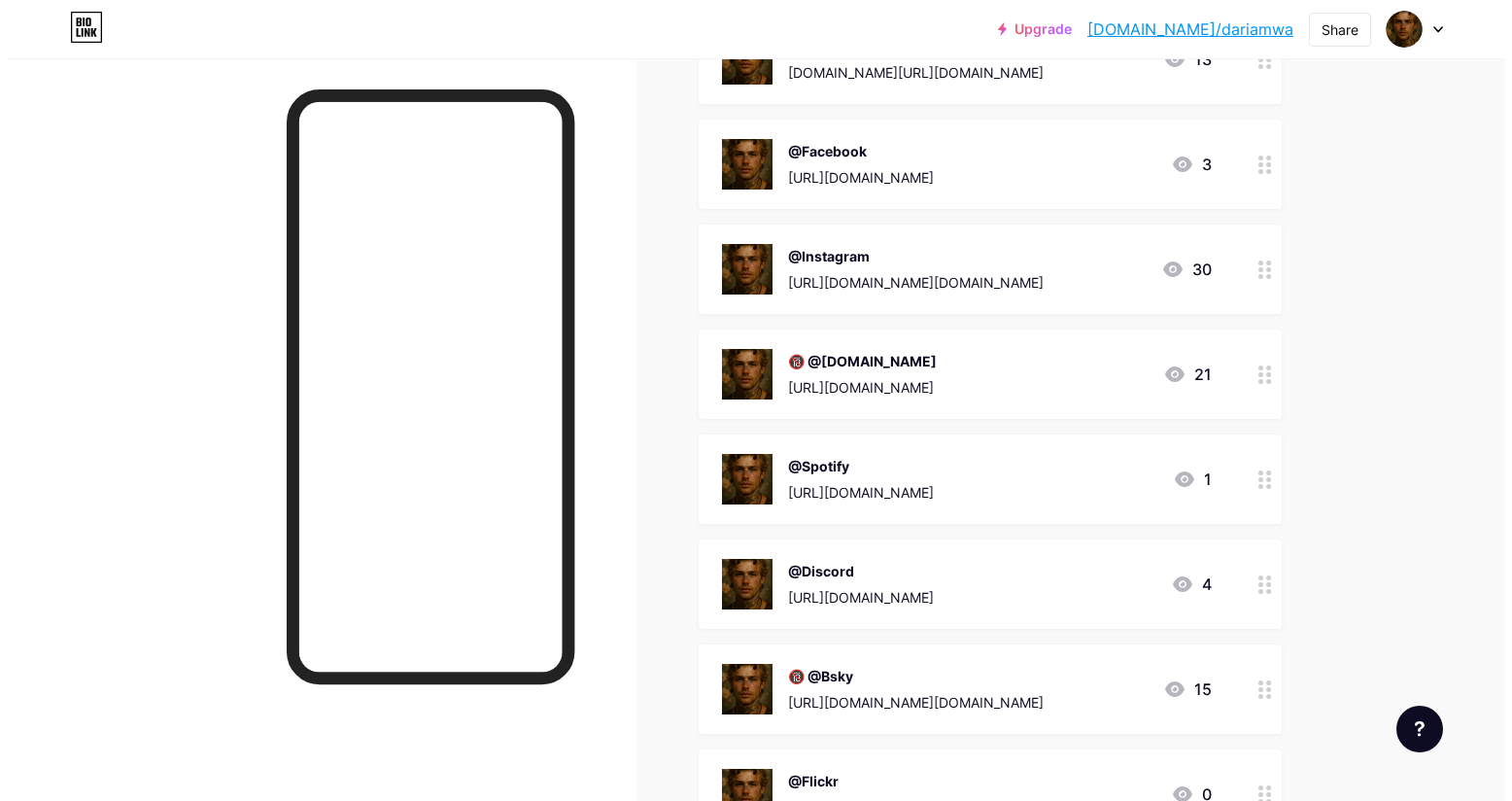
scroll to position [389, 0]
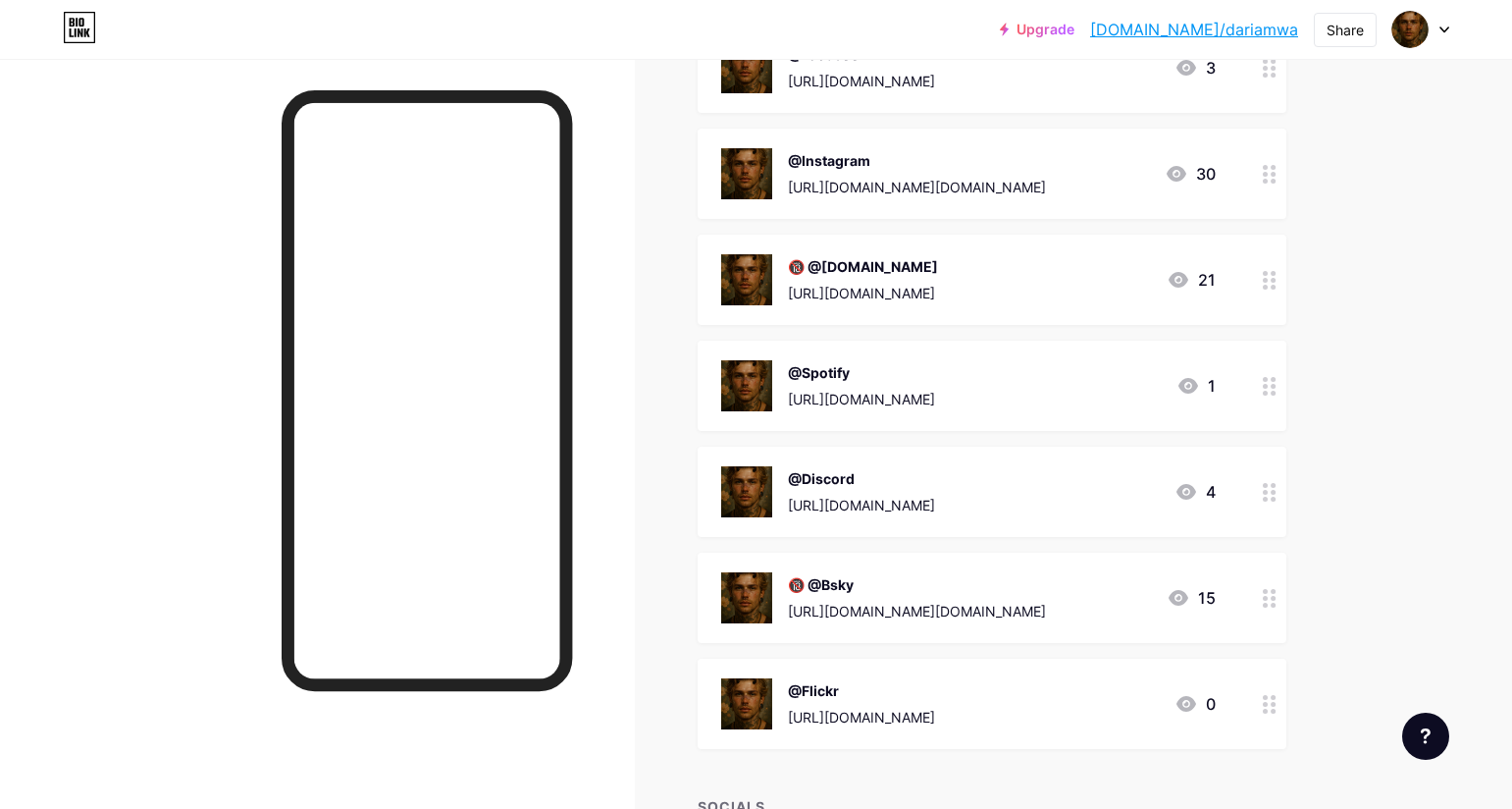
click at [1267, 383] on div at bounding box center [1269, 386] width 34 height 90
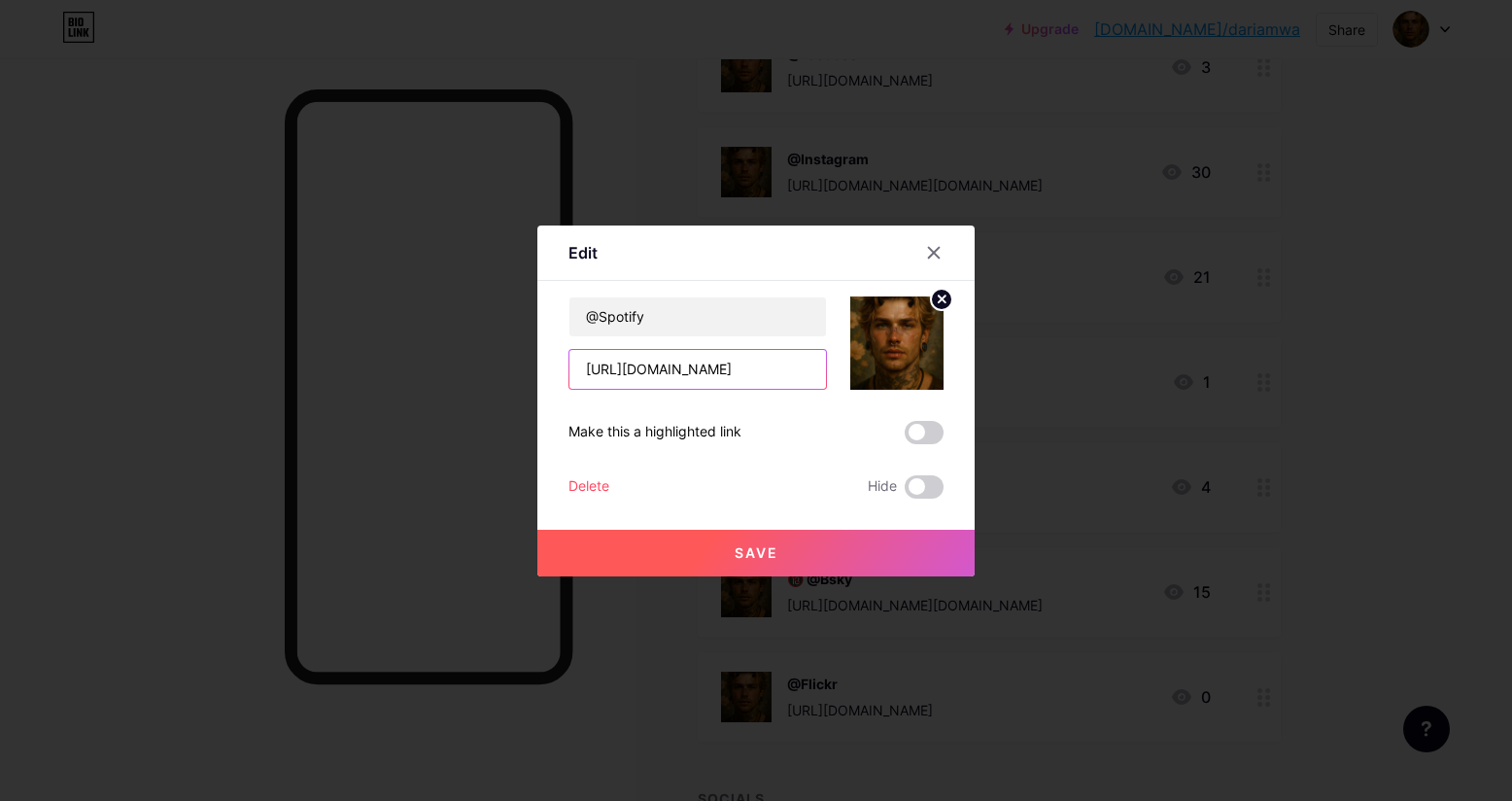
click at [824, 368] on input "[URL][DOMAIN_NAME]" at bounding box center [697, 369] width 256 height 39
drag, startPoint x: 824, startPoint y: 368, endPoint x: 623, endPoint y: 353, distance: 201.6
click at [626, 354] on input "[URL][DOMAIN_NAME]" at bounding box center [697, 369] width 256 height 39
click at [589, 359] on input "[URL][DOMAIN_NAME]" at bounding box center [697, 369] width 256 height 39
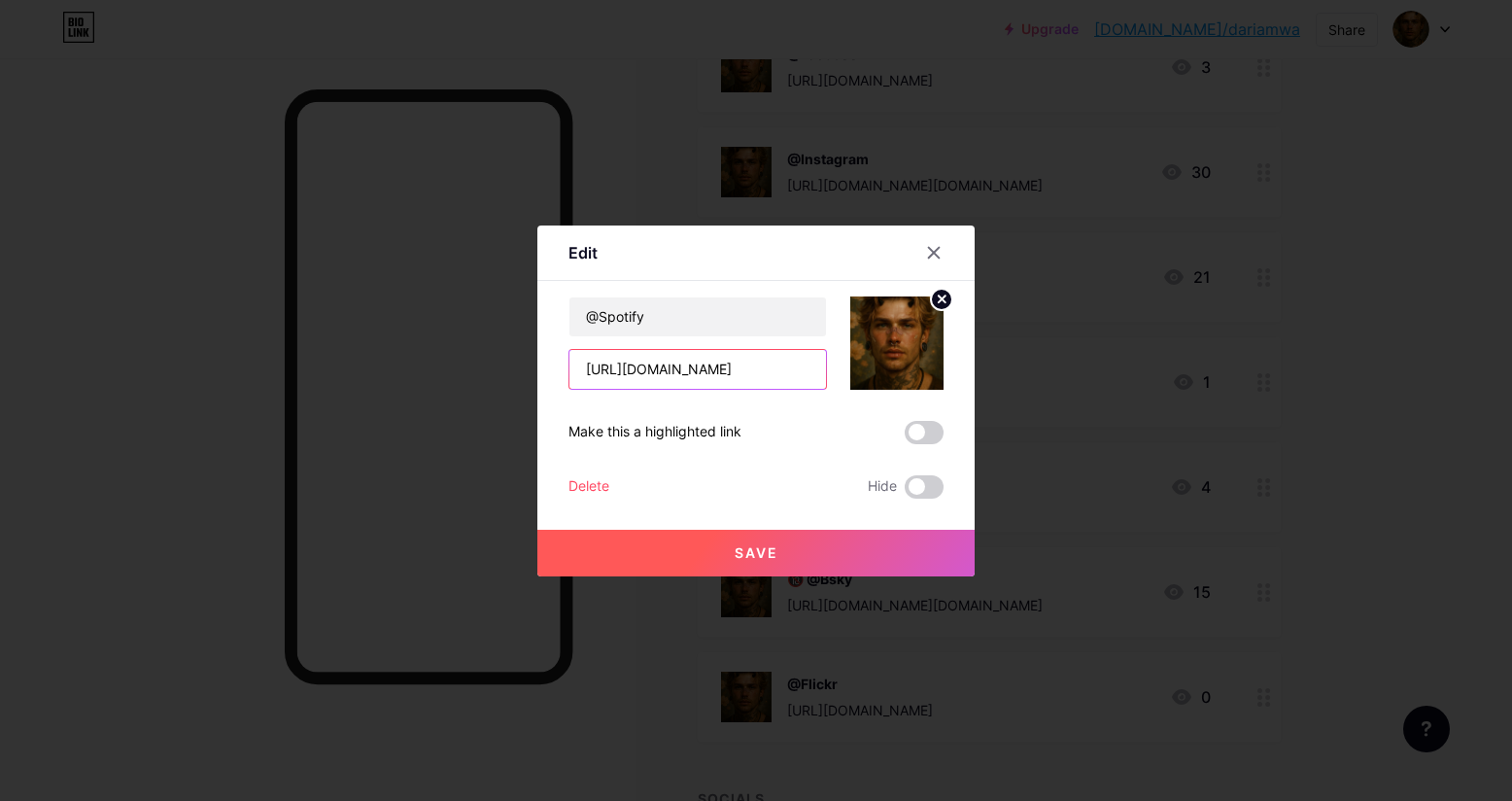
scroll to position [0, 527]
drag, startPoint x: 587, startPoint y: 364, endPoint x: 928, endPoint y: 400, distance: 342.9
click at [928, 400] on div "@Spotify [URL][DOMAIN_NAME] Make this a highlighted link Delete Hide Save" at bounding box center [756, 398] width 375 height 202
type input "h"
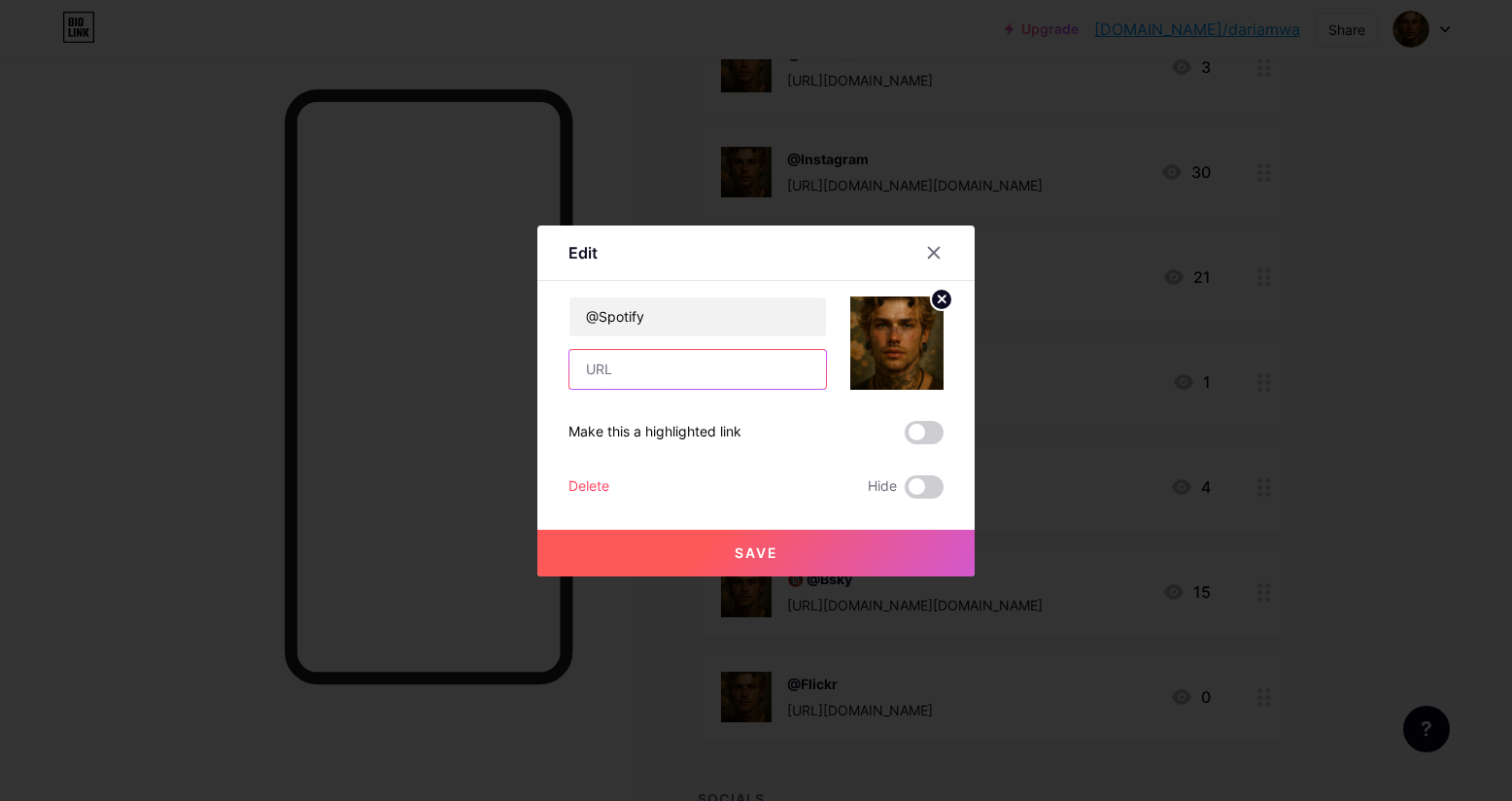
paste input "[URL][DOMAIN_NAME][DOMAIN_NAME]"
drag, startPoint x: 807, startPoint y: 366, endPoint x: 612, endPoint y: 358, distance: 195.2
click at [536, 369] on div "Edit Content YouTube Play YouTube video without leaving your page. ADD Vimeo Pl…" at bounding box center [756, 400] width 1512 height 801
click at [664, 362] on input "[URL][DOMAIN_NAME][DOMAIN_NAME]" at bounding box center [697, 369] width 256 height 39
click at [664, 370] on input "[URL][DOMAIN_NAME][DOMAIN_NAME]" at bounding box center [697, 369] width 256 height 39
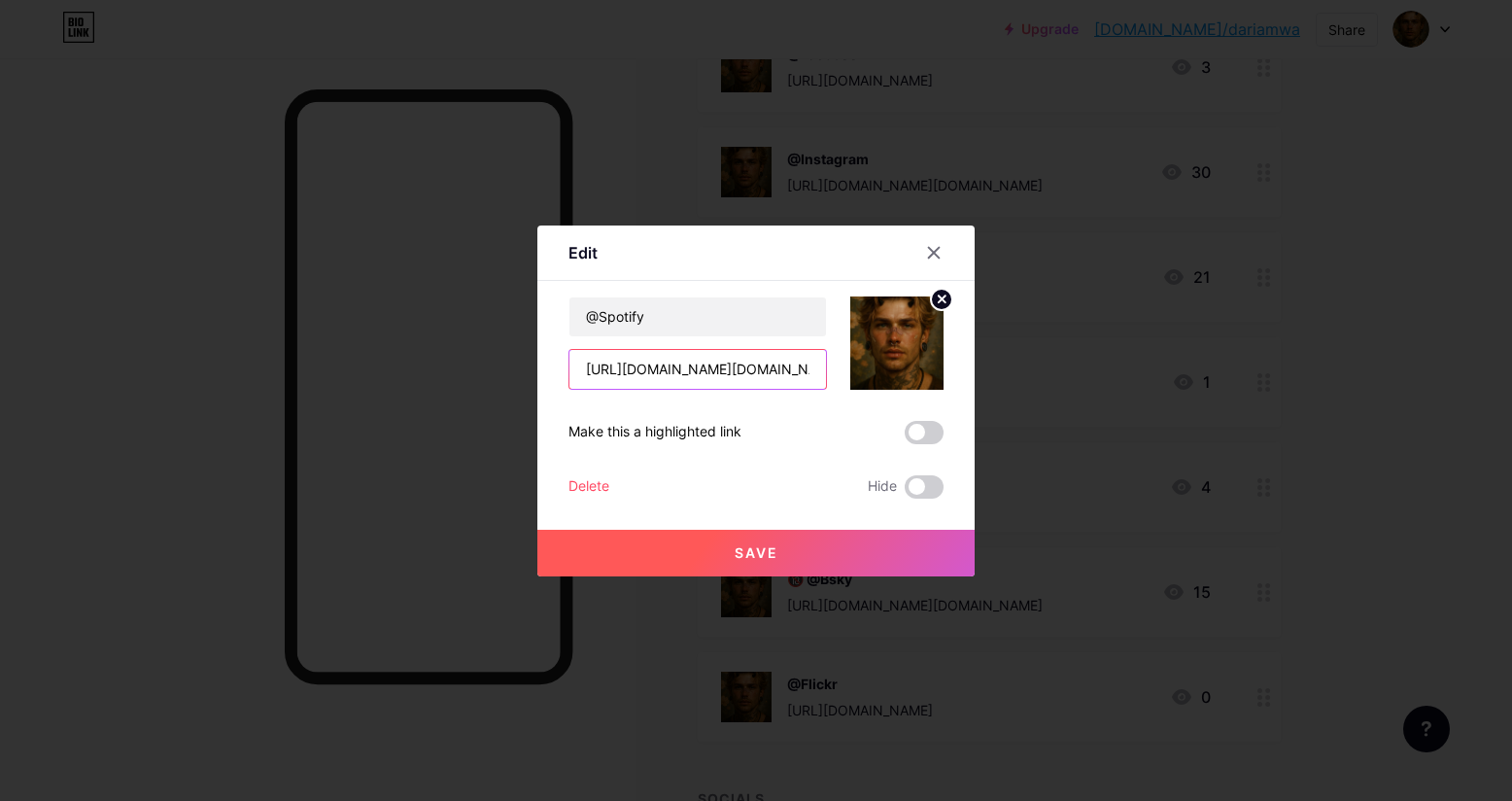
type input "[URL][DOMAIN_NAME][DOMAIN_NAME]"
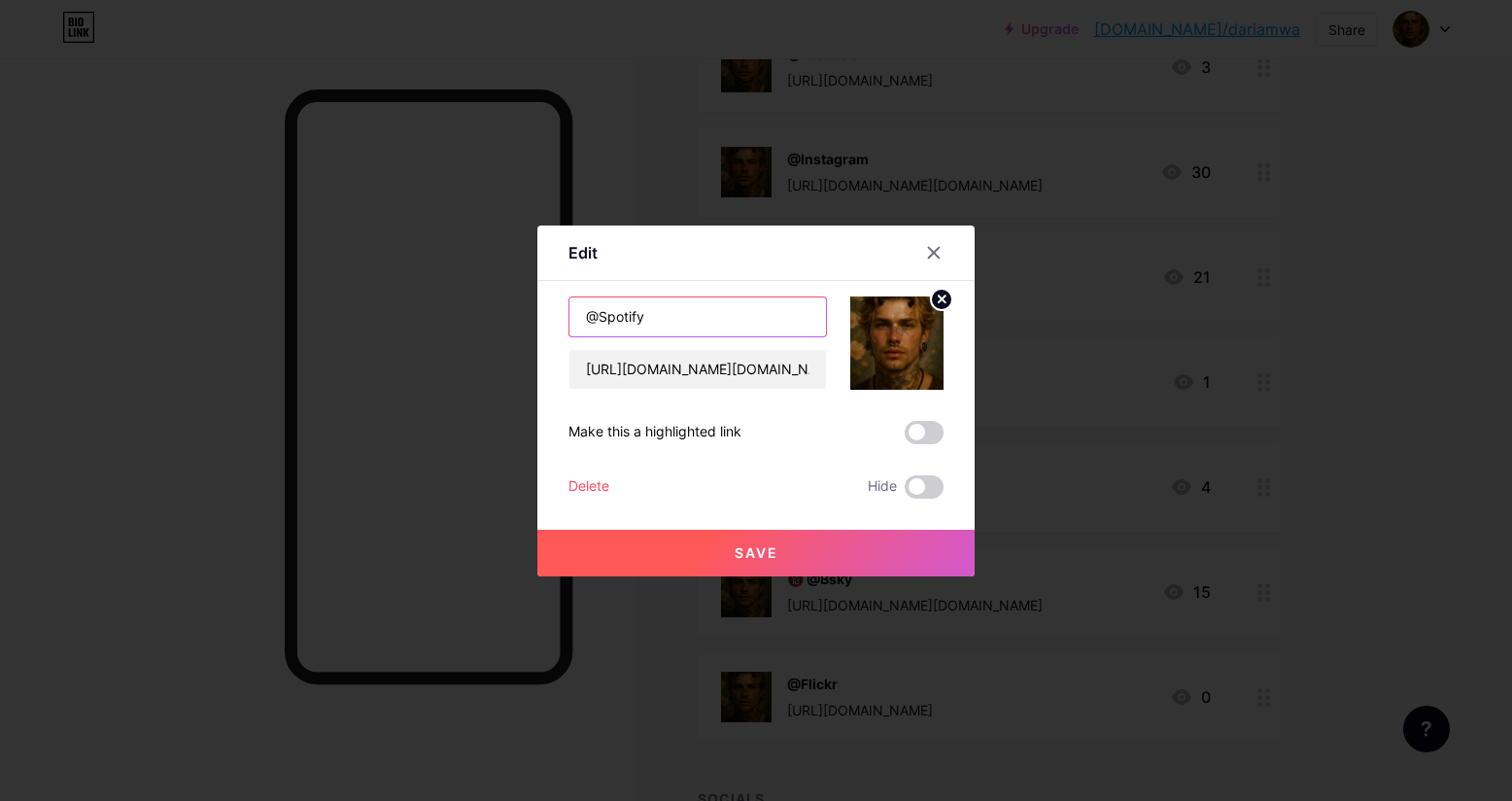
click at [658, 318] on input "@Spotify" at bounding box center [697, 317] width 256 height 39
drag, startPoint x: 658, startPoint y: 318, endPoint x: 601, endPoint y: 309, distance: 57.7
click at [601, 309] on input "@Spotify" at bounding box center [697, 317] width 256 height 39
type input "@"
paste input "@Bsky"
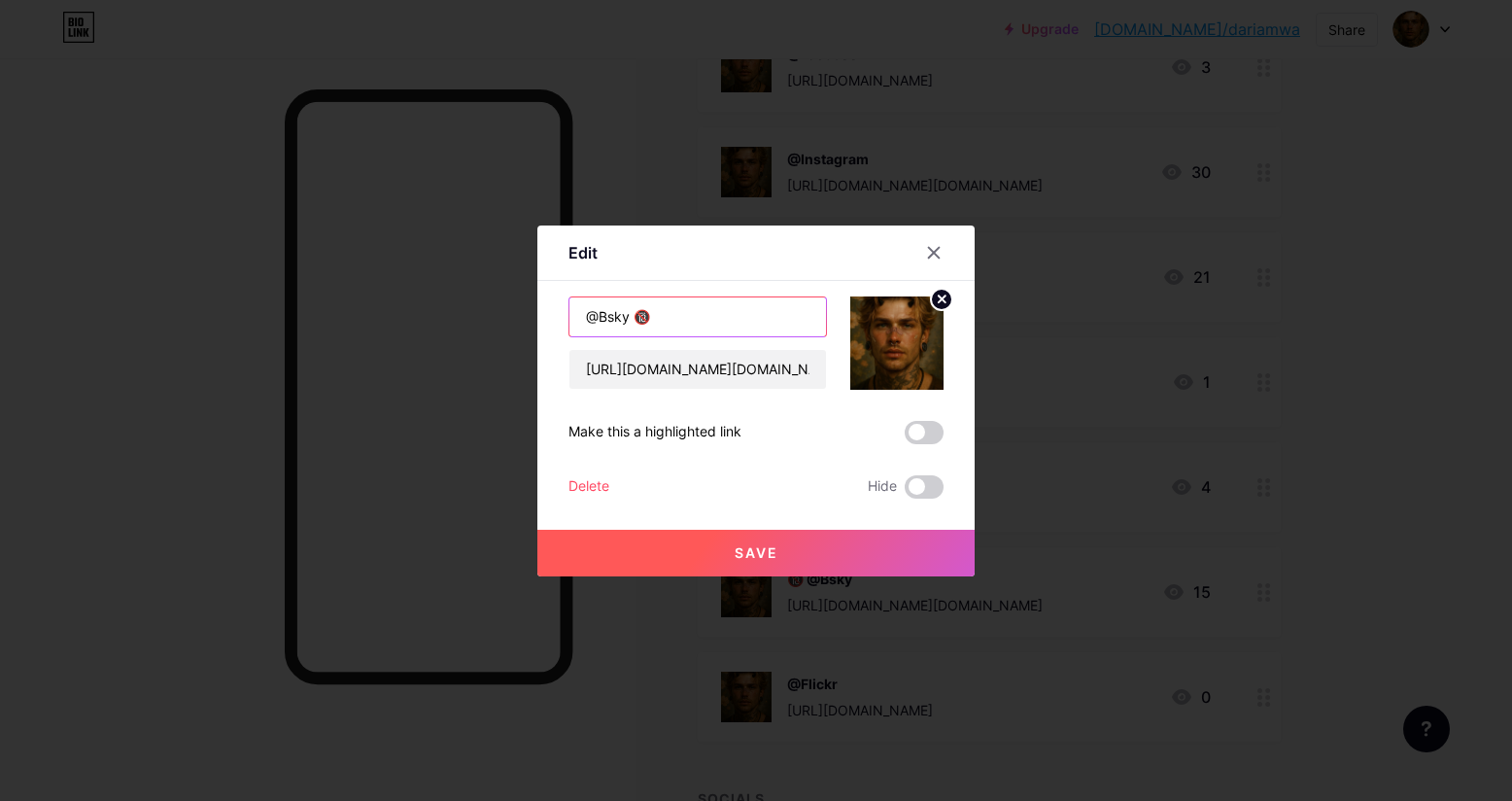
type input "@Bsky 🔞"
click at [759, 546] on span "Save" at bounding box center [756, 552] width 44 height 17
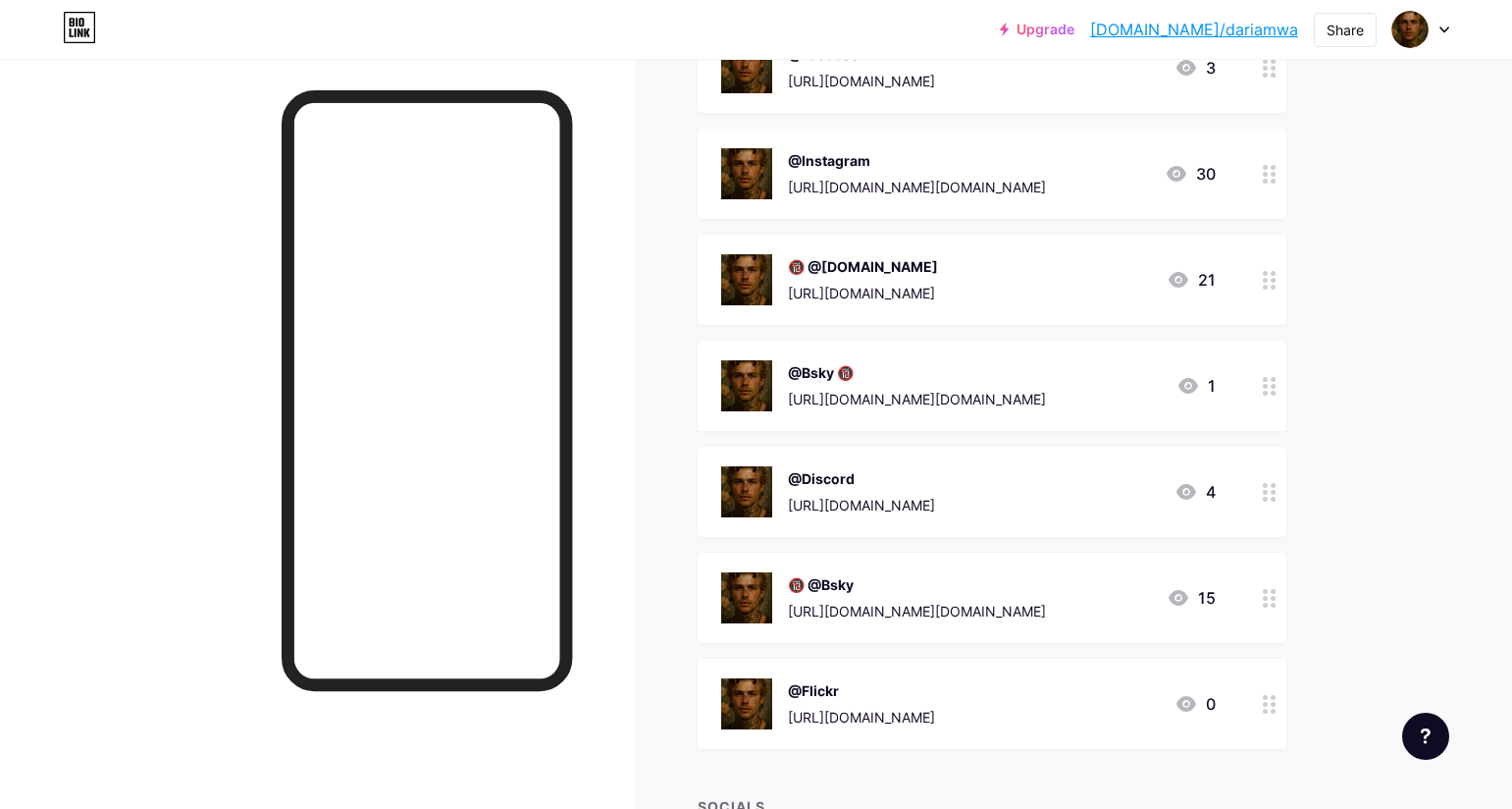
click at [1276, 600] on icon at bounding box center [1269, 598] width 14 height 19
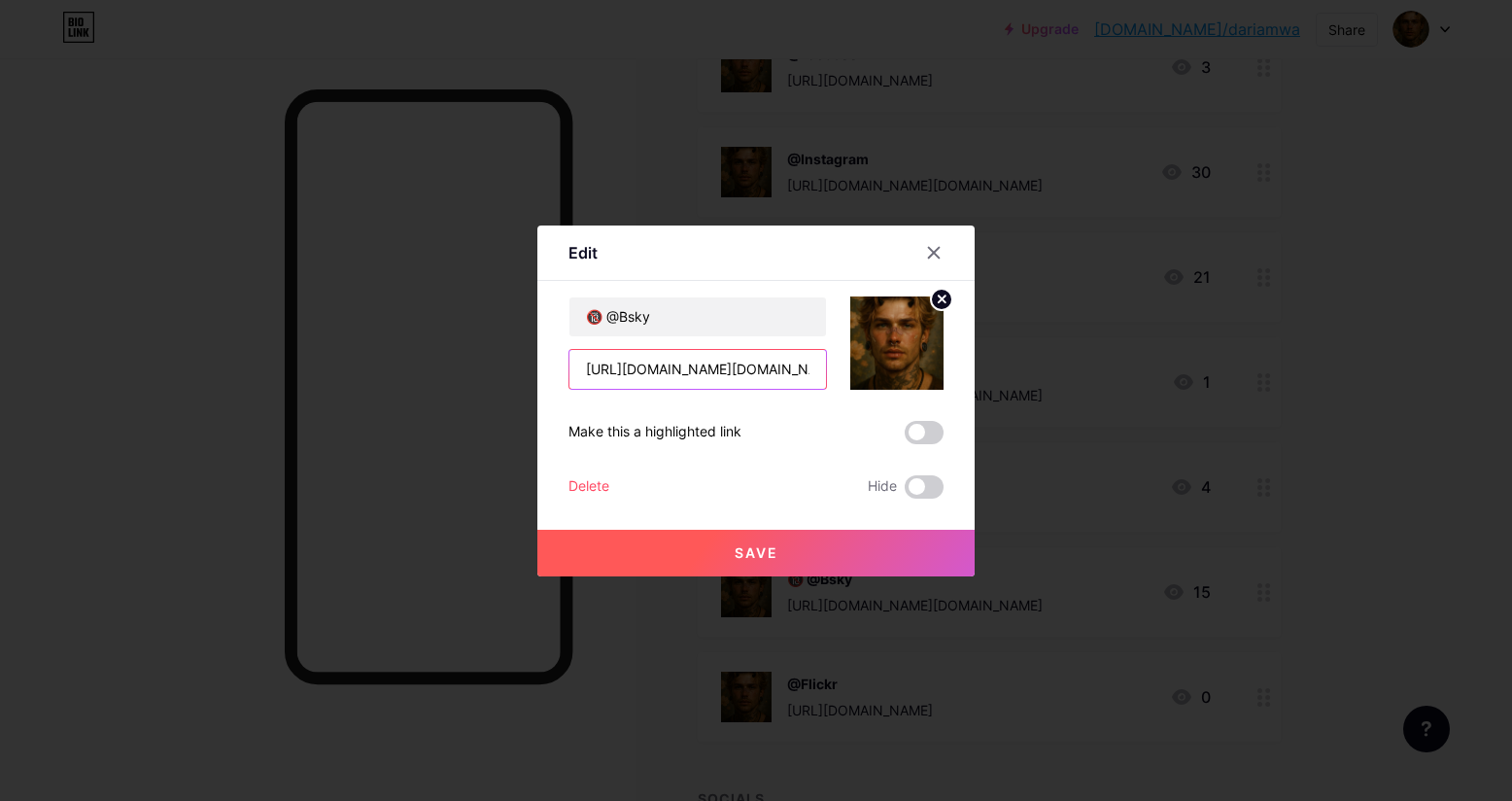
click at [699, 370] on input "[URL][DOMAIN_NAME][DOMAIN_NAME]" at bounding box center [697, 369] width 256 height 39
drag, startPoint x: 584, startPoint y: 371, endPoint x: 1071, endPoint y: 381, distance: 487.1
click at [1071, 381] on div "Edit Content YouTube Play YouTube video without leaving your page. ADD Vimeo Pl…" at bounding box center [756, 400] width 1512 height 801
paste input "open.spotify.com/user/31pthp4qqzbanstuulnsqqiyebca?si=5c115e2148a44075"
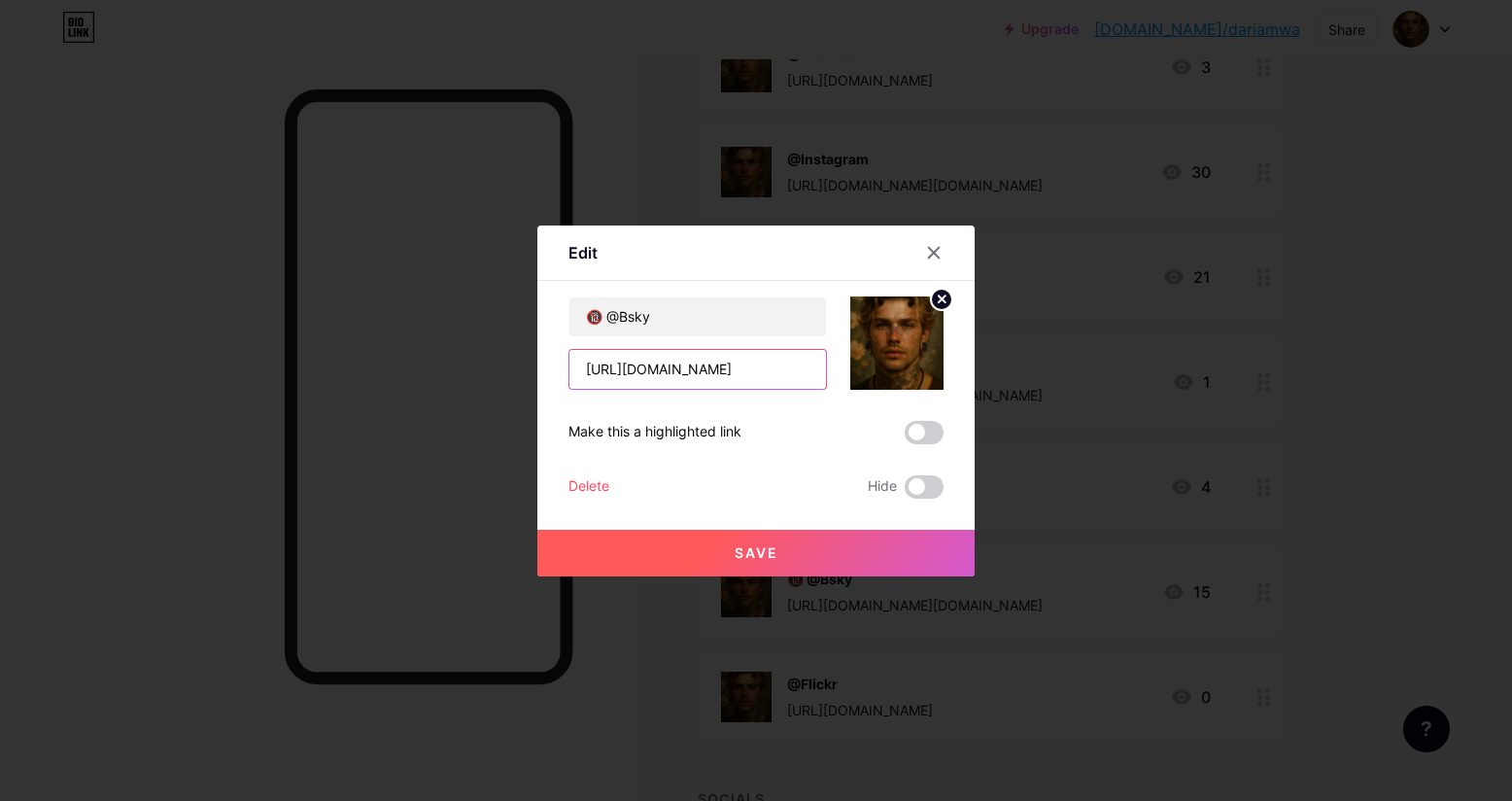
scroll to position [0, 330]
type input "https://open.spotify.com/user/31pthp4qqzbanstuulnsqqiyebca?si=5c115e2148a44075"
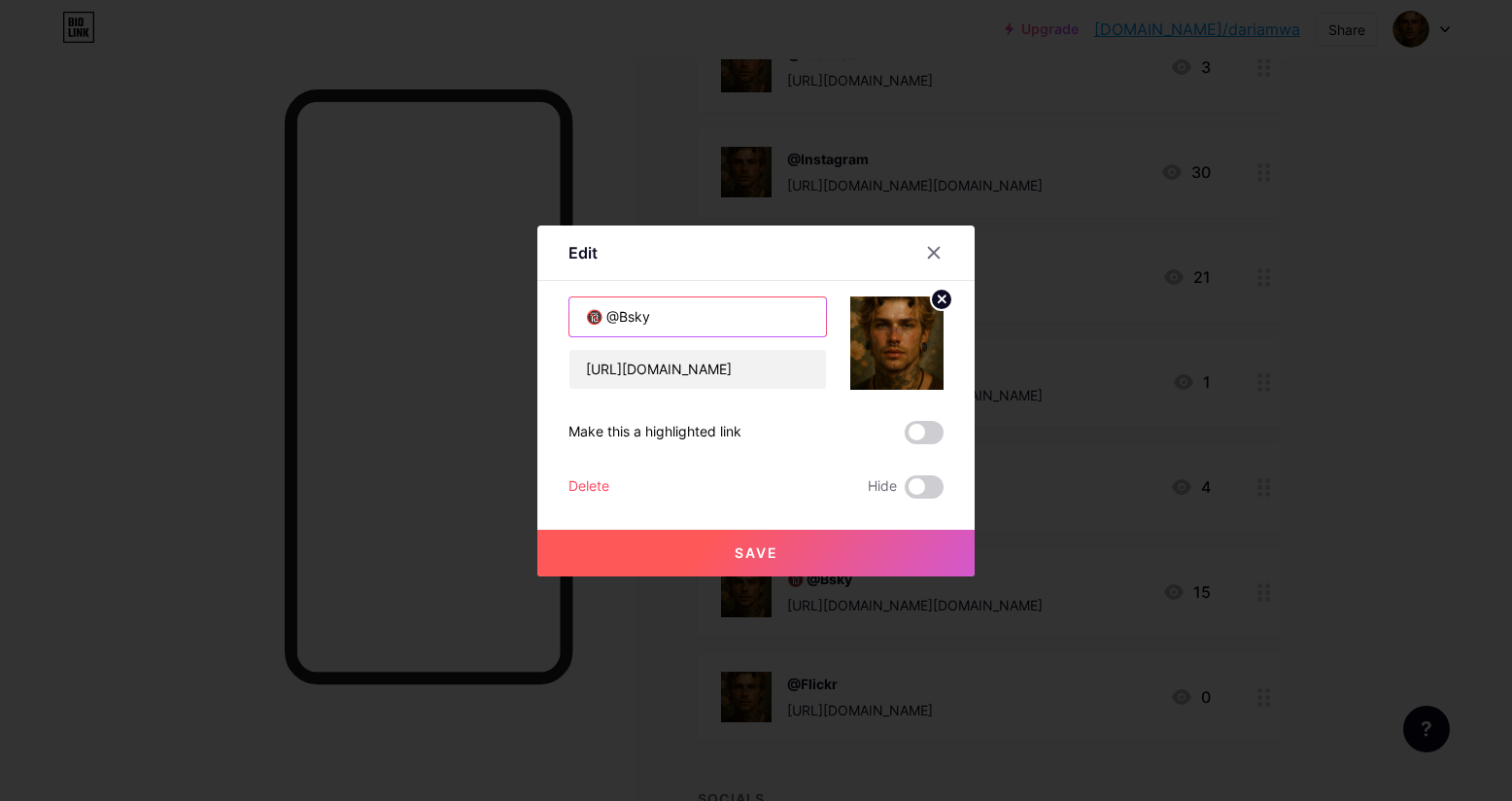
scroll to position [0, 0]
click at [678, 319] on input "🔞 @Bsky" at bounding box center [697, 317] width 256 height 39
drag, startPoint x: 593, startPoint y: 312, endPoint x: 690, endPoint y: 317, distance: 97.1
click at [690, 317] on input "🔞 @Bsky" at bounding box center [697, 317] width 256 height 39
paste input "https://open.spotify.com/user/31pthp4qqzbanstuulnsqqiyebca?si=5c115e2148a44075"
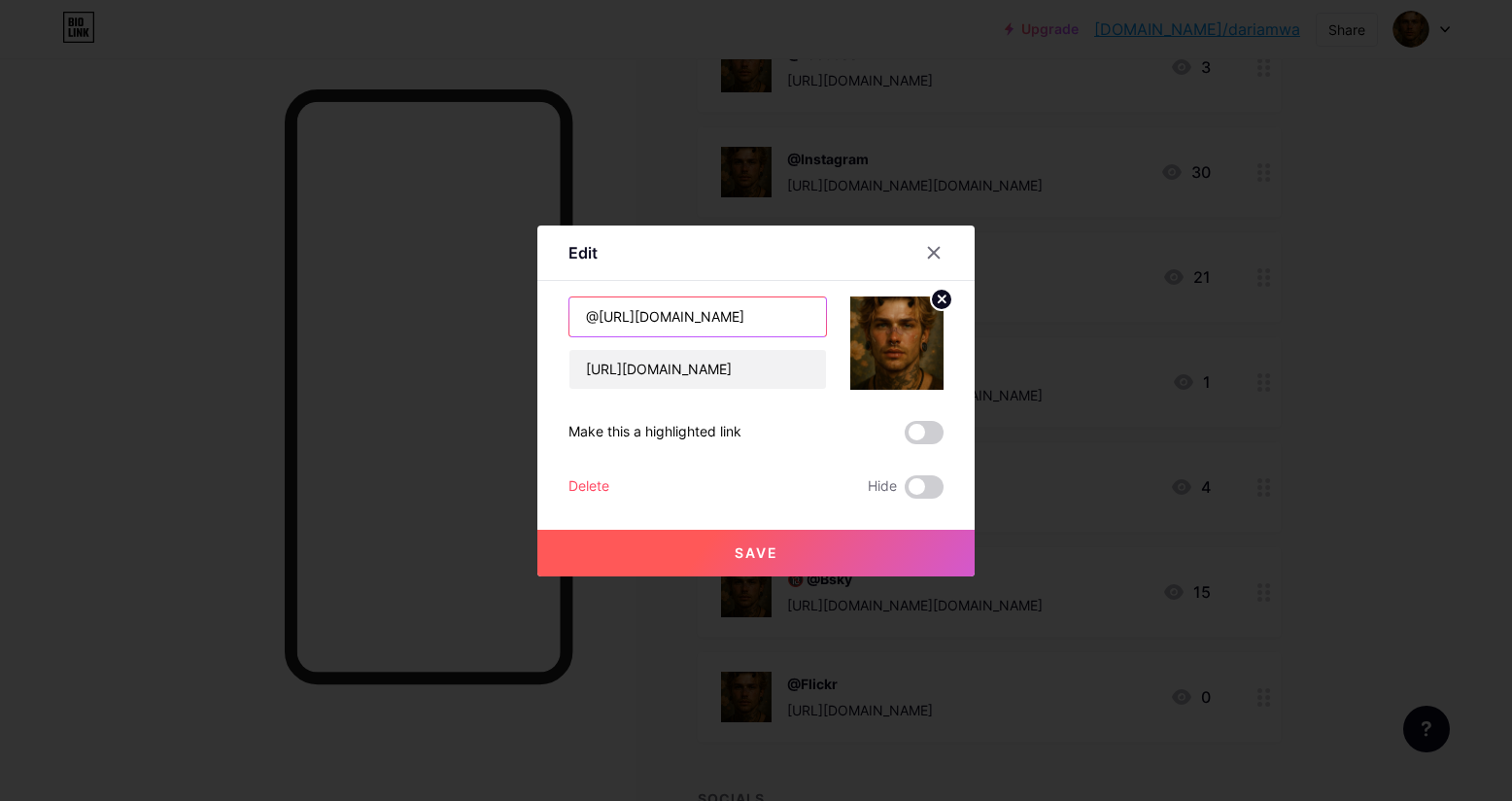
drag, startPoint x: 810, startPoint y: 316, endPoint x: 732, endPoint y: 315, distance: 78.0
click at [732, 315] on input "@https://open.spotify.com/user/31pthp4qqzbanstuulnsqqiyebca?si=5c115e2148a44075" at bounding box center [697, 317] width 256 height 39
click at [683, 316] on input "@https://open.spotify" at bounding box center [697, 317] width 256 height 39
drag, startPoint x: 689, startPoint y: 319, endPoint x: 600, endPoint y: 314, distance: 89.1
click at [600, 314] on input "@https://open.spotify" at bounding box center [697, 317] width 256 height 39
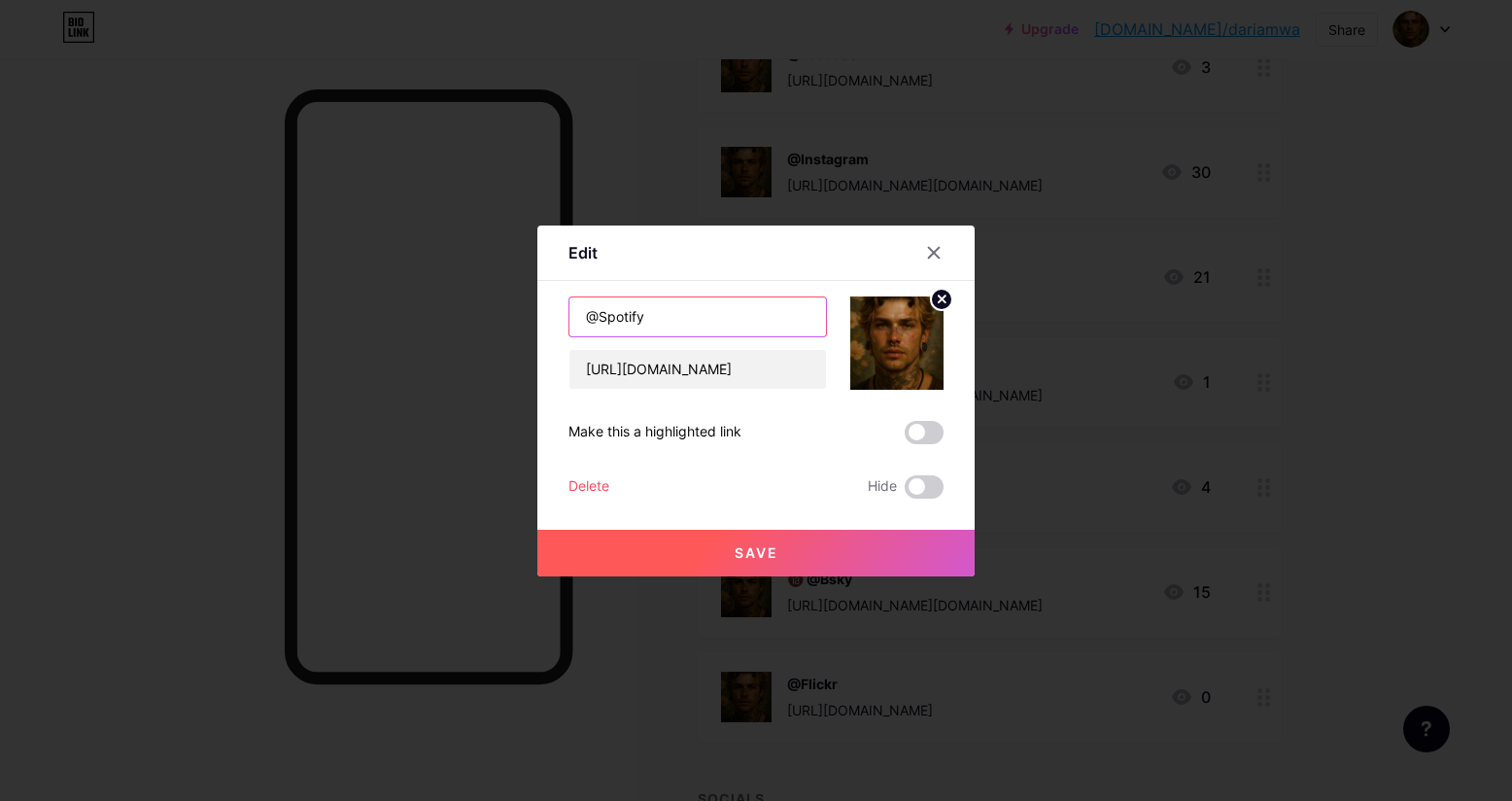
type input "@Spotify"
click at [776, 548] on span "Save" at bounding box center [756, 552] width 44 height 17
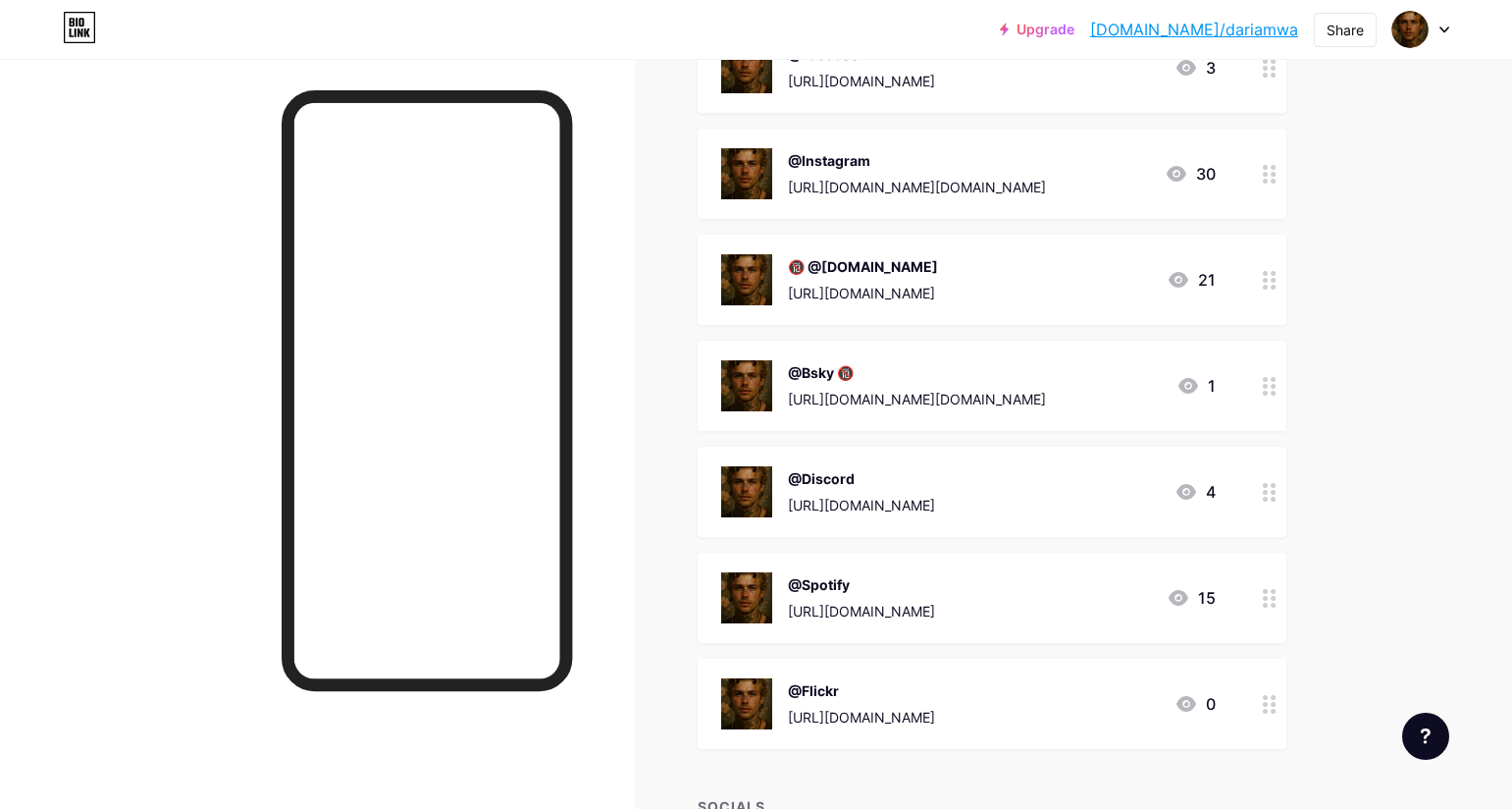
drag, startPoint x: 1370, startPoint y: 147, endPoint x: 1379, endPoint y: 7, distance: 140.3
click at [1368, 147] on div "Links Posts Design Subscribers Stats Settings + ADD LINK + ADD EMBED + Add head…" at bounding box center [684, 321] width 1368 height 1312
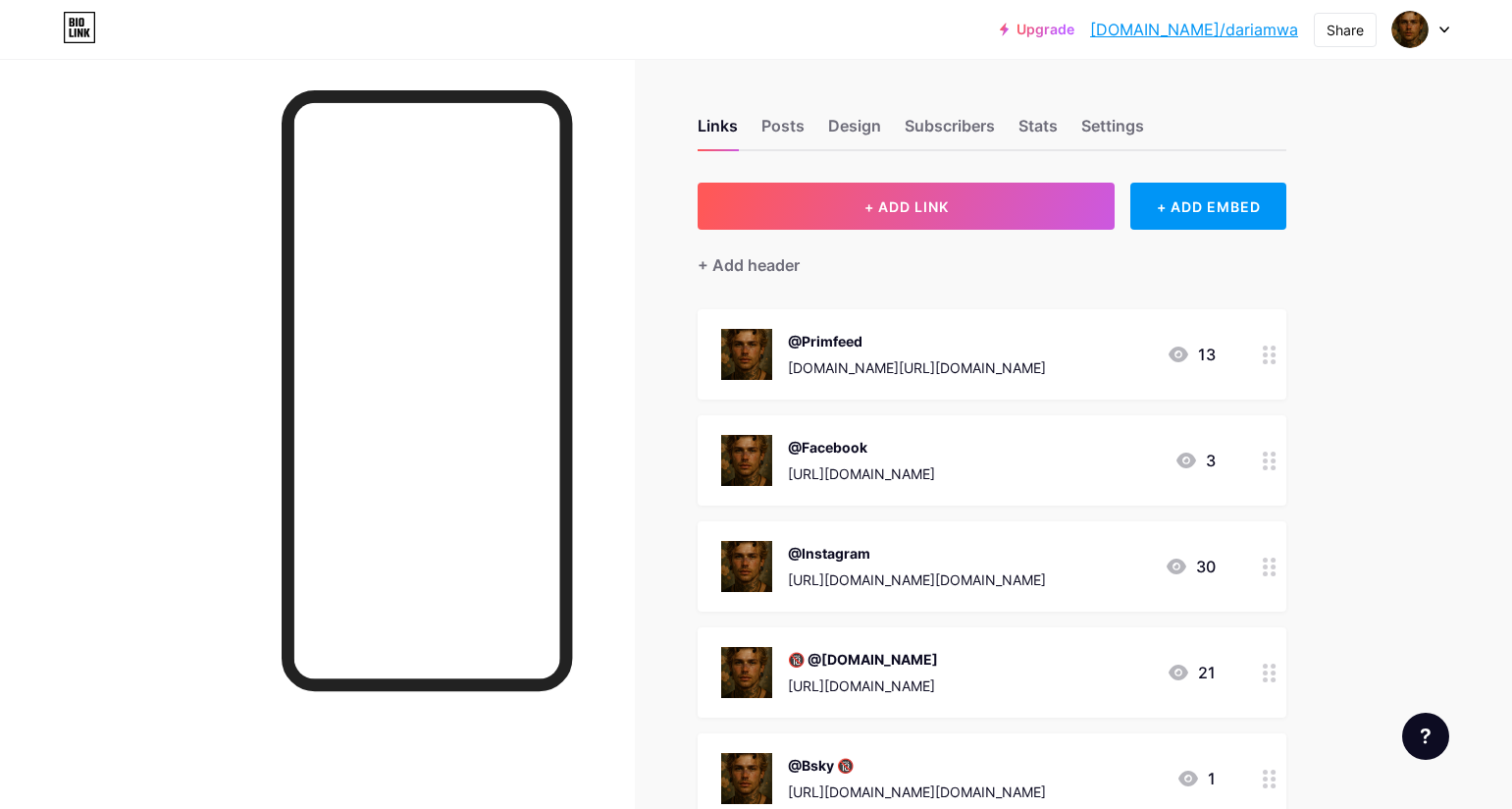
click at [1368, 146] on div "Links Posts Design Subscribers Stats Settings + ADD LINK + ADD EMBED + Add head…" at bounding box center [684, 714] width 1368 height 1312
click at [1274, 674] on icon at bounding box center [1269, 672] width 14 height 19
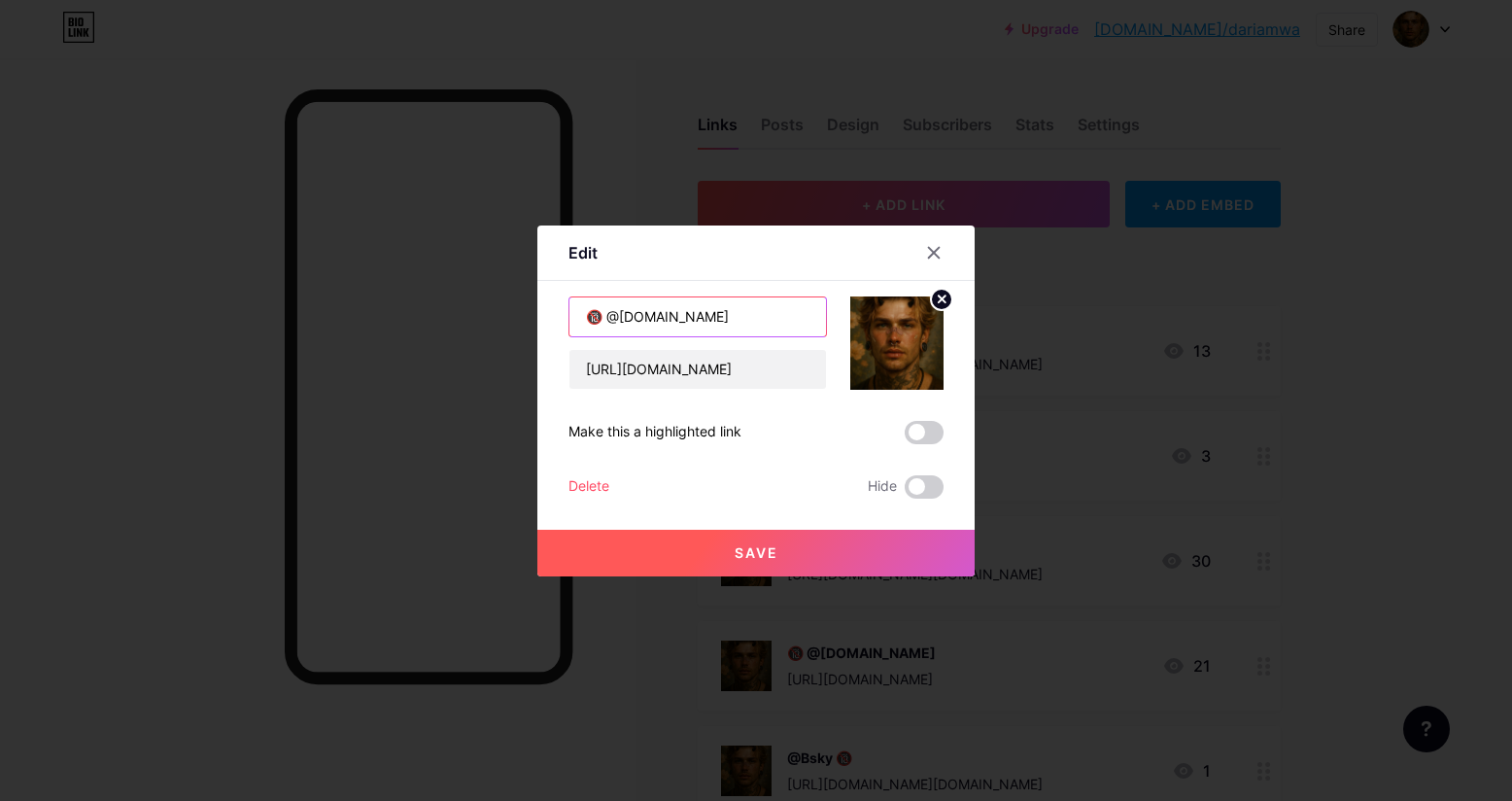
drag, startPoint x: 603, startPoint y: 314, endPoint x: 592, endPoint y: 313, distance: 11.0
click at [592, 313] on input "🔞 @[DOMAIN_NAME]" at bounding box center [697, 317] width 256 height 39
drag, startPoint x: 655, startPoint y: 318, endPoint x: 630, endPoint y: 323, distance: 25.5
click at [630, 323] on input "🔞 @[DOMAIN_NAME]" at bounding box center [697, 317] width 256 height 39
drag, startPoint x: 605, startPoint y: 317, endPoint x: 579, endPoint y: 312, distance: 26.5
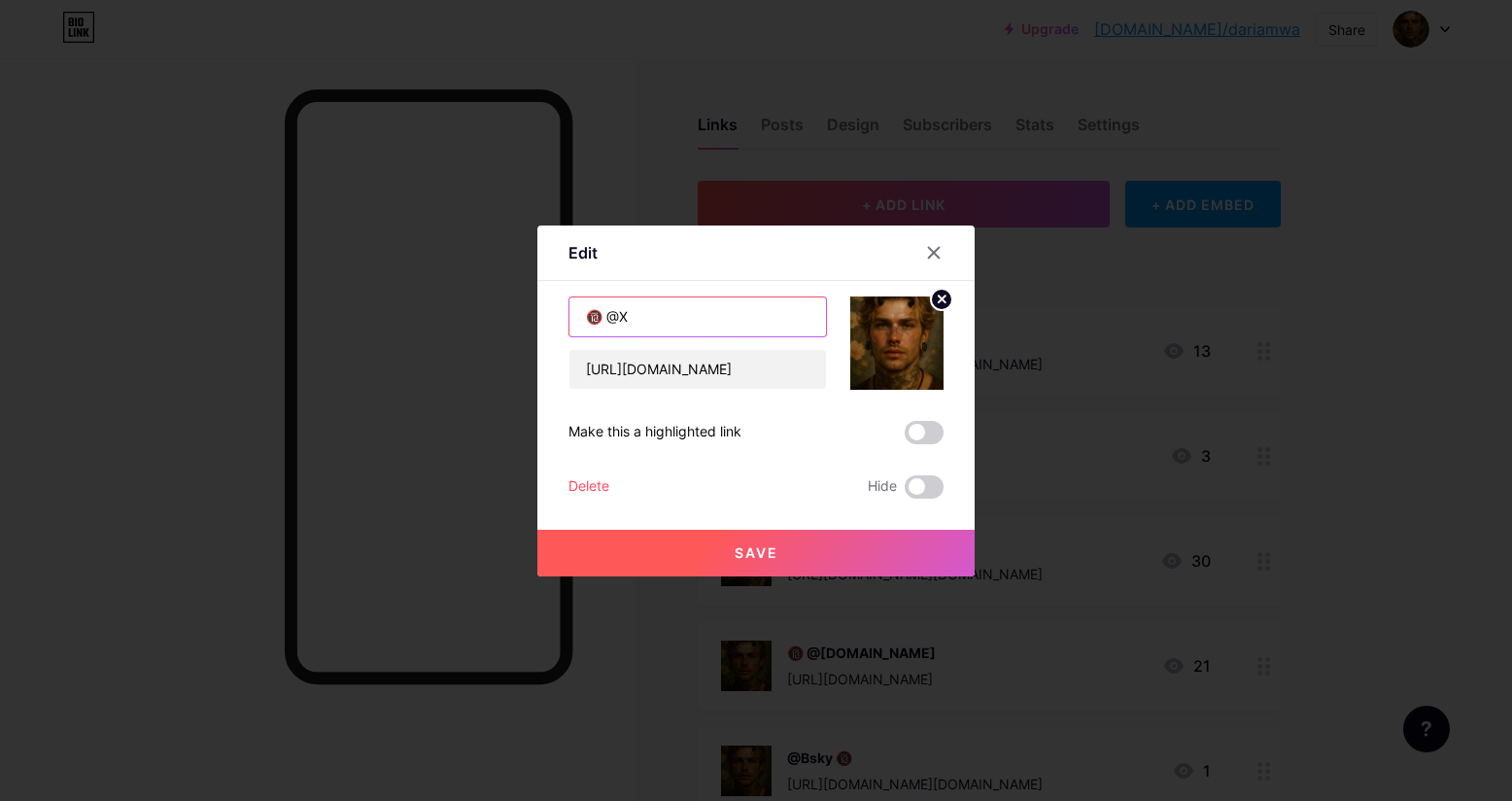
click at [579, 312] on input "🔞 @X" at bounding box center [697, 317] width 256 height 39
click at [588, 313] on input "@X" at bounding box center [697, 317] width 256 height 39
click at [634, 315] on input "@X" at bounding box center [697, 317] width 256 height 39
paste input "🔞"
type input "@X 🔞"
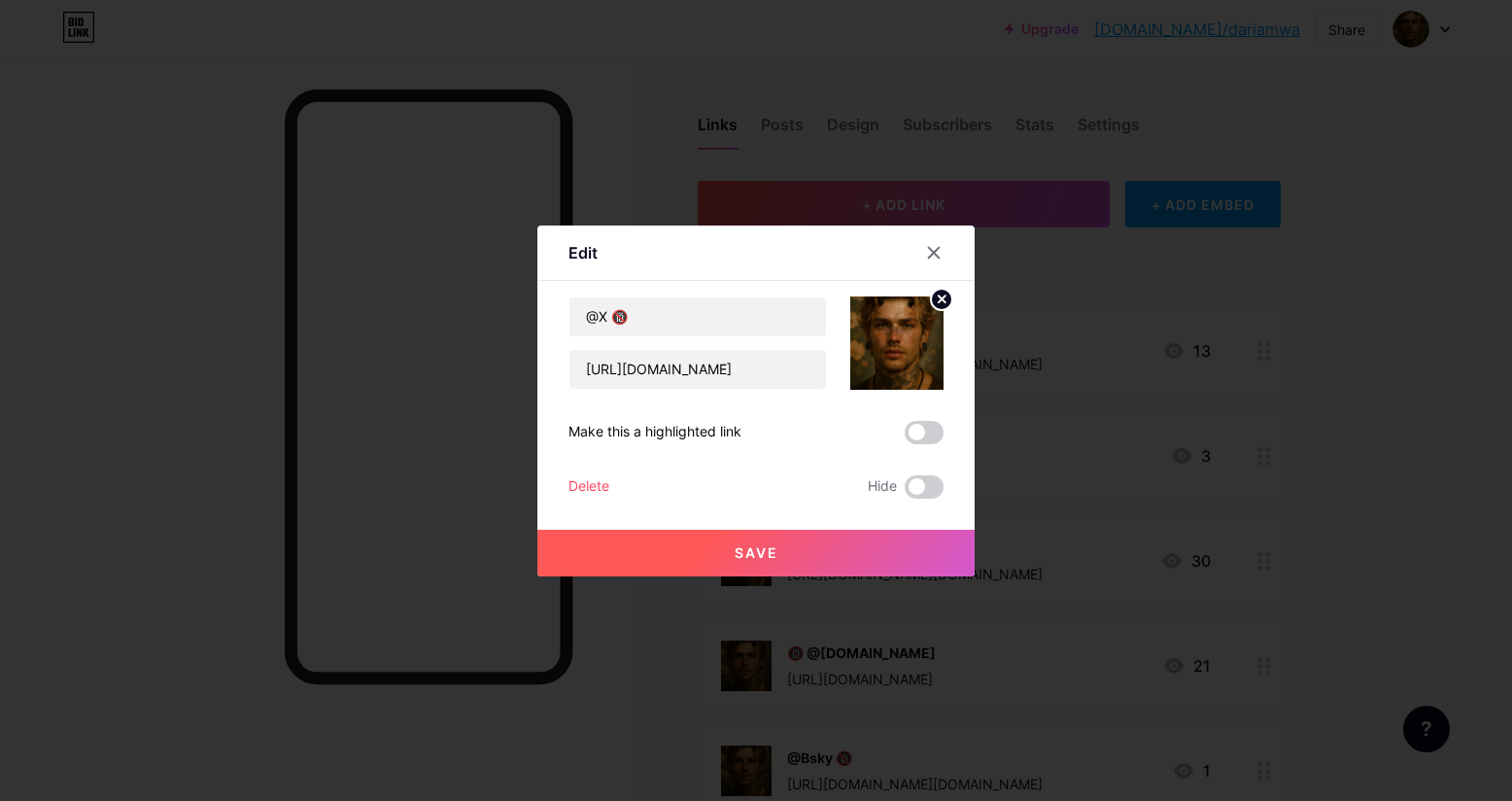
click at [765, 545] on span "Save" at bounding box center [756, 552] width 44 height 17
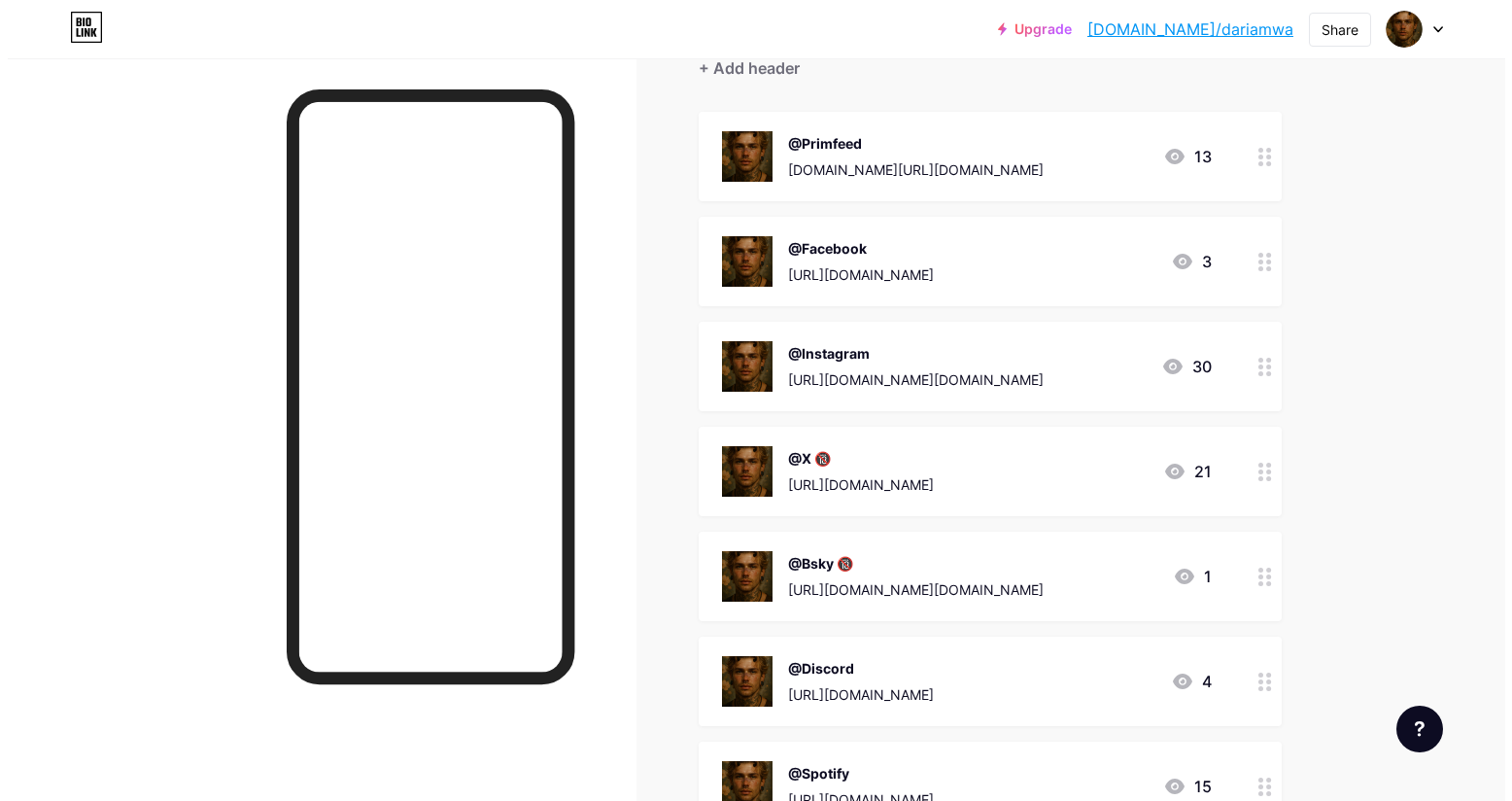
scroll to position [292, 0]
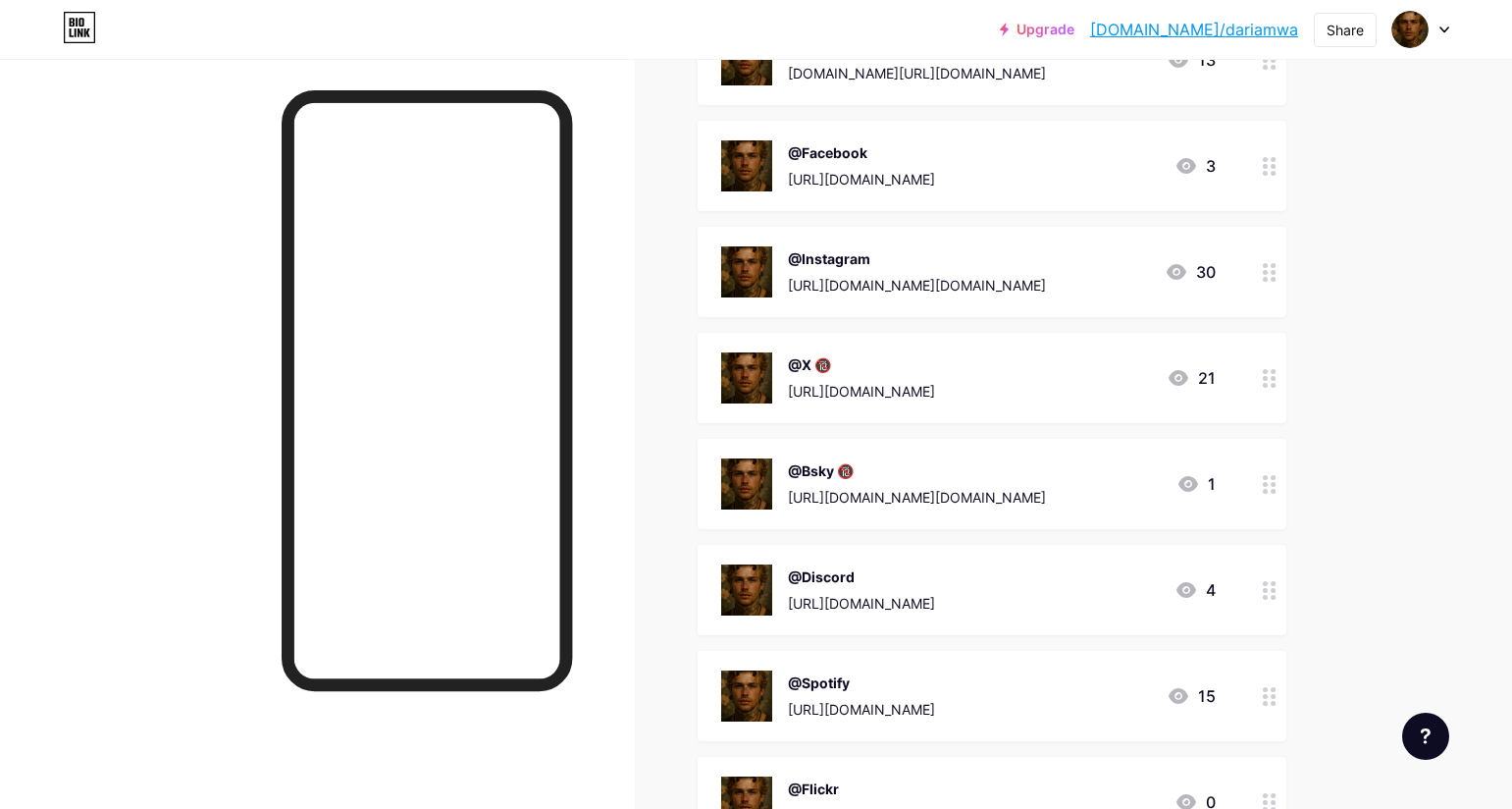
click at [1275, 597] on circle at bounding box center [1272, 597] width 5 height 5
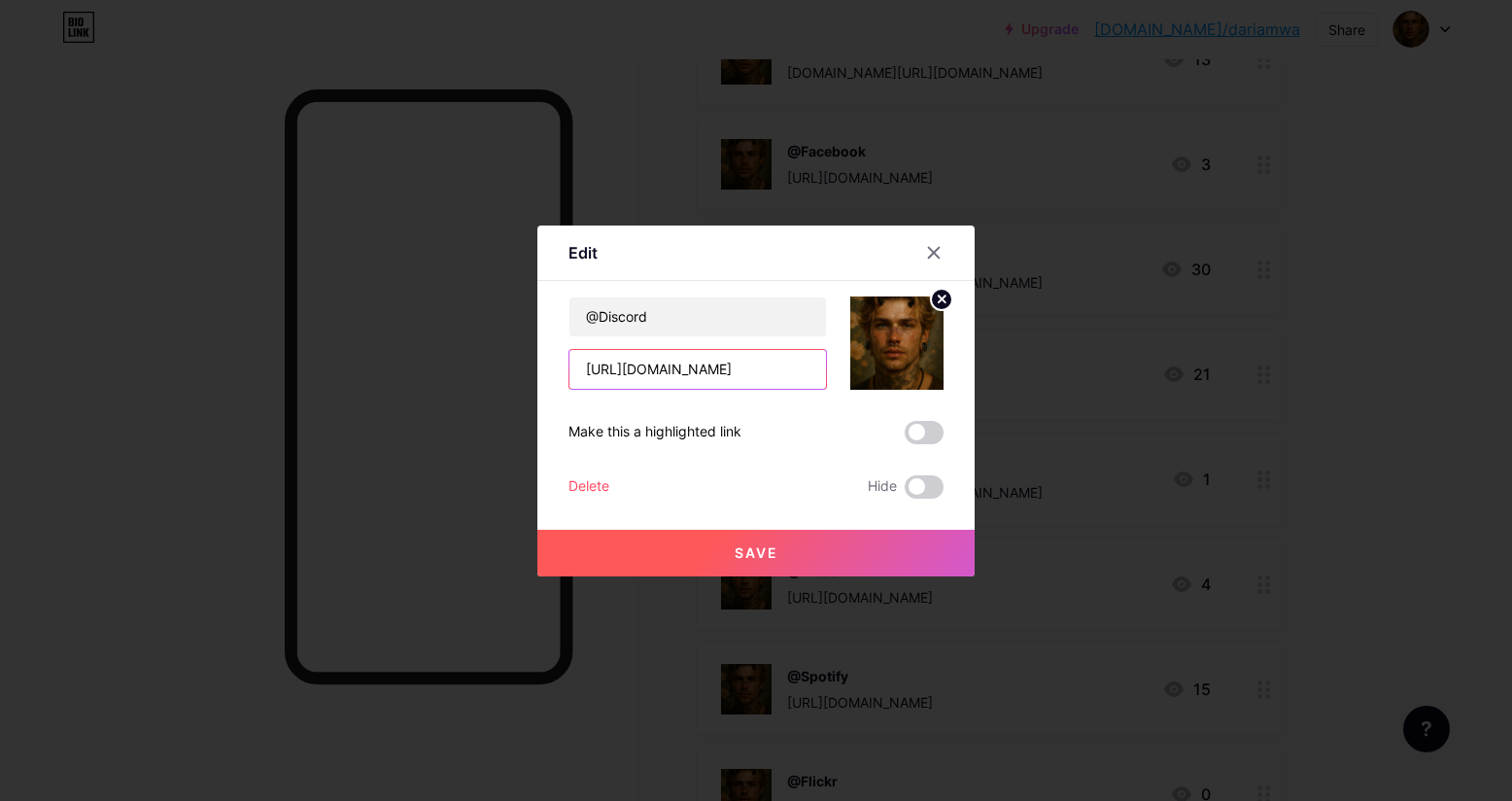
click at [718, 374] on input "[URL][DOMAIN_NAME]" at bounding box center [697, 369] width 256 height 39
drag, startPoint x: 736, startPoint y: 371, endPoint x: 926, endPoint y: 376, distance: 190.1
click at [926, 376] on div "@Discord https://discord.com/channels/@me" at bounding box center [756, 343] width 375 height 93
click at [803, 365] on input "[URL][DOMAIN_NAME]" at bounding box center [697, 369] width 256 height 39
click at [810, 369] on input "[URL][DOMAIN_NAME]" at bounding box center [697, 369] width 256 height 39
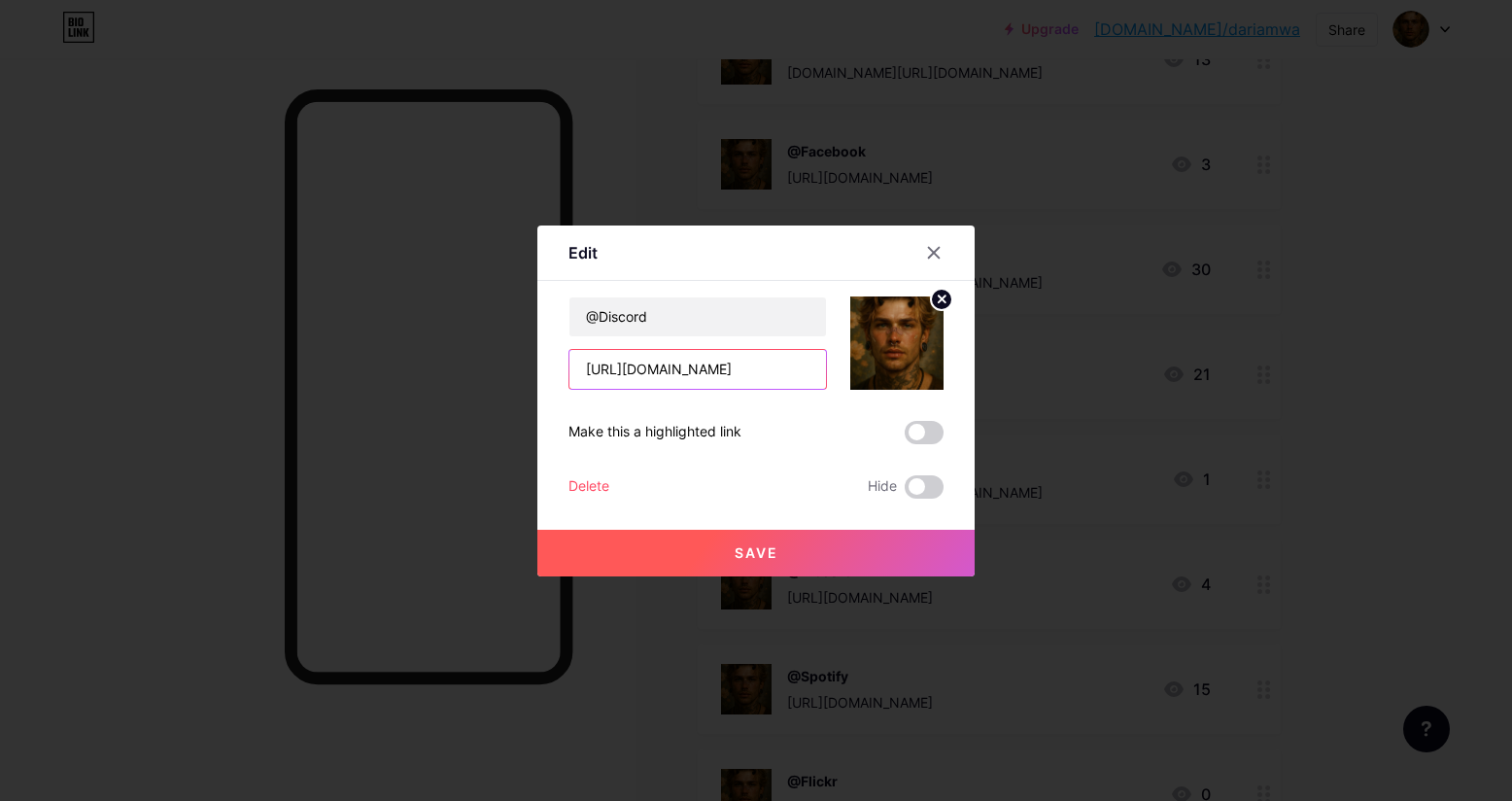
scroll to position [0, 0]
drag, startPoint x: 810, startPoint y: 369, endPoint x: 526, endPoint y: 355, distance: 284.3
click at [526, 355] on div "Edit Content YouTube Play YouTube video without leaving your page. ADD Vimeo Pl…" at bounding box center [756, 400] width 1512 height 801
click at [762, 550] on span "Save" at bounding box center [756, 552] width 44 height 17
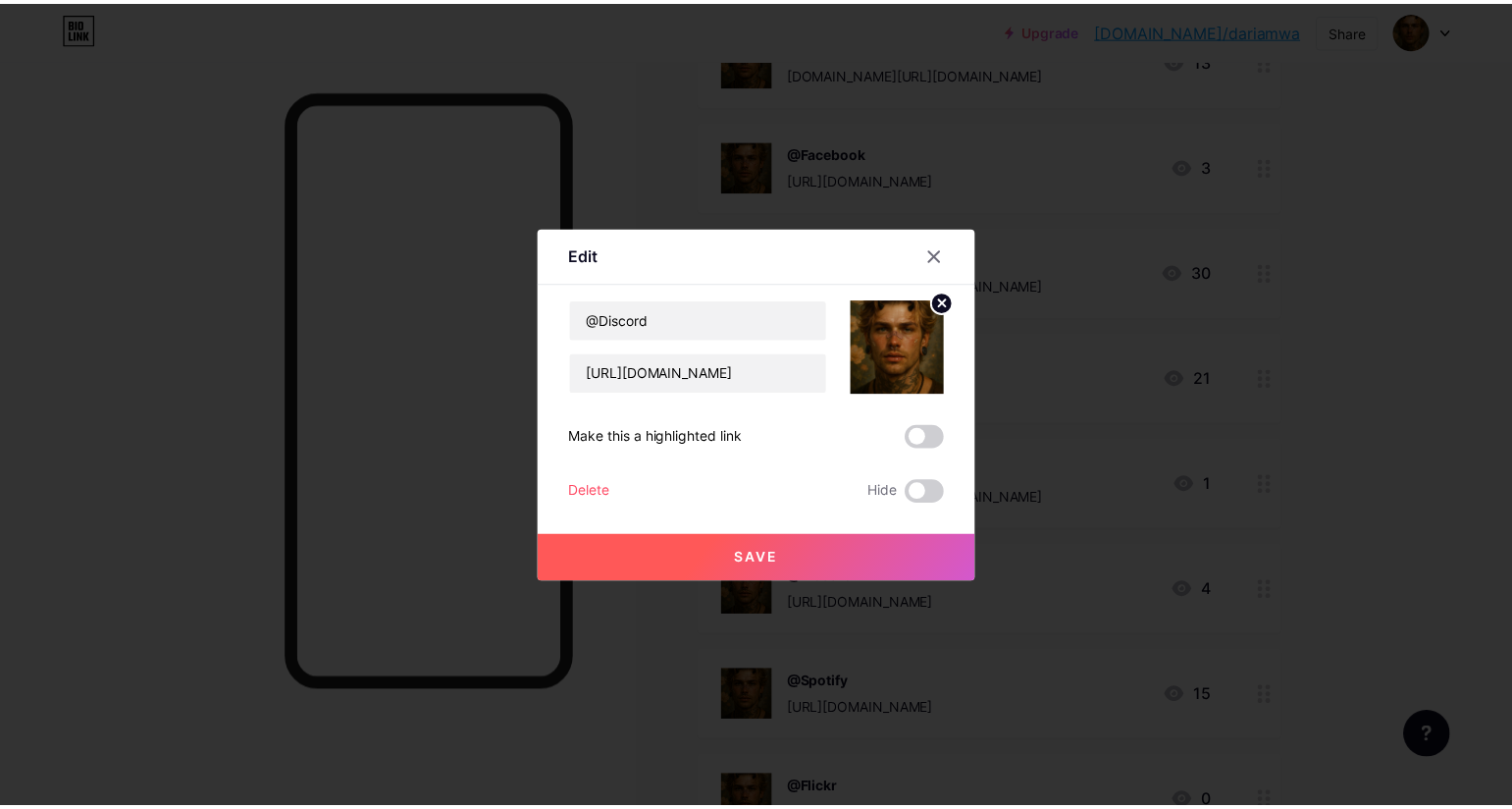
scroll to position [0, 0]
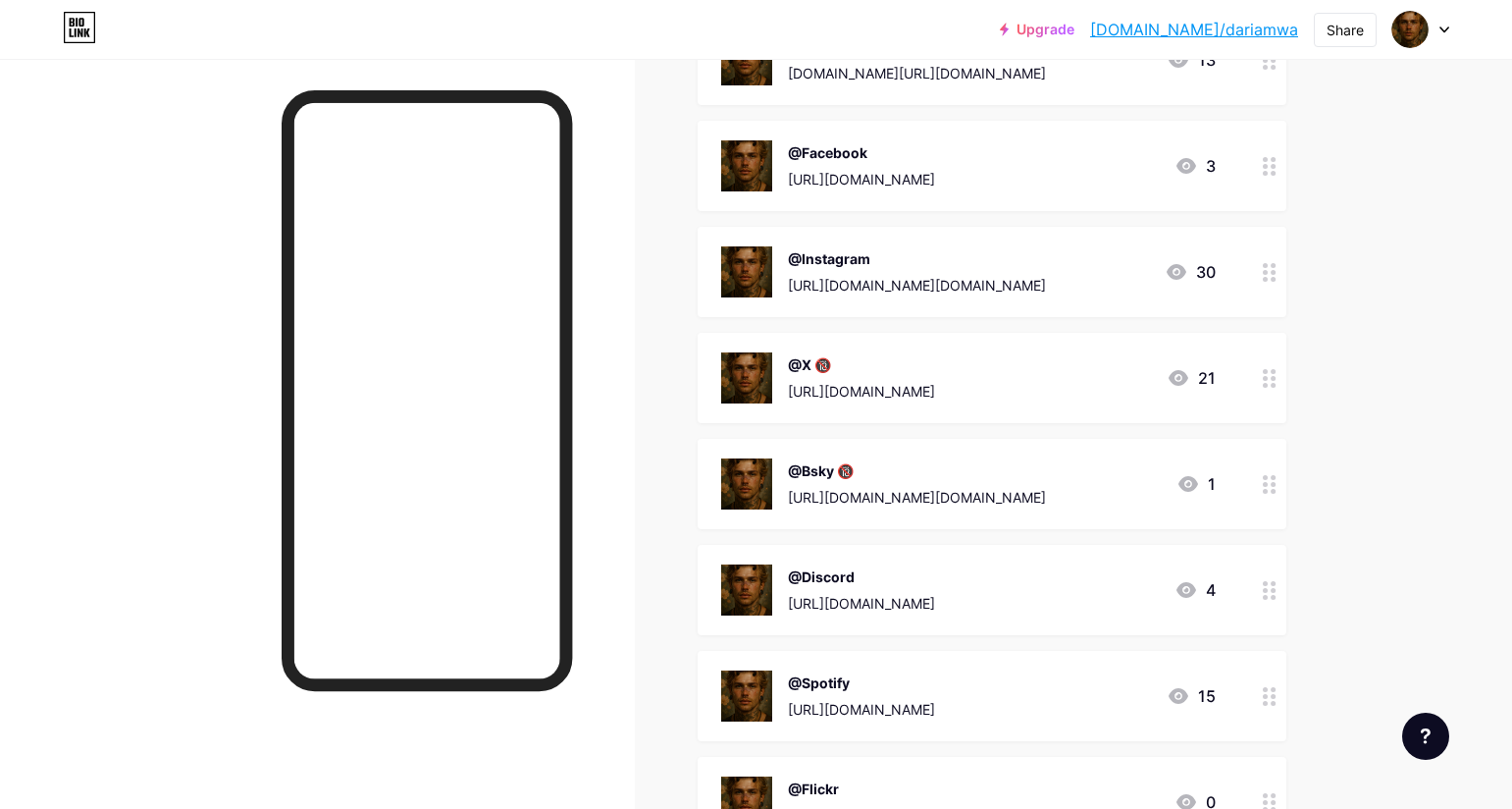
click at [918, 587] on div "@Discord https://discord.com/channels/@me" at bounding box center [861, 589] width 148 height 51
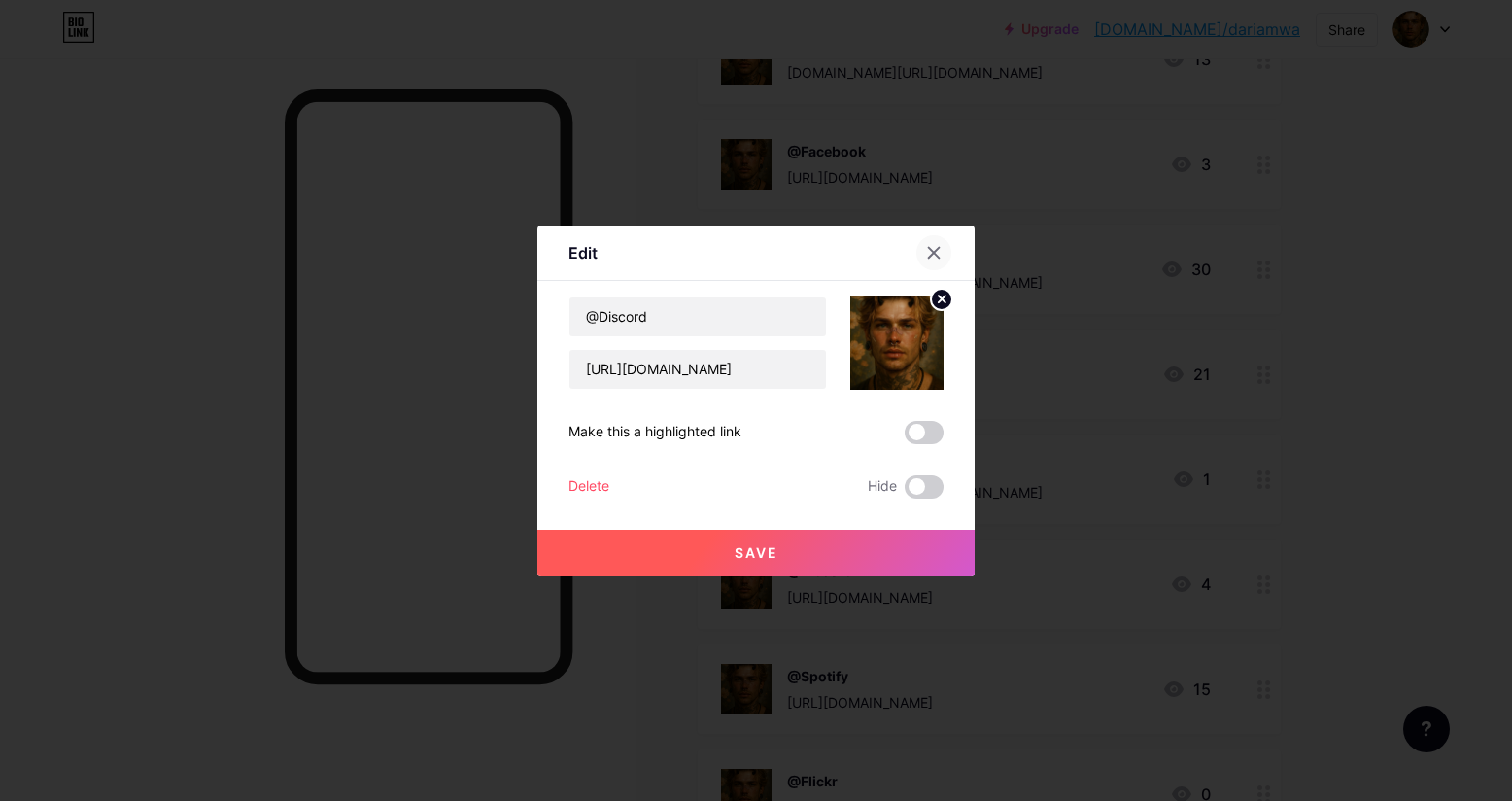
click at [928, 253] on icon at bounding box center [934, 252] width 16 height 16
